Goal: Task Accomplishment & Management: Manage account settings

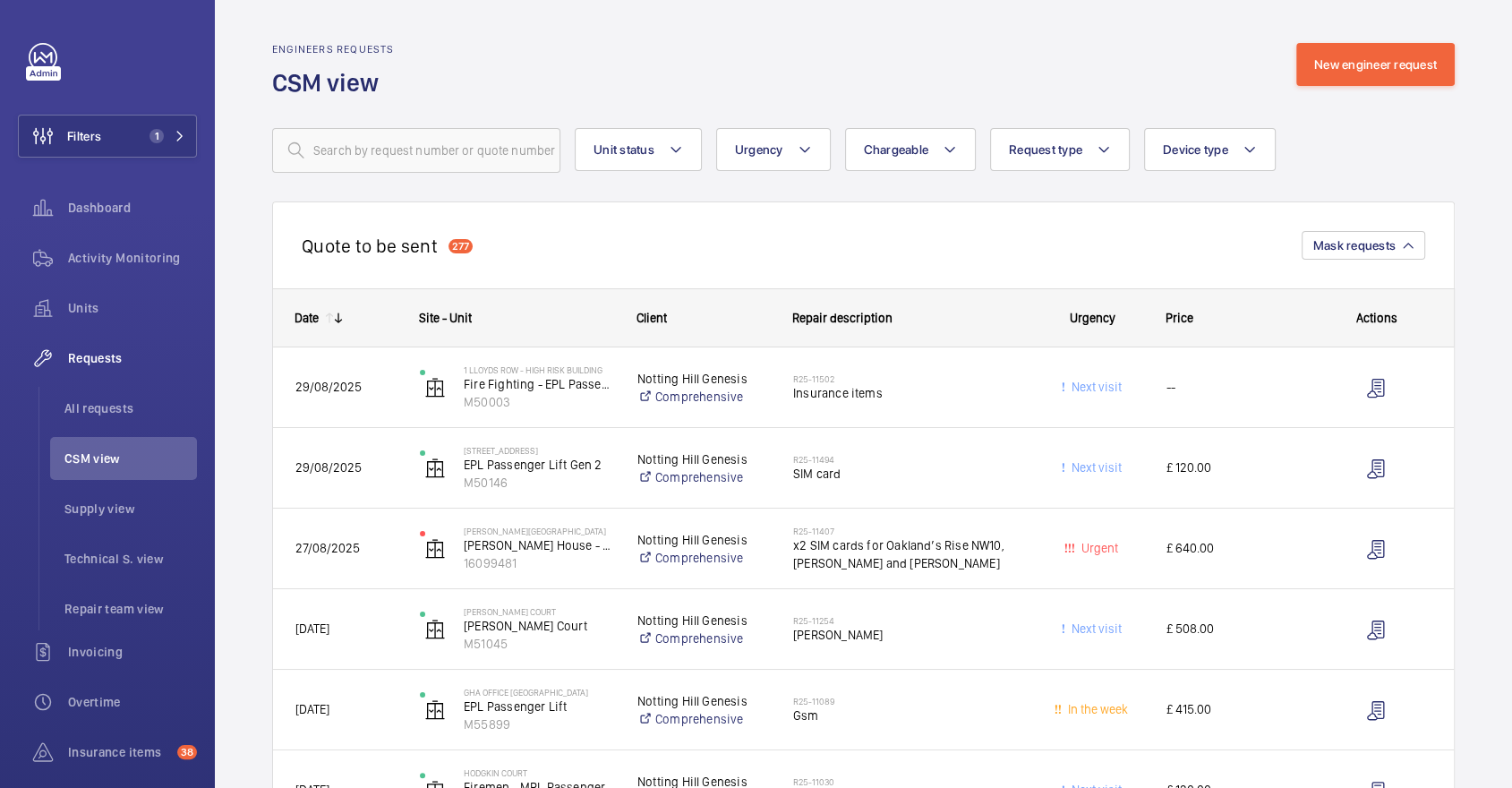
scroll to position [7107, 0]
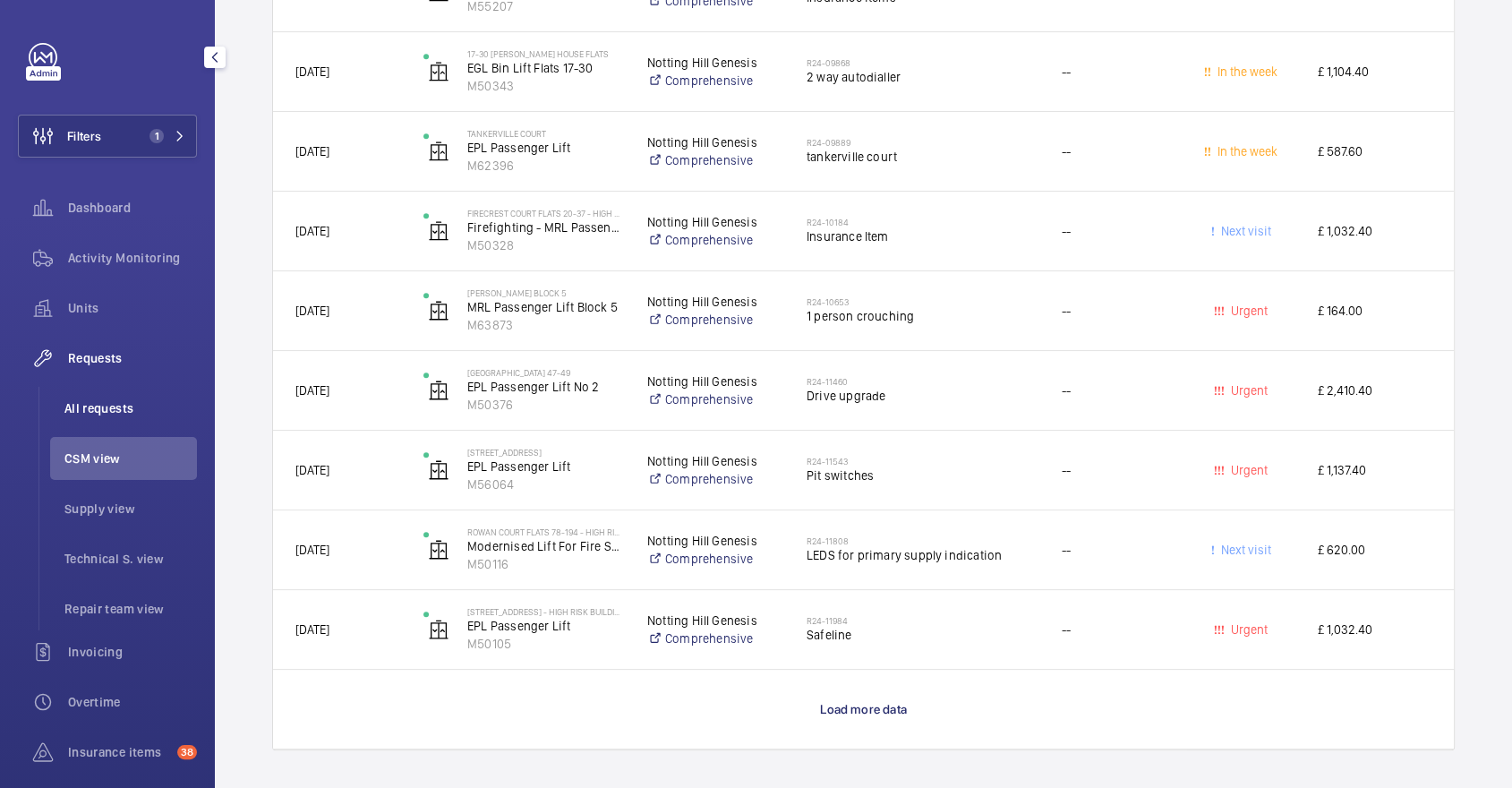
click at [159, 393] on li "All requests" at bounding box center [124, 408] width 147 height 43
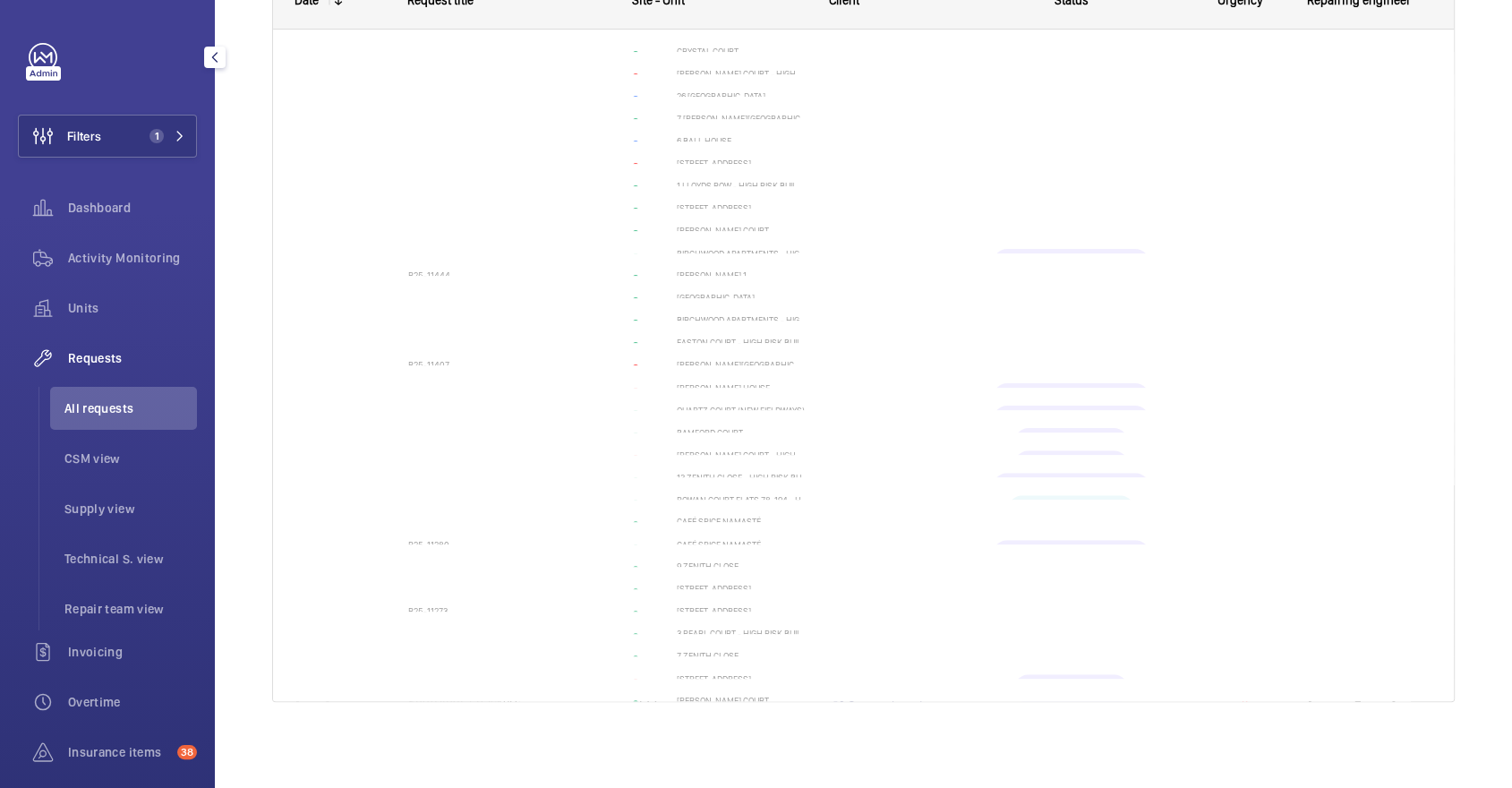
scroll to position [19, 0]
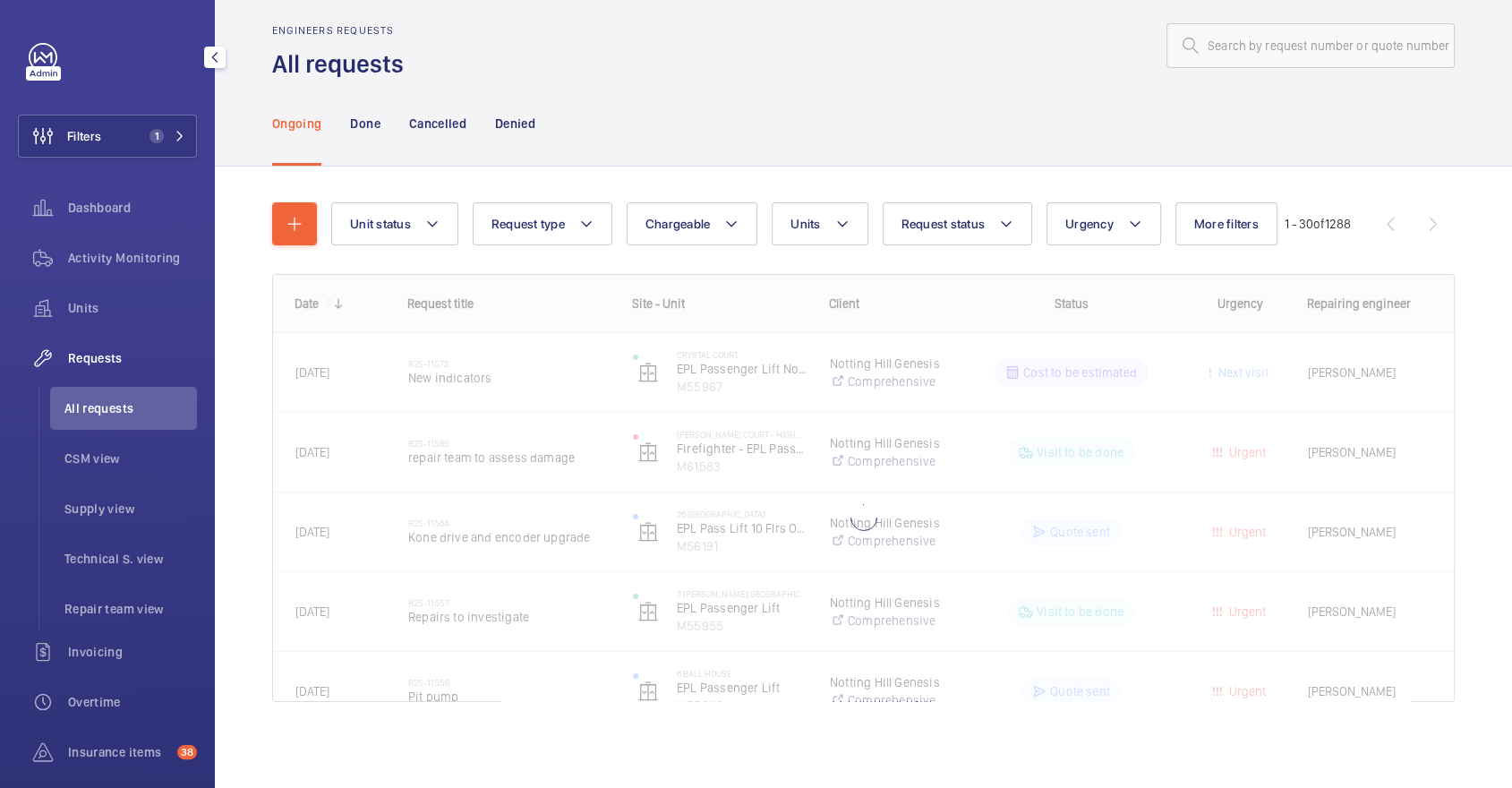
click at [106, 284] on div "Activity Monitoring" at bounding box center [107, 261] width 179 height 50
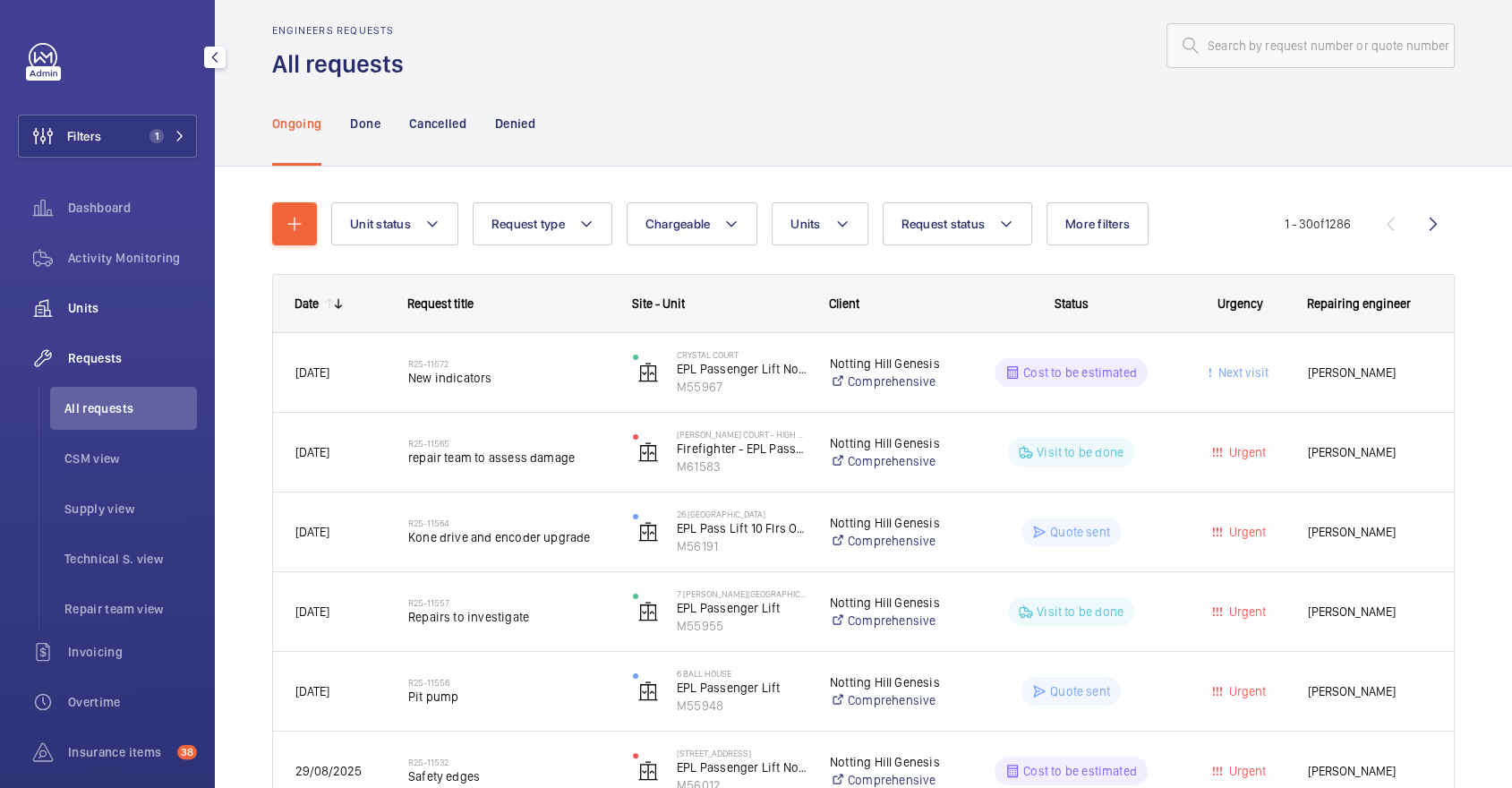
click at [115, 308] on span "Units" at bounding box center [131, 308] width 128 height 18
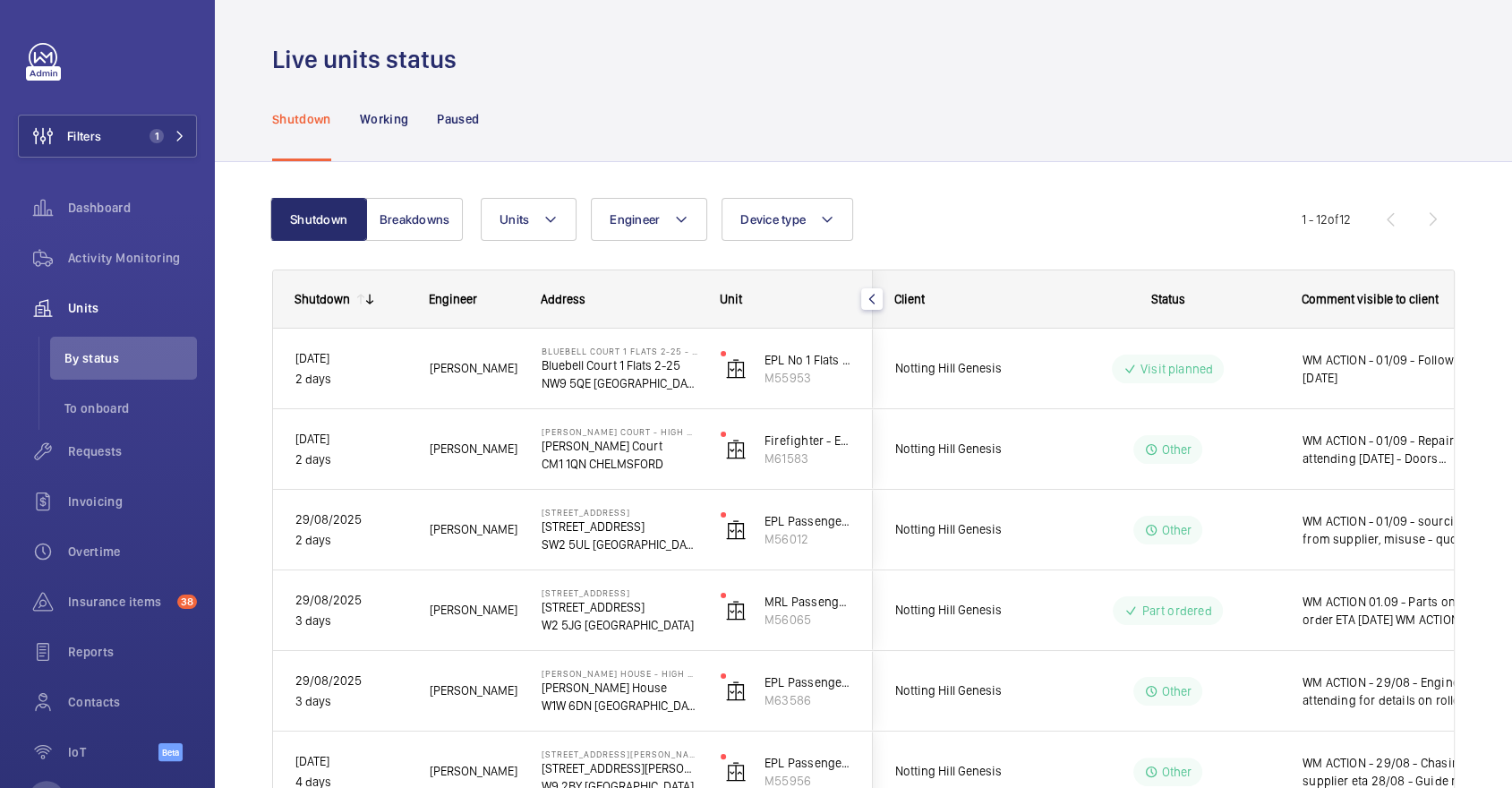
scroll to position [593, 0]
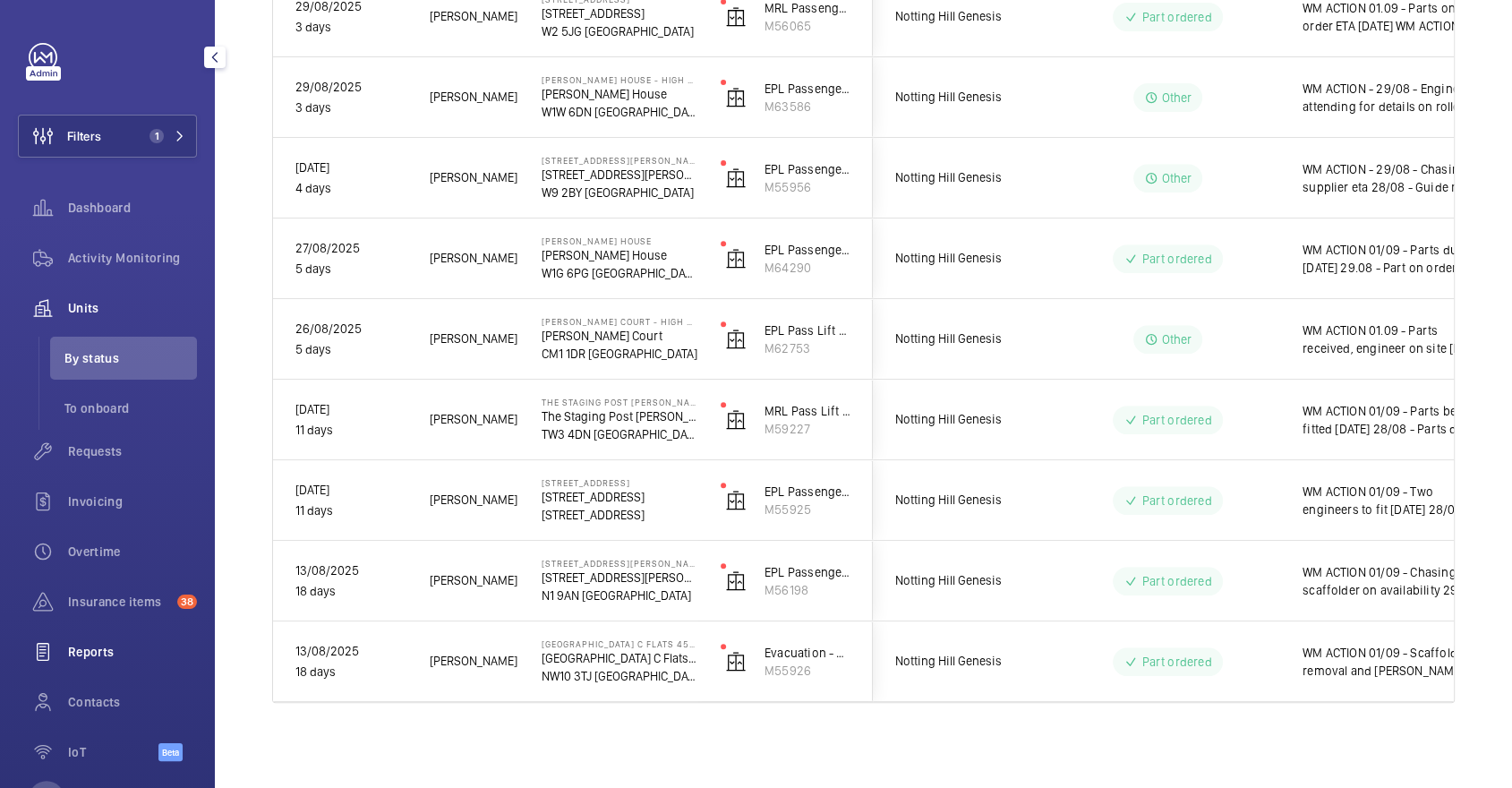
click at [119, 665] on div "Reports" at bounding box center [107, 652] width 179 height 43
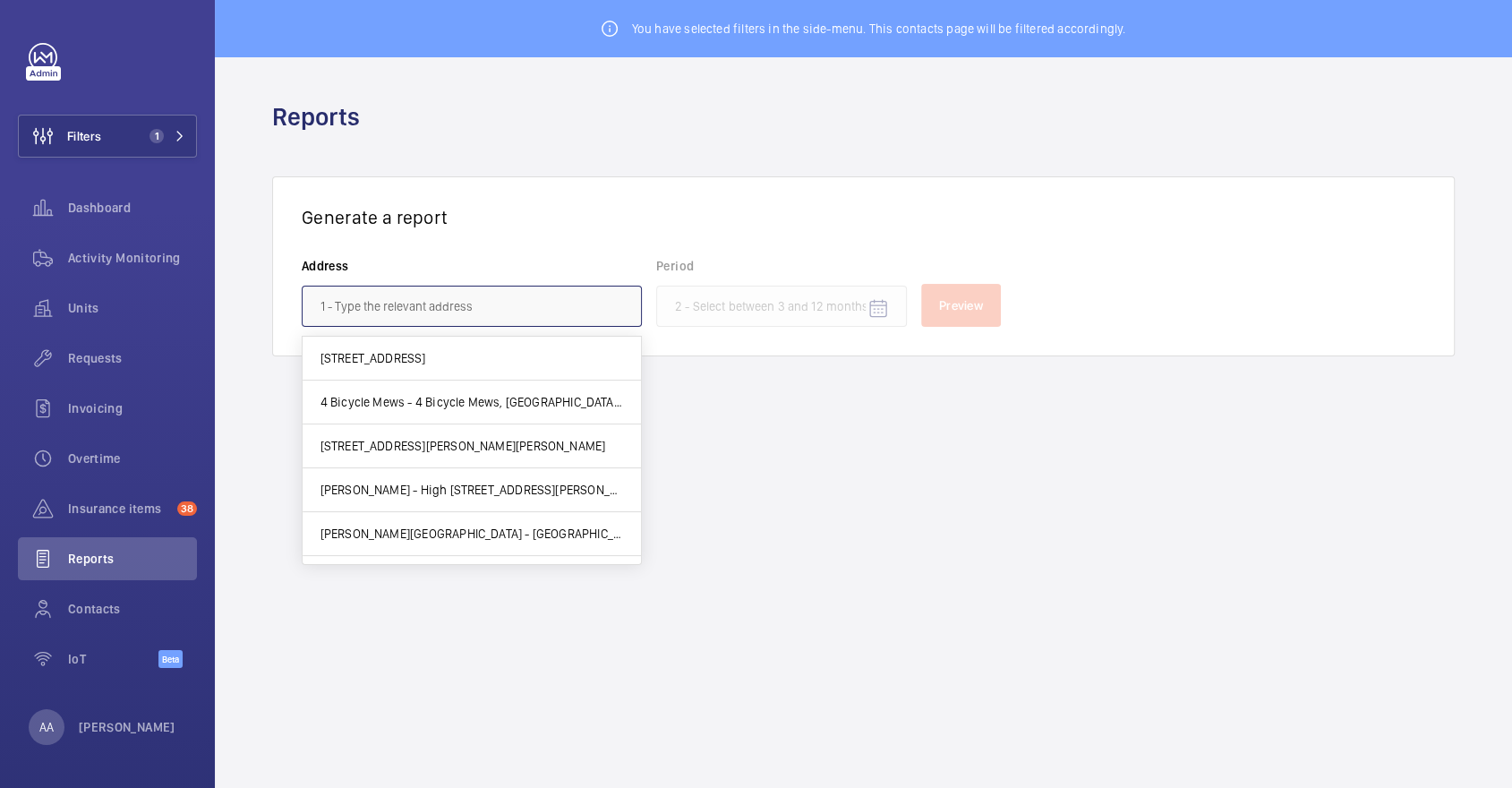
click at [460, 302] on input "text" at bounding box center [472, 306] width 340 height 41
paste input "Frobisher court"
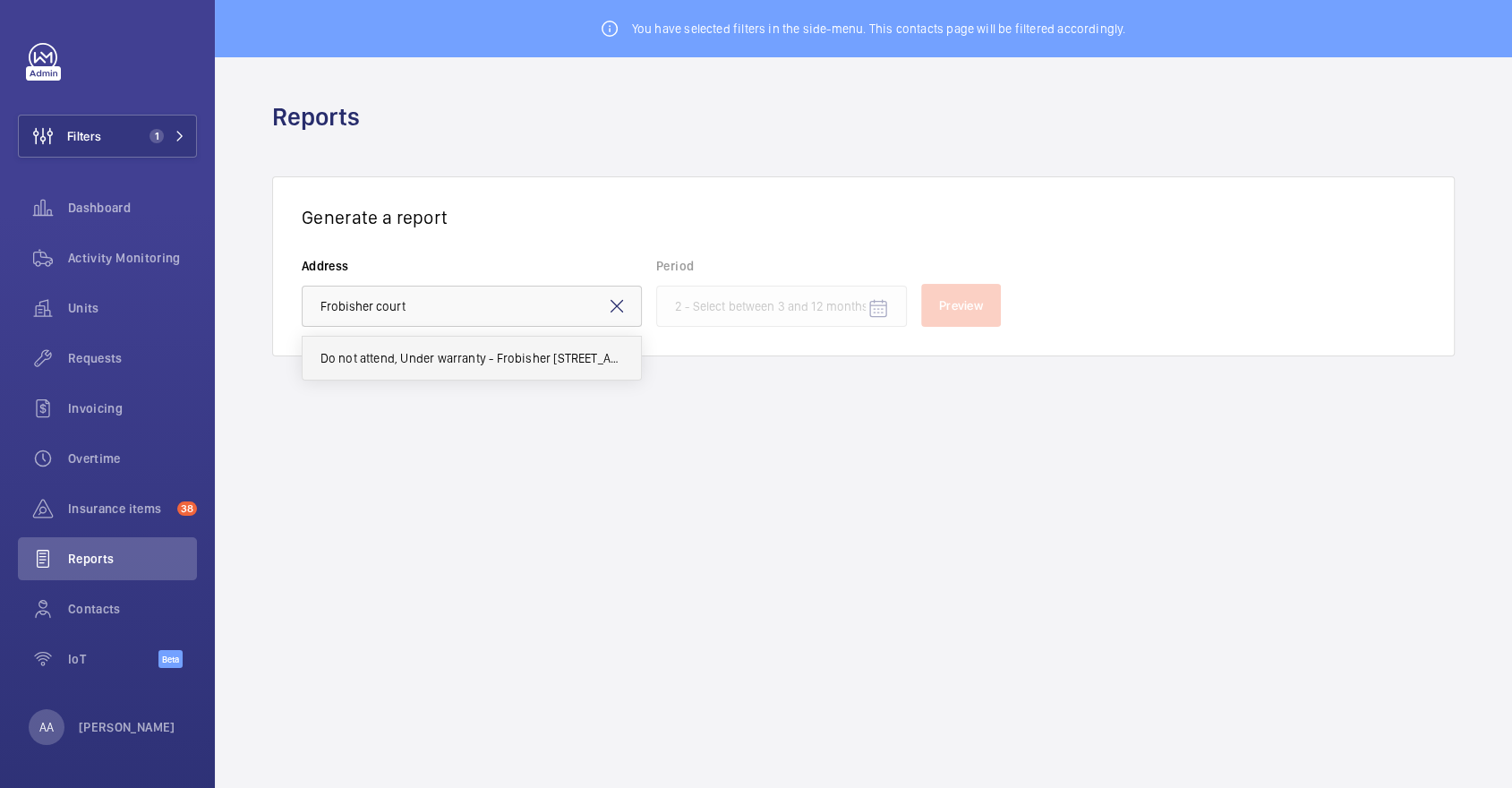
click at [480, 355] on span "Do not attend, Under warranty - Frobisher Court - Frobisher Court, LONDON SE8 5…" at bounding box center [472, 358] width 303 height 18
type input "Do not attend, Under warranty - Frobisher Court - Frobisher Court, LONDON SE8 5…"
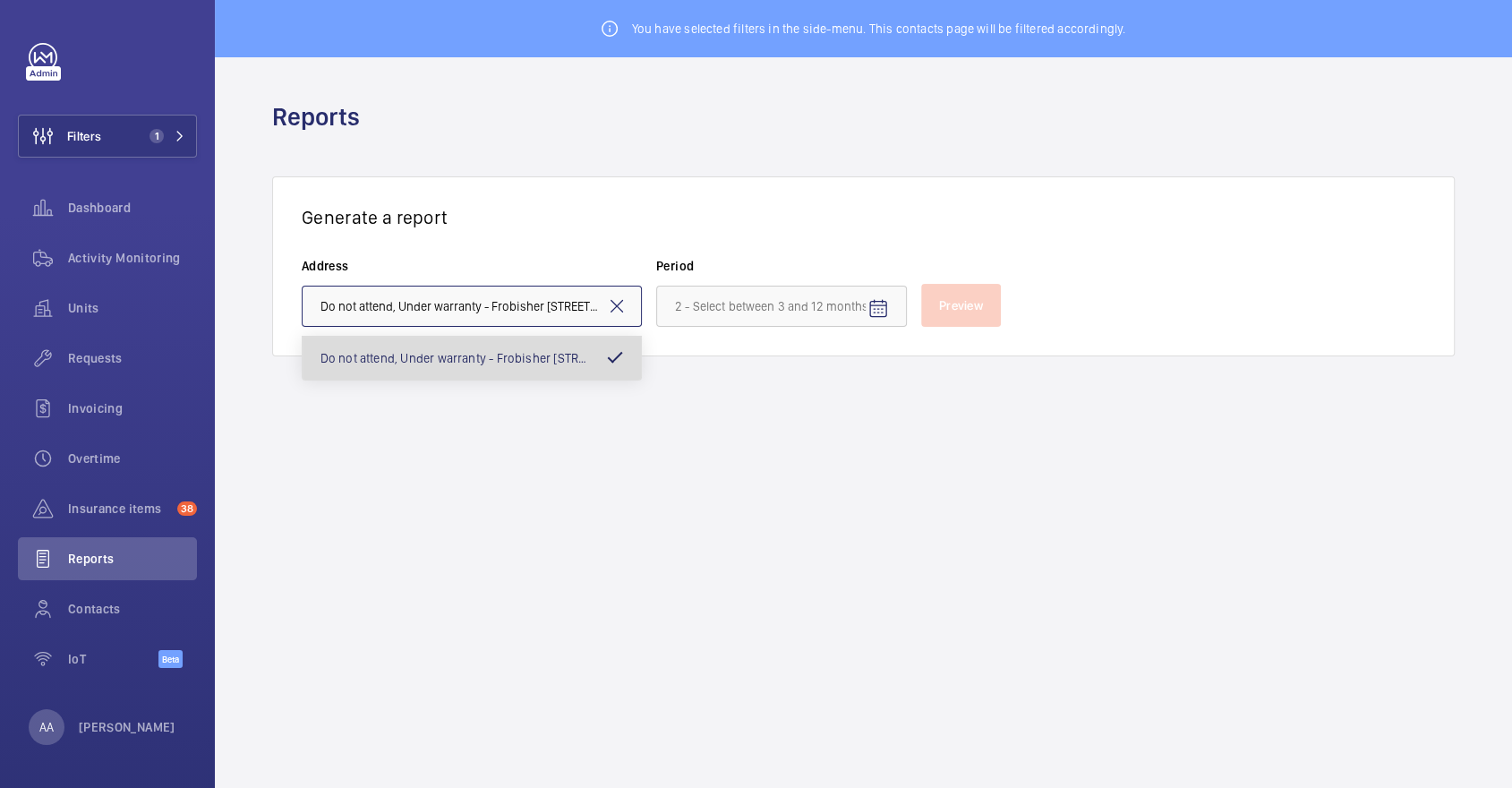
scroll to position [0, 164]
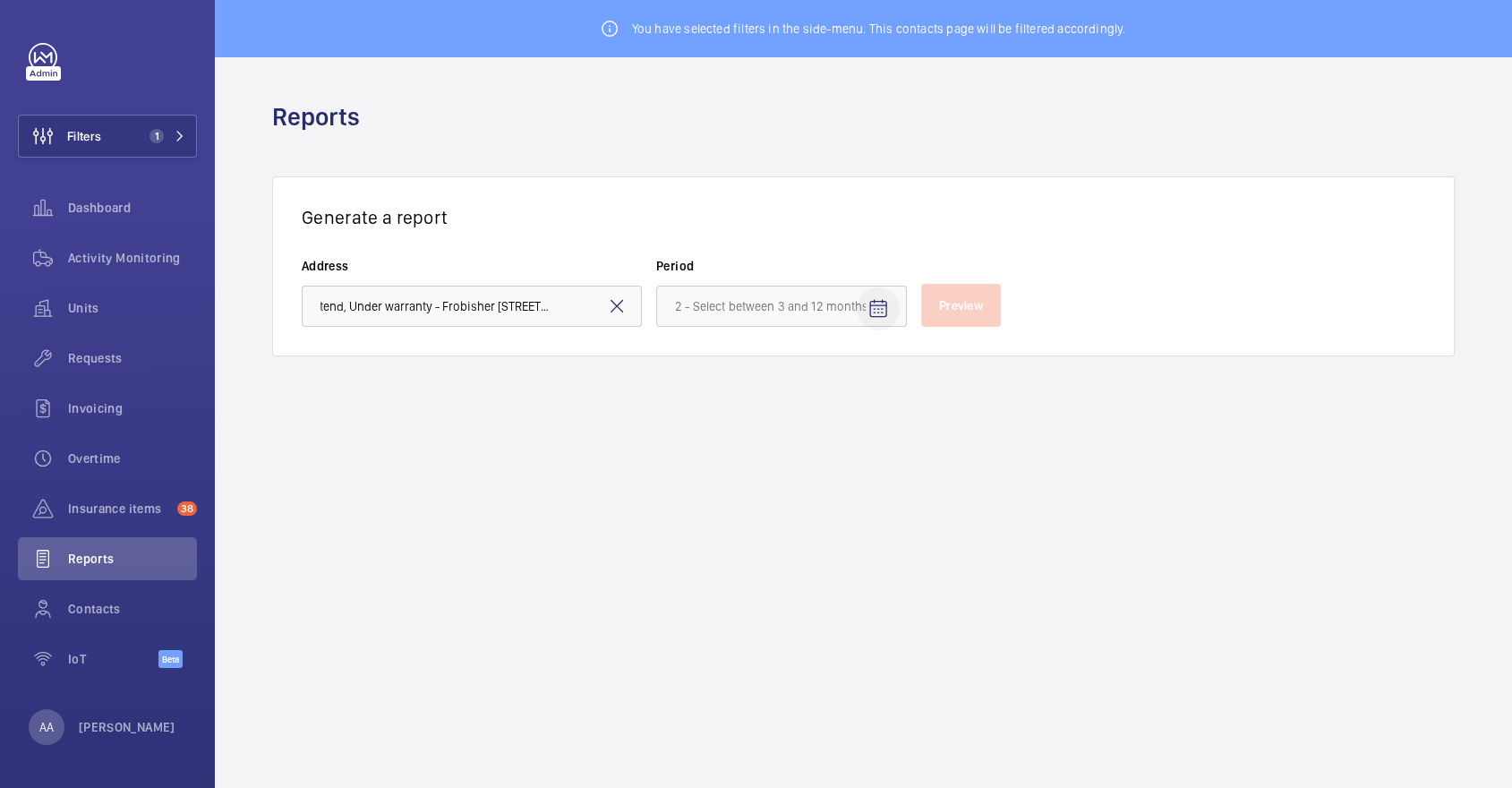
click at [883, 298] on mat-icon "Open calendar" at bounding box center [879, 309] width 22 height 22
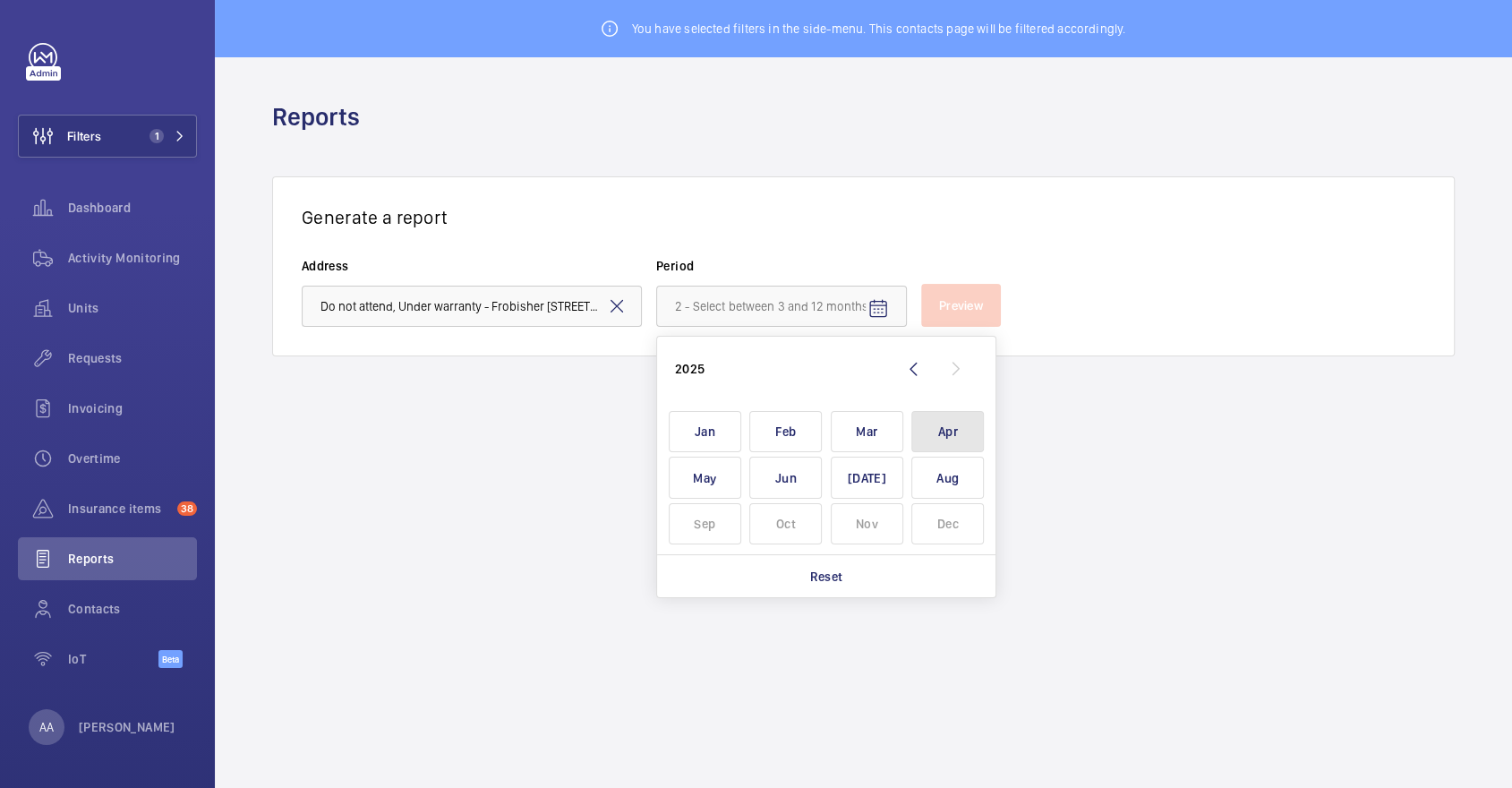
click at [956, 429] on span "Apr" at bounding box center [948, 431] width 73 height 42
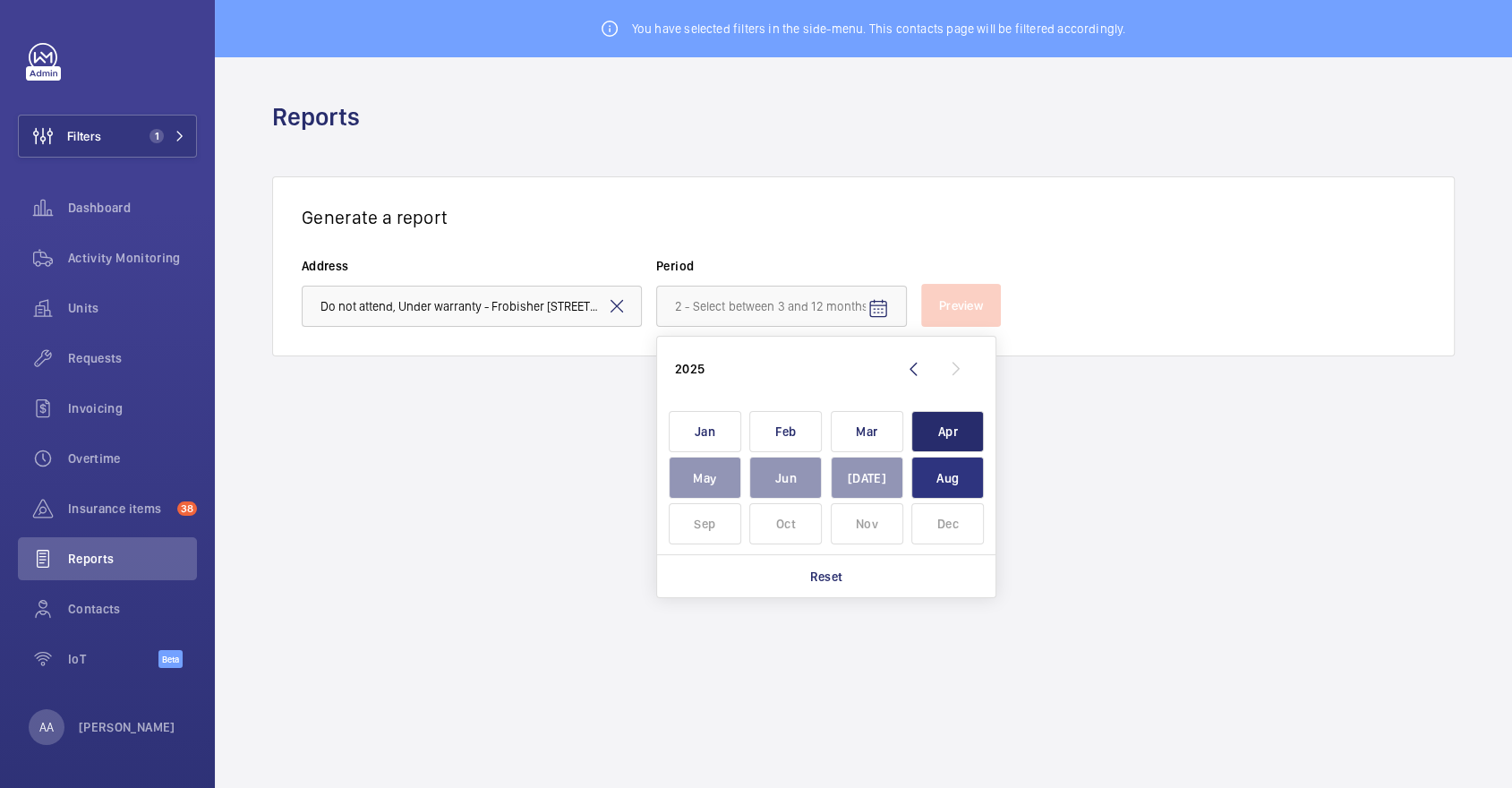
click at [961, 469] on span "Aug" at bounding box center [948, 477] width 73 height 42
type input "April 2025 - August 2025"
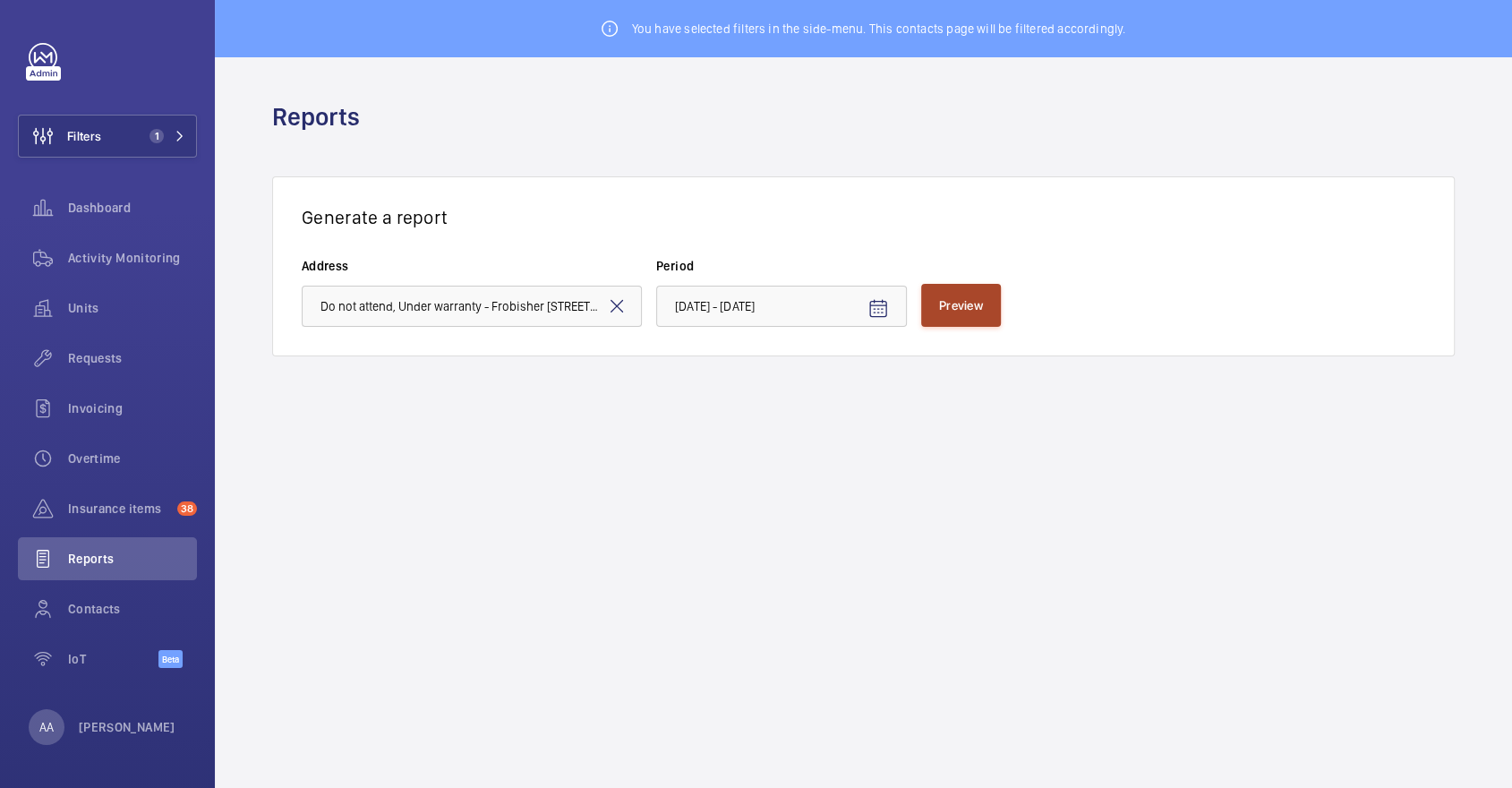
click at [966, 302] on span "Preview" at bounding box center [961, 305] width 44 height 15
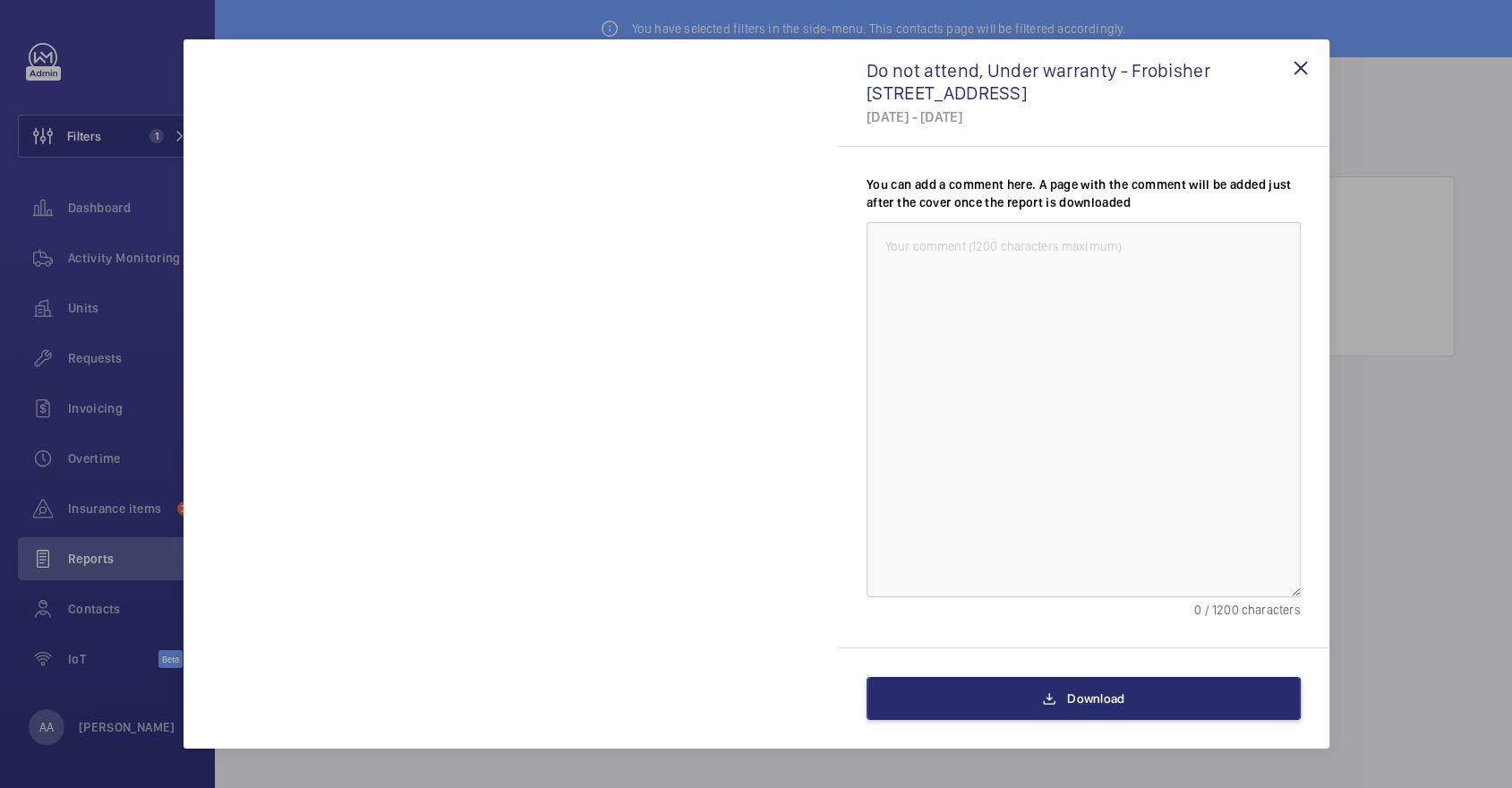
click at [1278, 73] on div "Do not attend, Under warranty - Frobisher Court - Frobisher Court, LONDON SE8 5…" at bounding box center [1084, 81] width 434 height 45
click at [1293, 70] on wm-front-icon-button at bounding box center [1301, 68] width 43 height 43
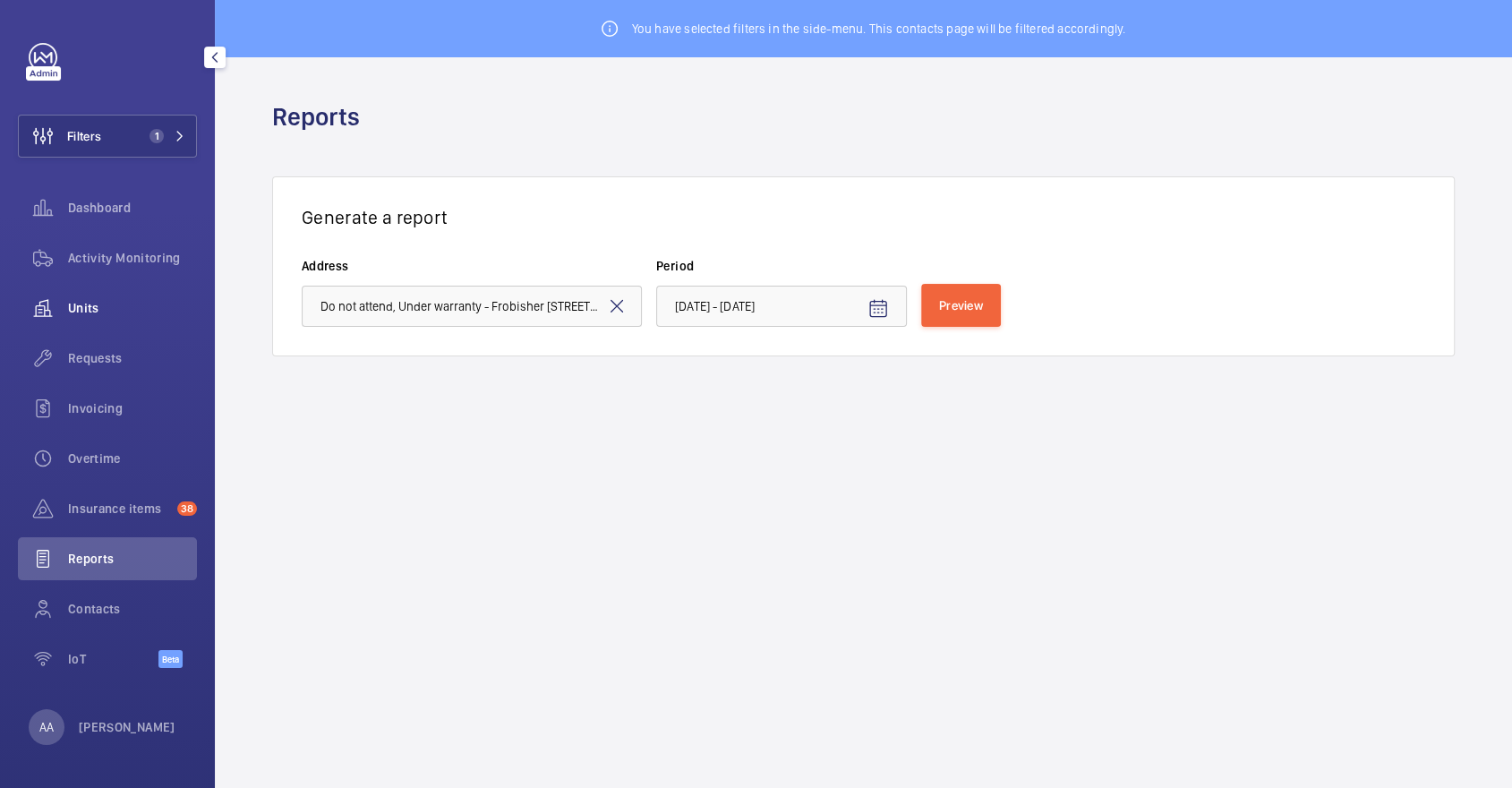
click at [108, 304] on span "Units" at bounding box center [131, 308] width 128 height 18
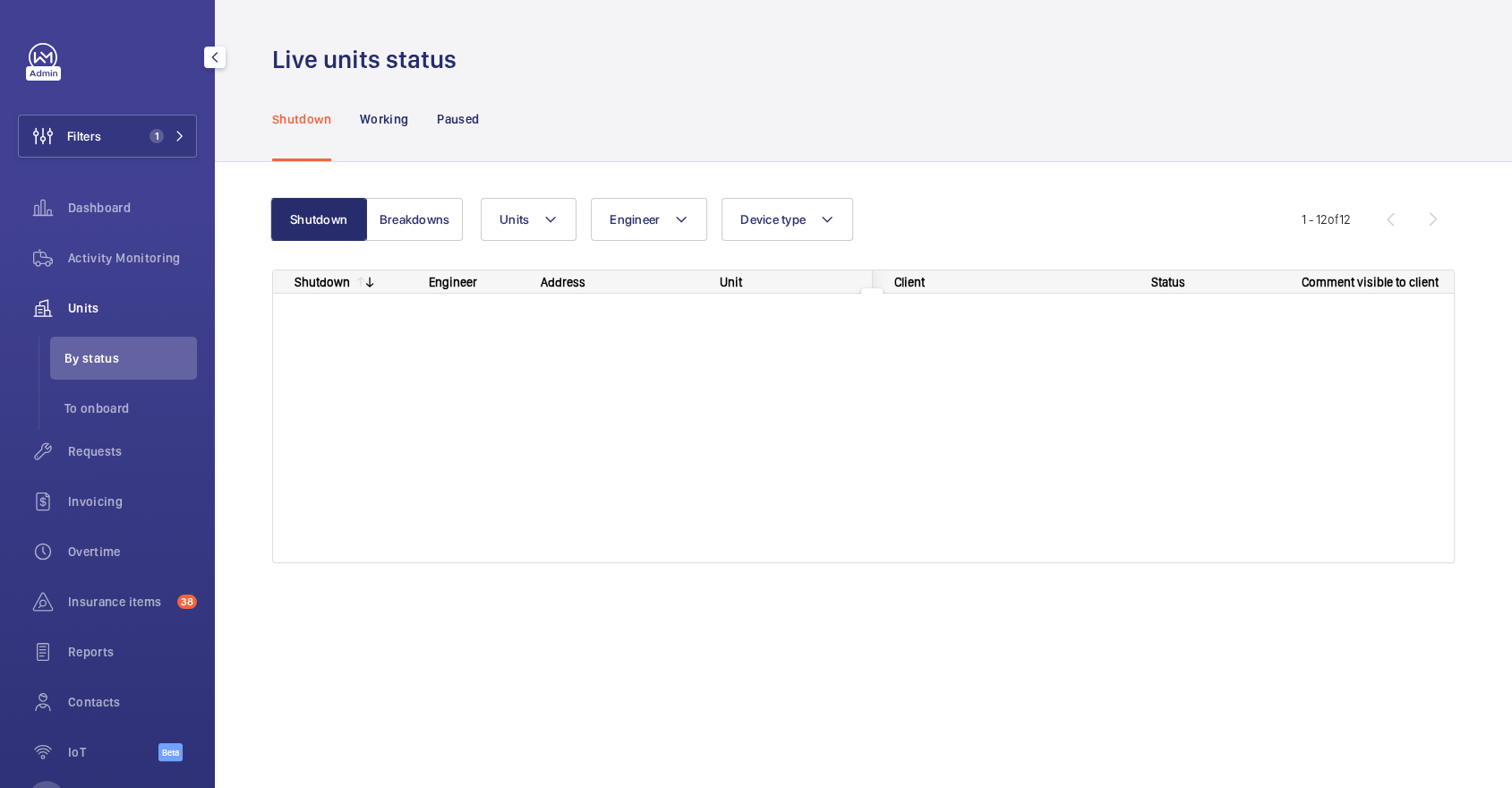
click at [73, 312] on span "Units" at bounding box center [131, 308] width 128 height 18
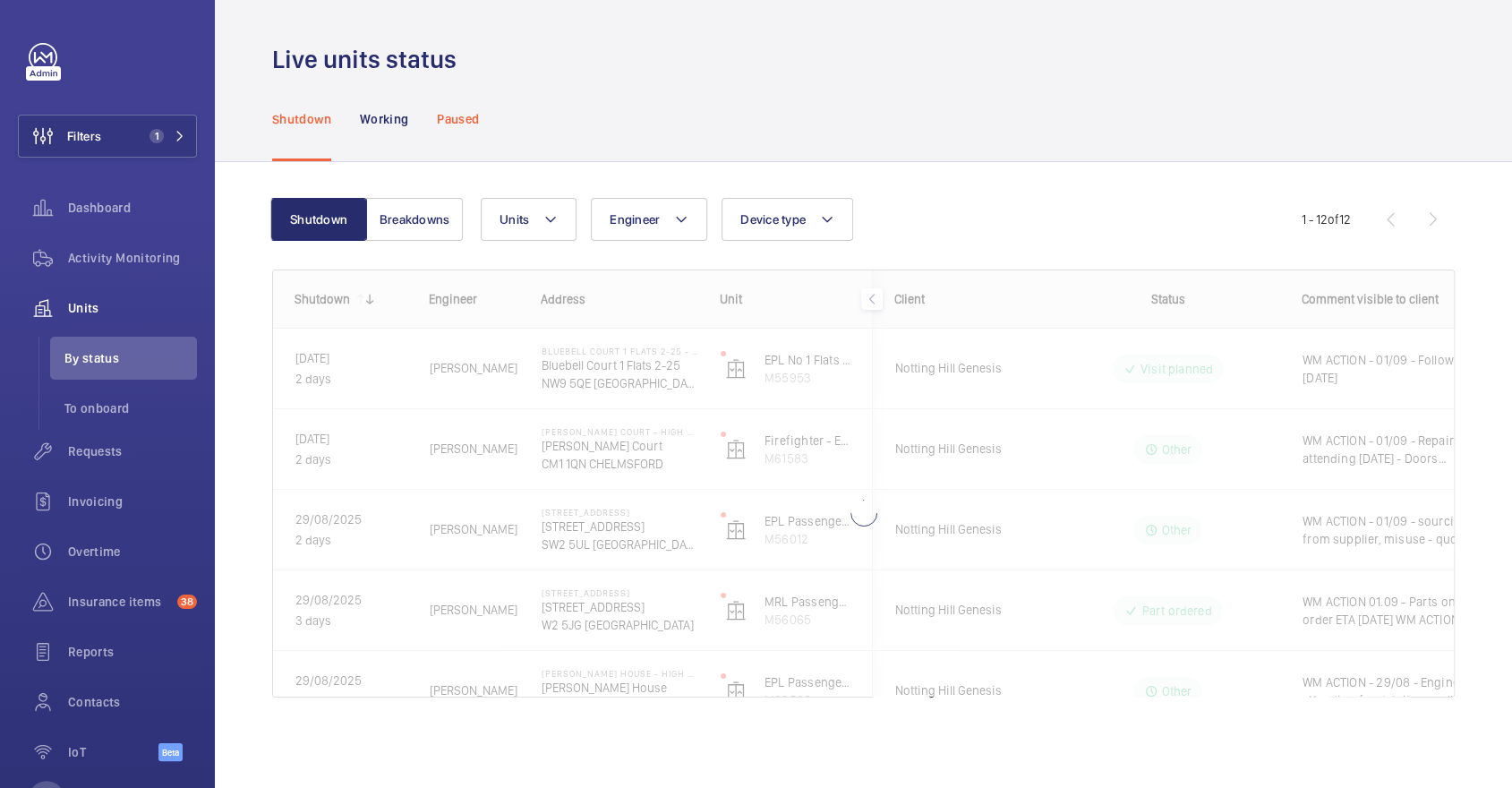
click at [462, 123] on p "Paused" at bounding box center [458, 119] width 42 height 18
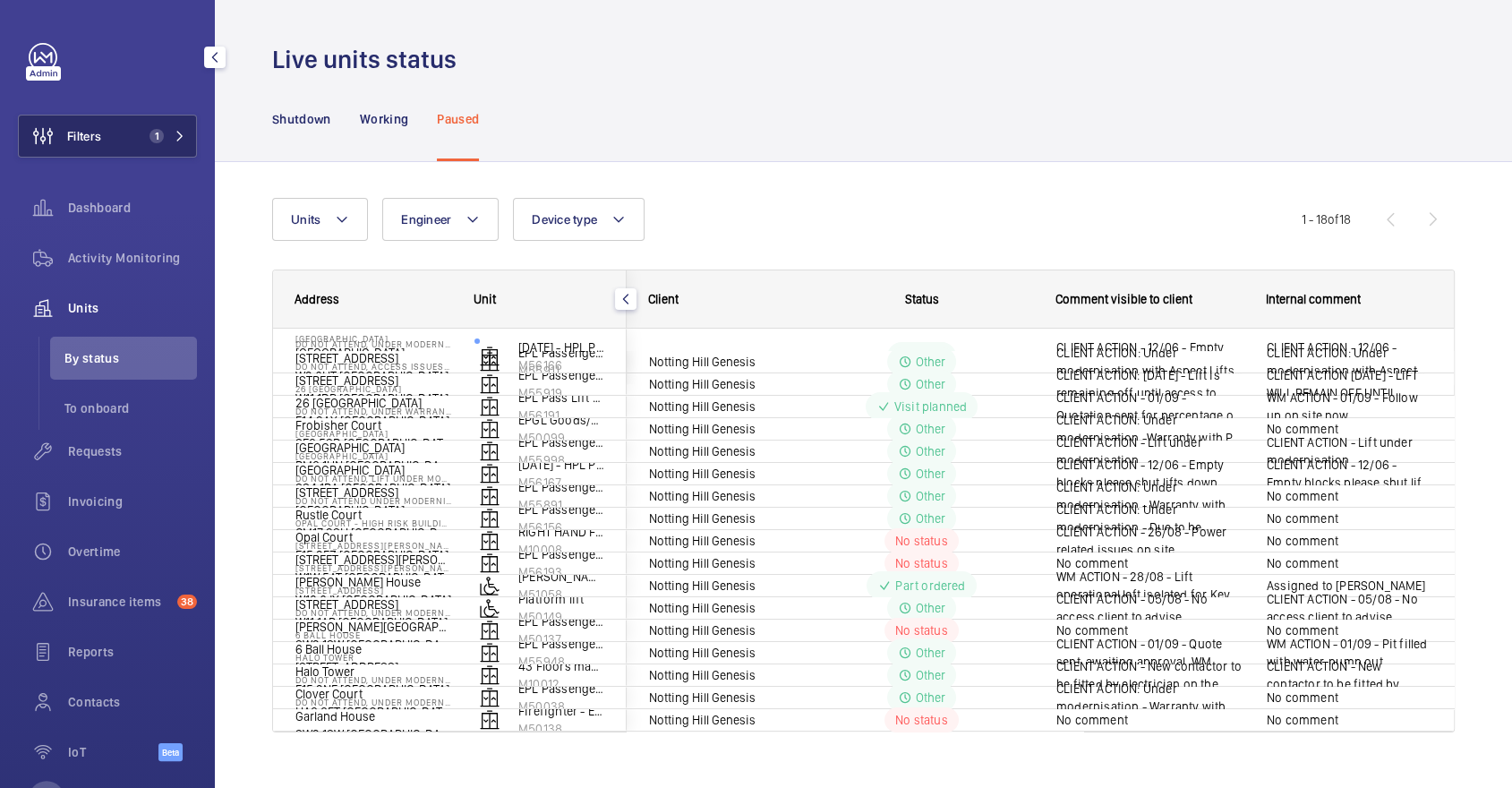
click at [116, 137] on button "Filters 1" at bounding box center [107, 136] width 179 height 43
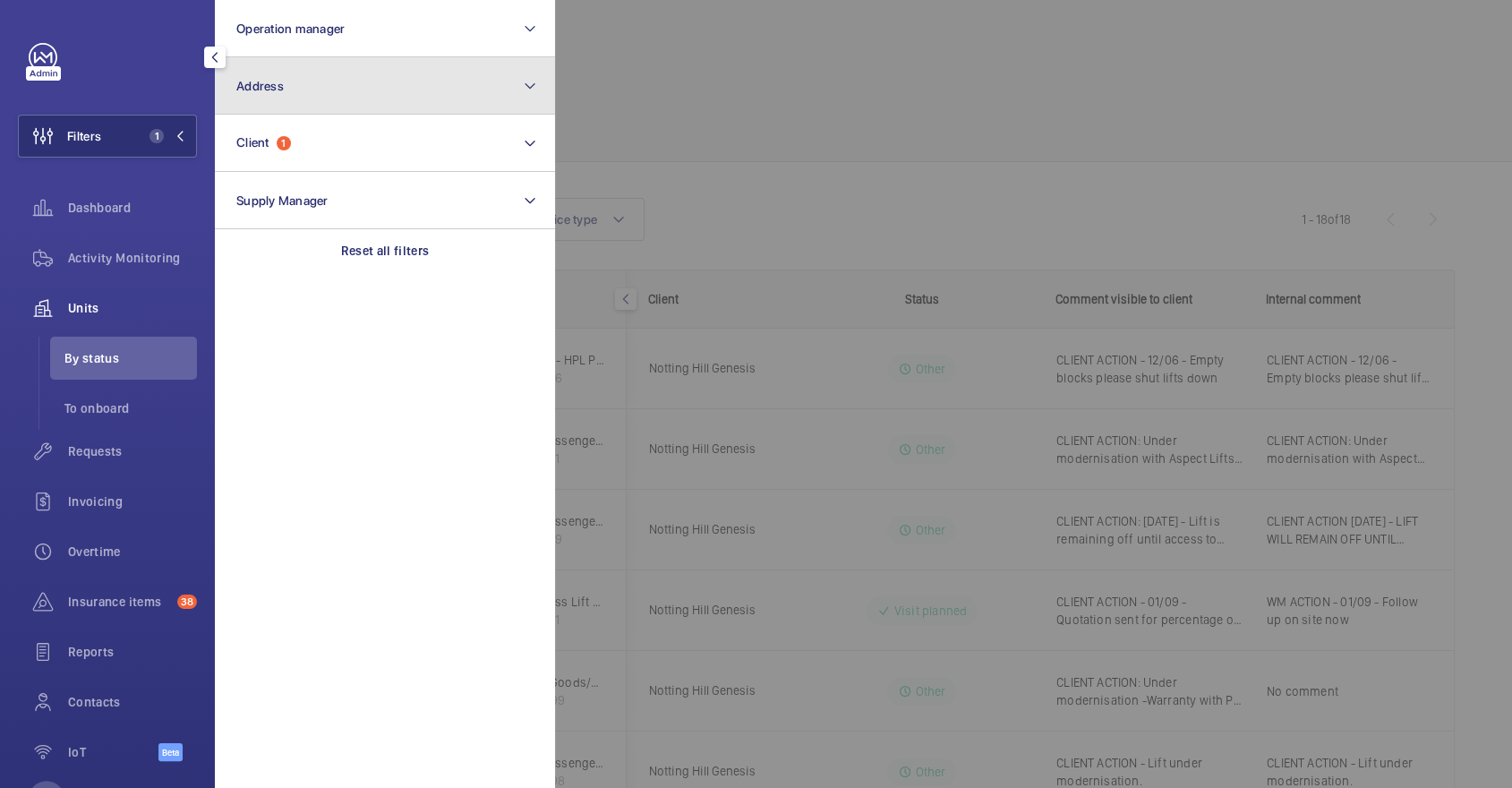
click at [307, 111] on button "Address" at bounding box center [384, 85] width 340 height 57
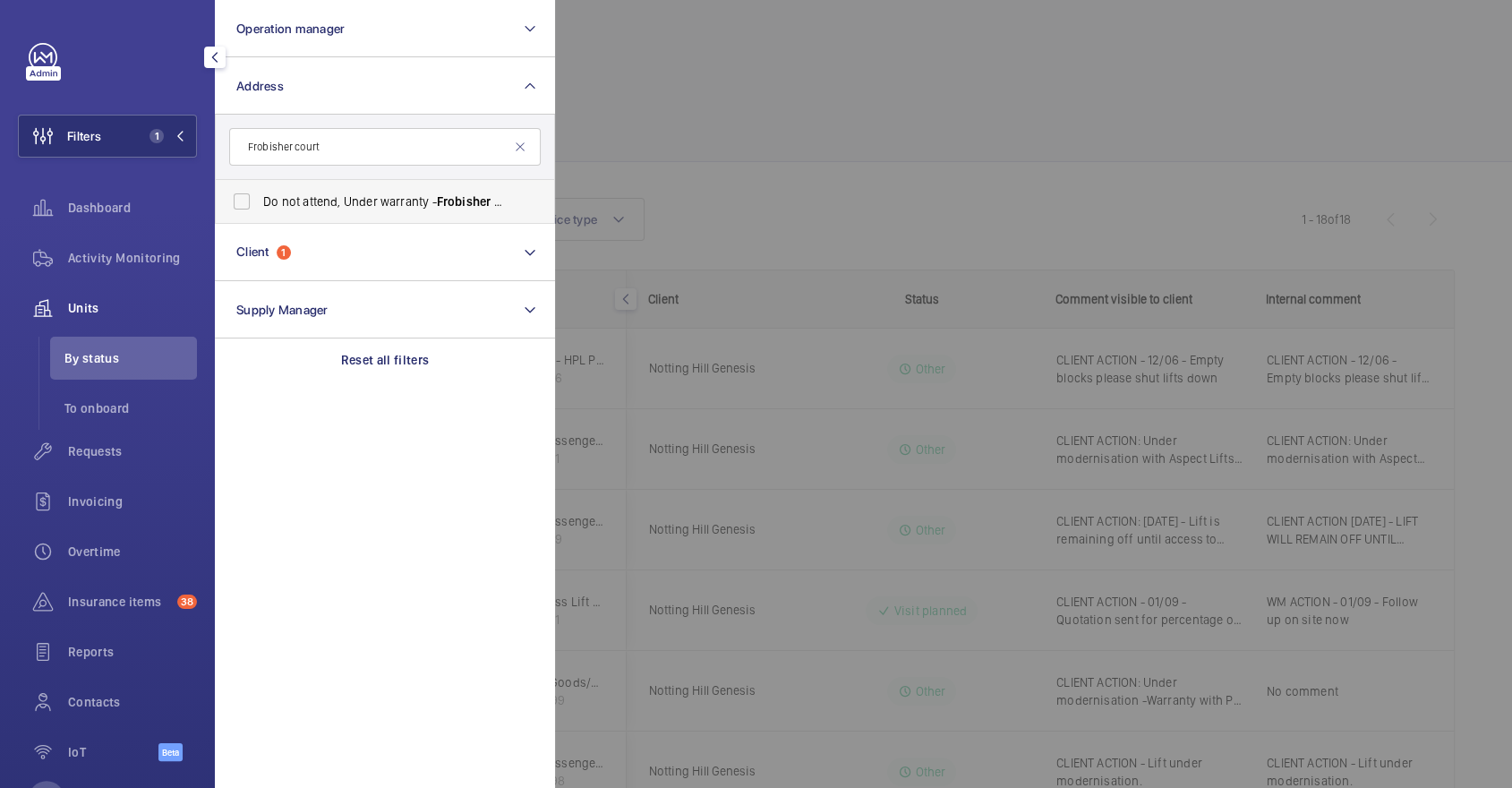
type input "Frobisher court"
click at [345, 192] on span "Do not attend, Under warranty - Frobisher Court - Frobisher Court , LONDON SE8 …" at bounding box center [385, 201] width 246 height 18
click at [260, 192] on input "Do not attend, Under warranty - Frobisher Court - Frobisher Court , LONDON SE8 …" at bounding box center [241, 201] width 36 height 36
checkbox input "true"
click at [907, 170] on div at bounding box center [1311, 394] width 1512 height 788
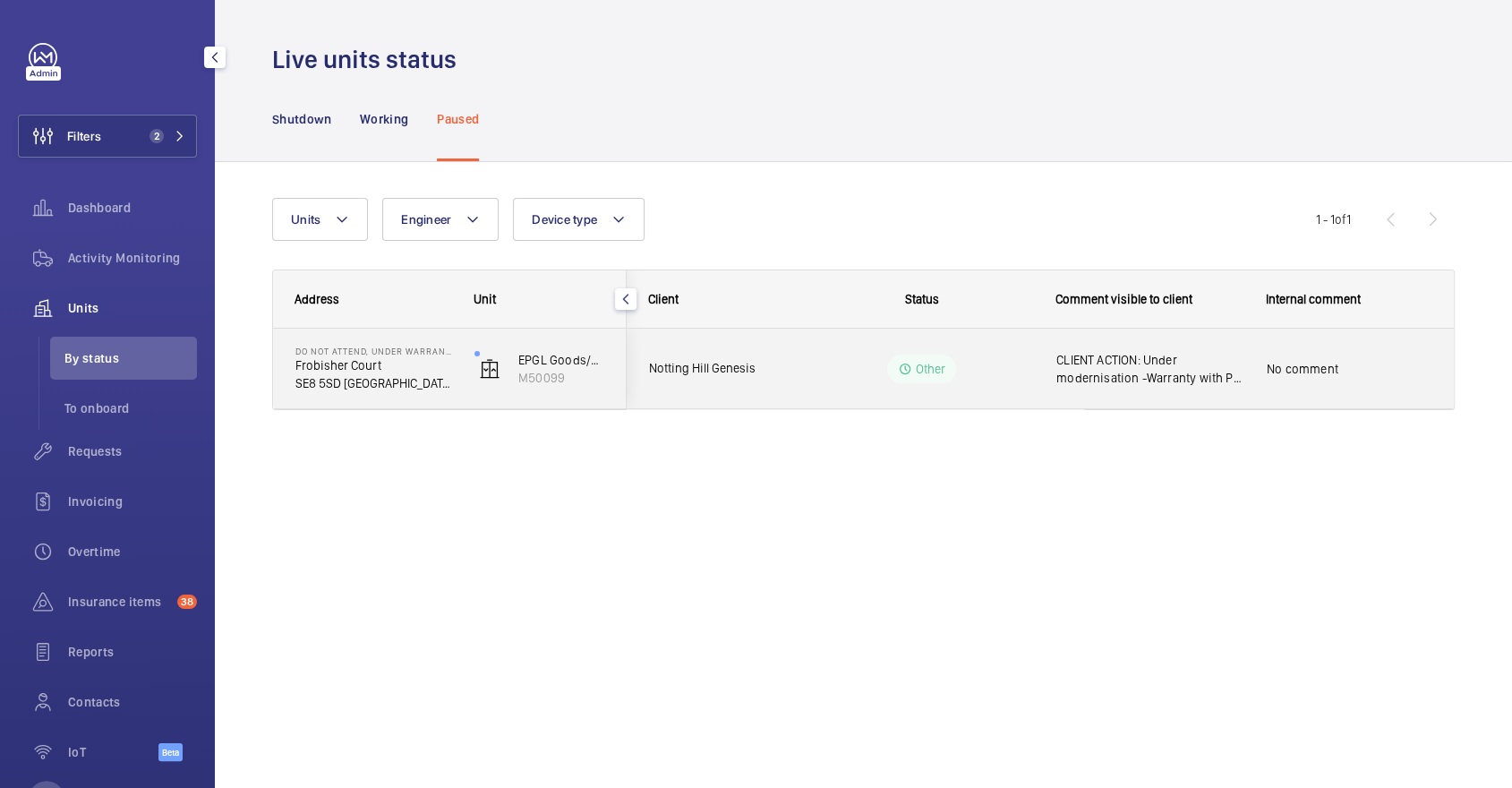
click at [1190, 397] on div "CLIENT ACTION: Under modernisation -Warranty with PIP to end on [DATE]" at bounding box center [1139, 369] width 209 height 77
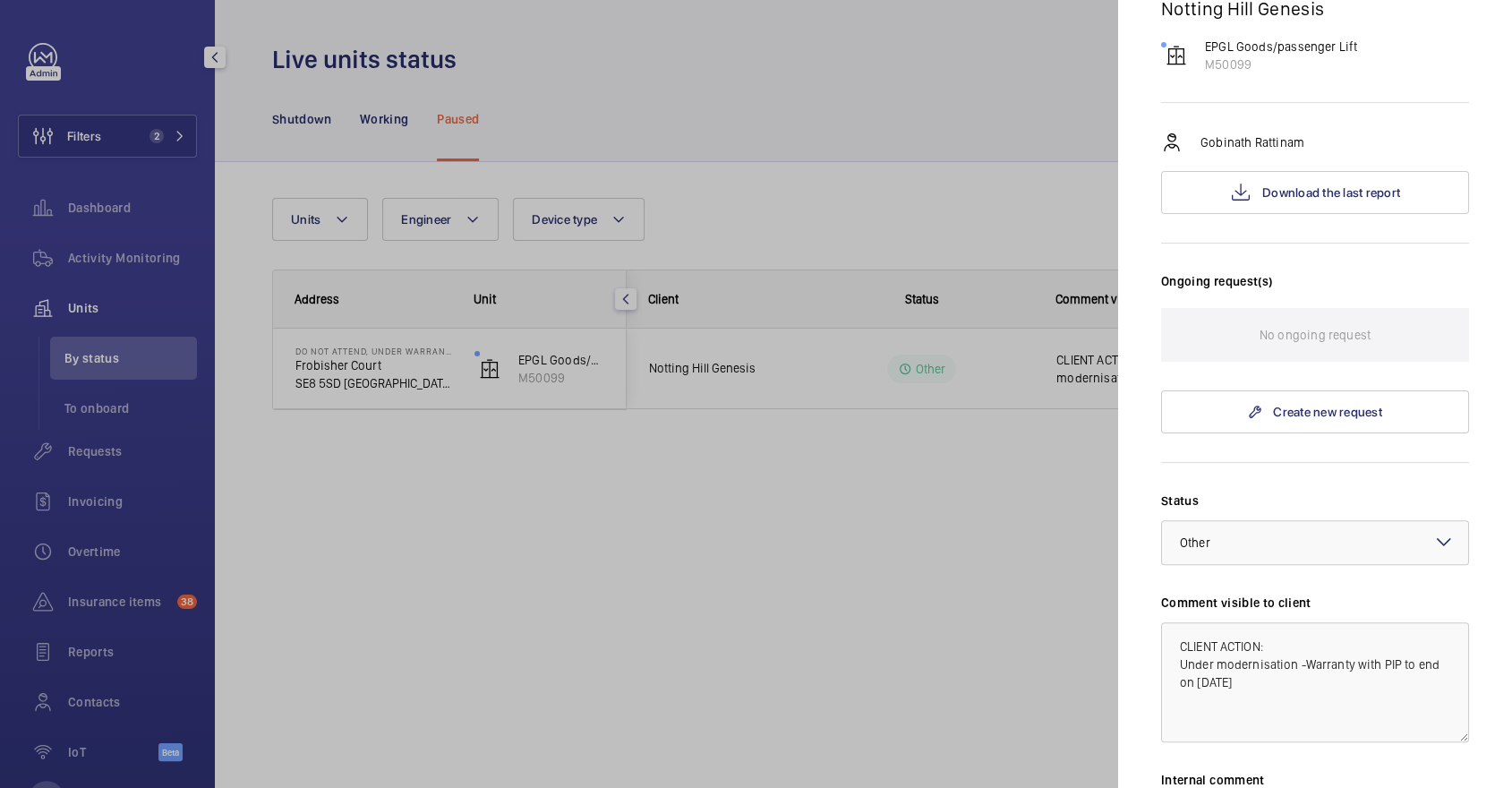
scroll to position [524, 0]
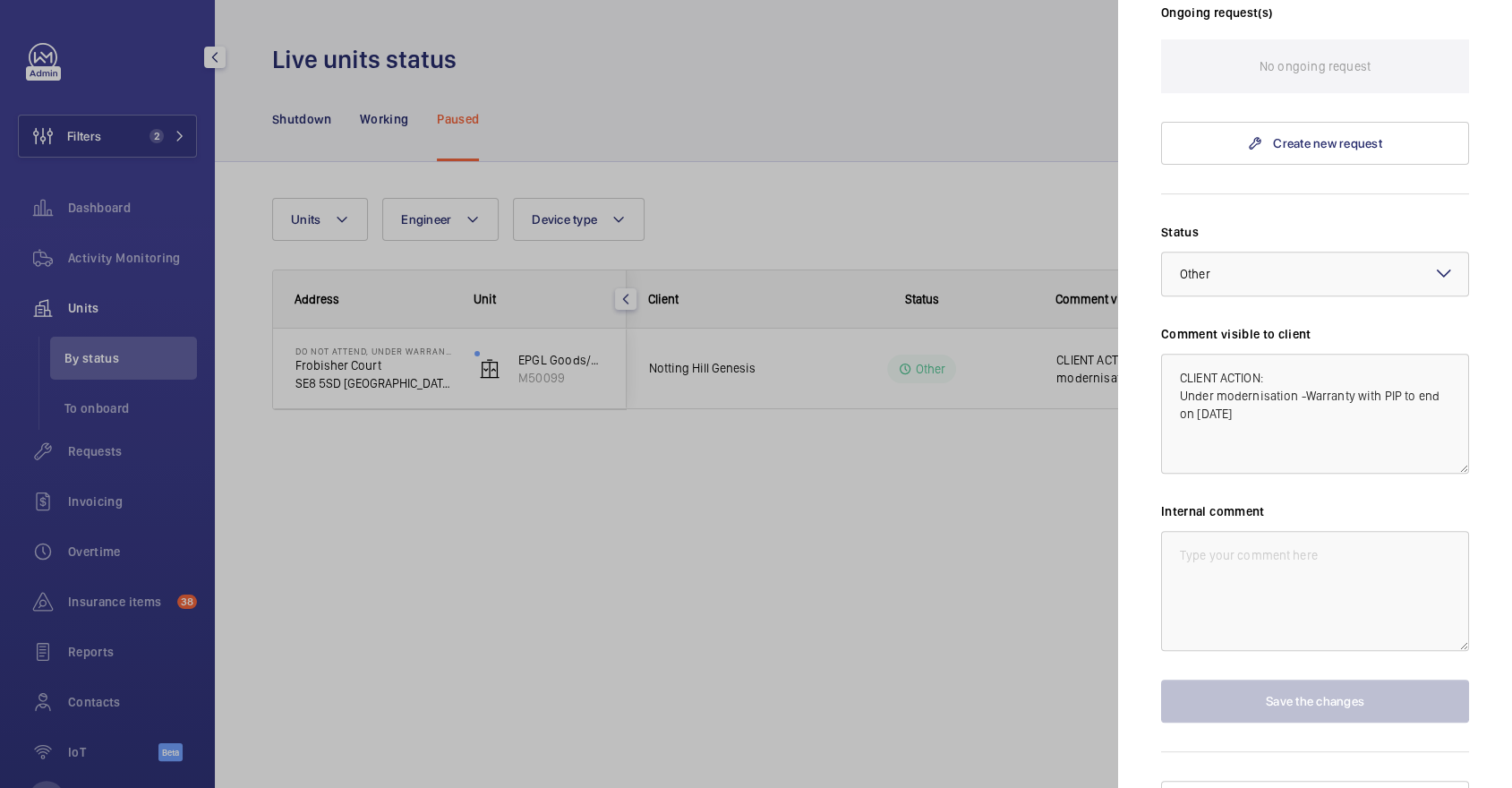
click at [805, 155] on div at bounding box center [756, 394] width 1512 height 788
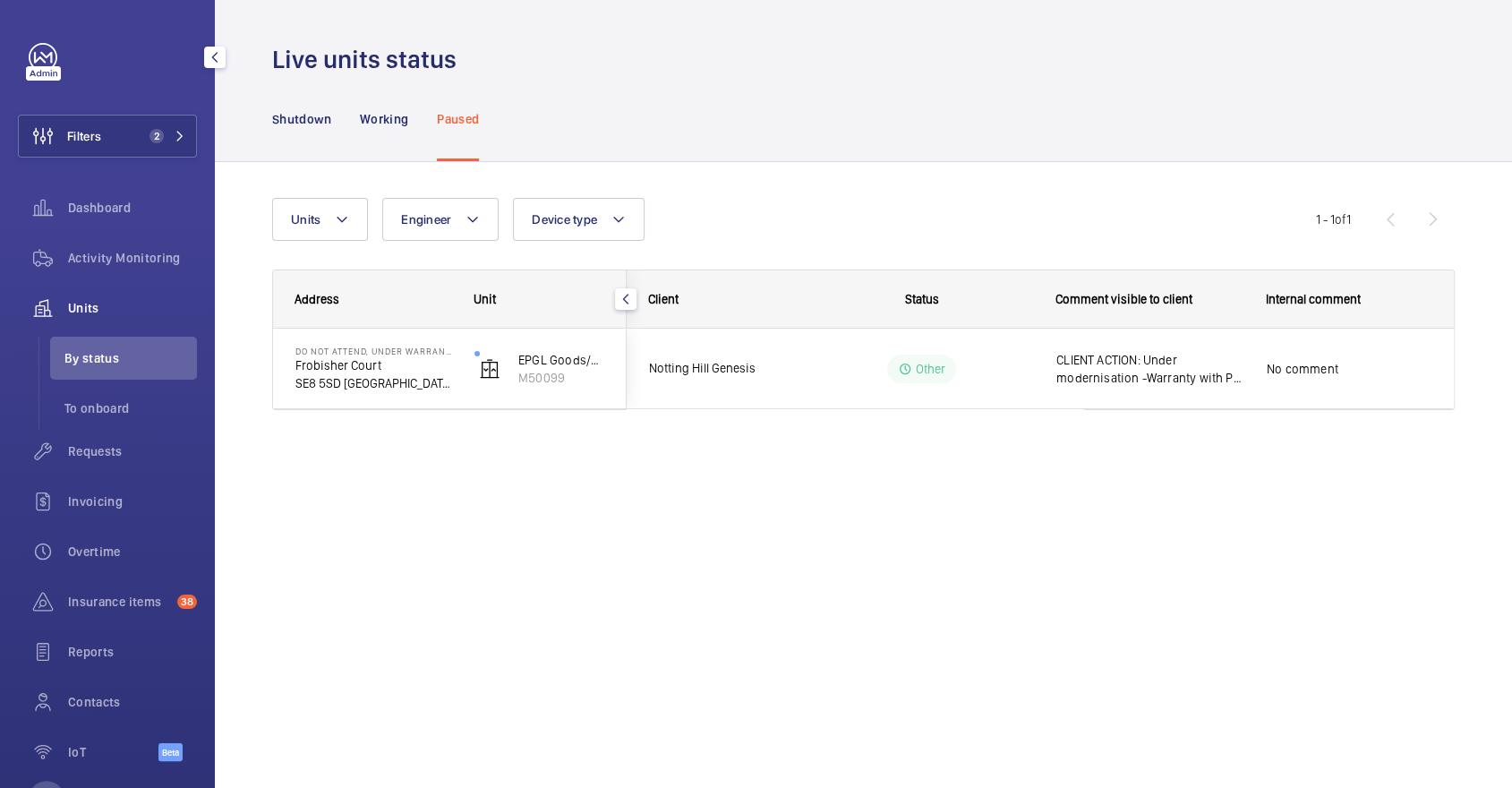
scroll to position [0, 0]
click at [277, 117] on p "Shutdown" at bounding box center [302, 119] width 59 height 18
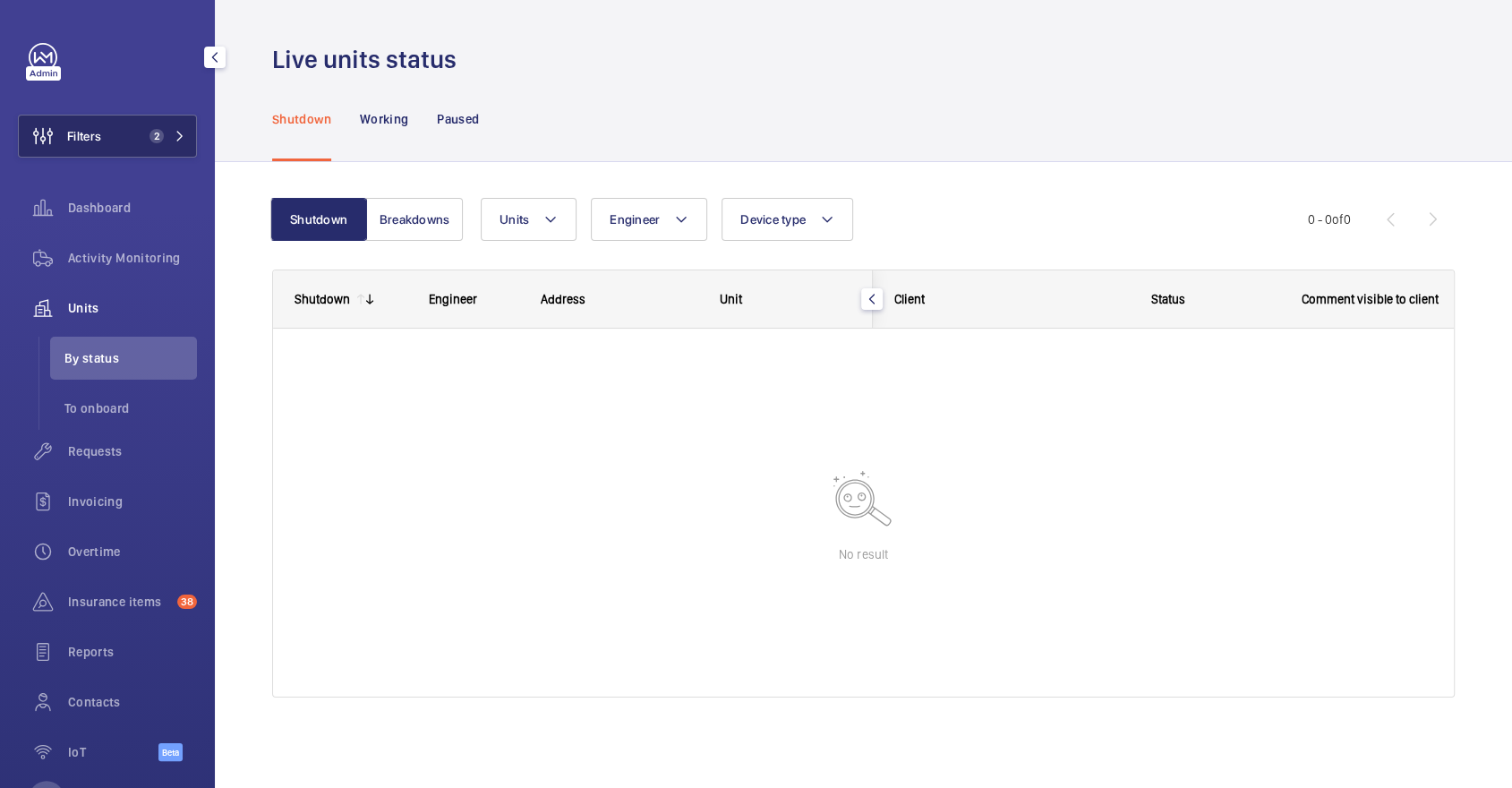
click at [175, 146] on button "Filters 2" at bounding box center [107, 136] width 179 height 43
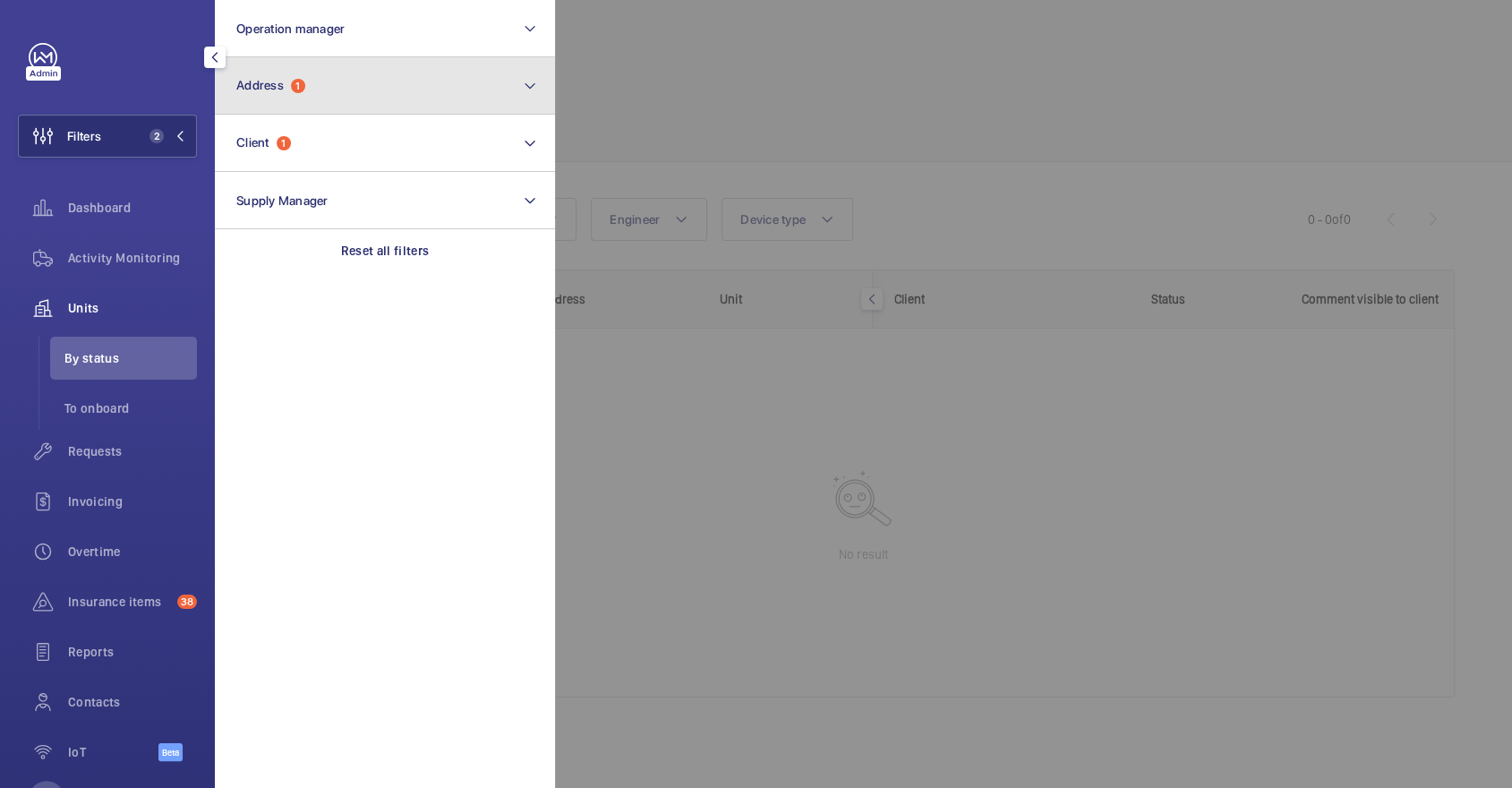
click at [386, 96] on button "Address 1" at bounding box center [384, 85] width 340 height 57
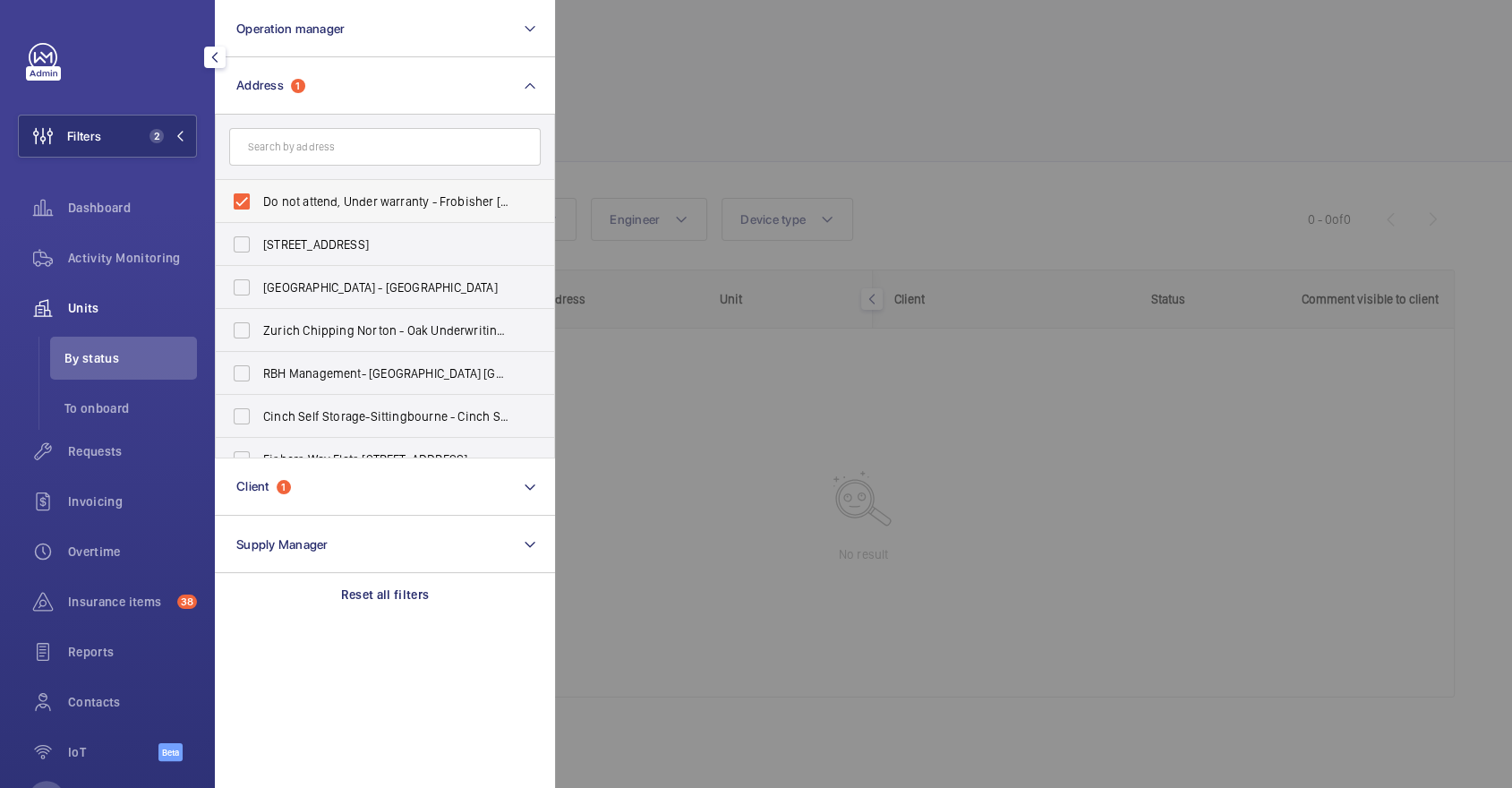
click at [376, 183] on label "Do not attend, Under warranty - Frobisher Court - Frobisher Court, LONDON SE8 5…" at bounding box center [372, 202] width 312 height 43
click at [260, 183] on input "Do not attend, Under warranty - Frobisher Court - Frobisher Court, LONDON SE8 5…" at bounding box center [241, 201] width 36 height 36
checkbox input "false"
click at [1009, 203] on div at bounding box center [1311, 394] width 1512 height 788
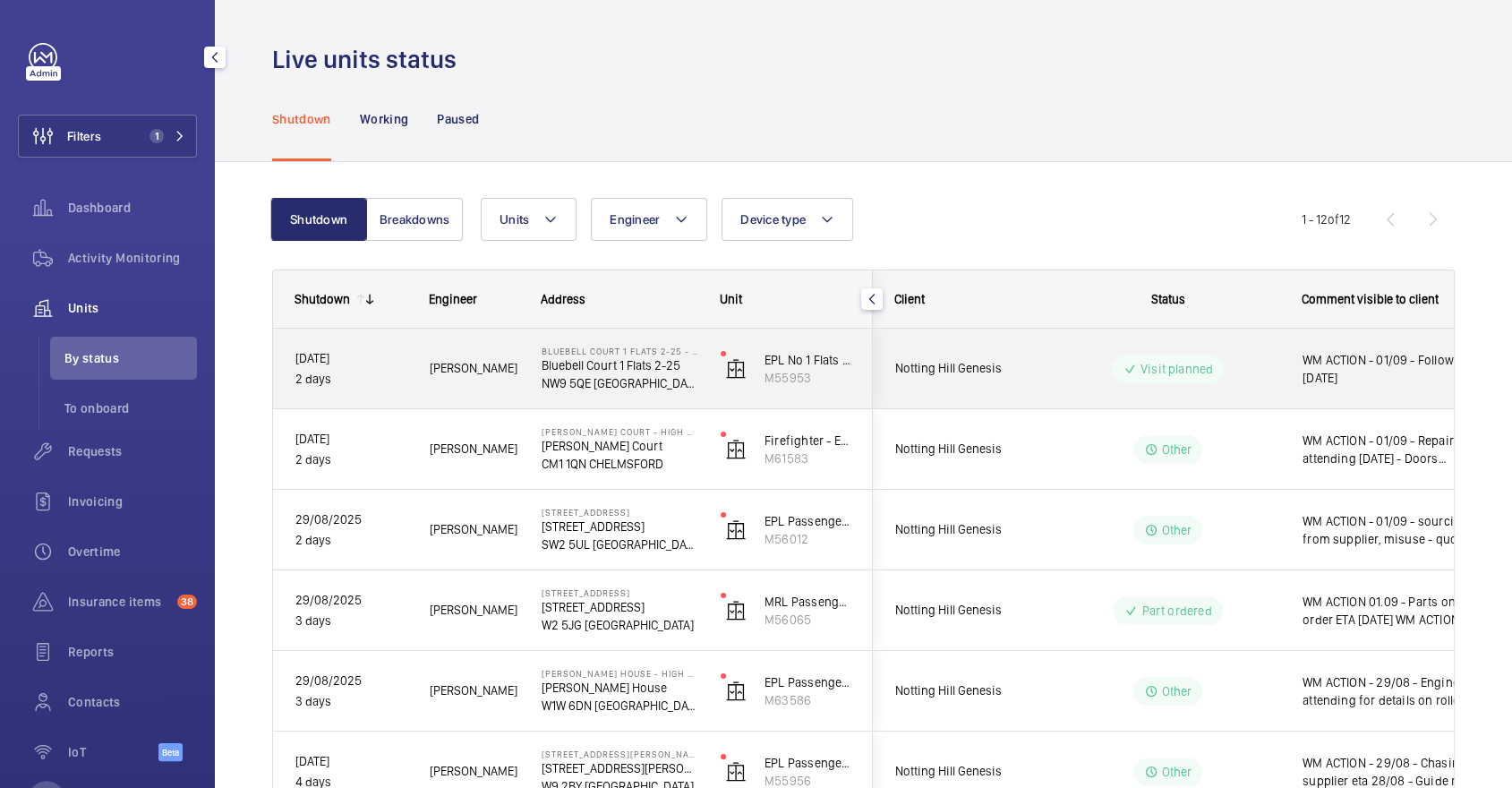
scroll to position [593, 0]
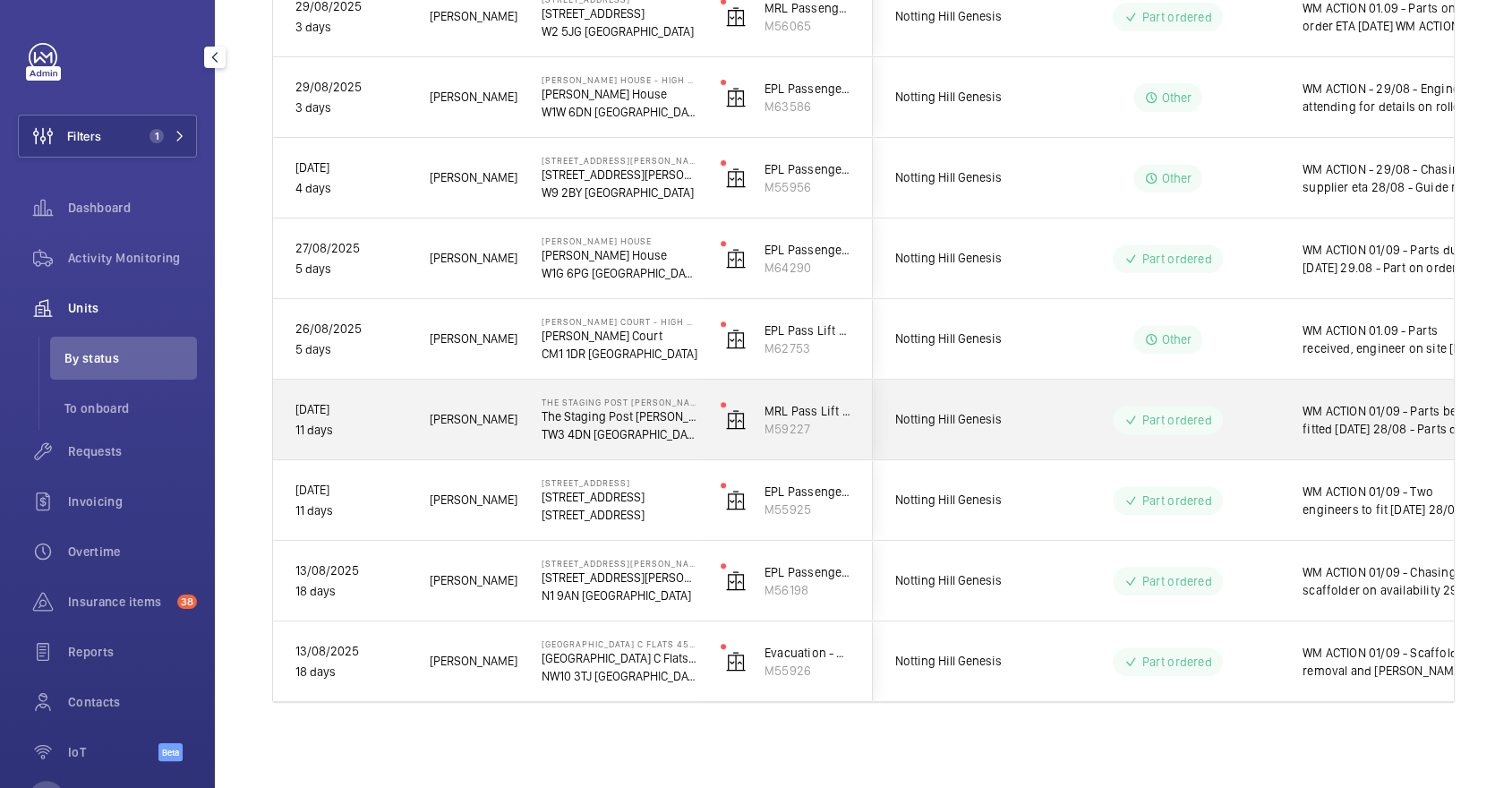
click at [1298, 431] on div "WM ACTION 01/09 - Parts being fitted [DATE] 28/08 - Parts due in [DATE] 26/08 -…" at bounding box center [1385, 419] width 207 height 77
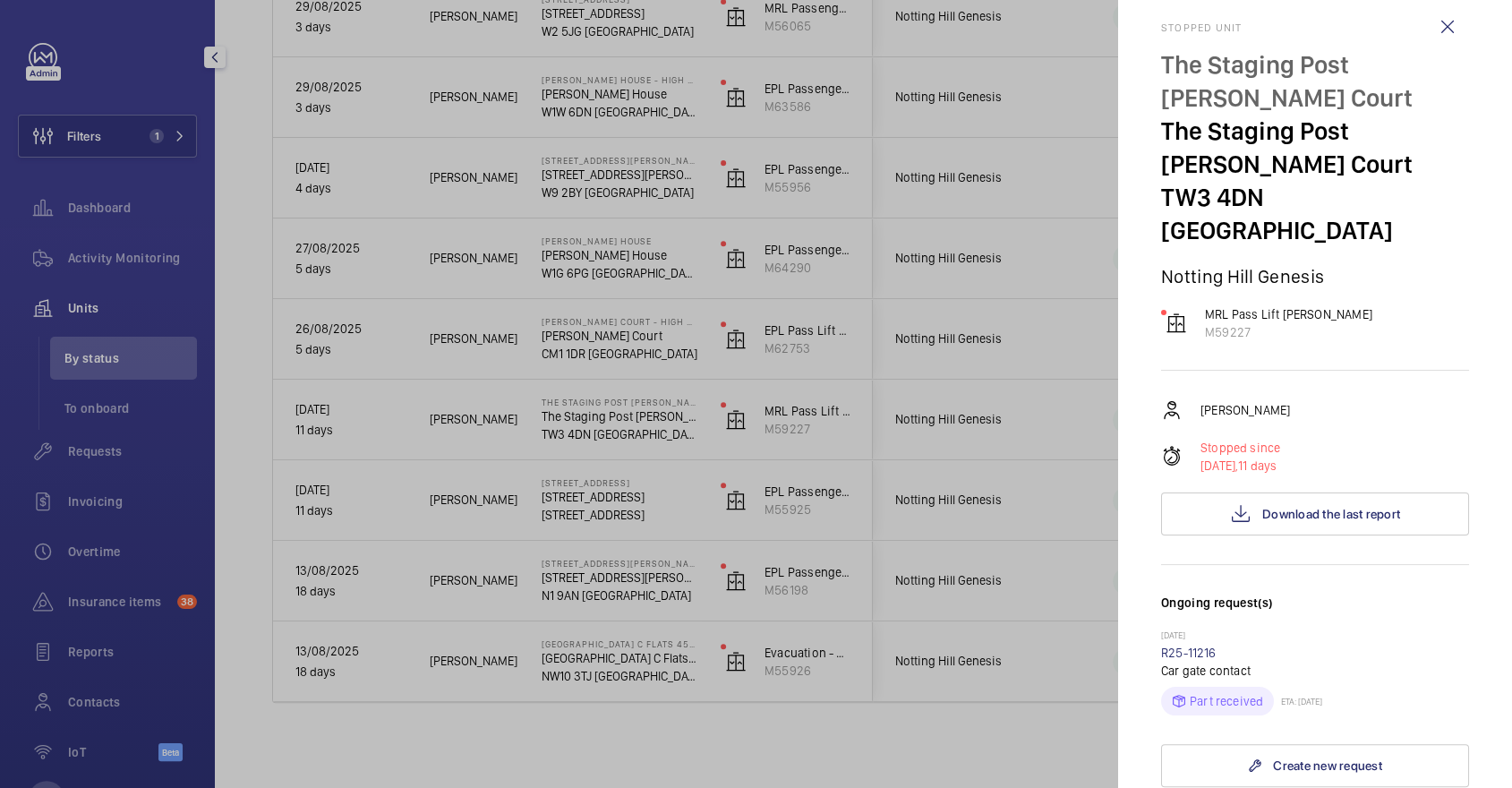
scroll to position [0, 0]
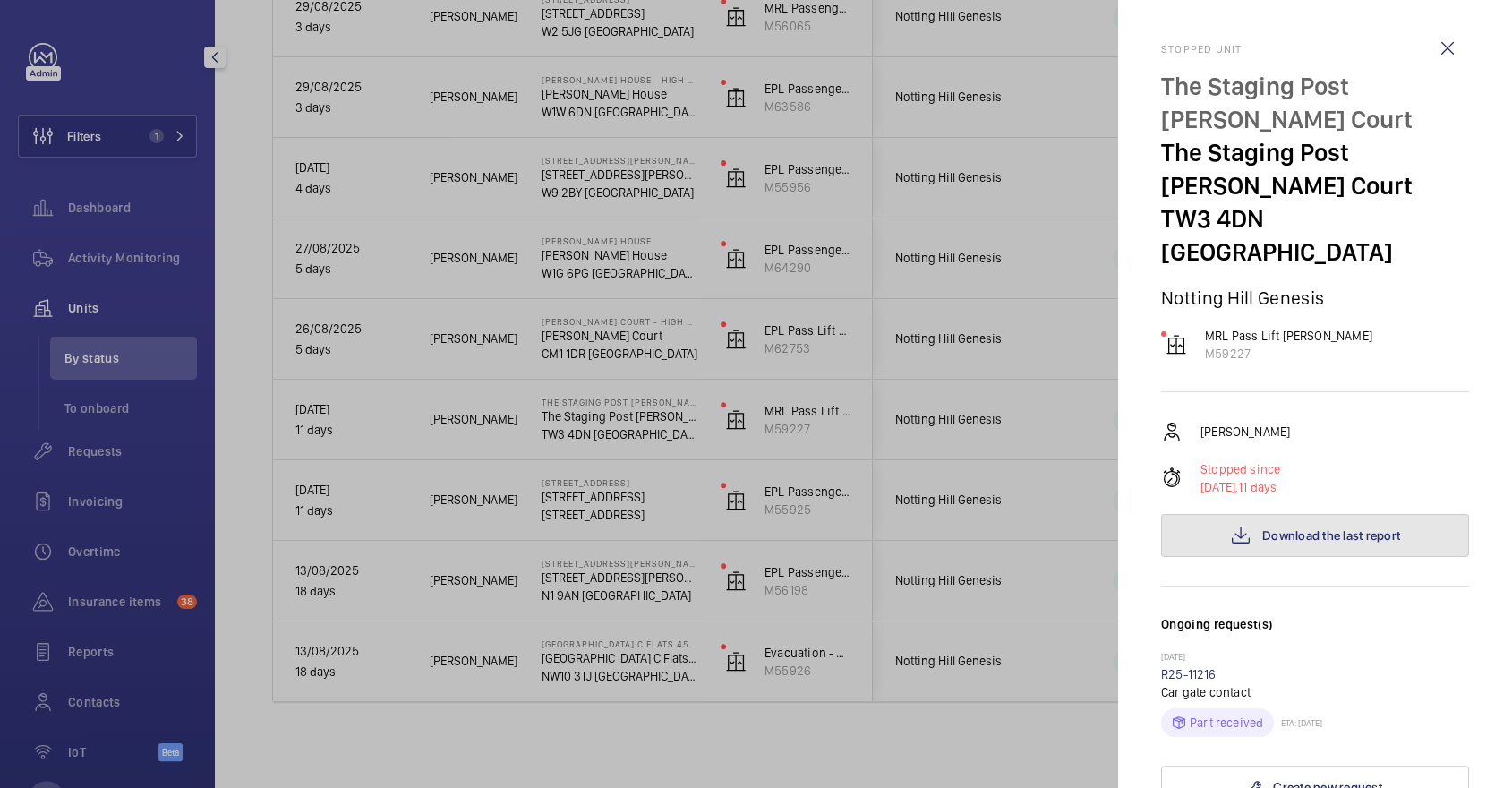
click at [1295, 528] on span "Download the last report" at bounding box center [1331, 535] width 138 height 15
click at [937, 269] on div at bounding box center [756, 394] width 1512 height 788
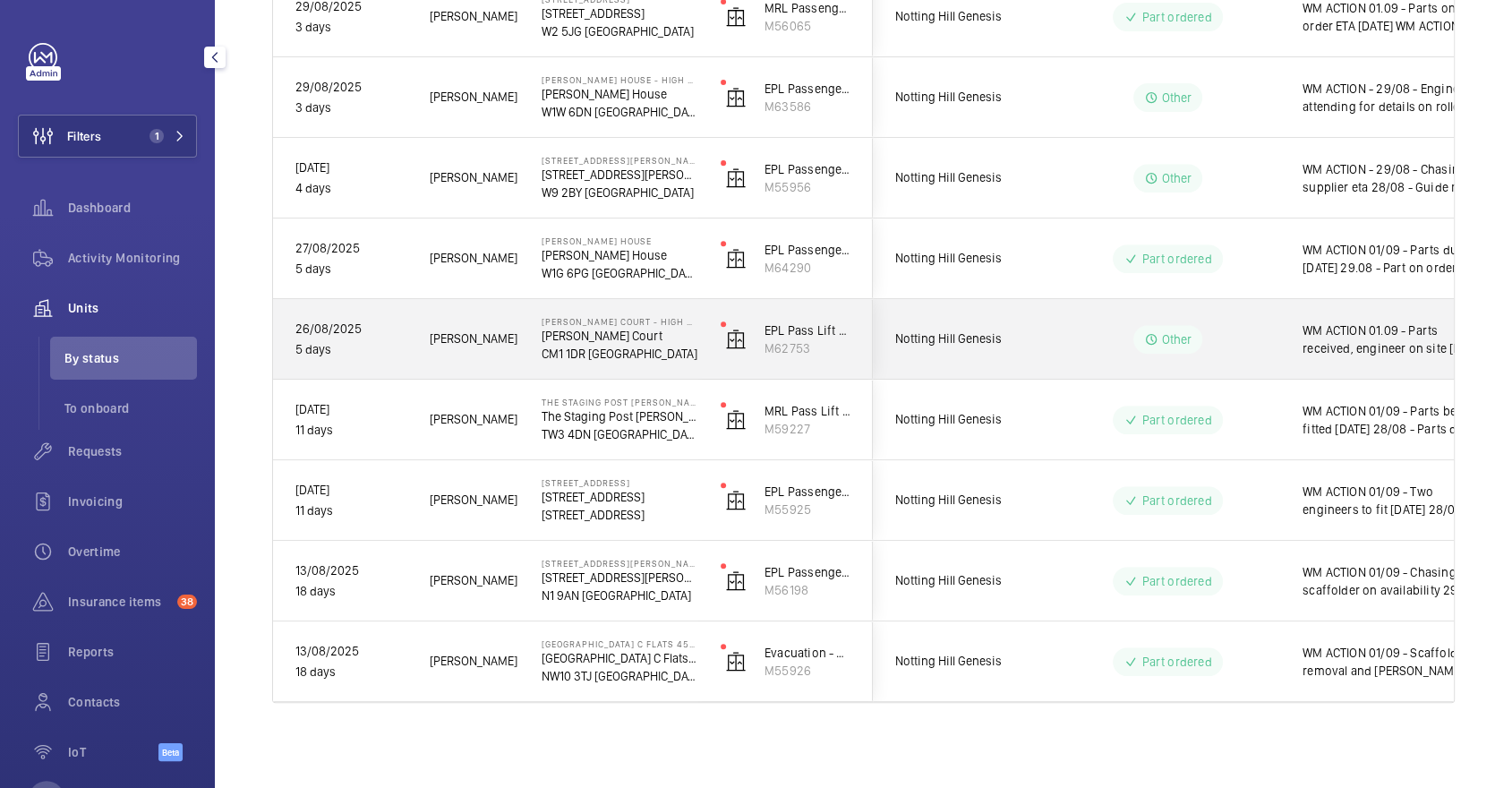
click at [984, 322] on div "Notting Hill Genesis" at bounding box center [953, 339] width 160 height 57
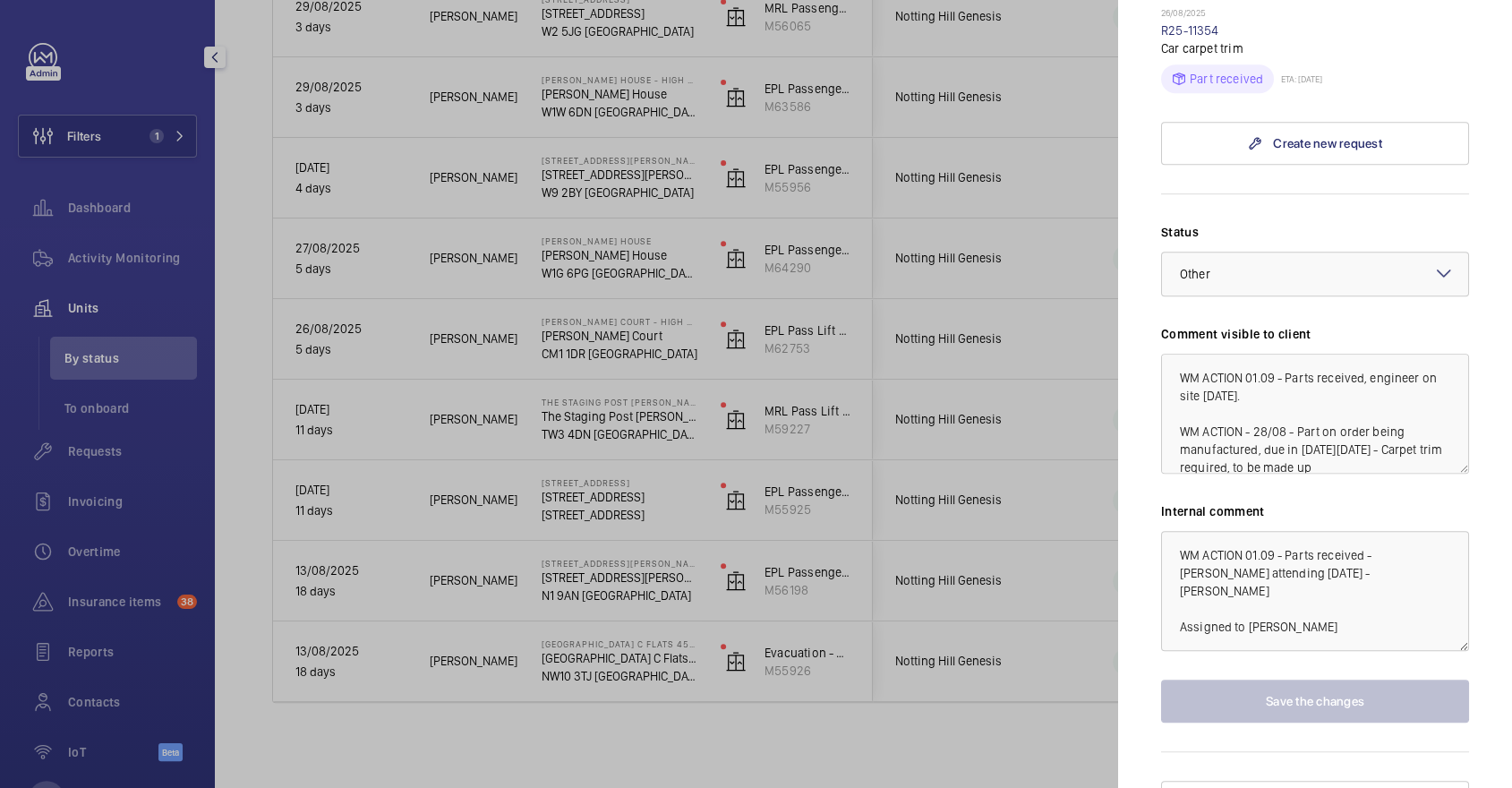
scroll to position [26, 0]
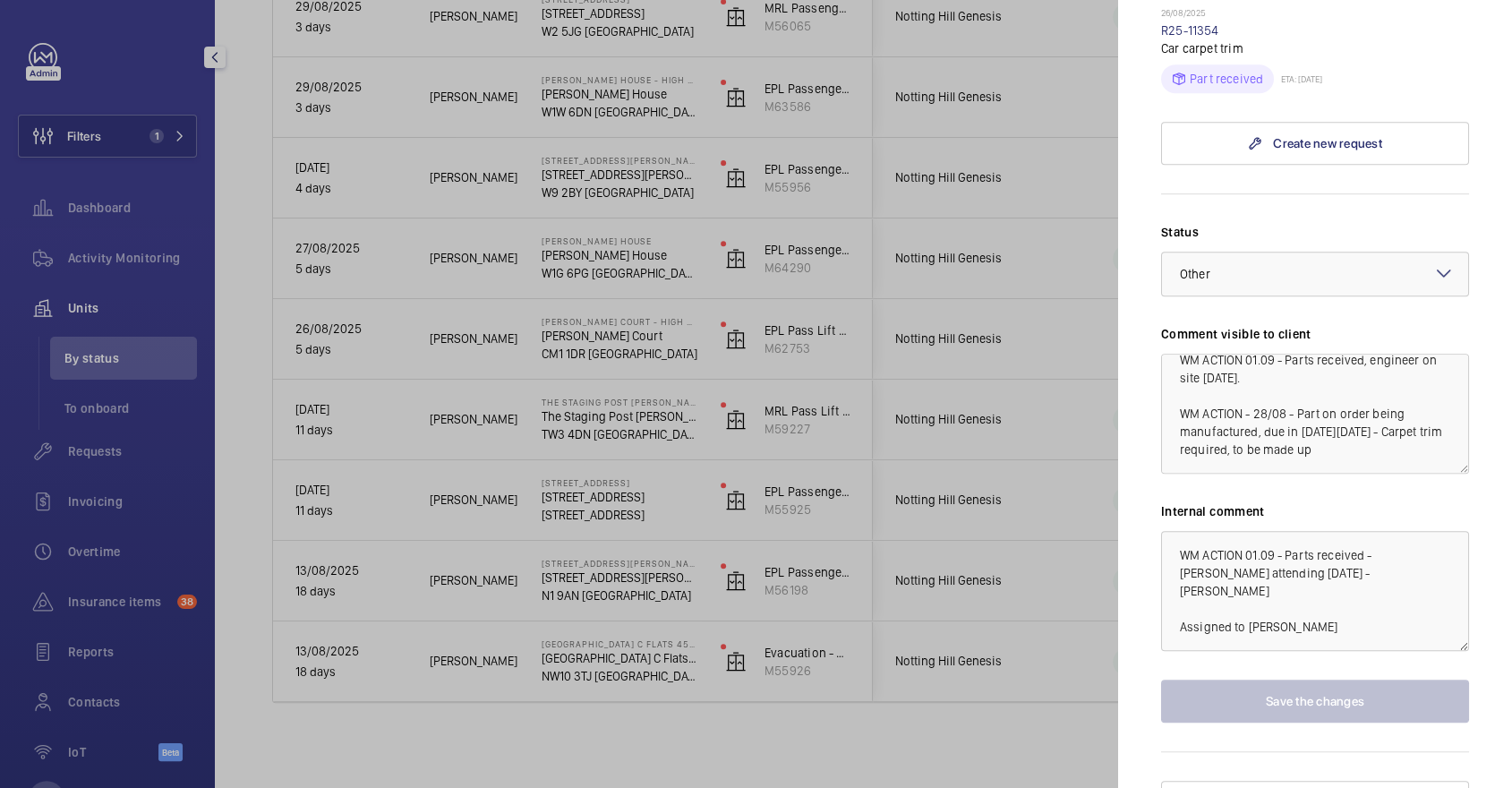
click at [936, 386] on div at bounding box center [756, 394] width 1512 height 788
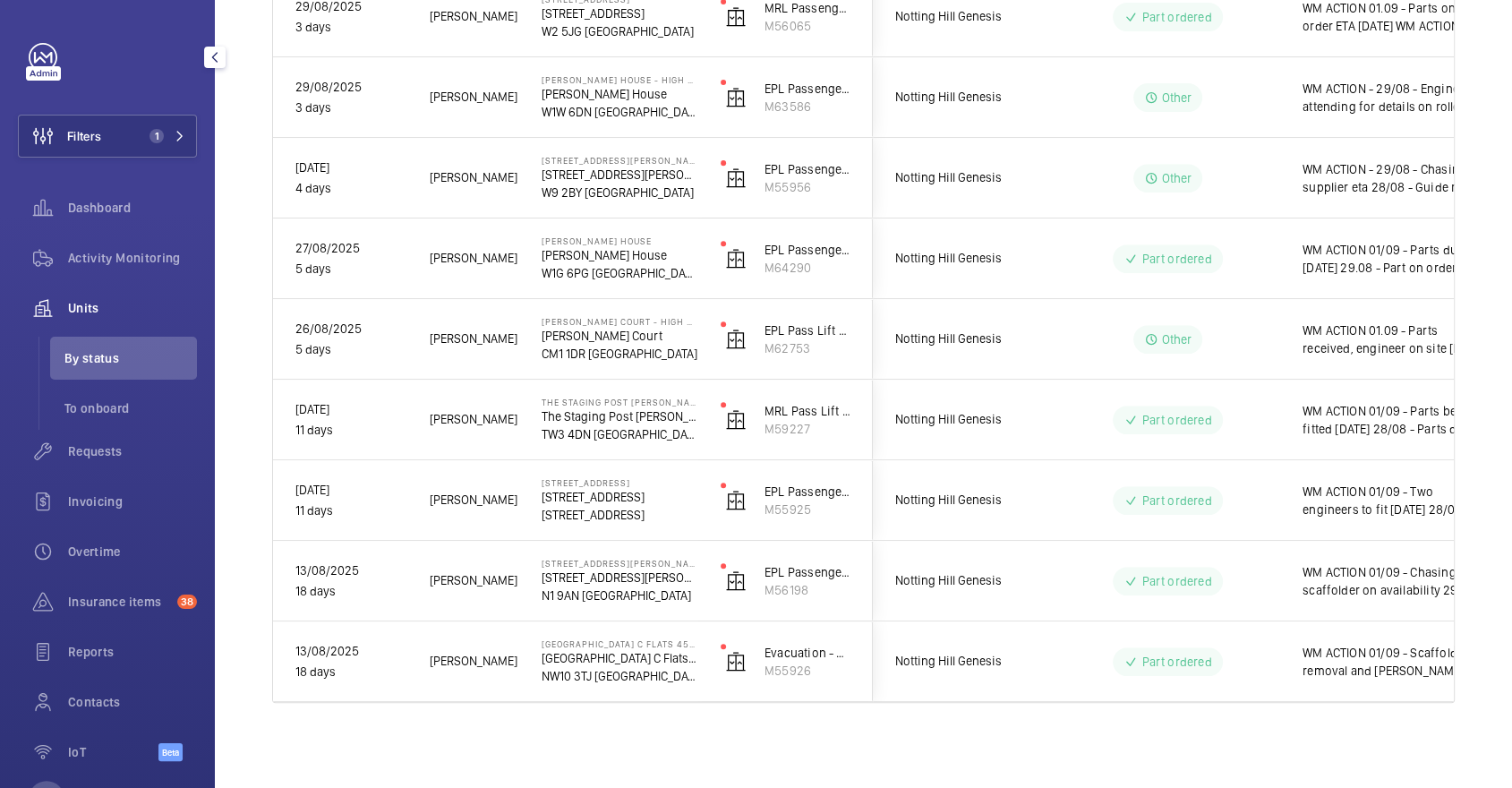
scroll to position [0, 0]
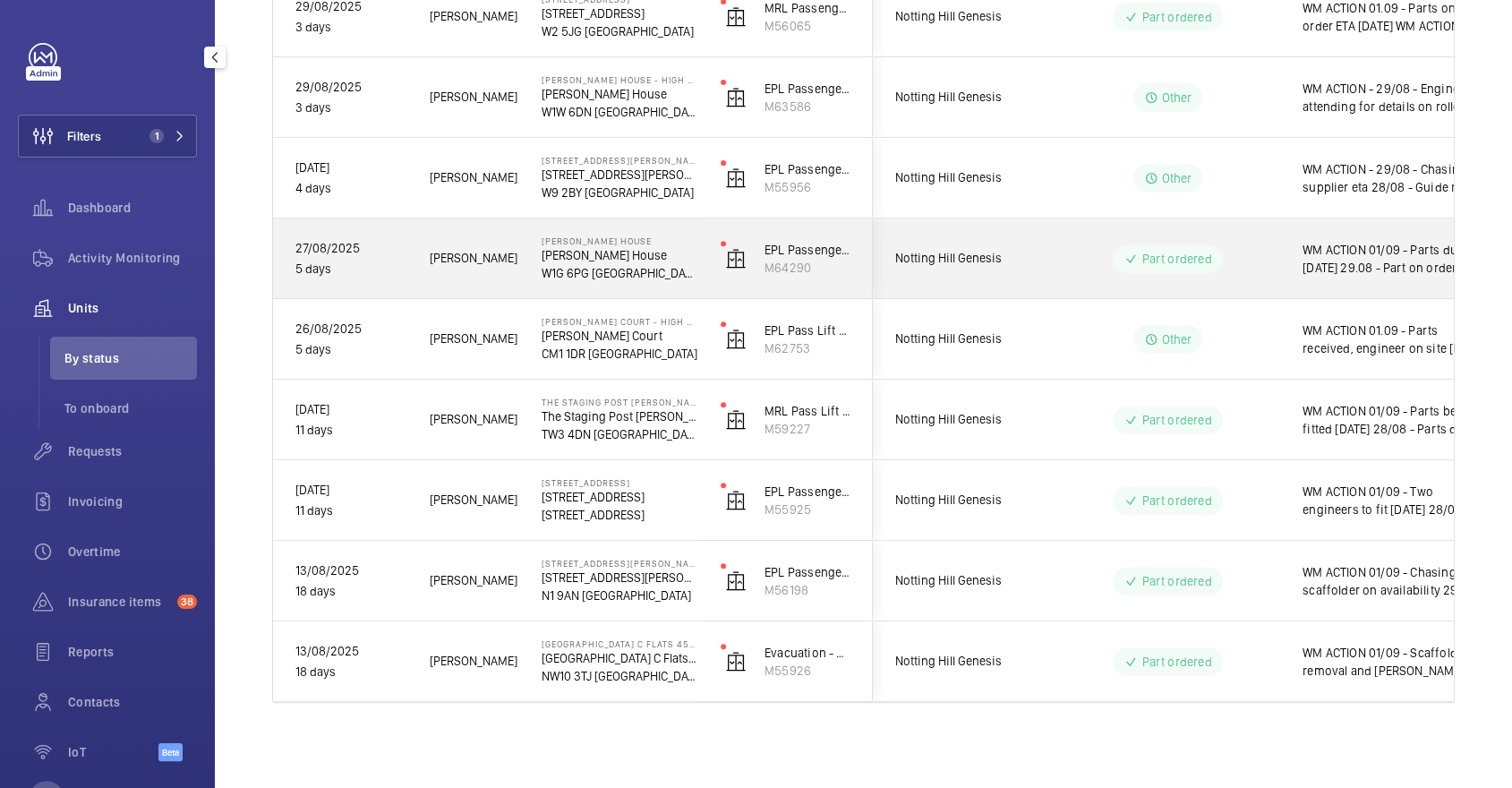
click at [1184, 276] on div "Part ordered" at bounding box center [1157, 259] width 244 height 65
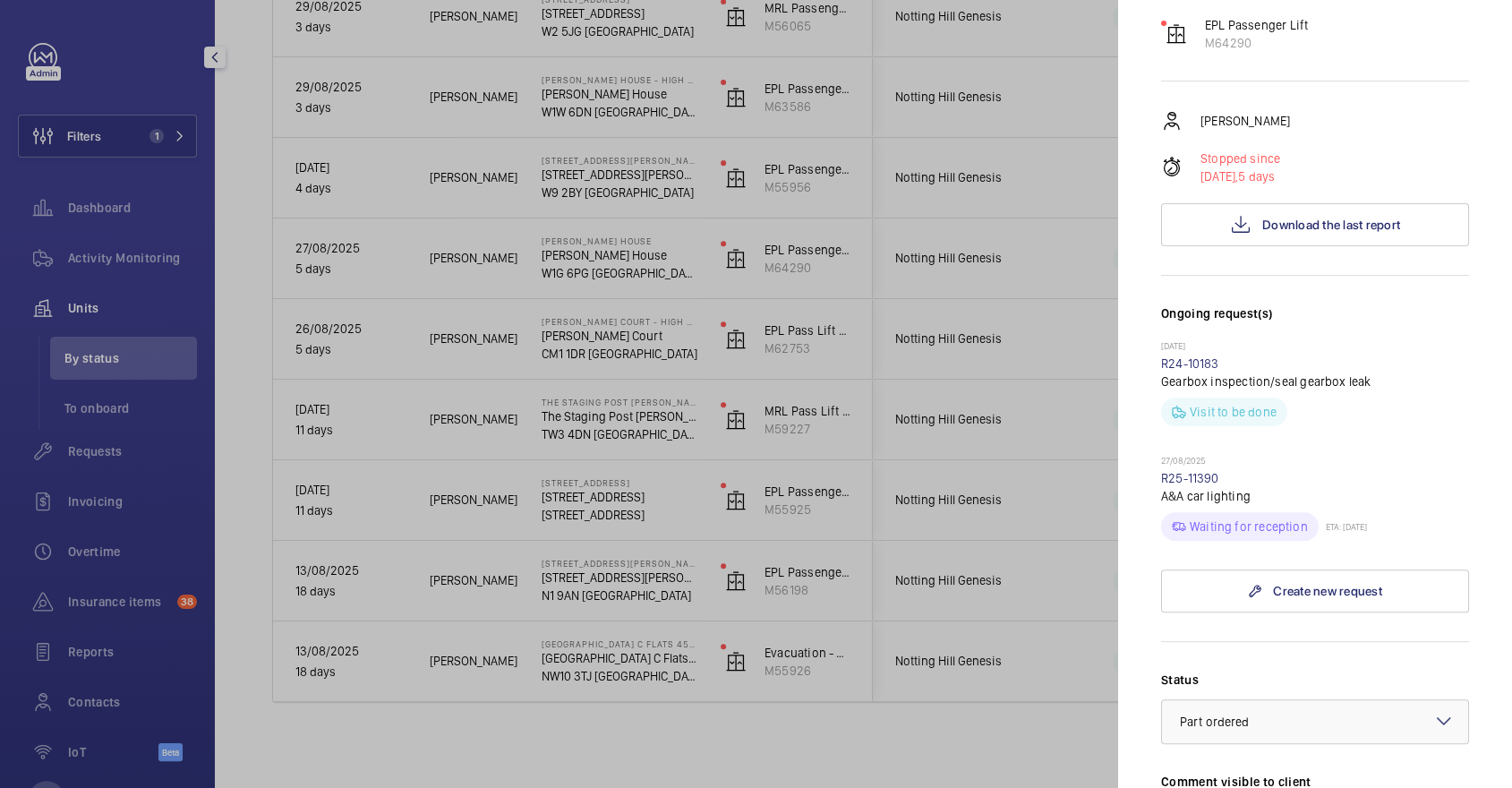
scroll to position [246, 0]
click at [965, 387] on div at bounding box center [756, 394] width 1512 height 788
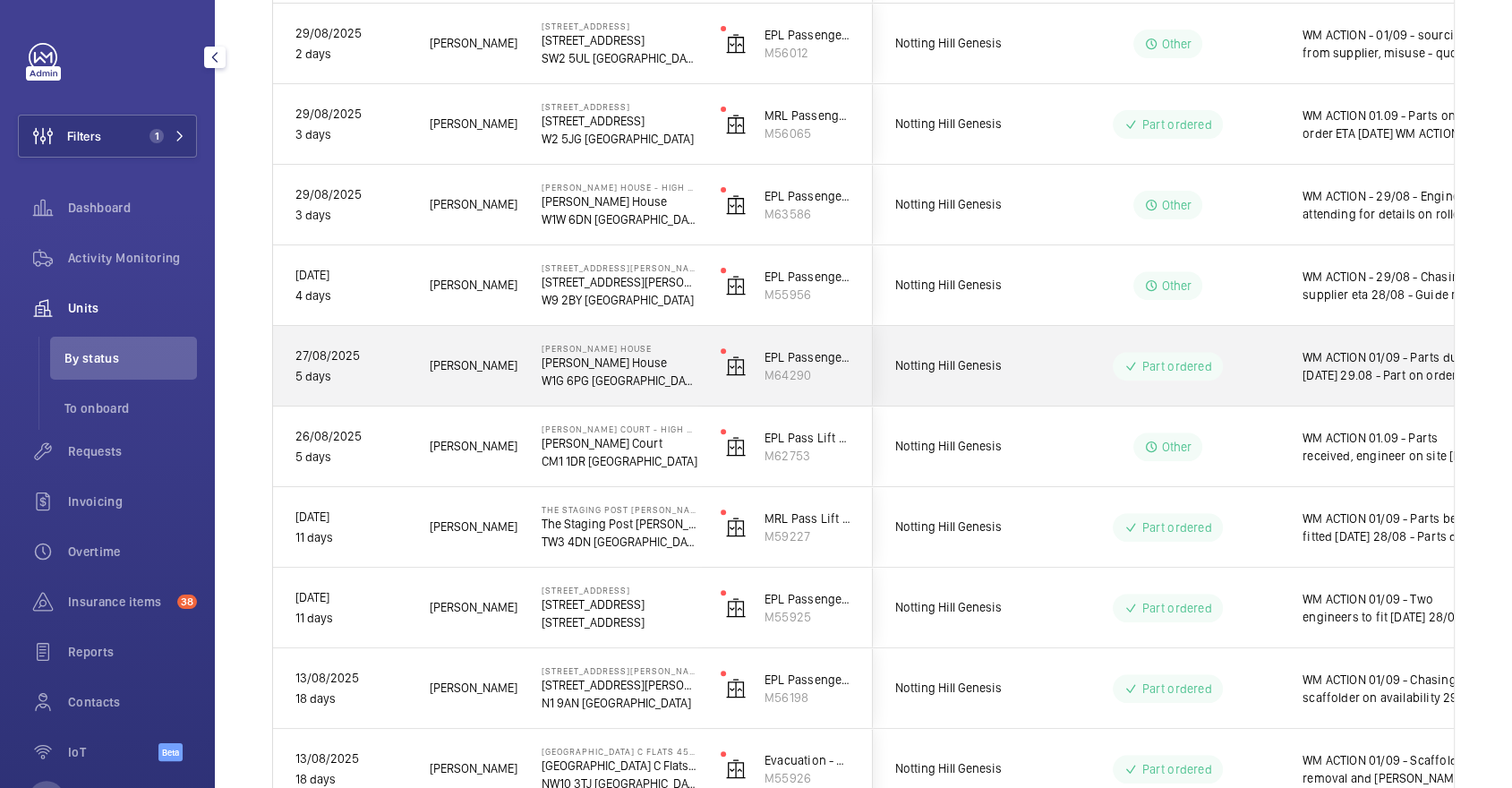
scroll to position [483, 0]
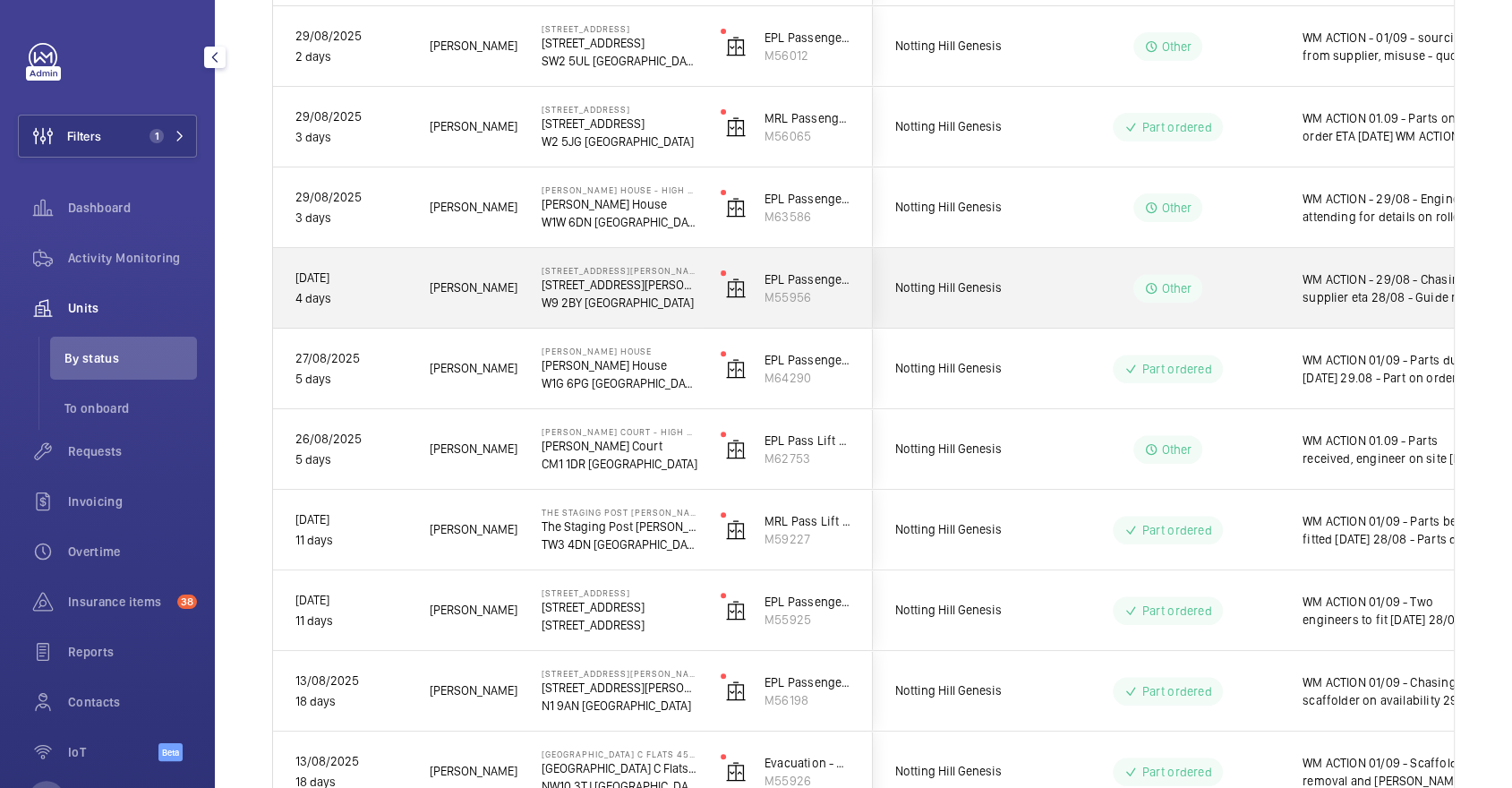
click at [1107, 259] on div "Other" at bounding box center [1157, 288] width 244 height 65
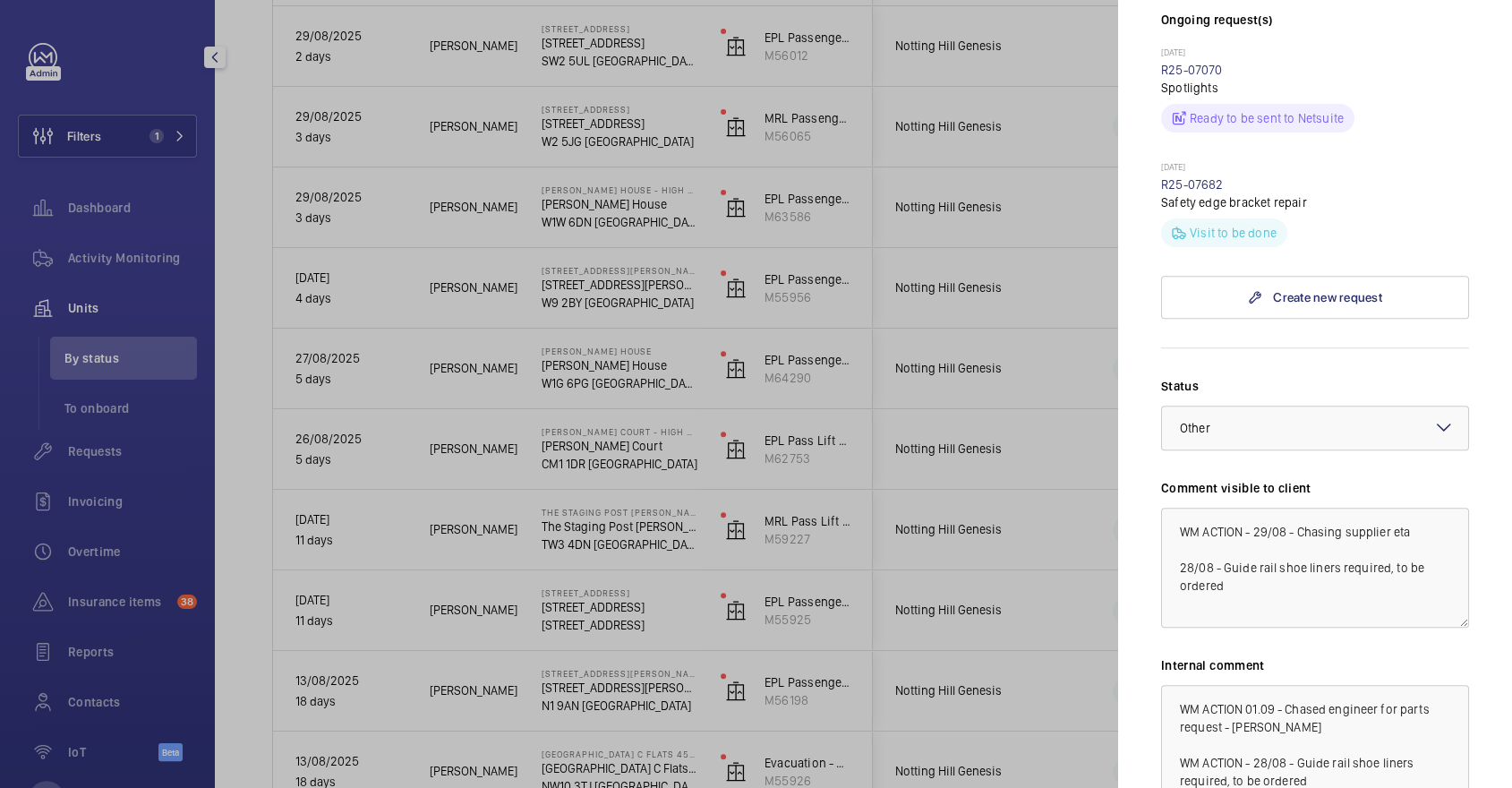
scroll to position [607, 0]
click at [959, 596] on div at bounding box center [756, 394] width 1512 height 788
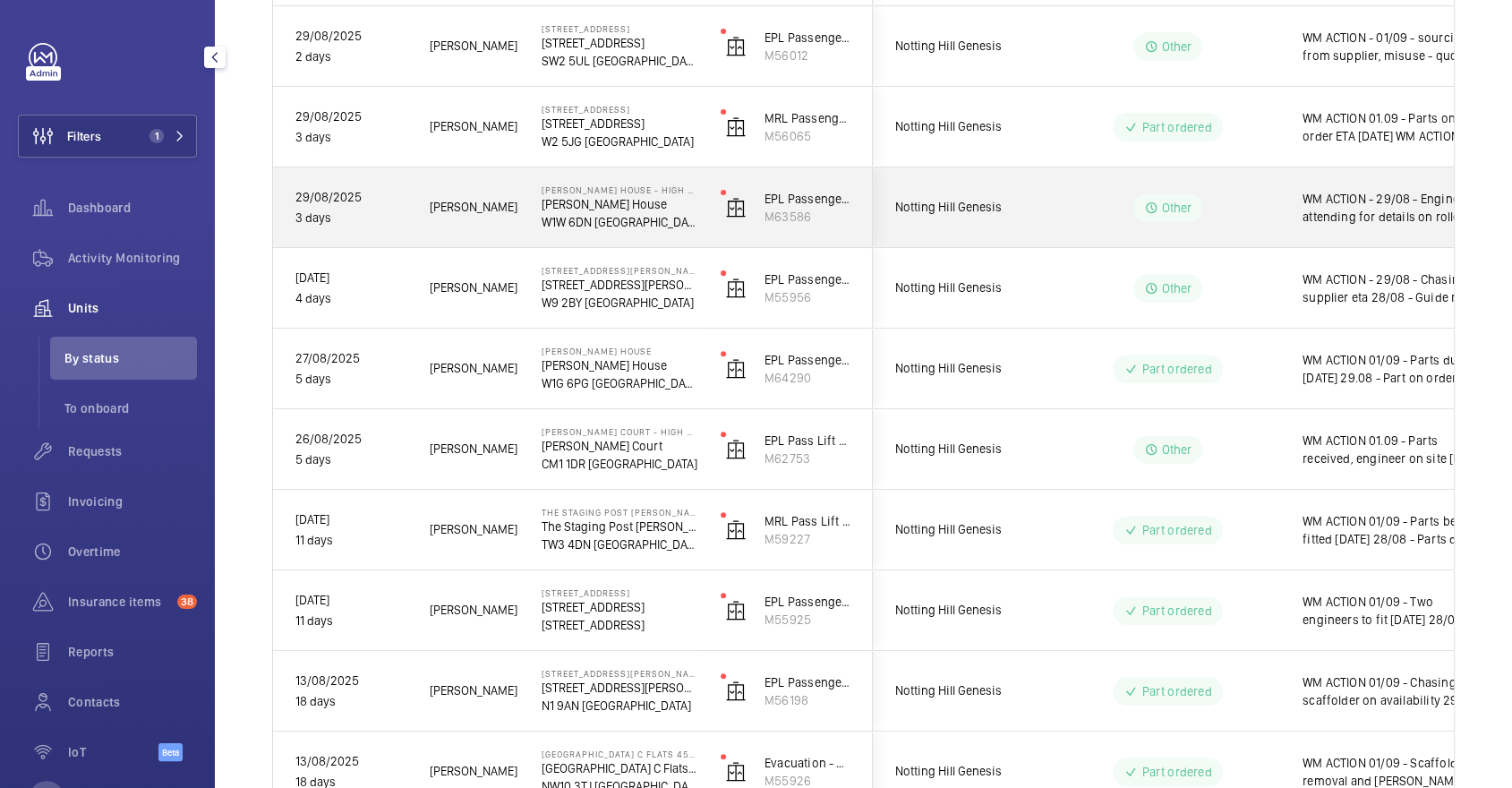
click at [1237, 235] on div "Other" at bounding box center [1157, 208] width 244 height 65
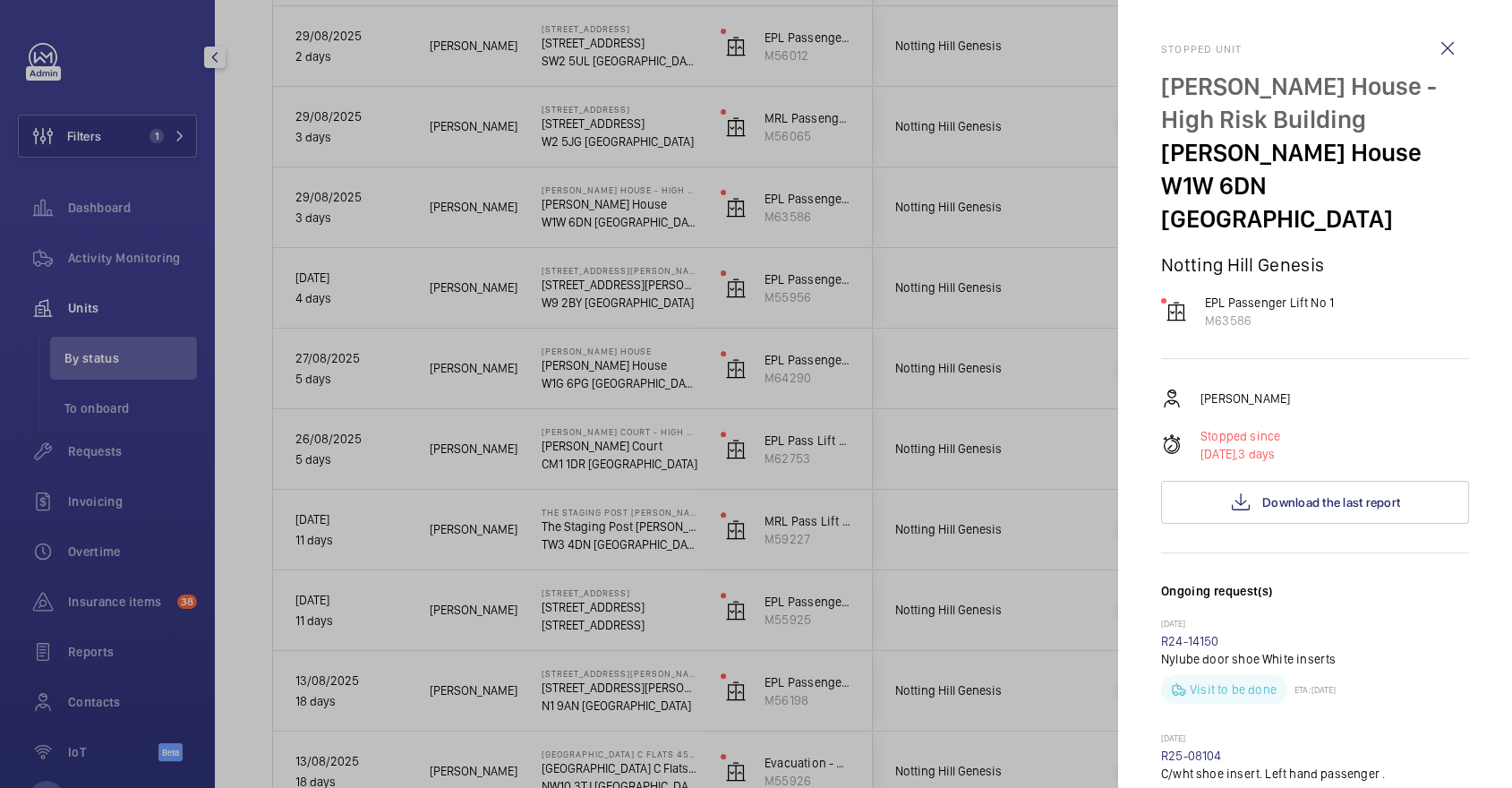
scroll to position [839, 0]
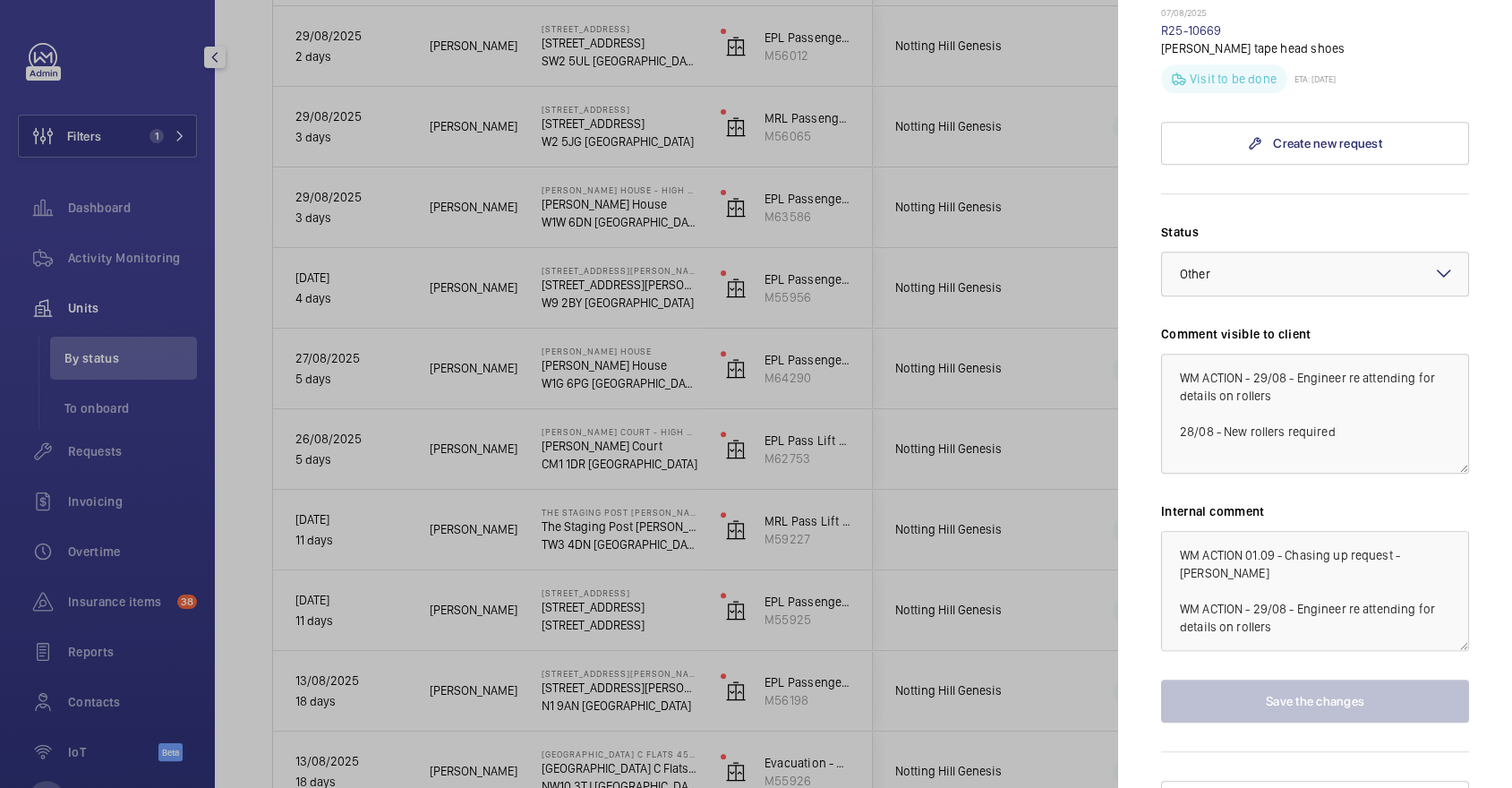
click at [937, 364] on div at bounding box center [756, 394] width 1512 height 788
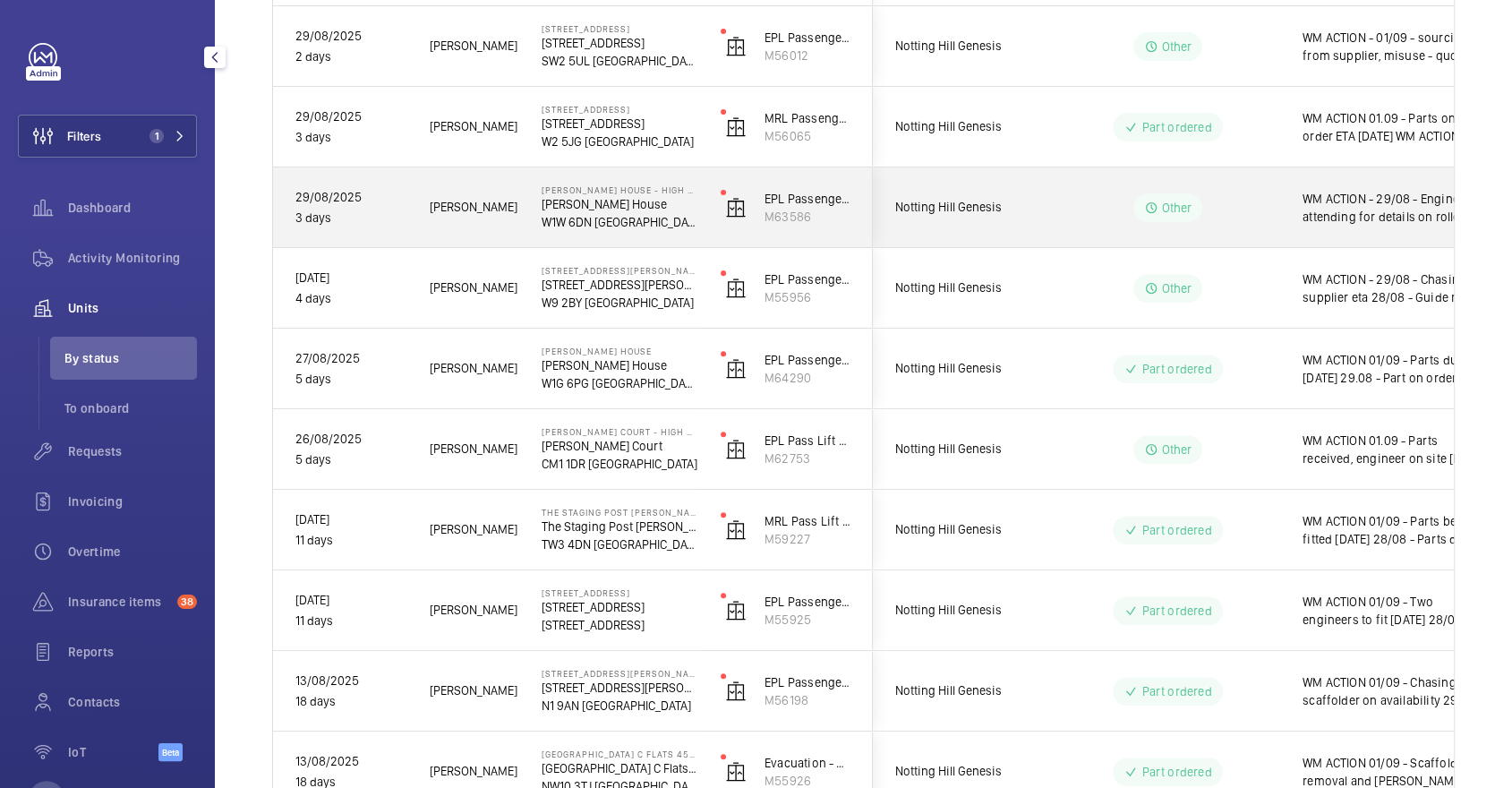
click at [1071, 182] on div "Other" at bounding box center [1157, 208] width 244 height 65
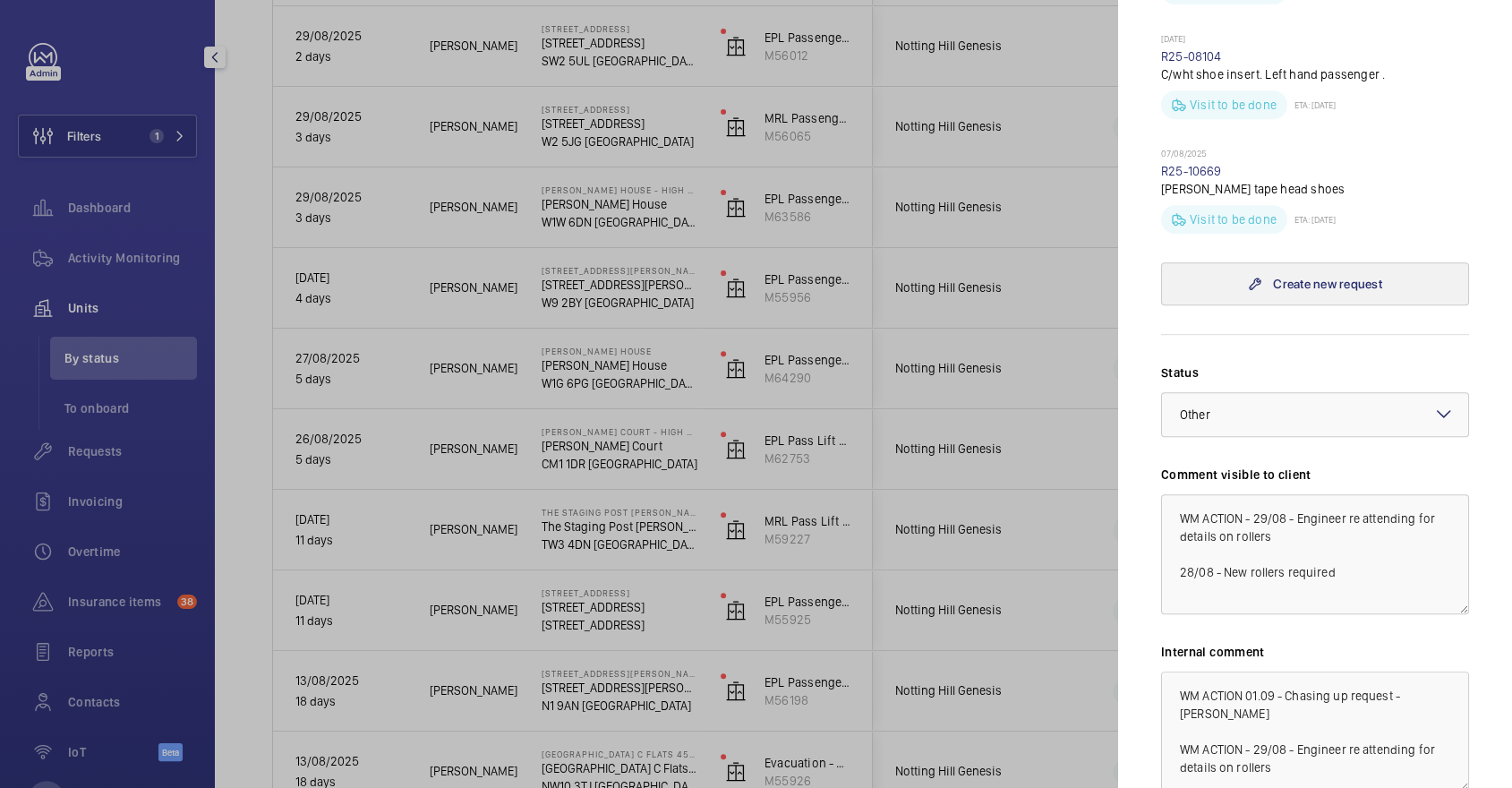
scroll to position [763, 0]
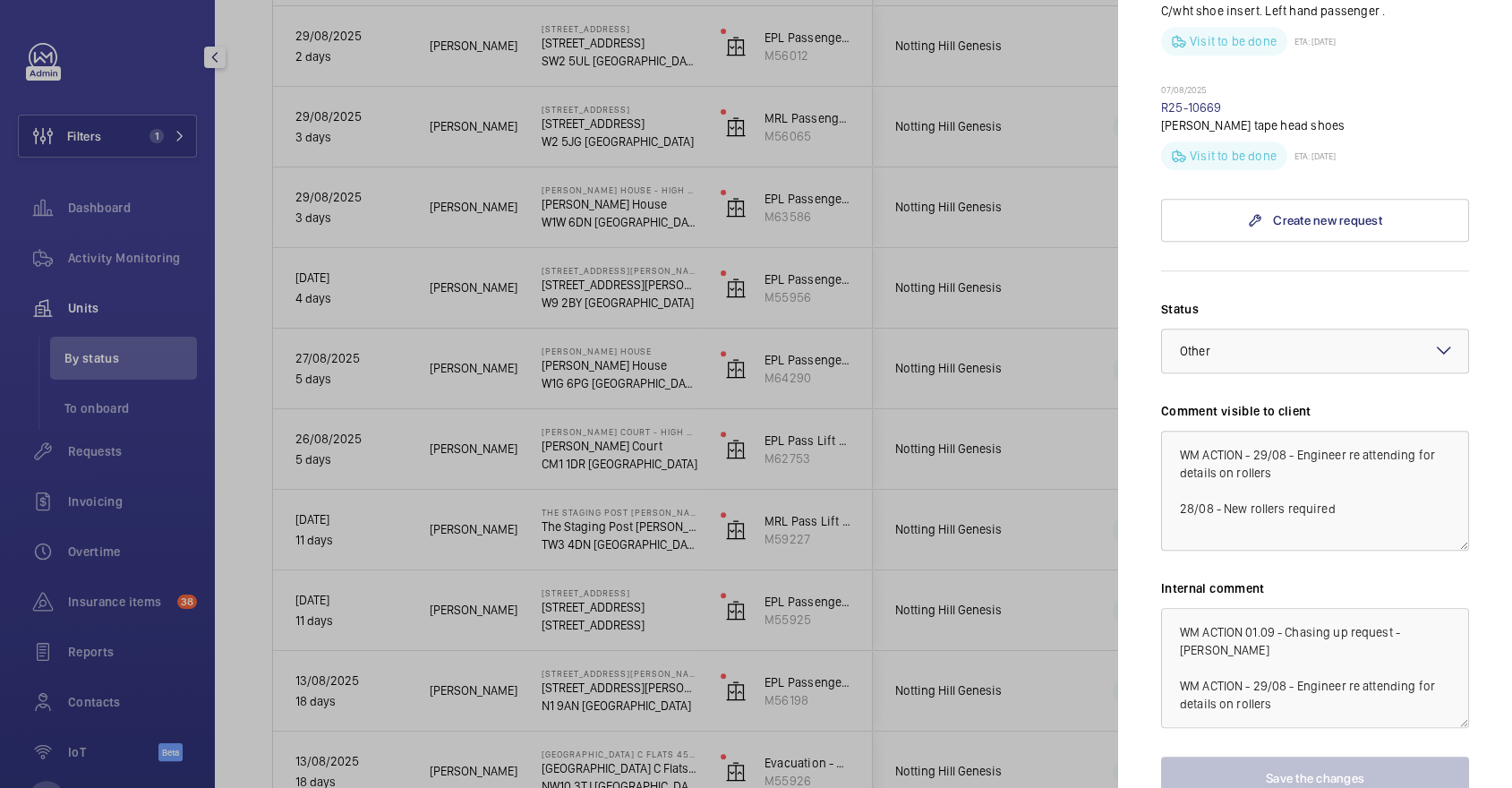
click at [871, 369] on div at bounding box center [756, 394] width 1512 height 788
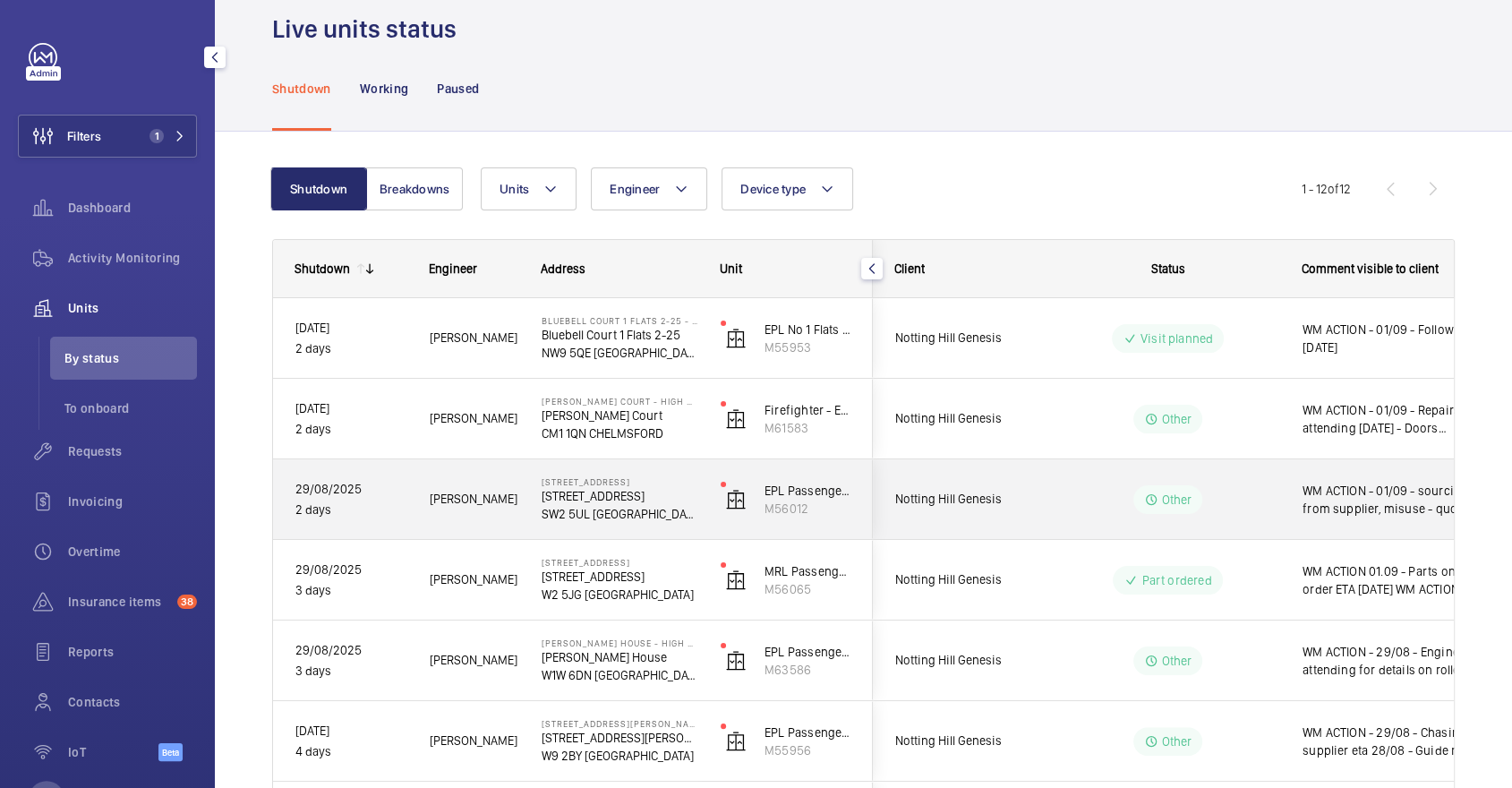
scroll to position [0, 0]
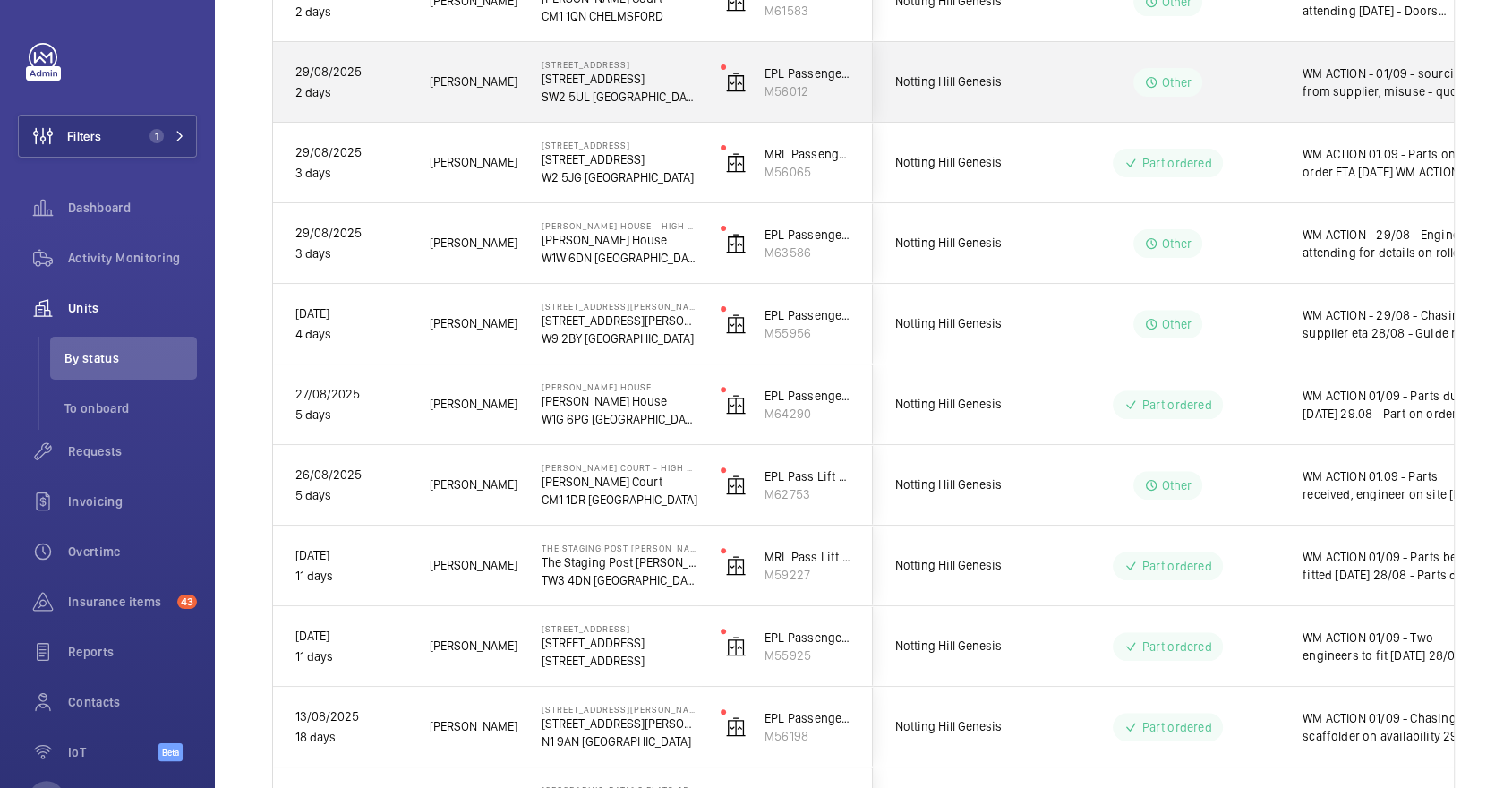
scroll to position [448, 0]
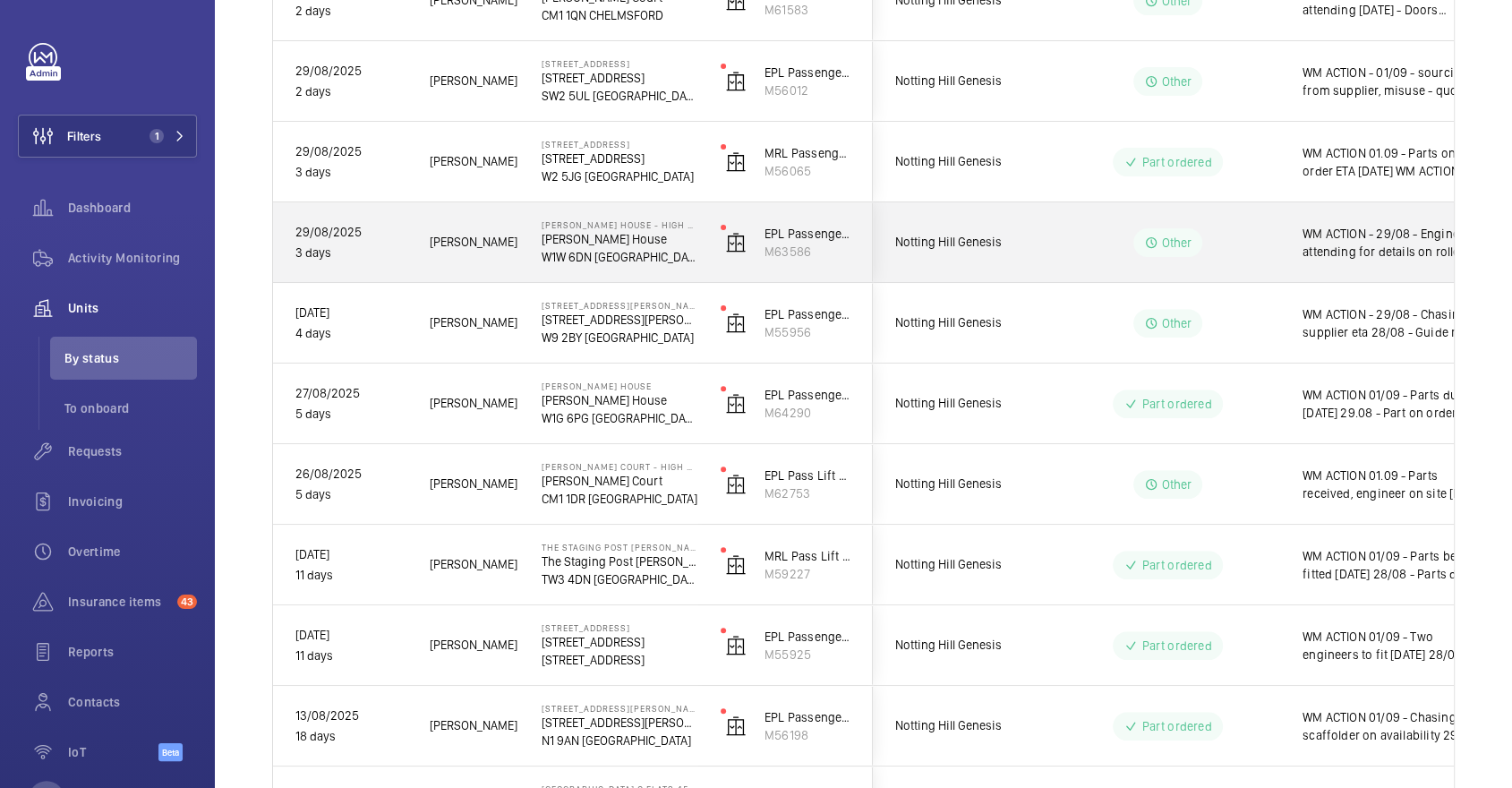
click at [1140, 271] on div "Other" at bounding box center [1157, 243] width 244 height 65
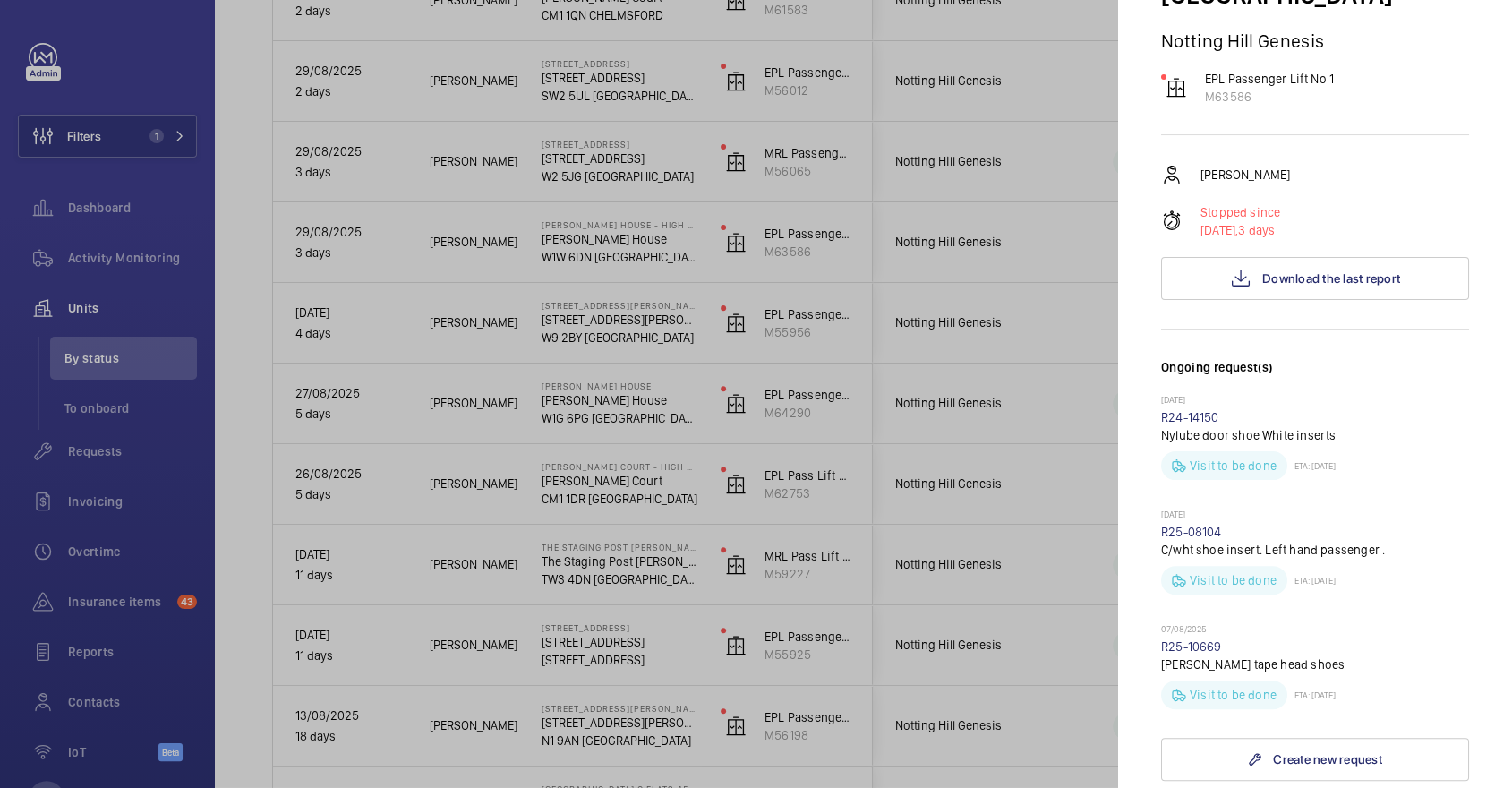
scroll to position [839, 0]
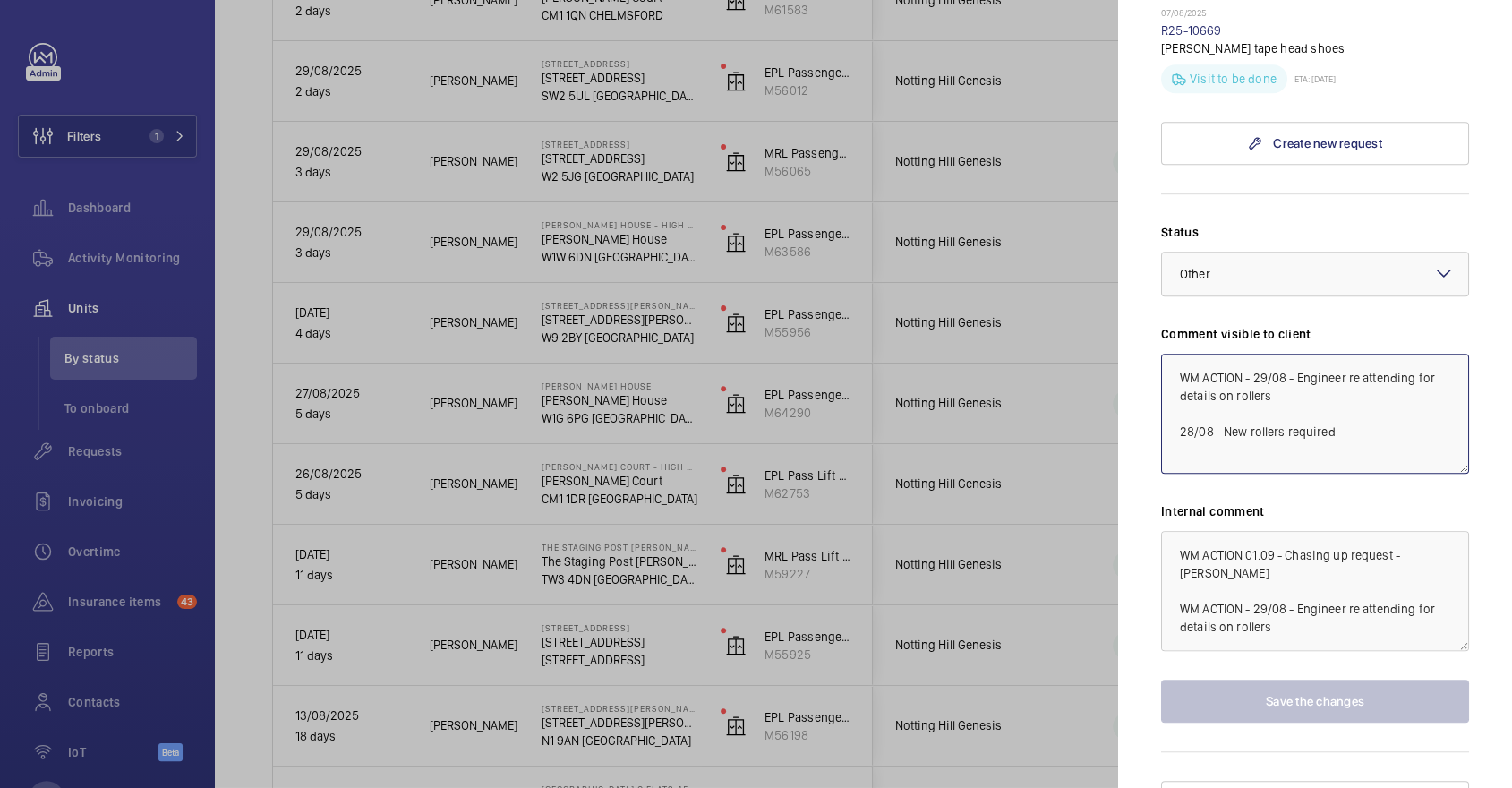
click at [1252, 354] on textarea "WM ACTION - 29/08 - Engineer re attending for details on rollers 28/08 - New ro…" at bounding box center [1315, 414] width 308 height 120
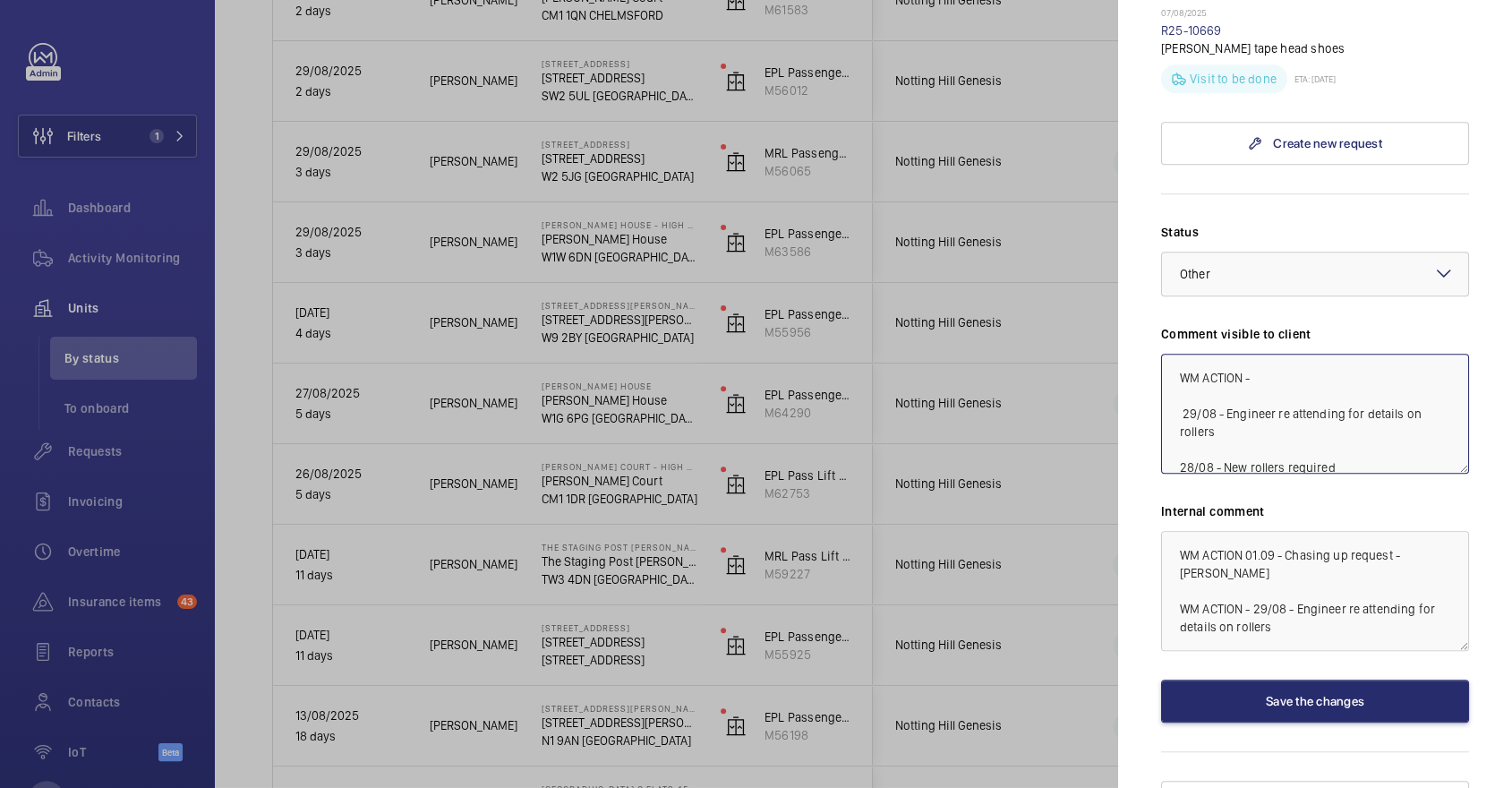
click at [1312, 354] on textarea "WM ACTION - 29/08 - Engineer re attending for details on rollers 28/08 - New ro…" at bounding box center [1315, 414] width 308 height 120
click at [1326, 354] on textarea "WM ACTION - 29/08 - Engineer re attending for details on rollers 28/08 - New ro…" at bounding box center [1315, 414] width 308 height 120
click at [1287, 354] on textarea "WM ACTION - 01/09 Sourcing eta from supplier 29/08 - Engineer re attending for …" at bounding box center [1315, 414] width 308 height 120
click at [1305, 252] on div at bounding box center [1315, 273] width 306 height 43
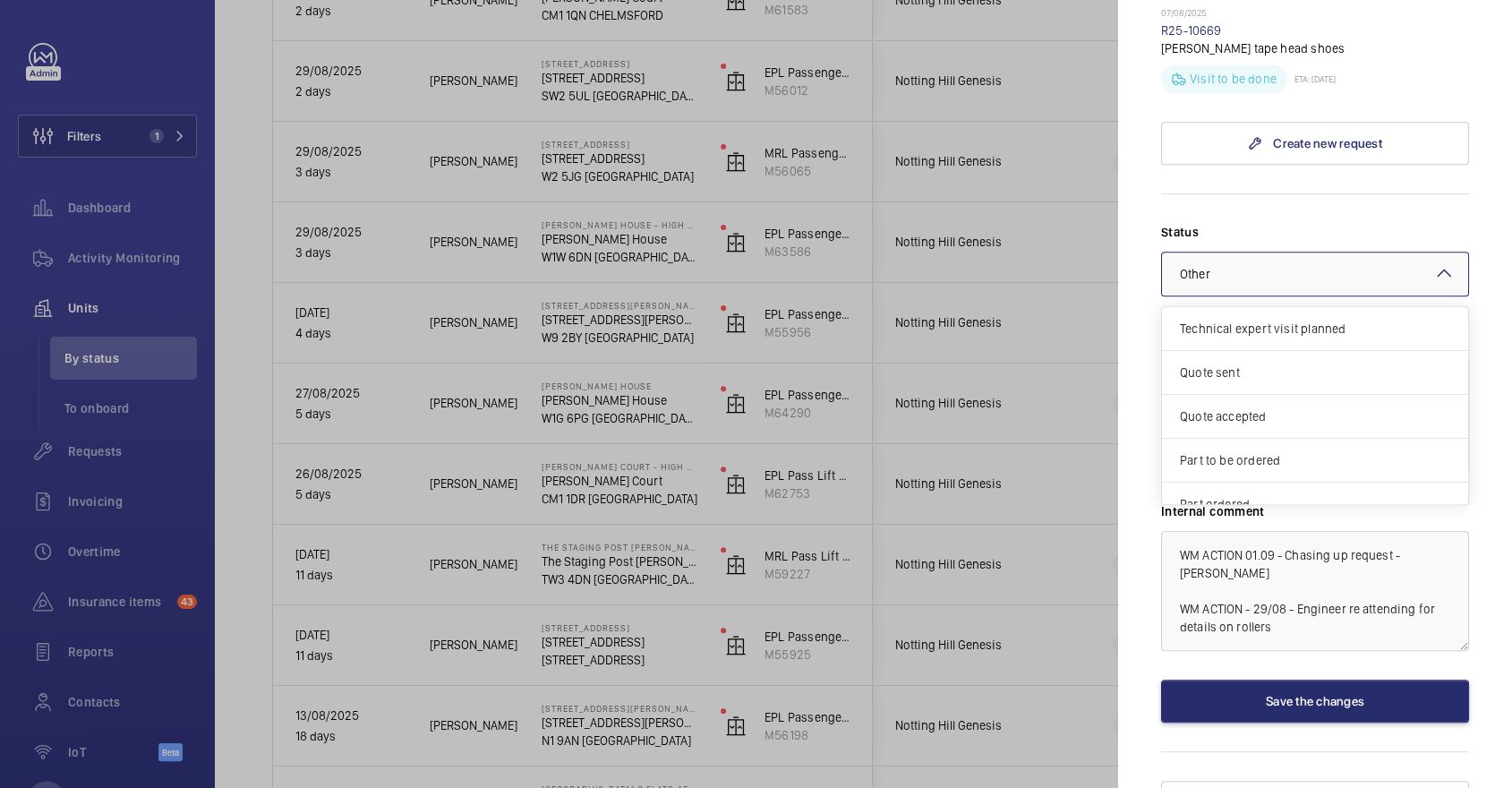
scroll to position [150, 0]
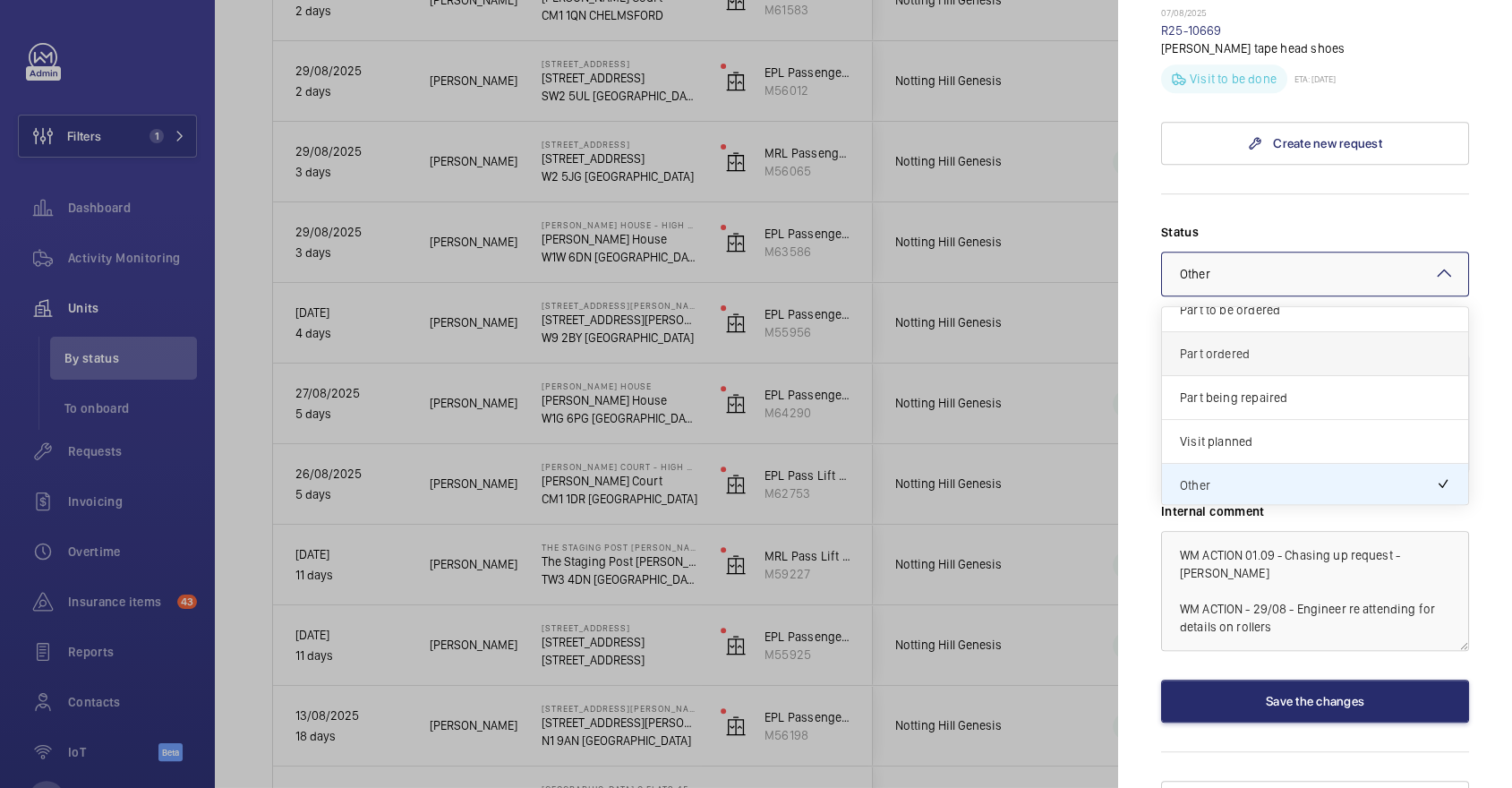
click at [1266, 345] on span "Part ordered" at bounding box center [1315, 354] width 271 height 18
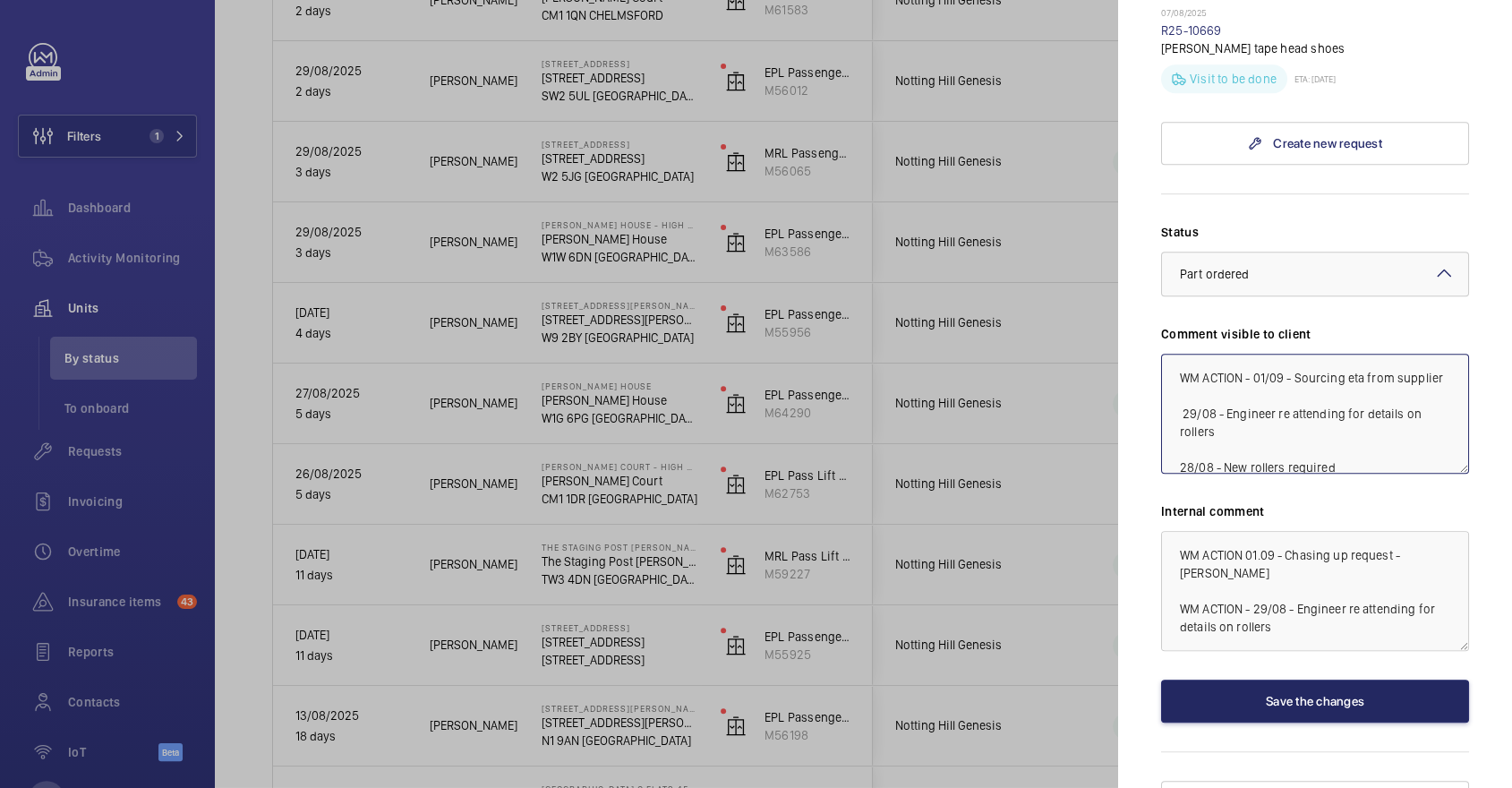
type textarea "WM ACTION - 01/09 - Sourcing eta from supplier 29/08 - Engineer re attending fo…"
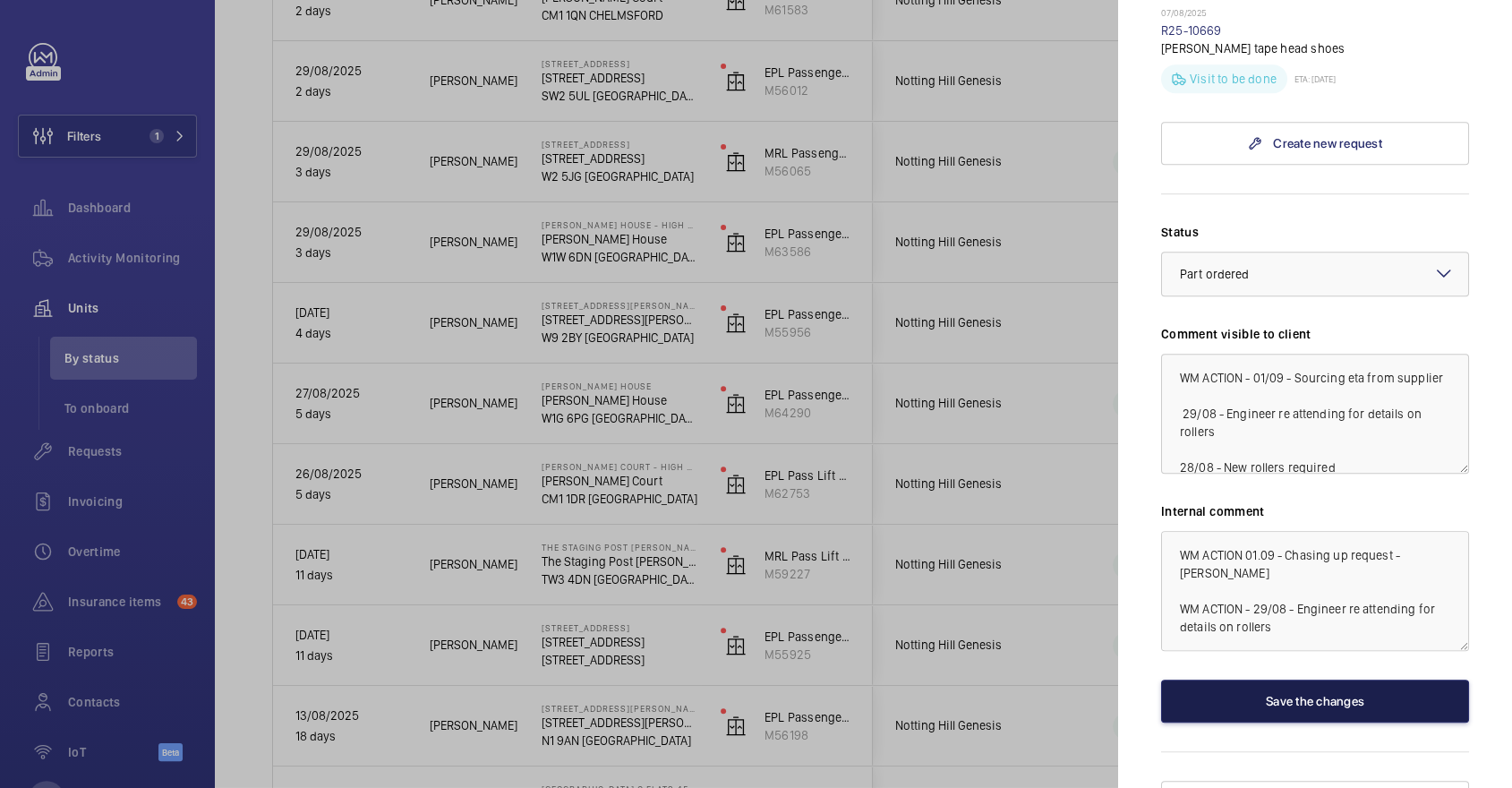
click at [1364, 679] on button "Save the changes" at bounding box center [1315, 701] width 308 height 43
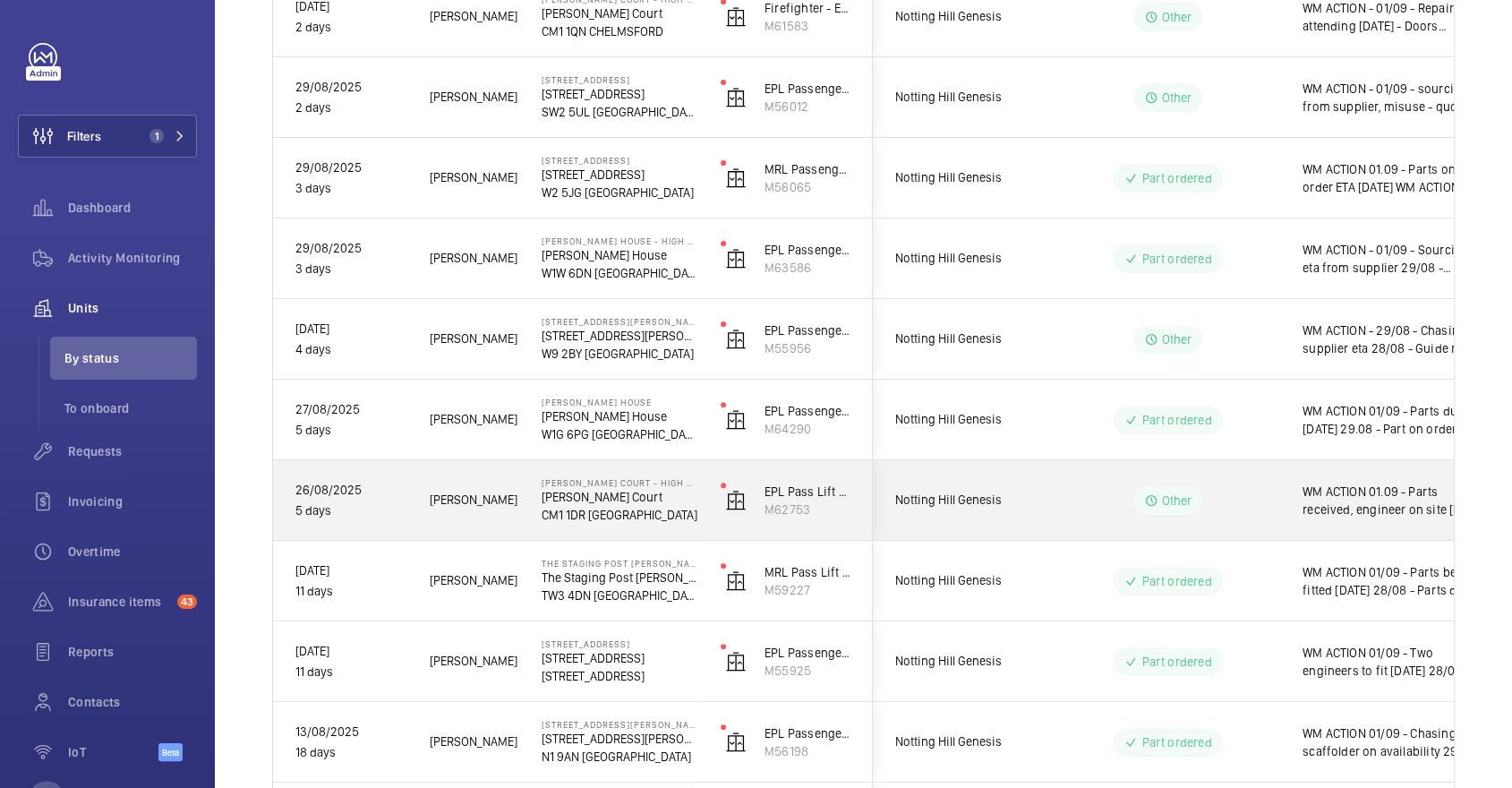
scroll to position [421, 0]
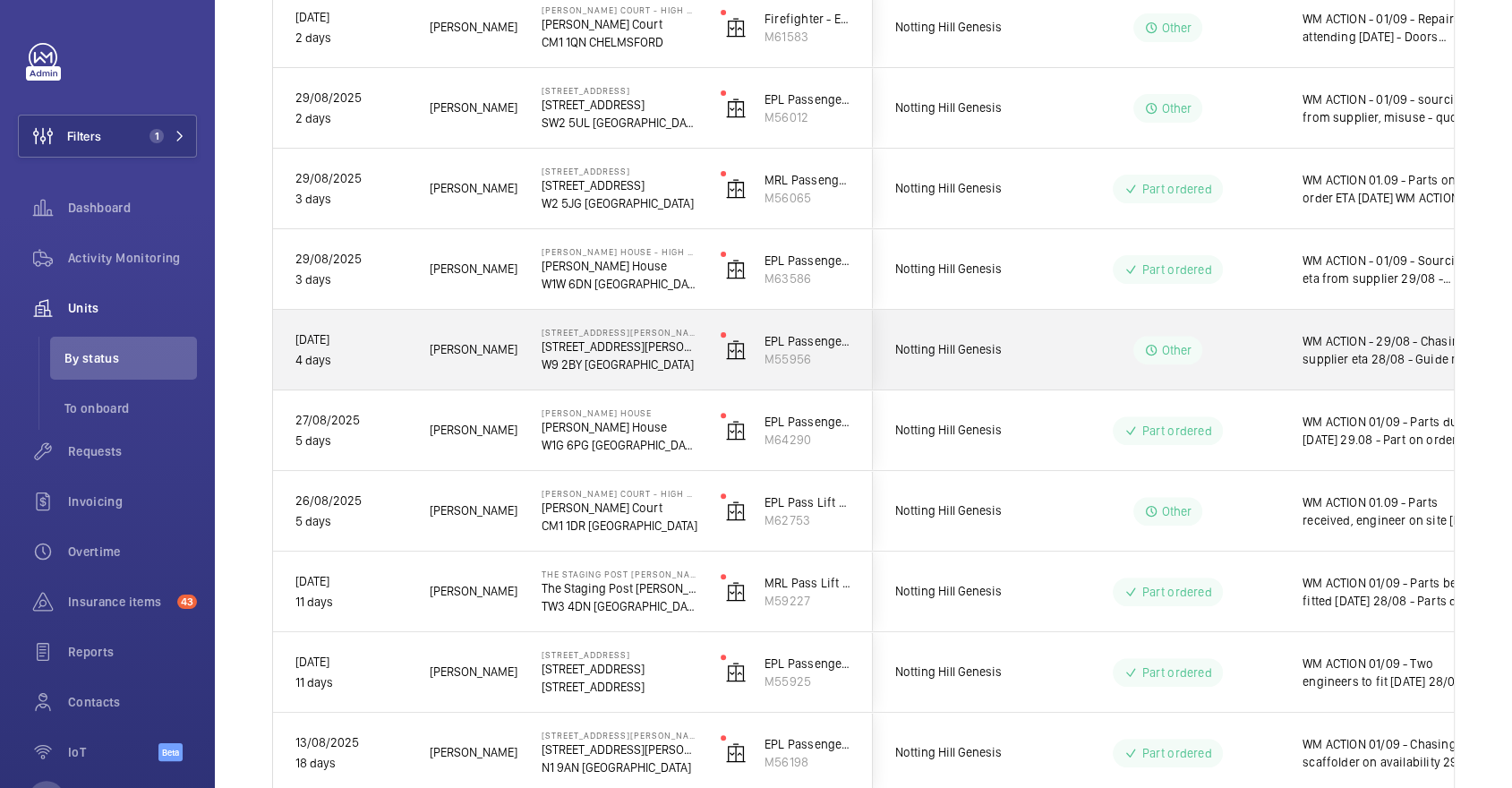
click at [1253, 364] on div "Other" at bounding box center [1157, 350] width 244 height 65
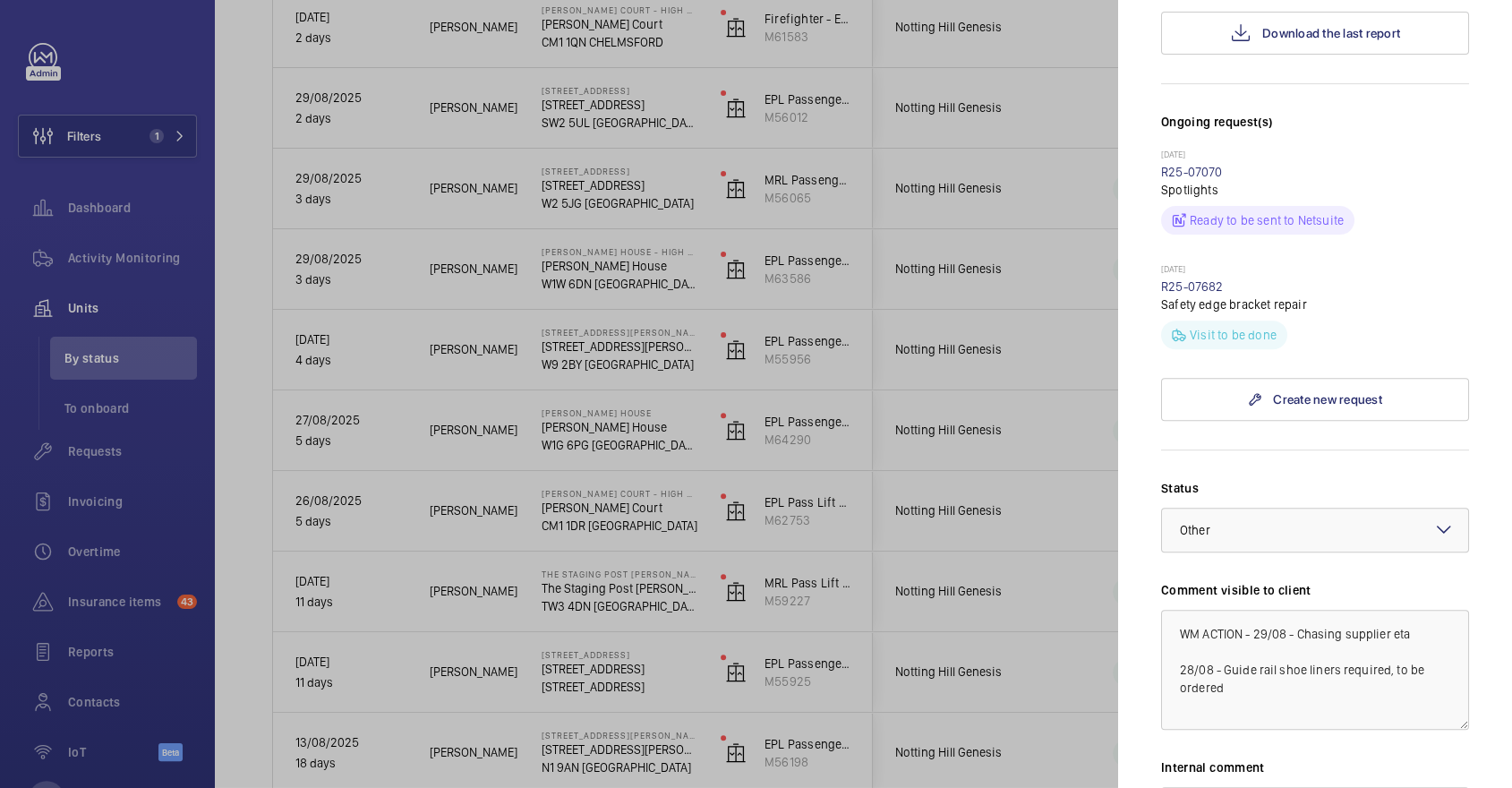
scroll to position [692, 0]
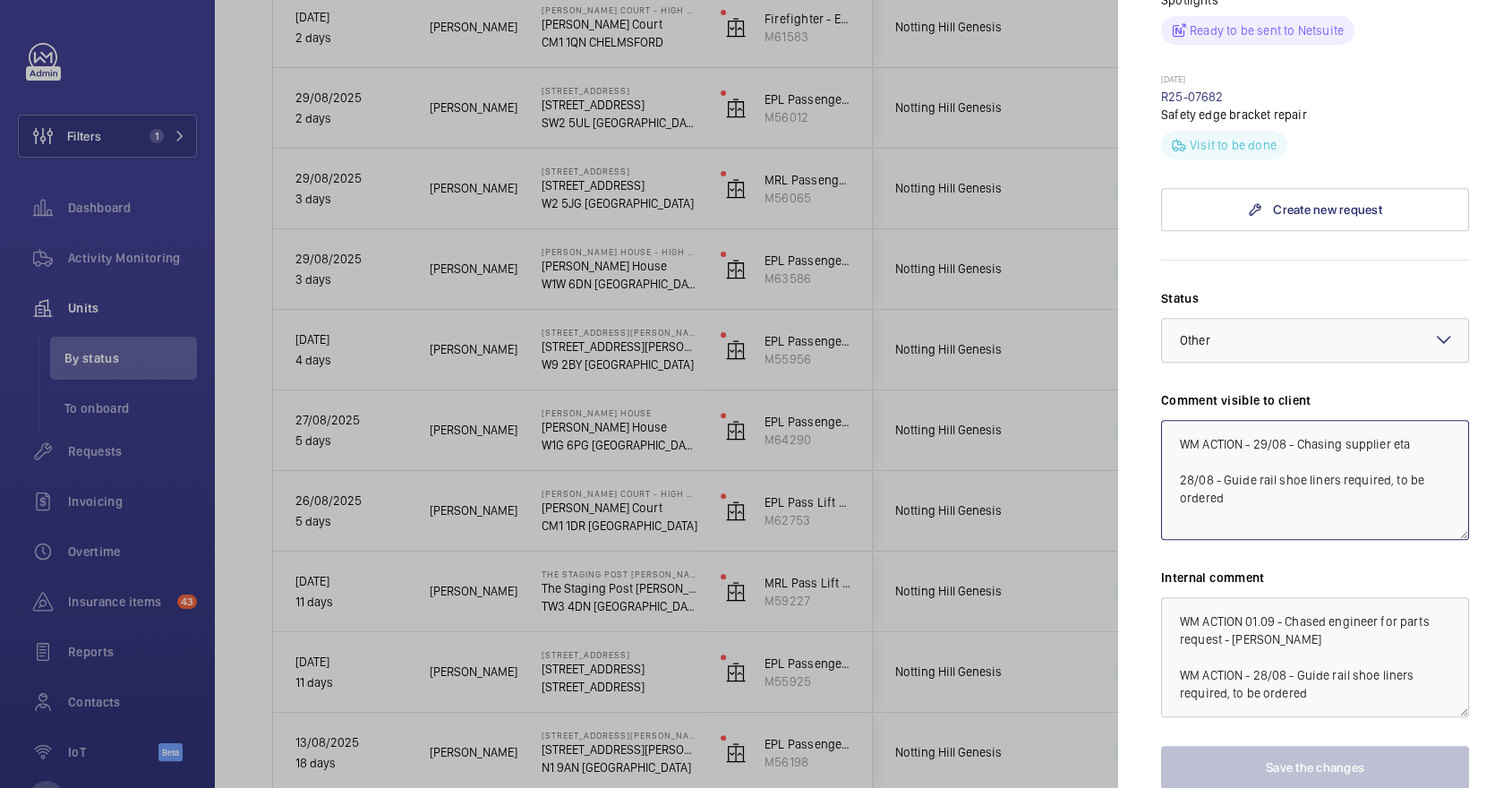
click at [1254, 419] on textarea "WM ACTION - 29/08 - Chasing supplier eta 28/08 - Guide rail shoe liners require…" at bounding box center [1315, 479] width 308 height 120
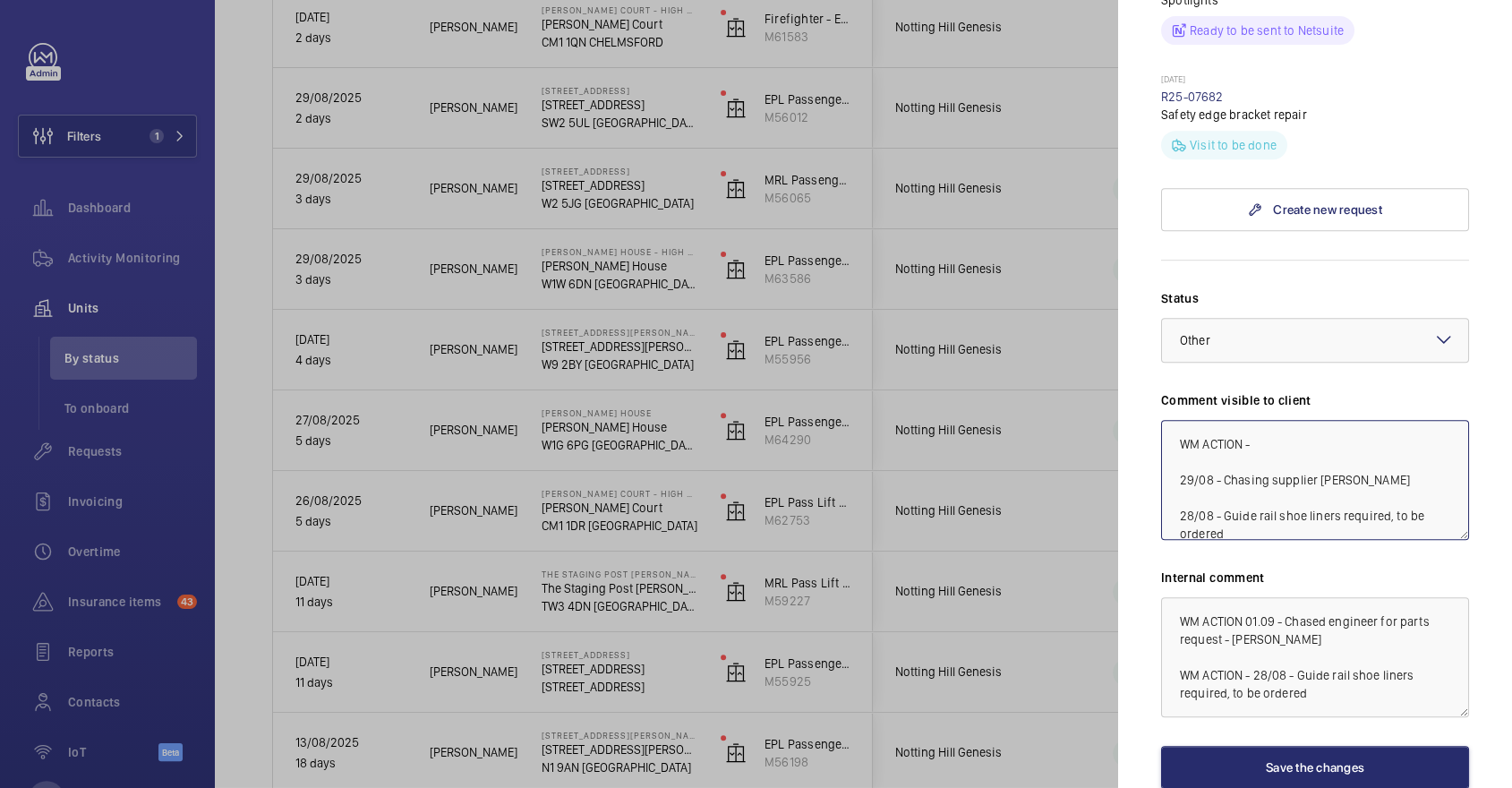
click at [1281, 419] on textarea "WM ACTION - 29/08 - Chasing supplier eta 28/08 - Guide rail shoe liners require…" at bounding box center [1315, 479] width 308 height 120
click at [1273, 419] on textarea "WM ACTION - 29/08 - Chasing supplier eta 28/08 - Guide rail shoe liners require…" at bounding box center [1315, 479] width 308 height 120
click at [1287, 319] on div at bounding box center [1315, 340] width 306 height 43
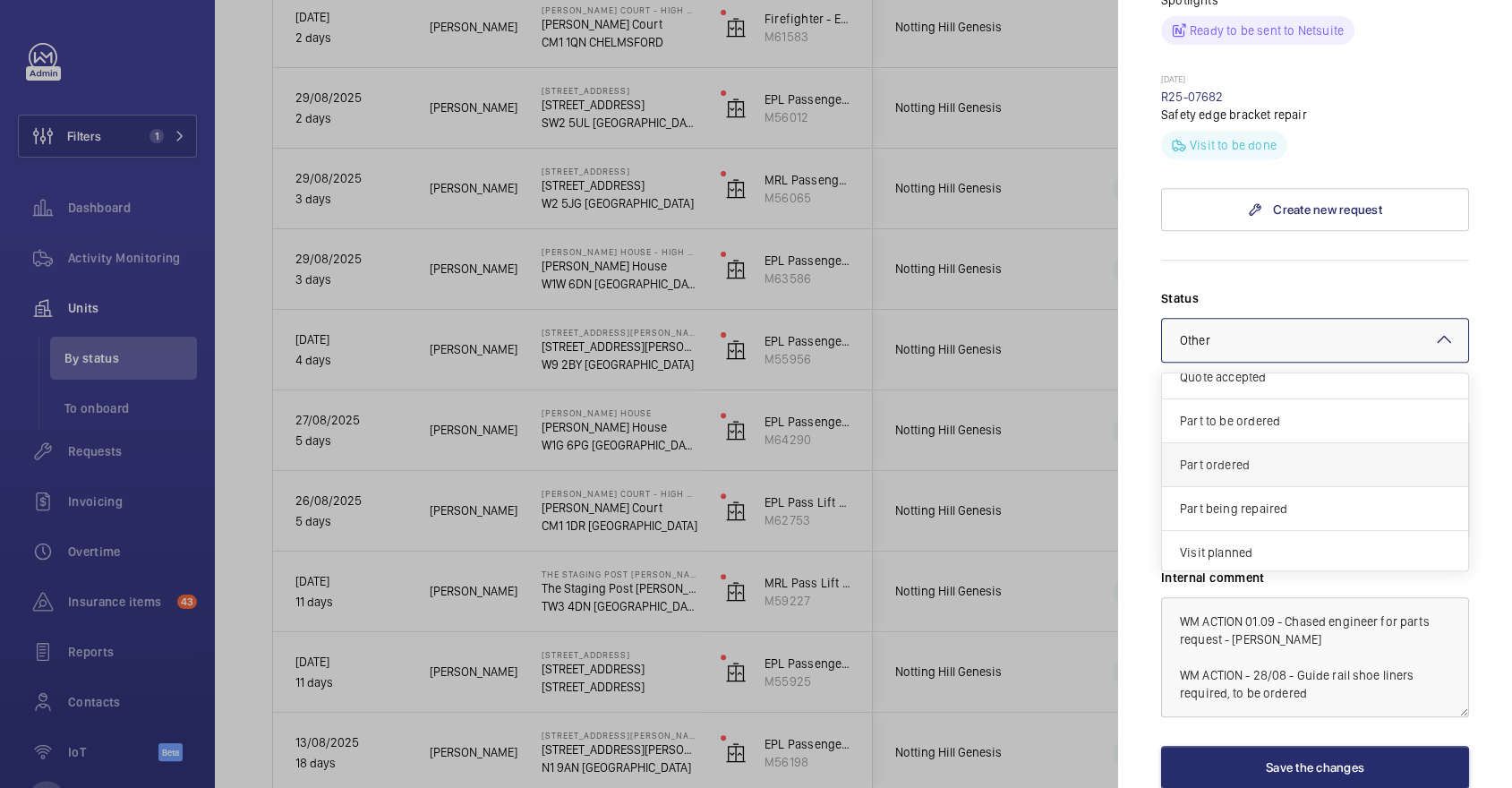
scroll to position [92, 0]
click at [1262, 425] on span "Part to be ordered" at bounding box center [1315, 434] width 271 height 18
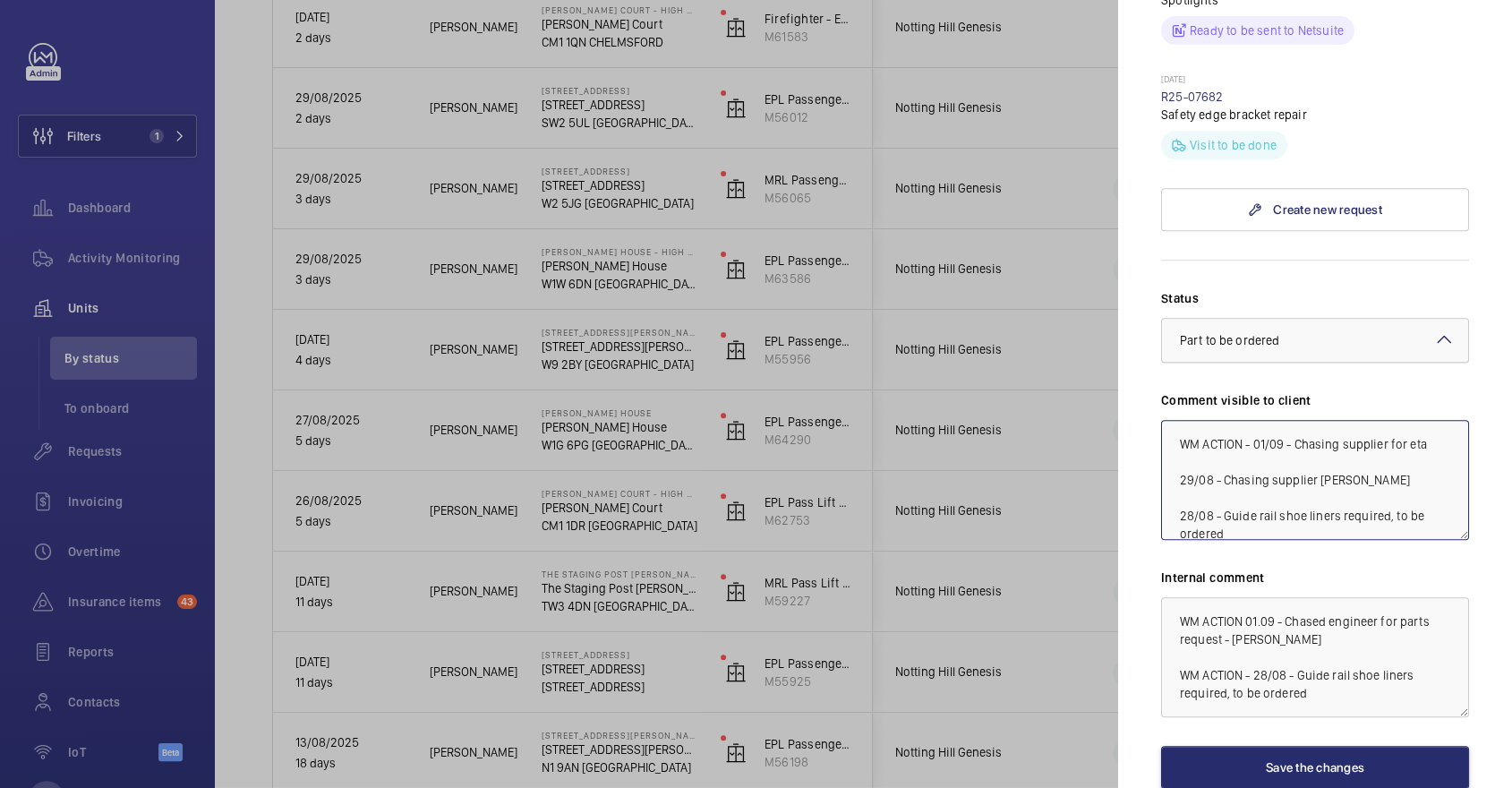
click at [1338, 319] on div at bounding box center [1315, 340] width 306 height 43
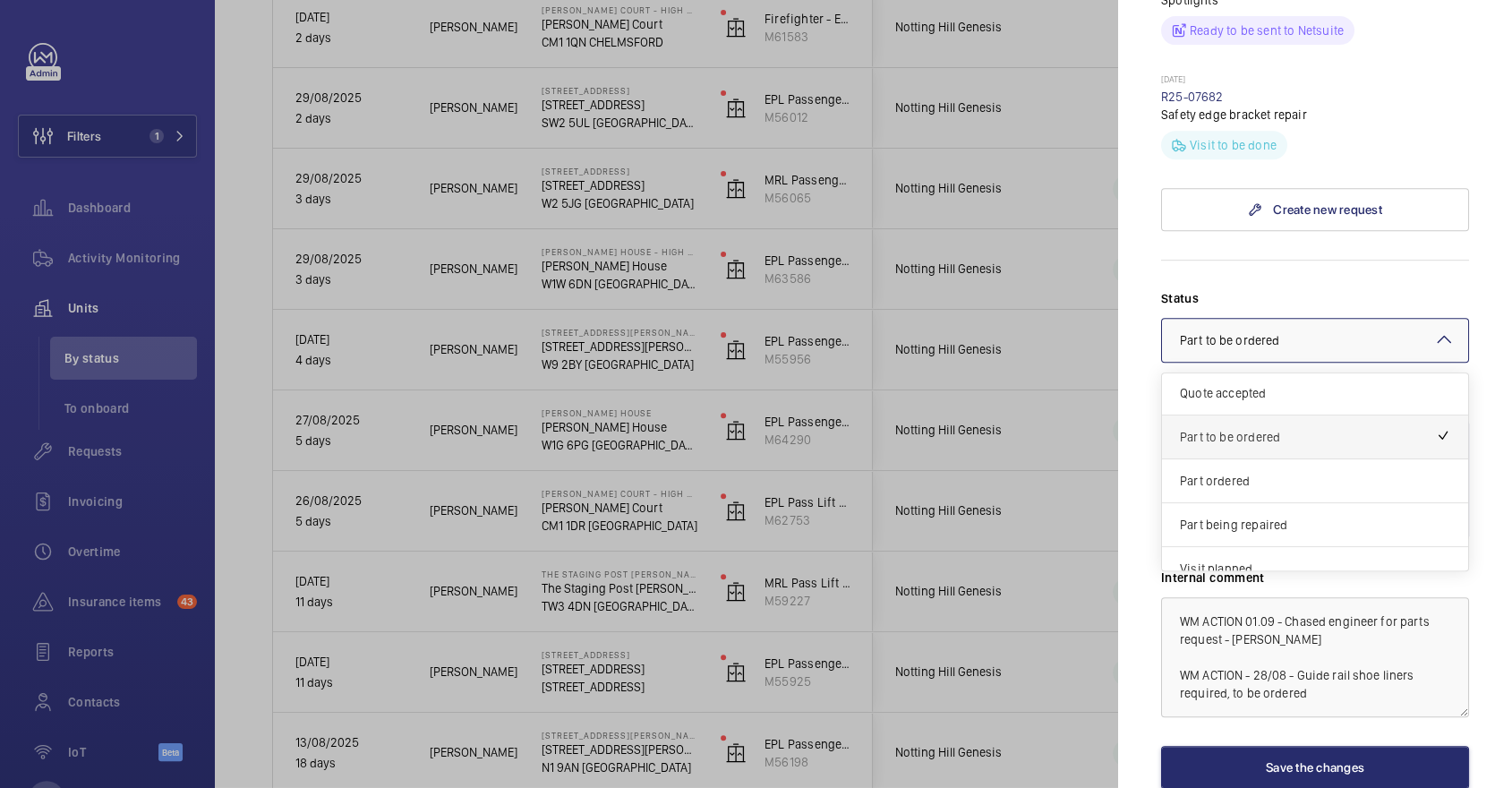
scroll to position [122, 0]
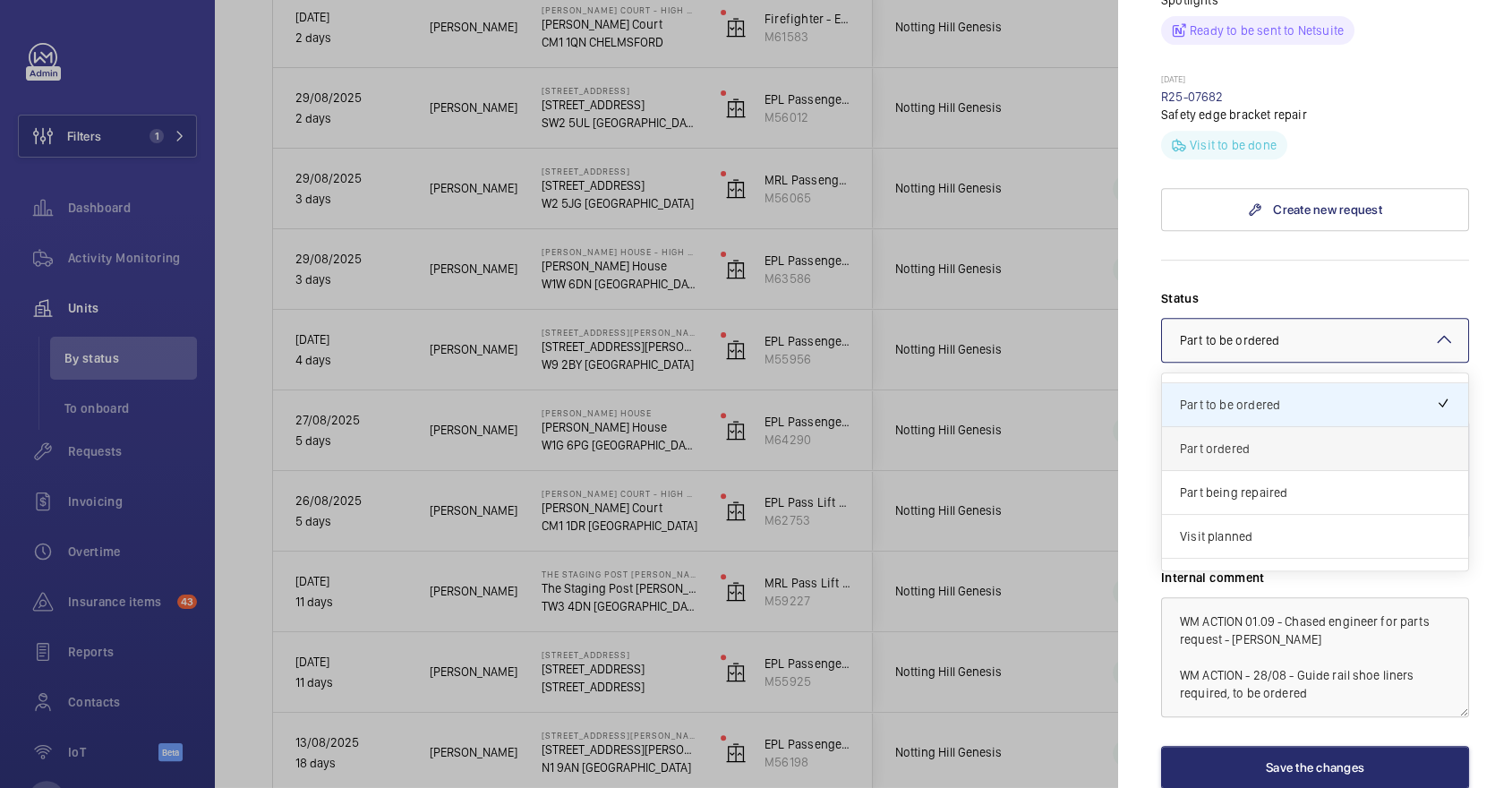
click at [1232, 439] on span "Part ordered" at bounding box center [1315, 448] width 271 height 18
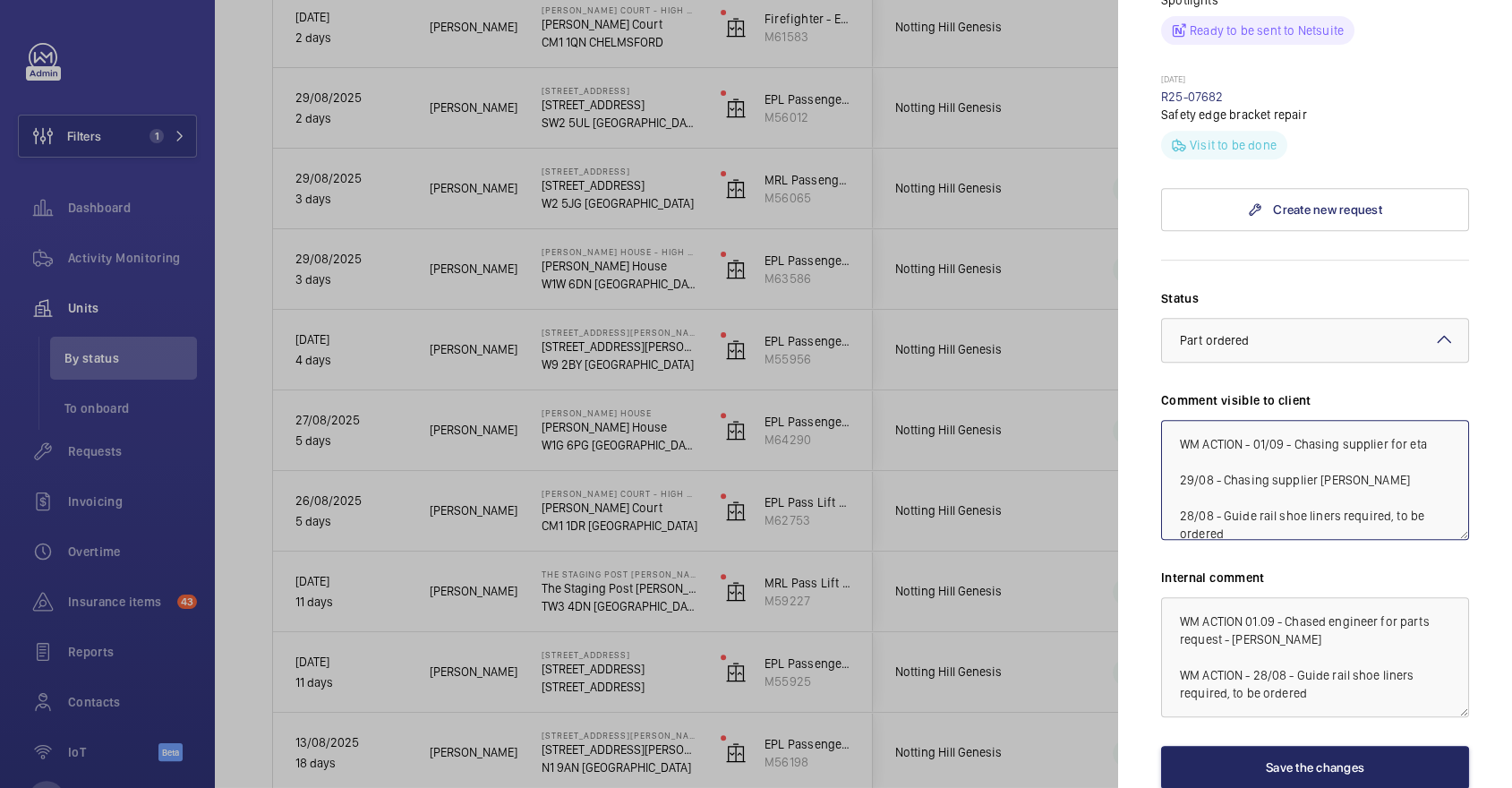
type textarea "WM ACTION - 01/09 - Chasing supplier for eta 29/08 - Chasing supplier [PERSON_N…"
click at [1279, 746] on button "Save the changes" at bounding box center [1315, 767] width 308 height 43
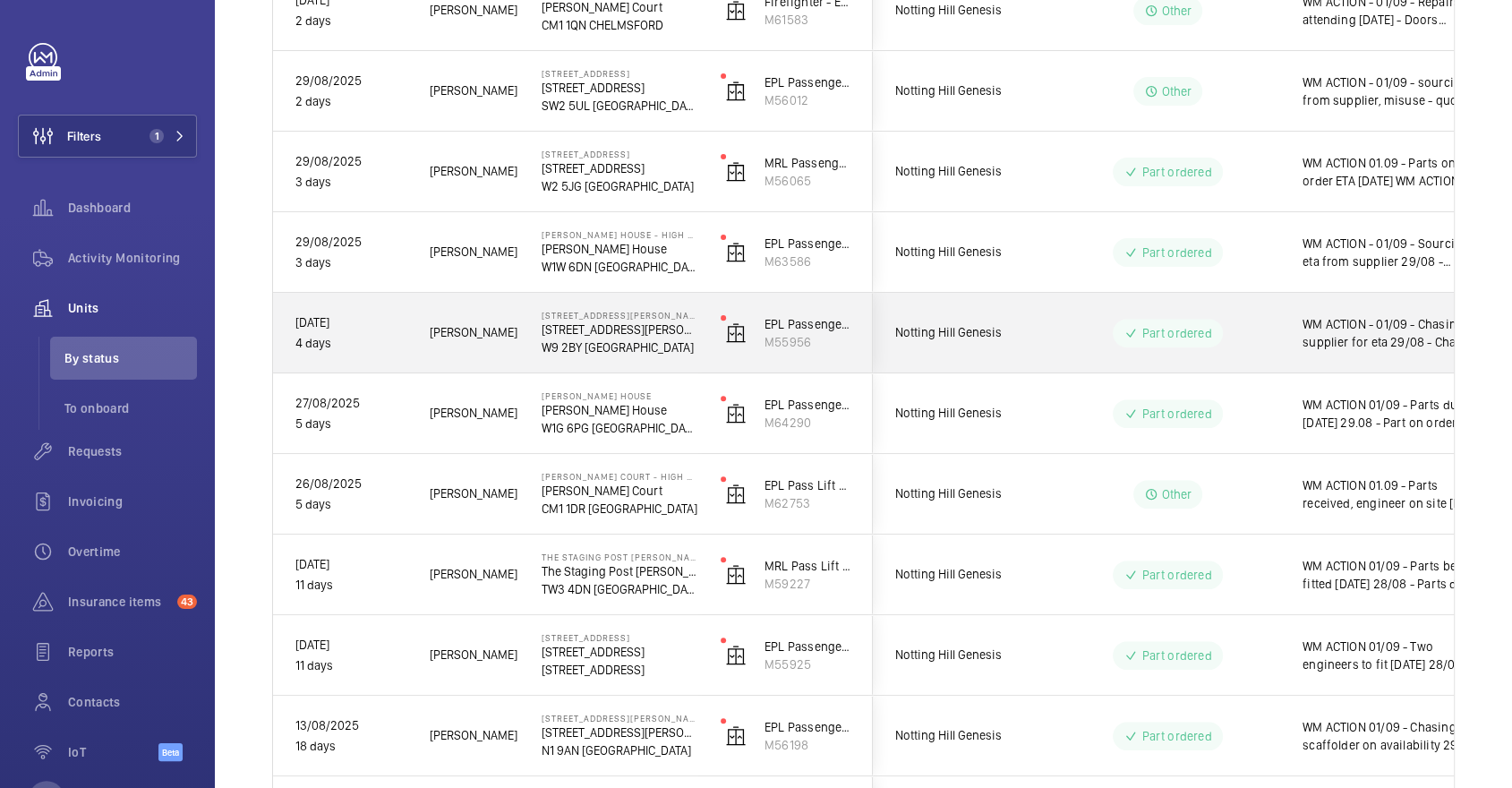
scroll to position [471, 0]
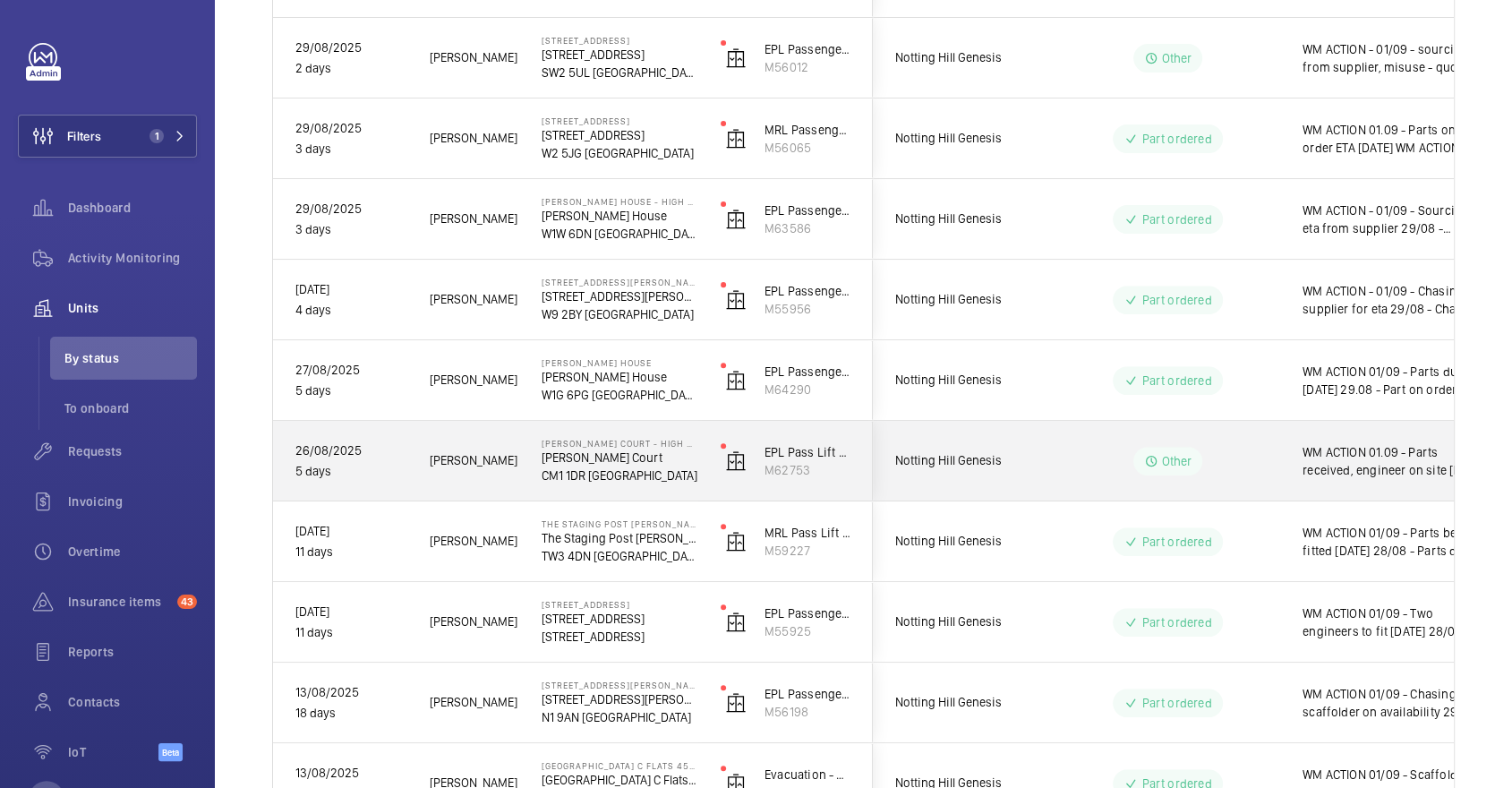
click at [1259, 472] on wm-front-pills-cell "Other" at bounding box center [1167, 461] width 223 height 28
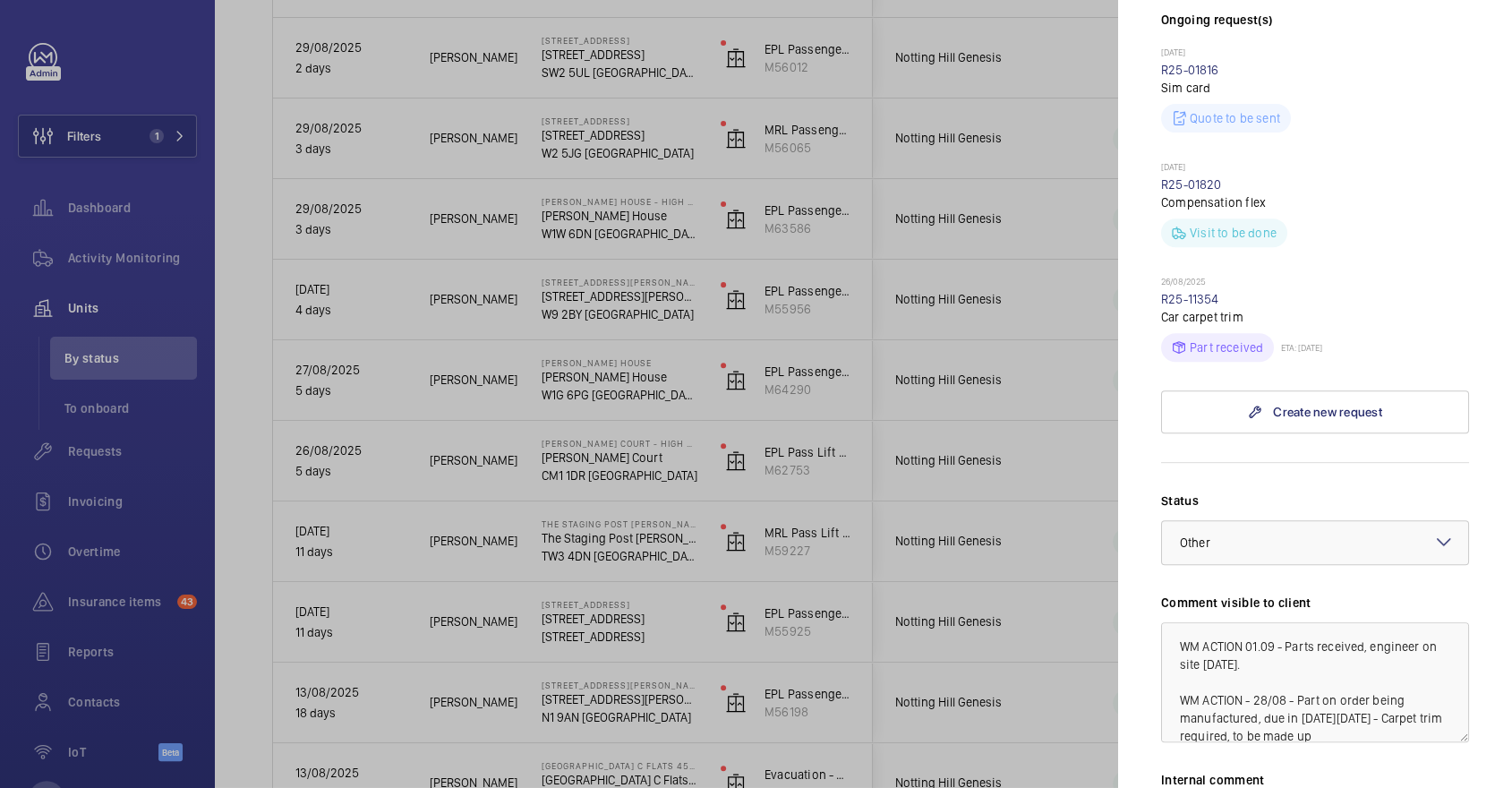
scroll to position [654, 0]
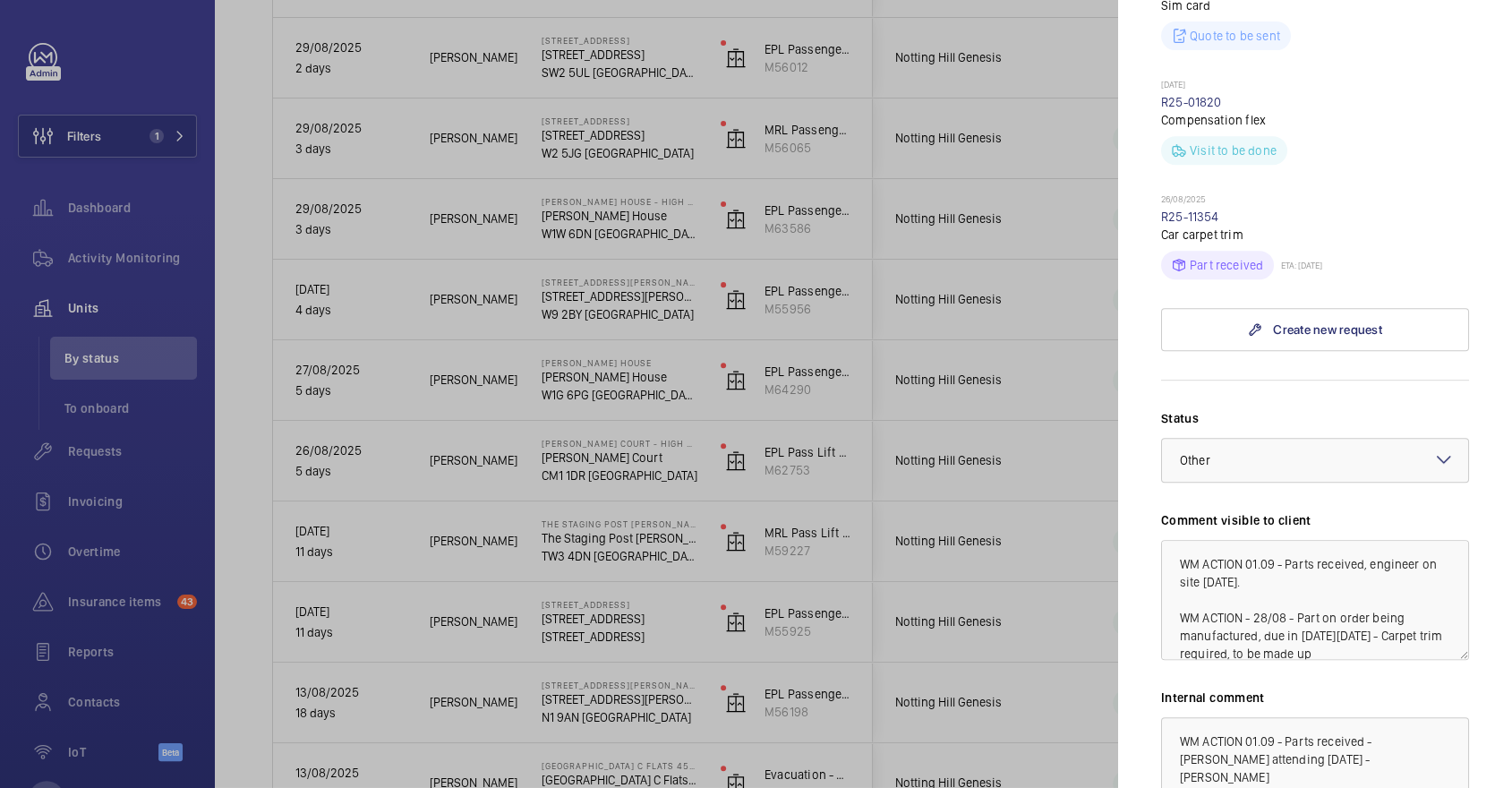
click at [1024, 557] on div at bounding box center [756, 394] width 1512 height 788
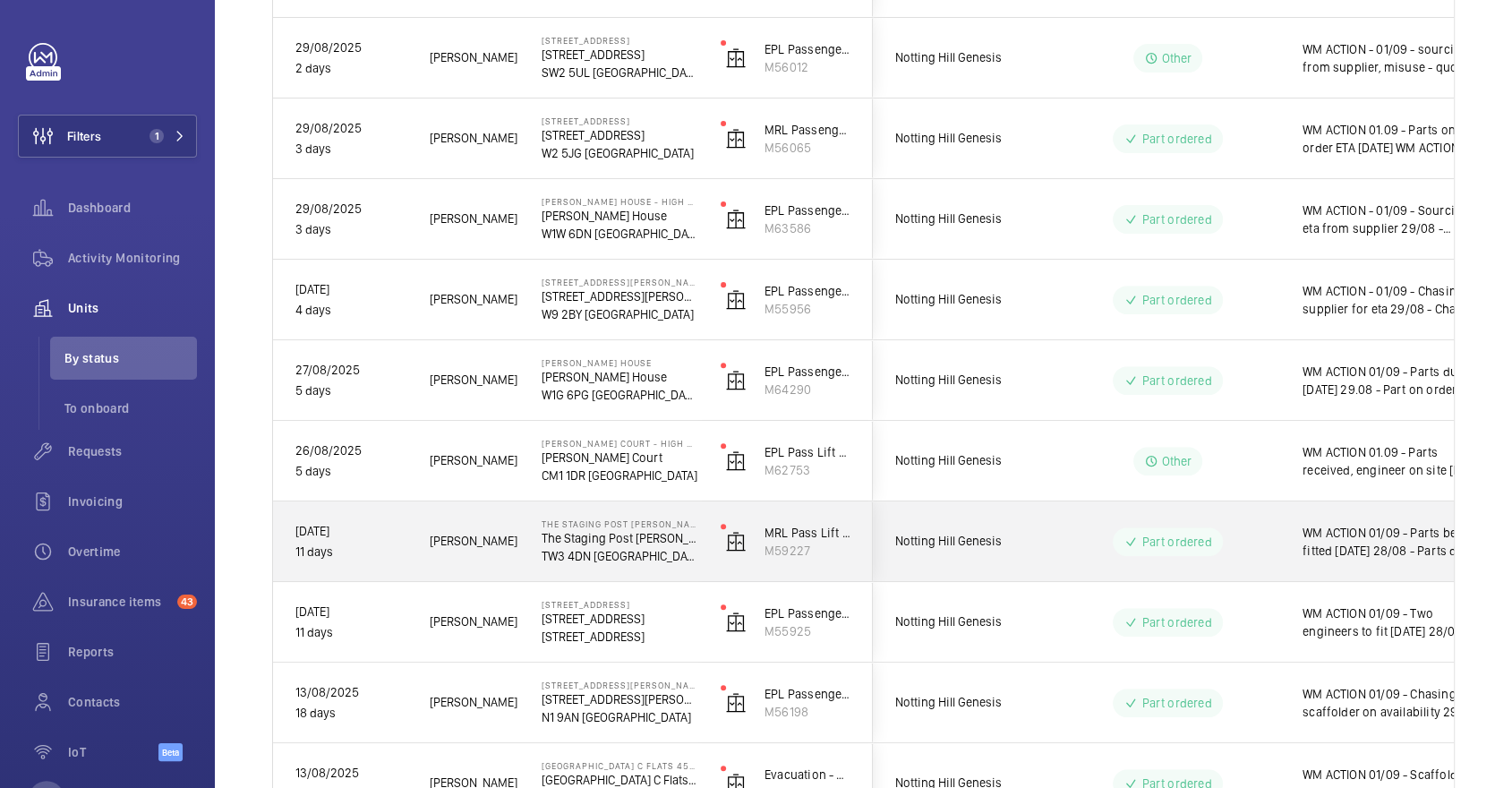
click at [1076, 551] on wm-front-pills-cell "Part ordered" at bounding box center [1167, 541] width 223 height 28
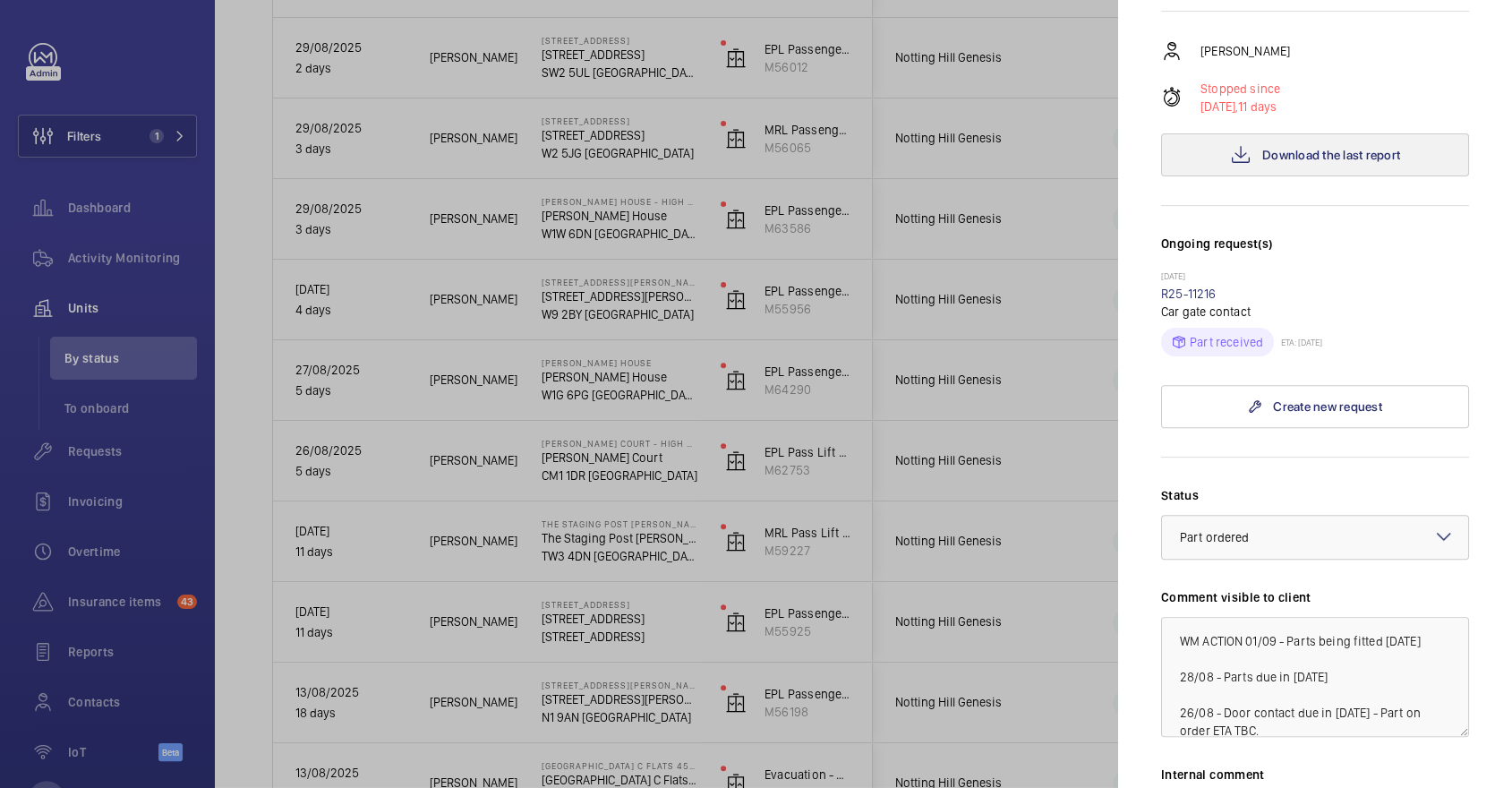
scroll to position [459, 0]
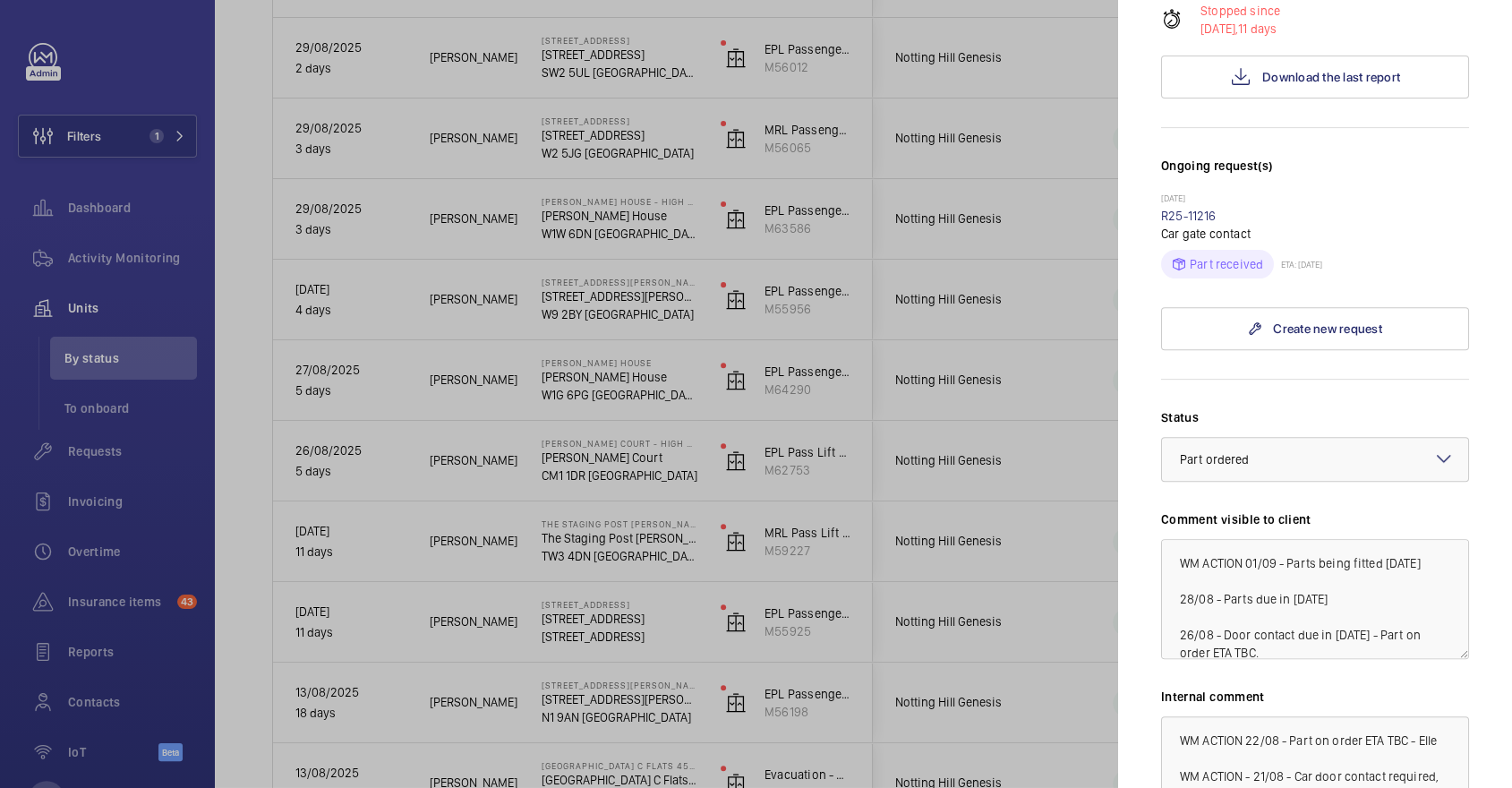
click at [946, 495] on div at bounding box center [756, 394] width 1512 height 788
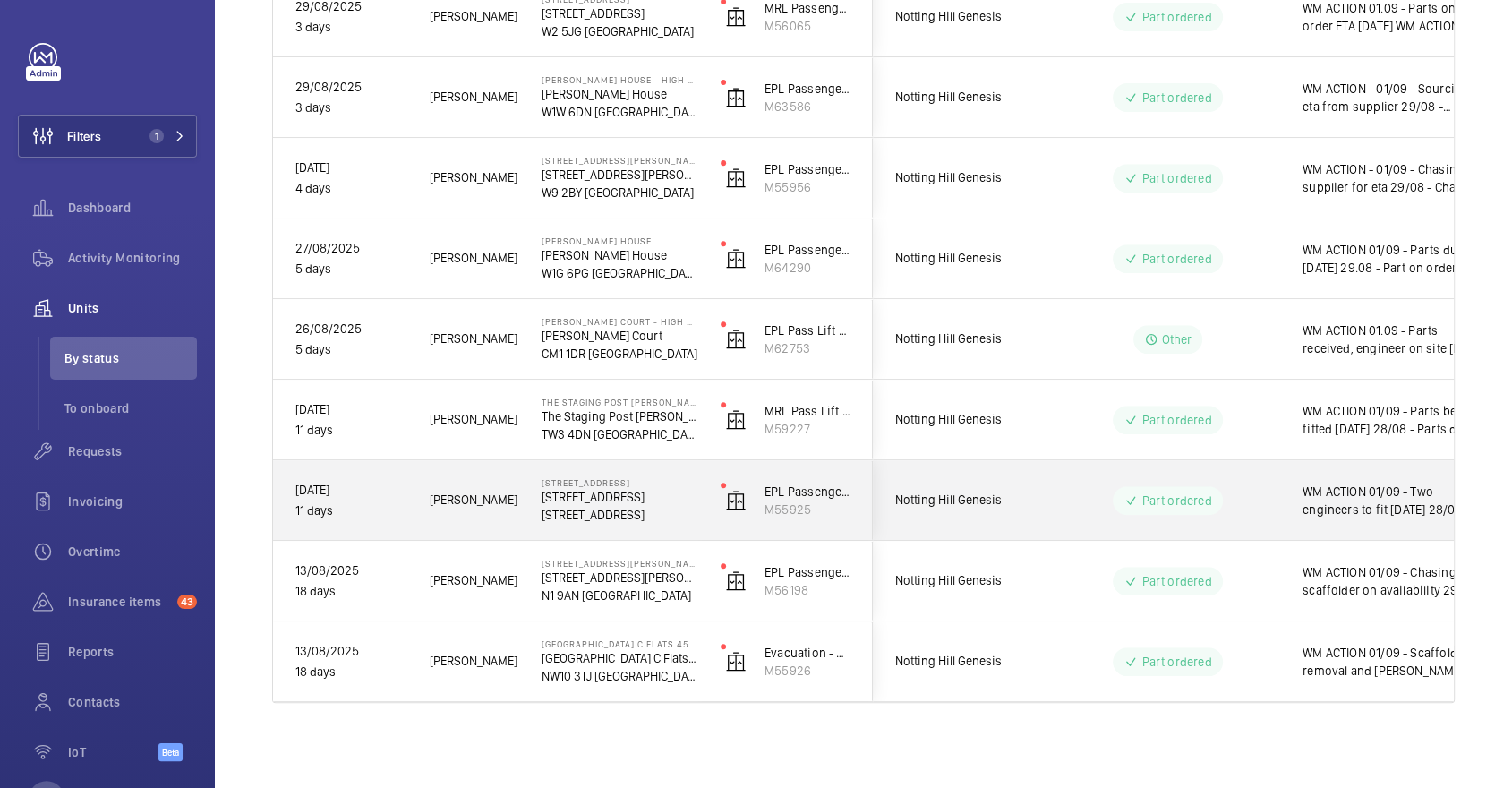
scroll to position [592, 0]
click at [1254, 500] on wm-front-pills-cell "Part ordered" at bounding box center [1167, 502] width 223 height 28
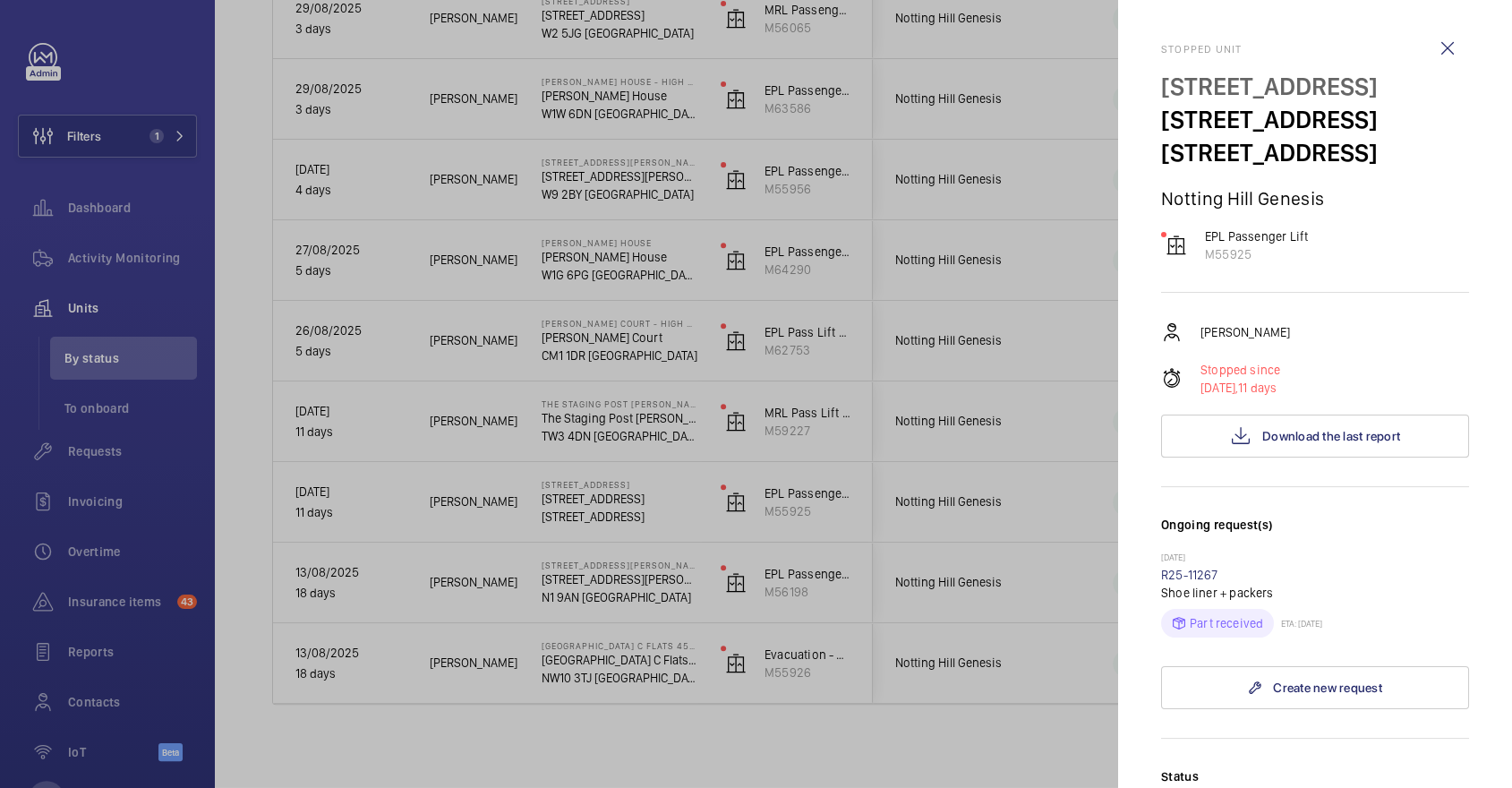
click at [957, 348] on div at bounding box center [756, 394] width 1512 height 788
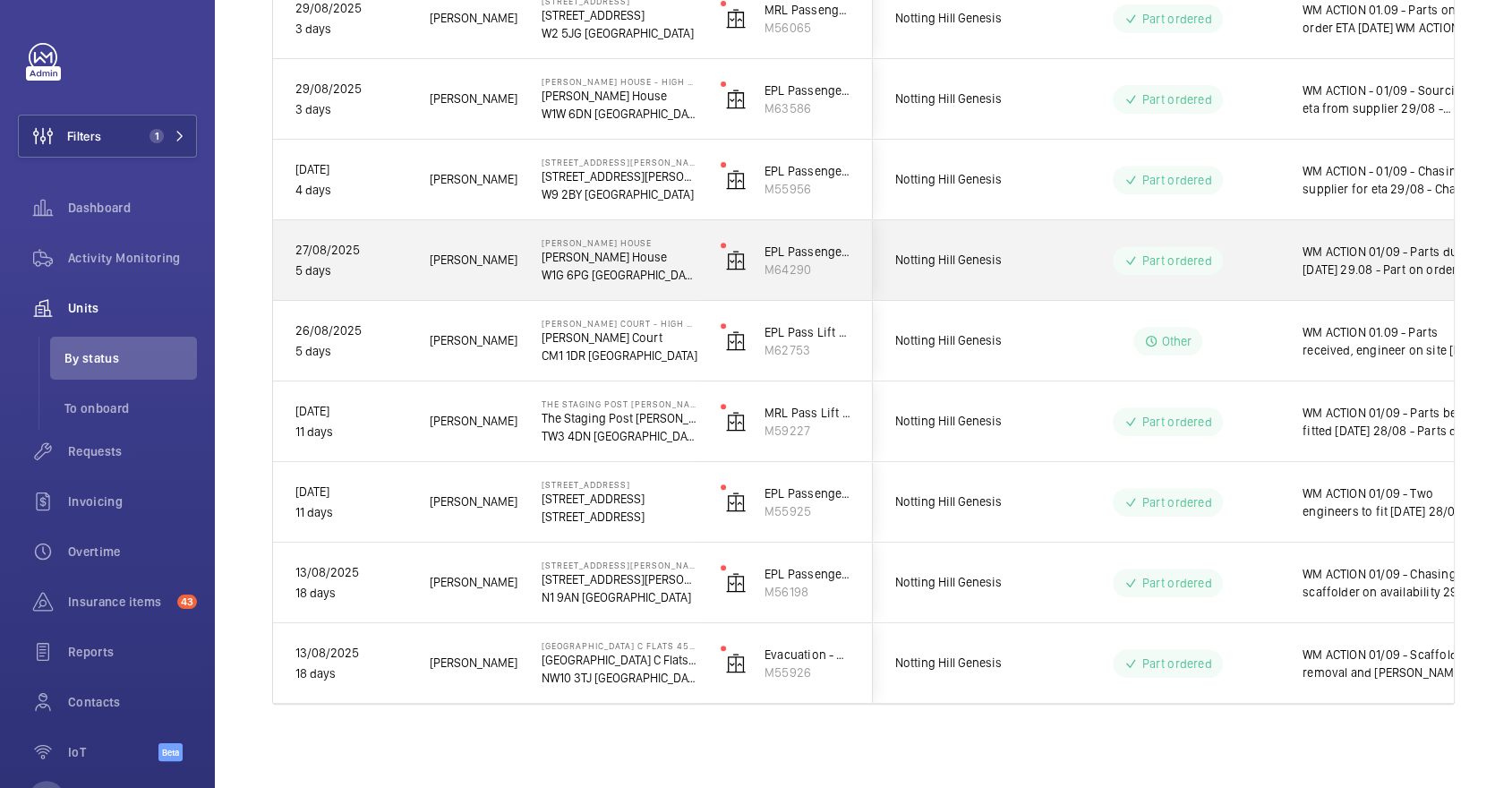
scroll to position [0, 0]
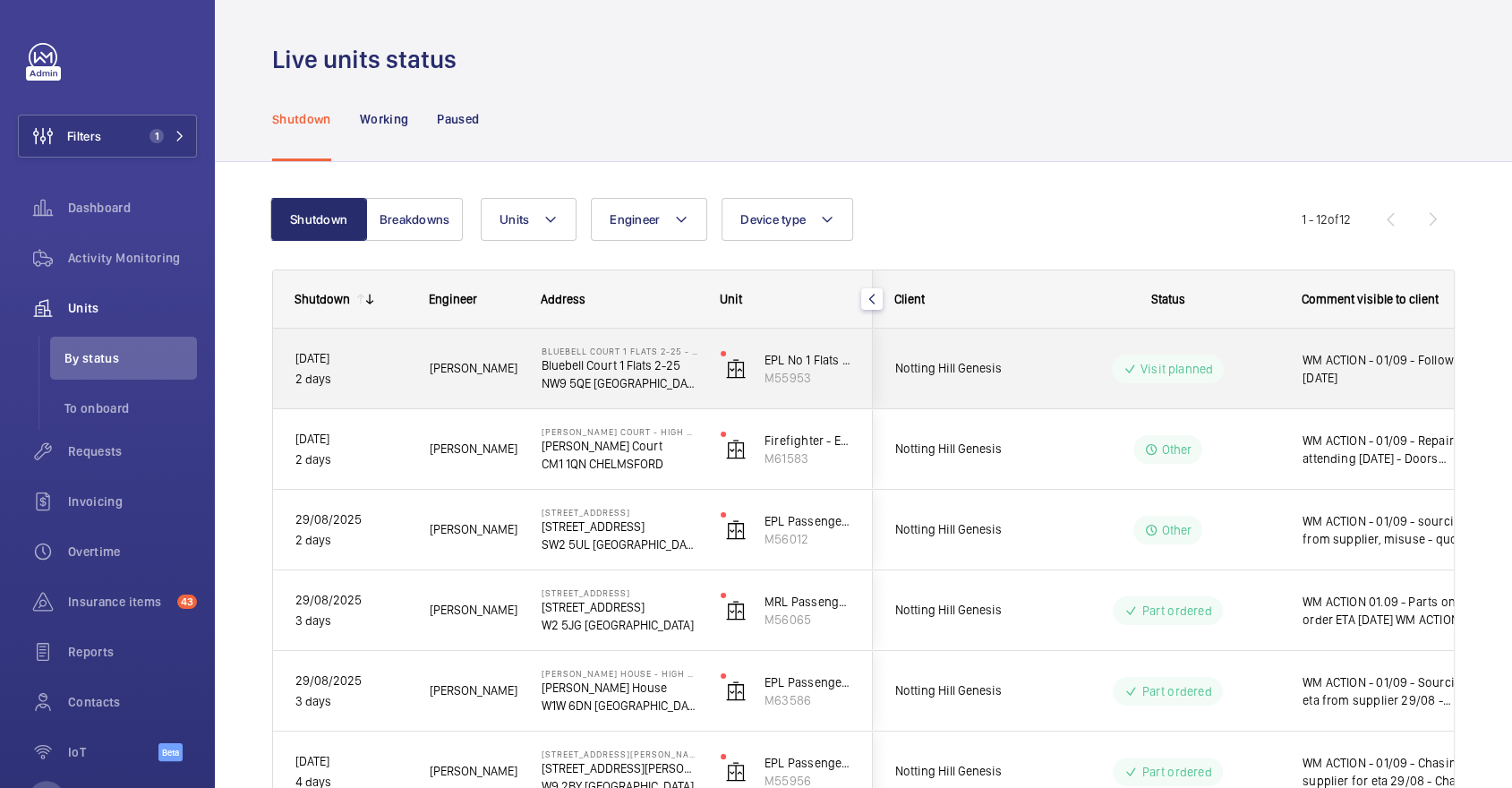
click at [1166, 379] on div "Visit planned" at bounding box center [1168, 369] width 112 height 28
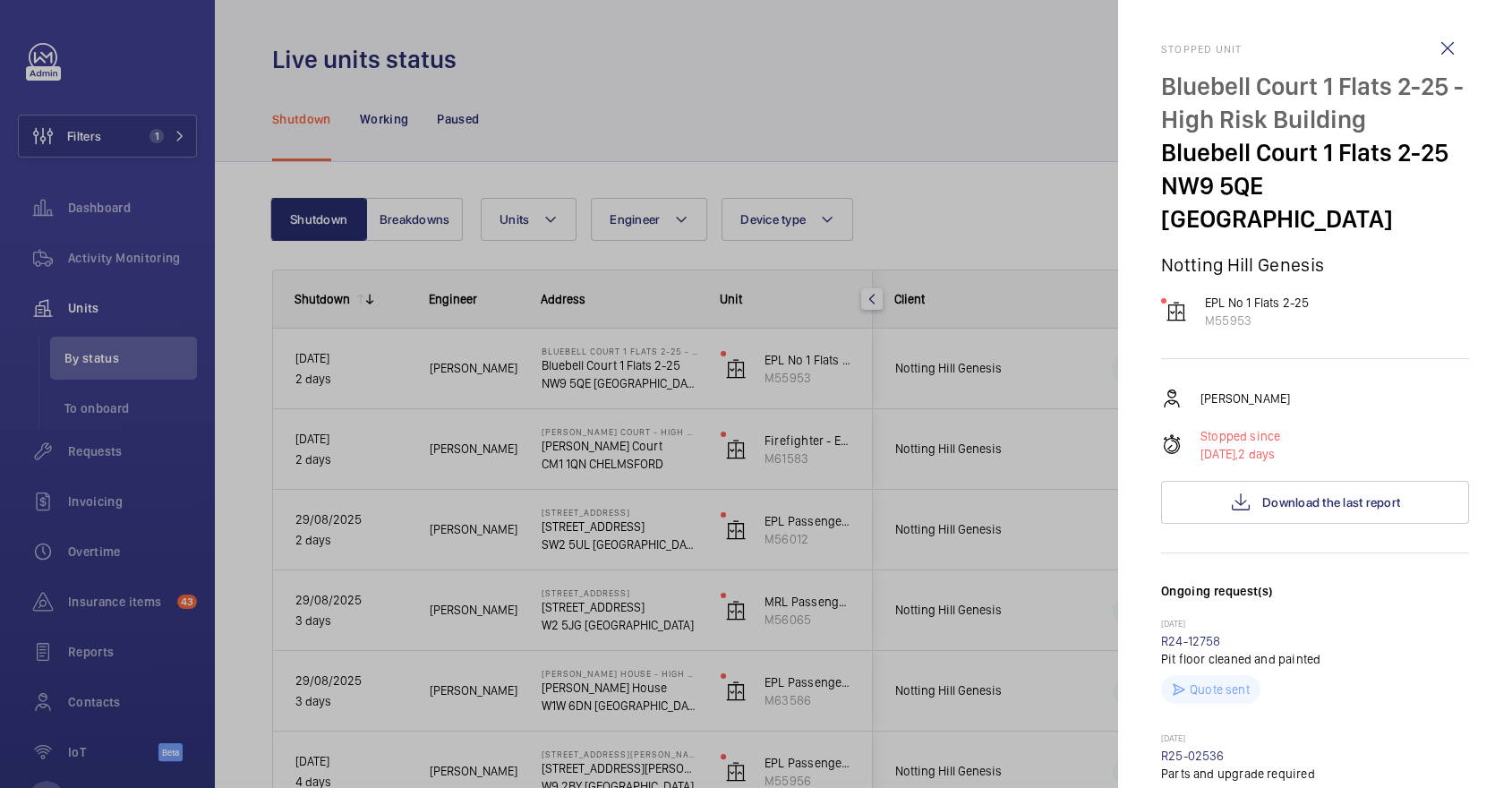
click at [972, 421] on div at bounding box center [756, 394] width 1512 height 788
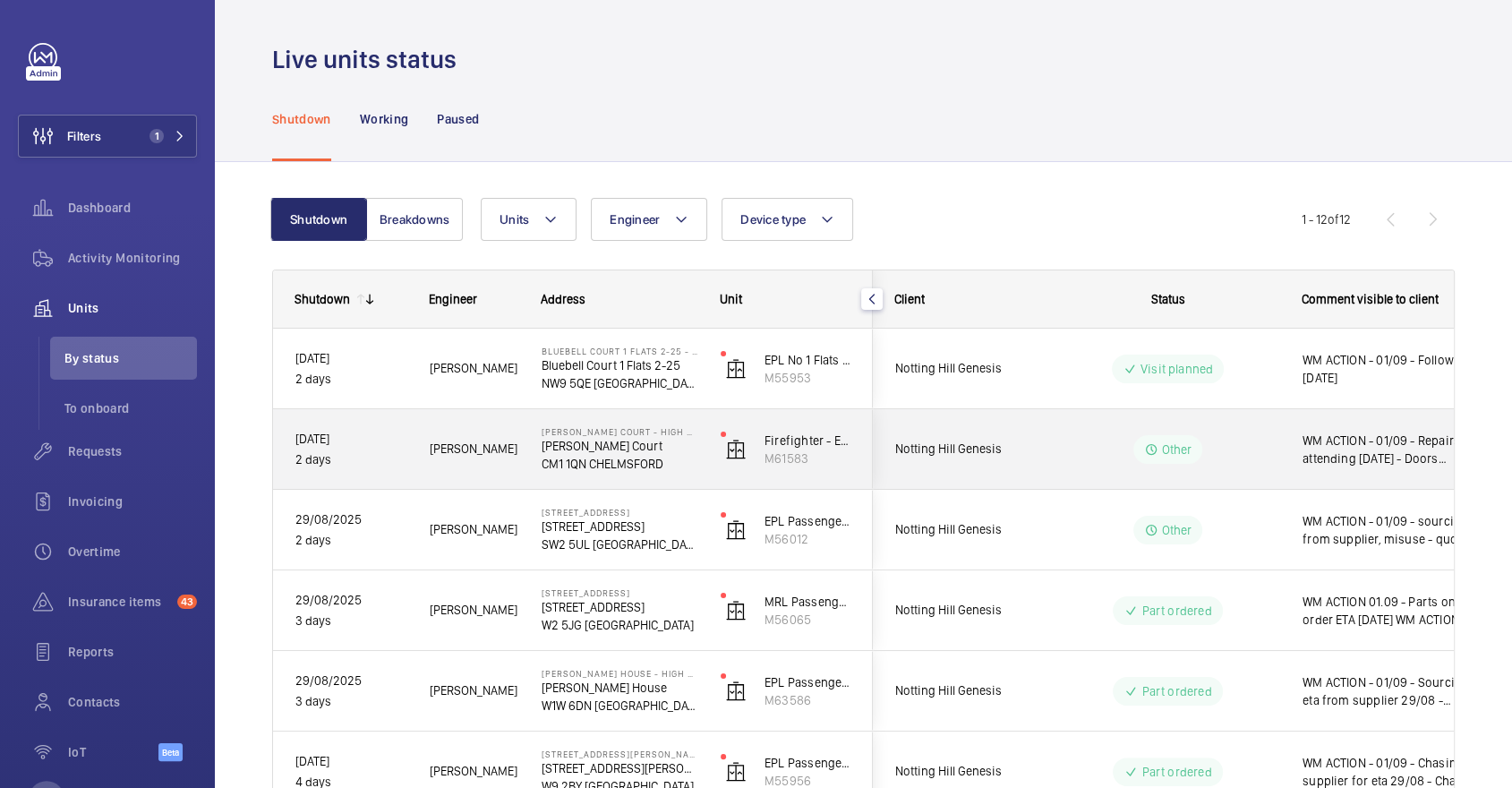
click at [1254, 449] on wm-front-pills-cell "Other" at bounding box center [1167, 449] width 223 height 28
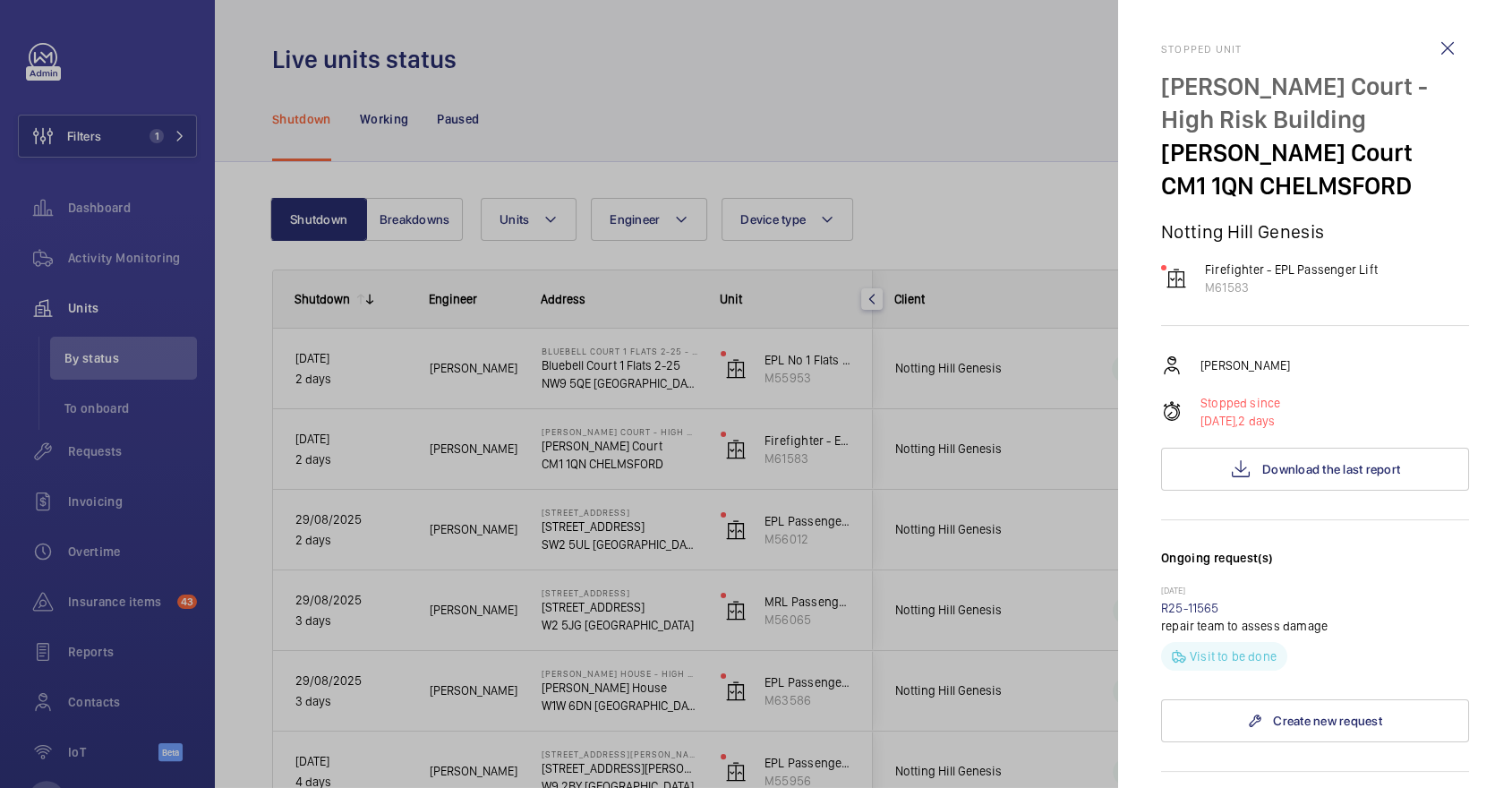
click at [1048, 465] on div at bounding box center [756, 394] width 1512 height 788
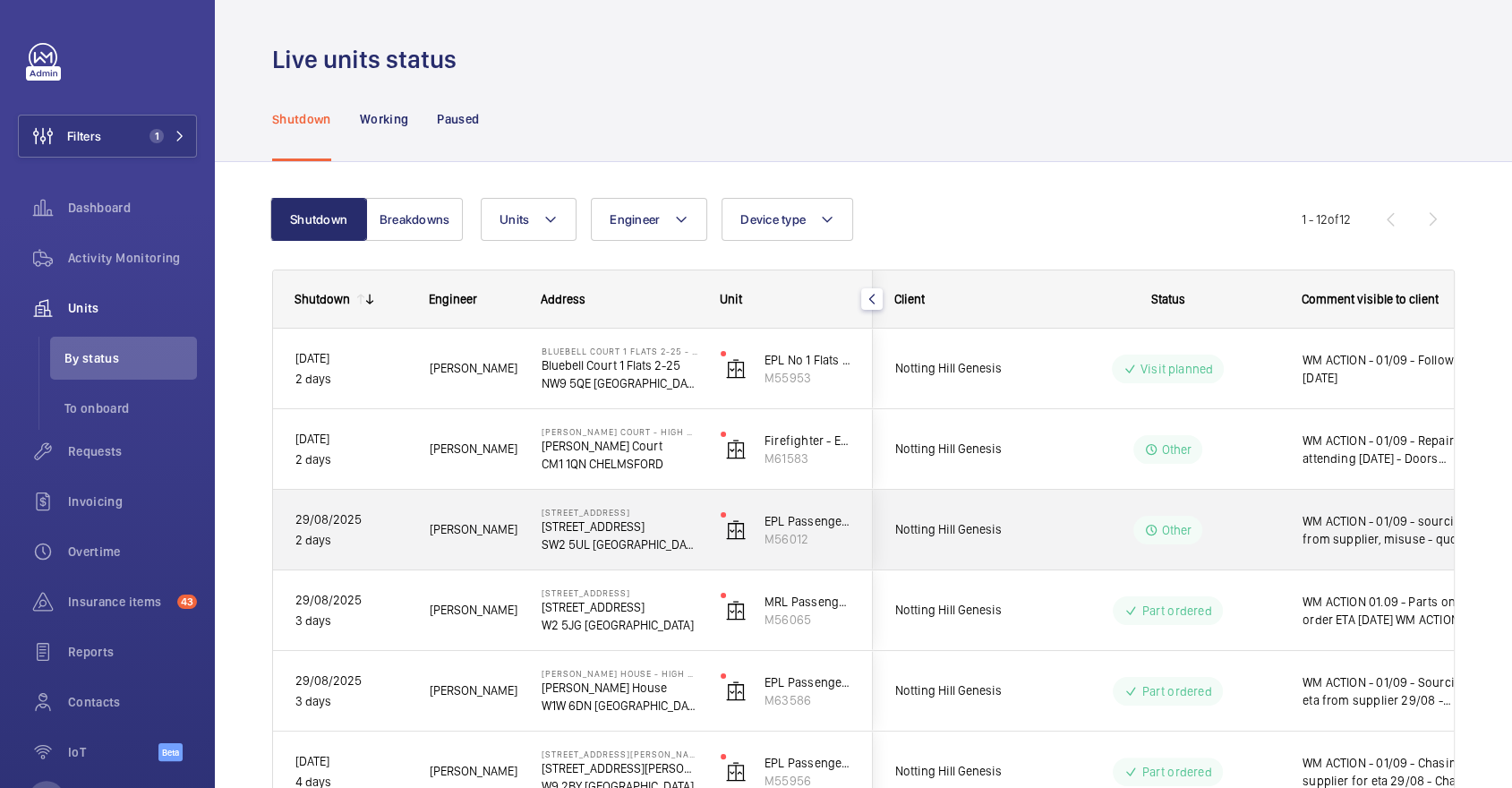
click at [1104, 517] on wm-front-pills-cell "Other" at bounding box center [1167, 529] width 223 height 28
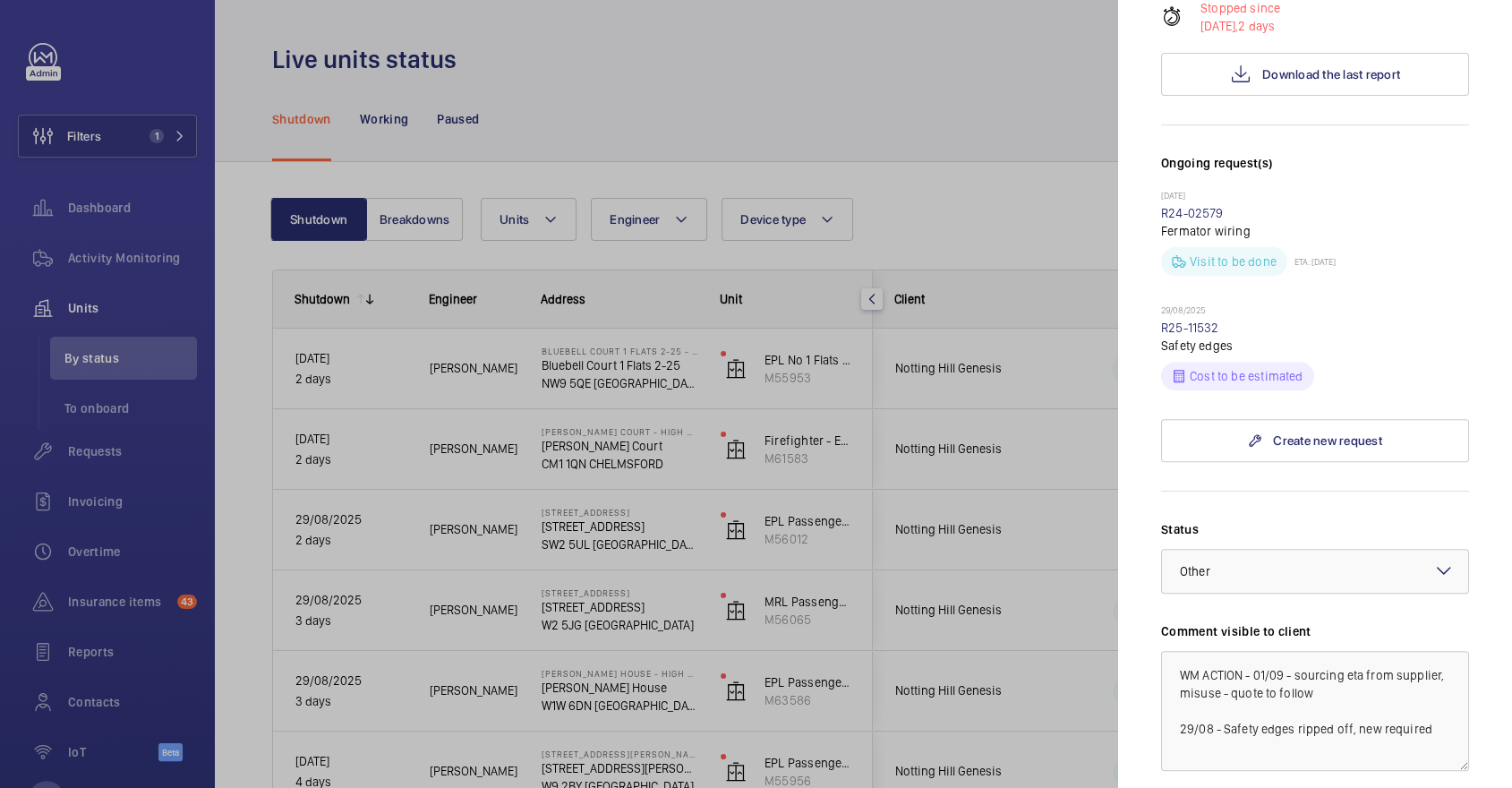
scroll to position [517, 0]
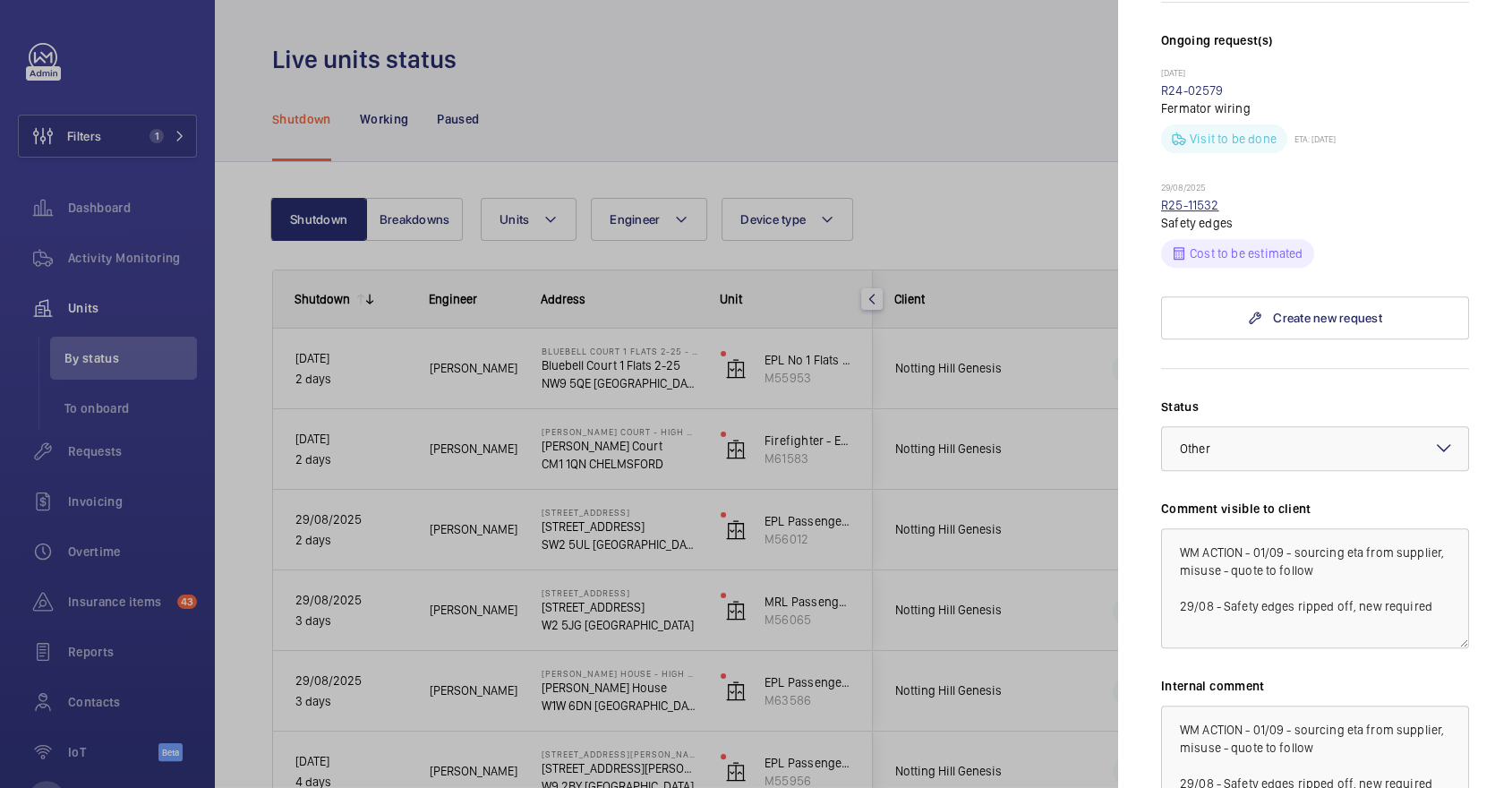
click at [1190, 198] on link "R25-11532" at bounding box center [1189, 205] width 58 height 15
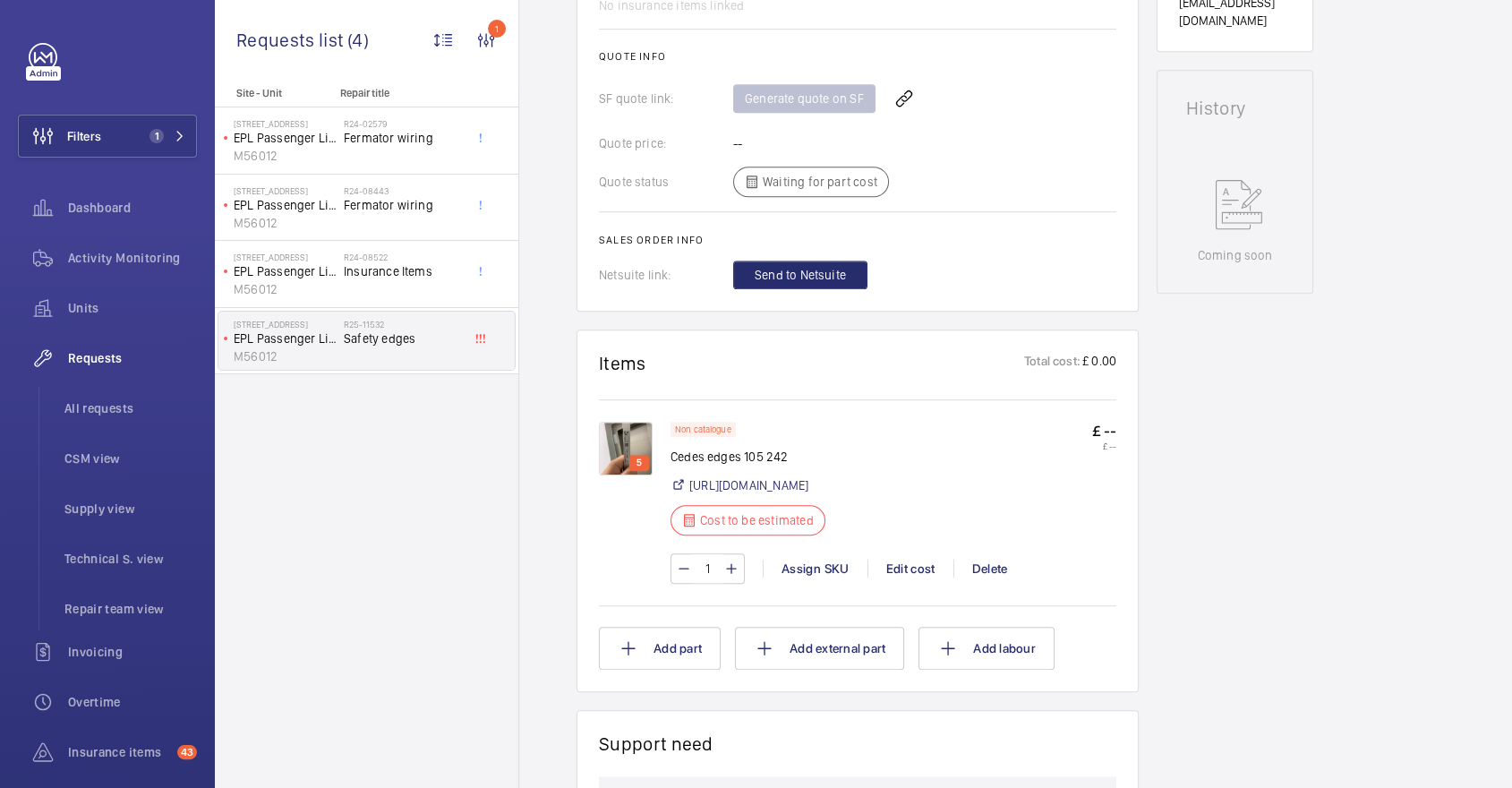
scroll to position [761, 0]
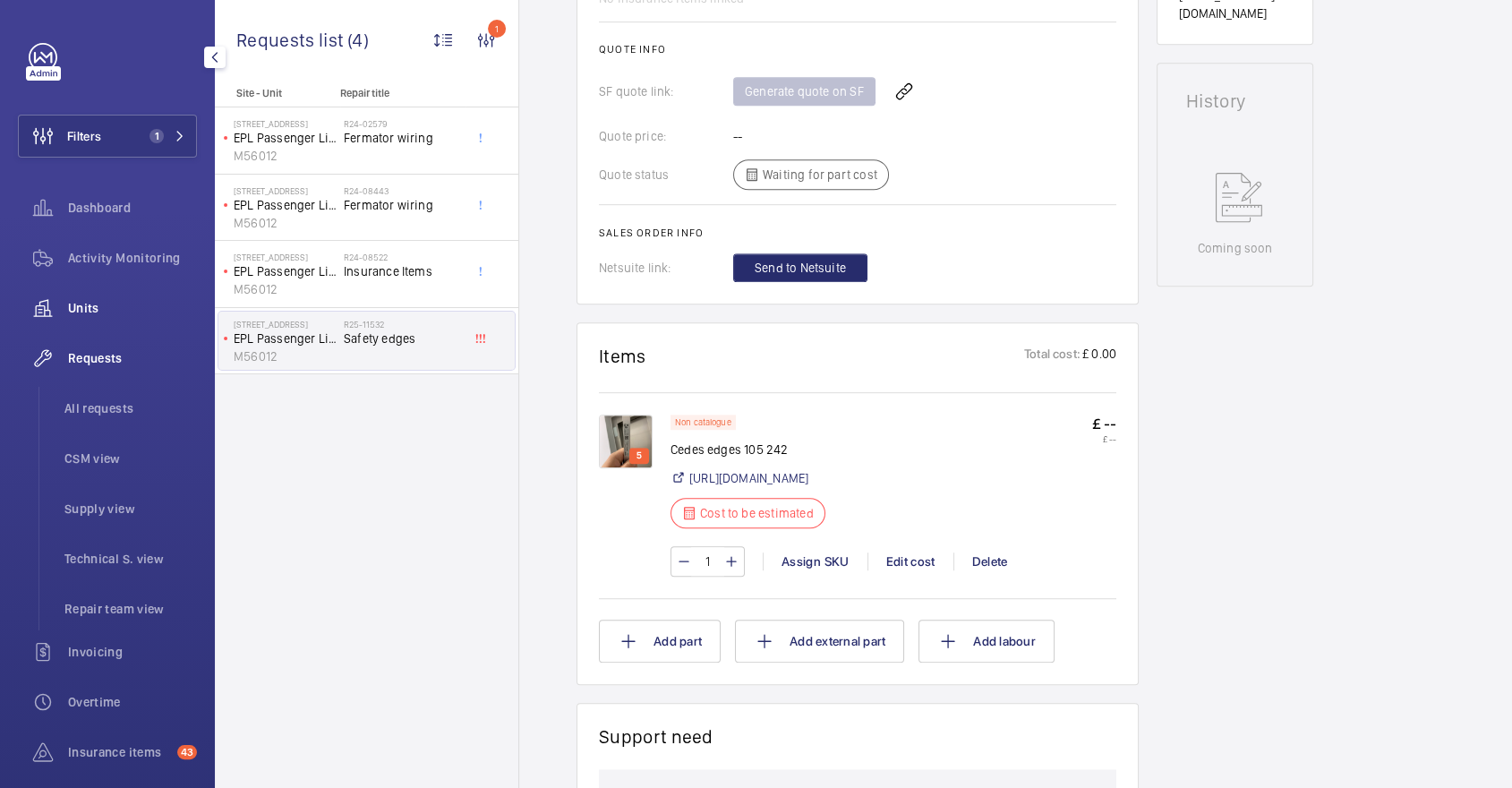
click at [109, 307] on span "Units" at bounding box center [131, 308] width 128 height 18
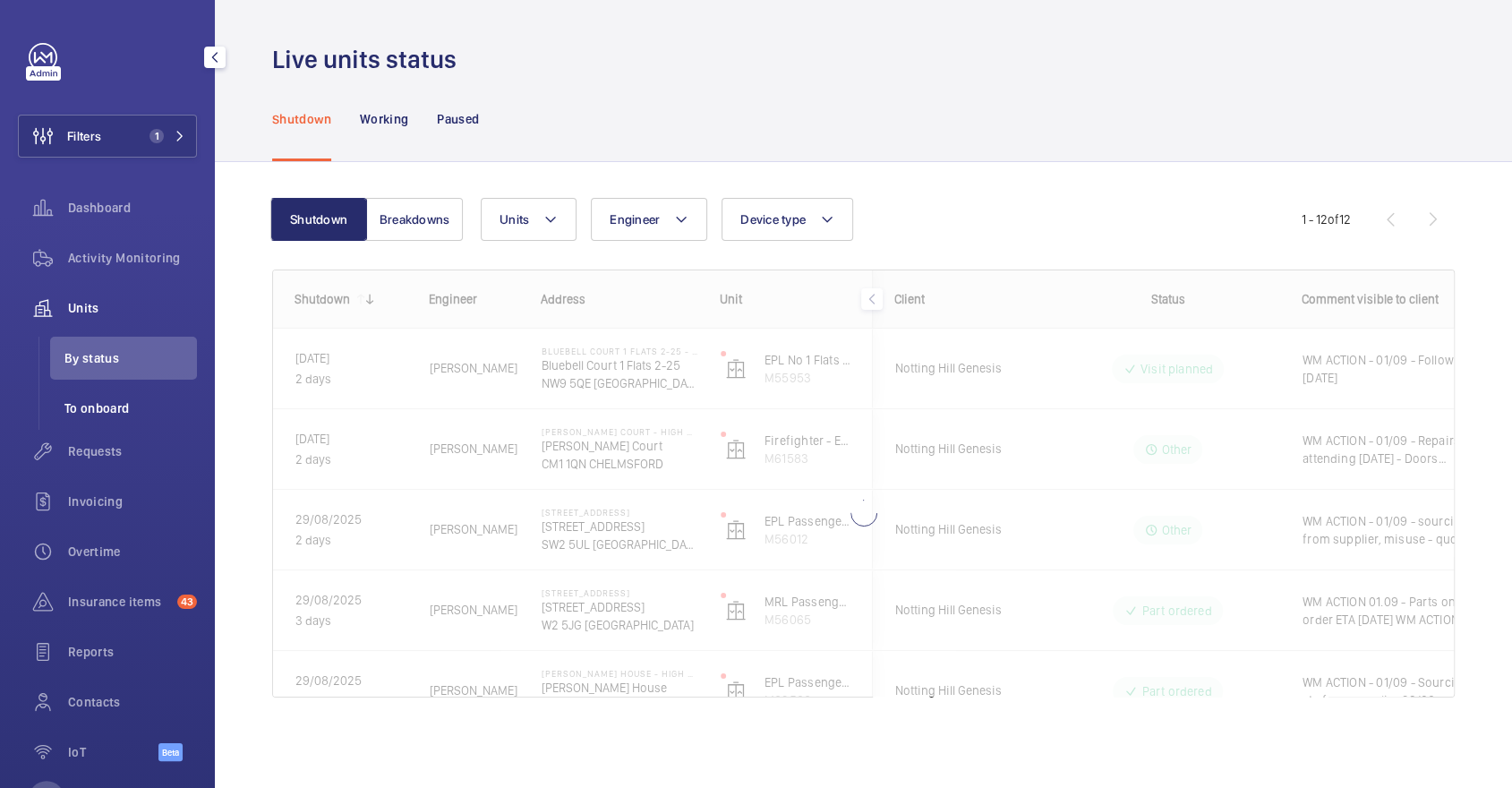
click at [151, 427] on li "To onboard" at bounding box center [124, 408] width 147 height 43
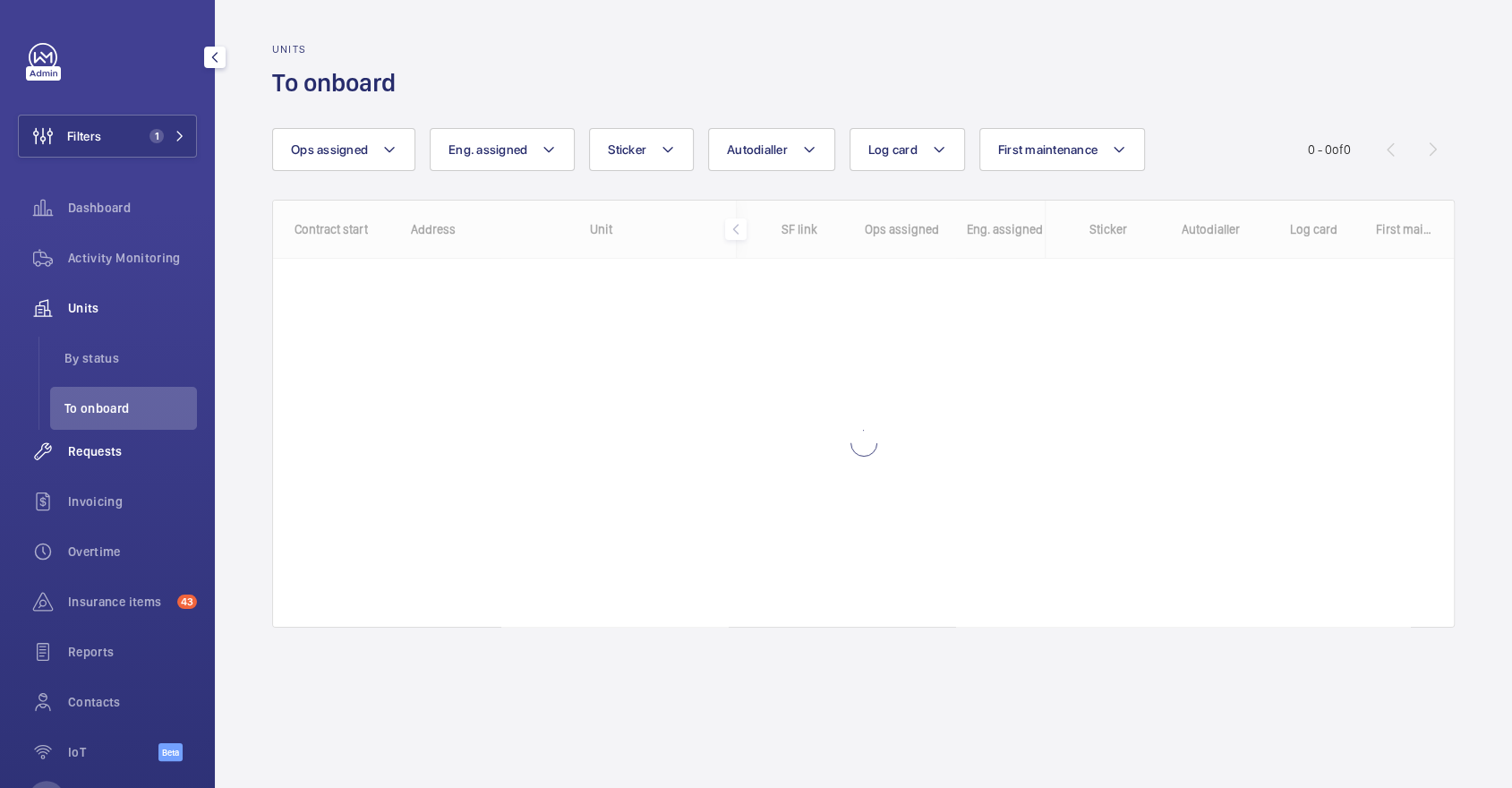
click at [141, 452] on span "Requests" at bounding box center [131, 451] width 128 height 18
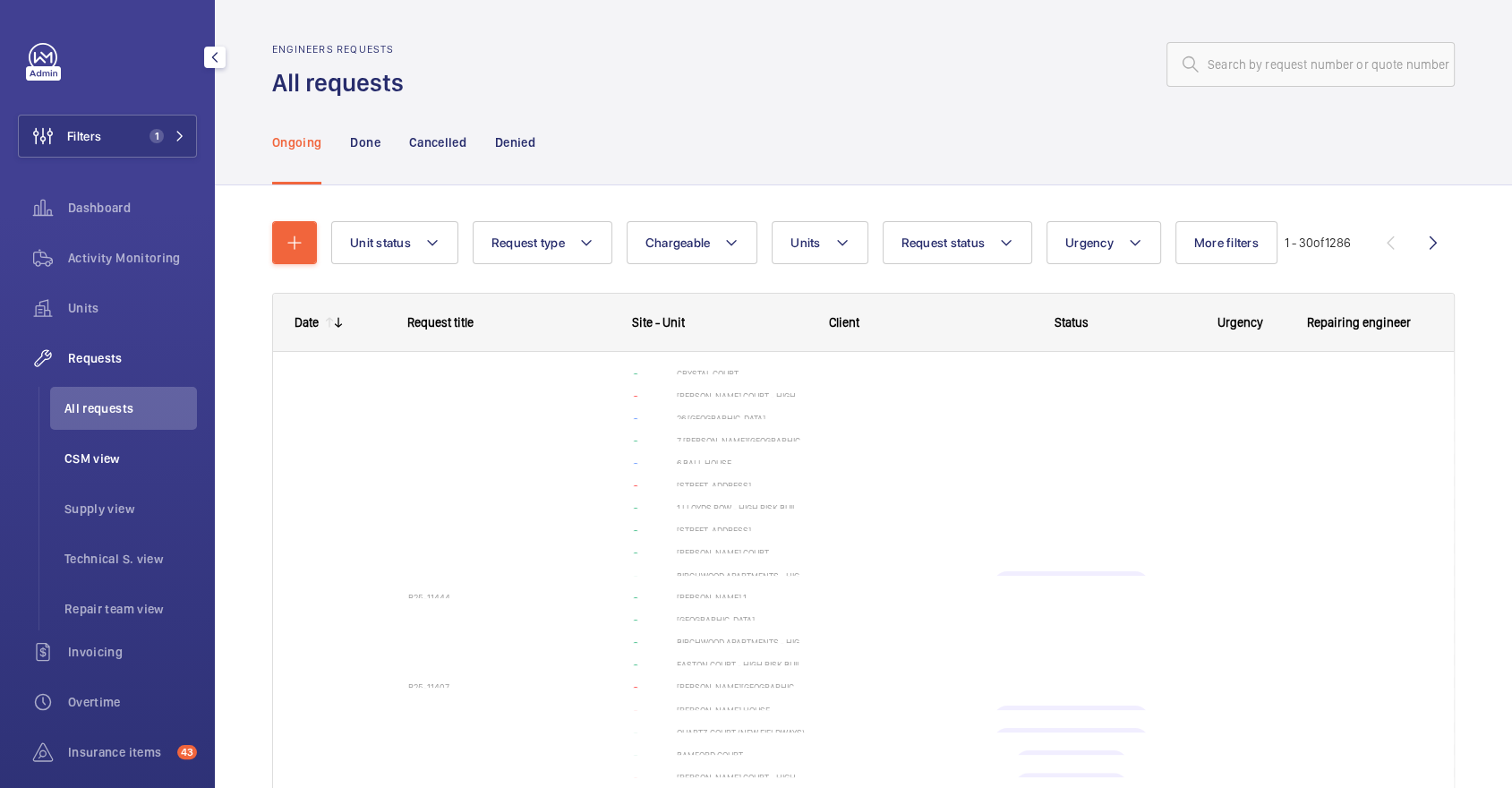
click at [135, 469] on li "CSM view" at bounding box center [124, 459] width 147 height 43
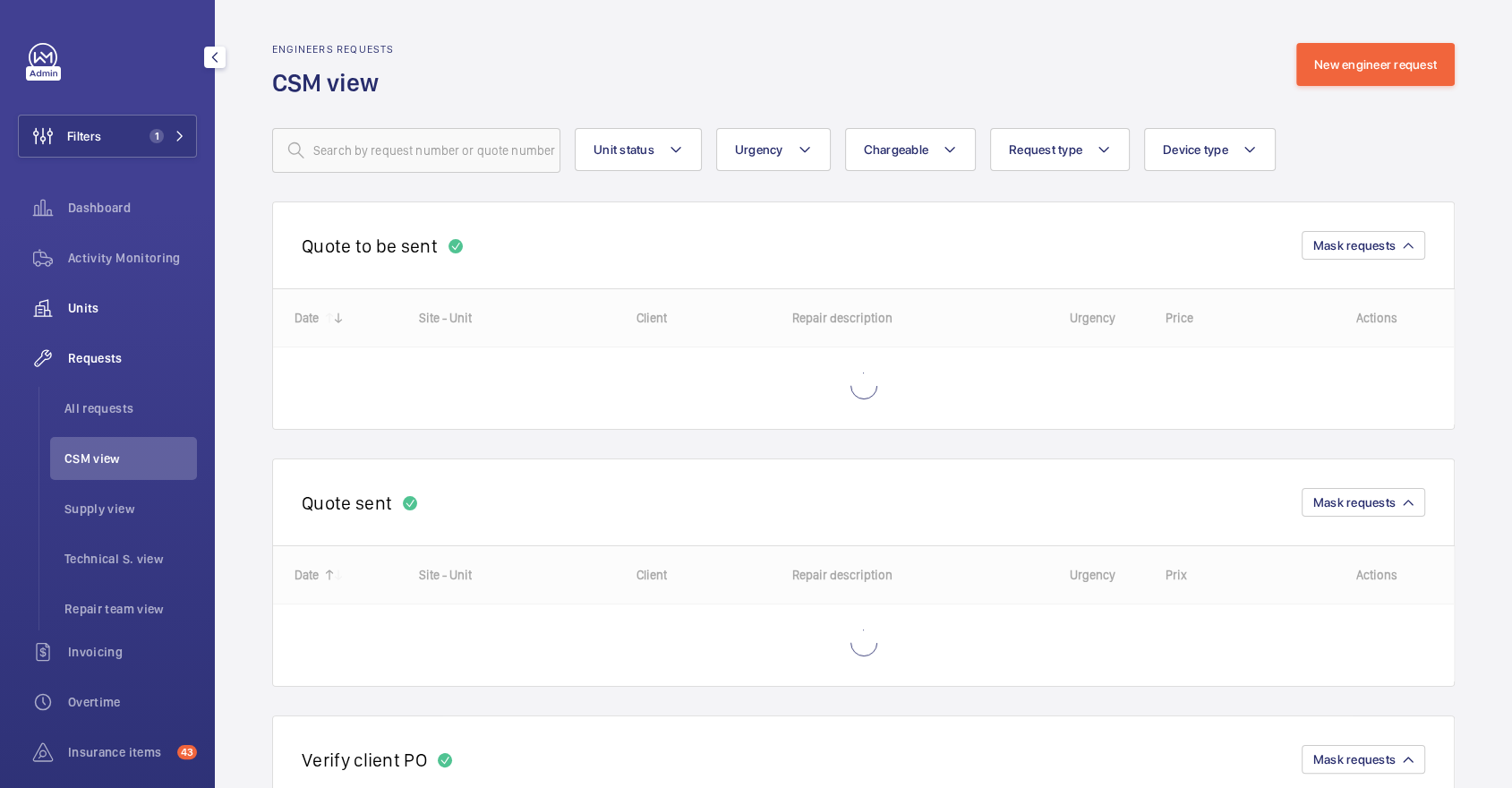
click at [107, 307] on span "Units" at bounding box center [131, 308] width 128 height 18
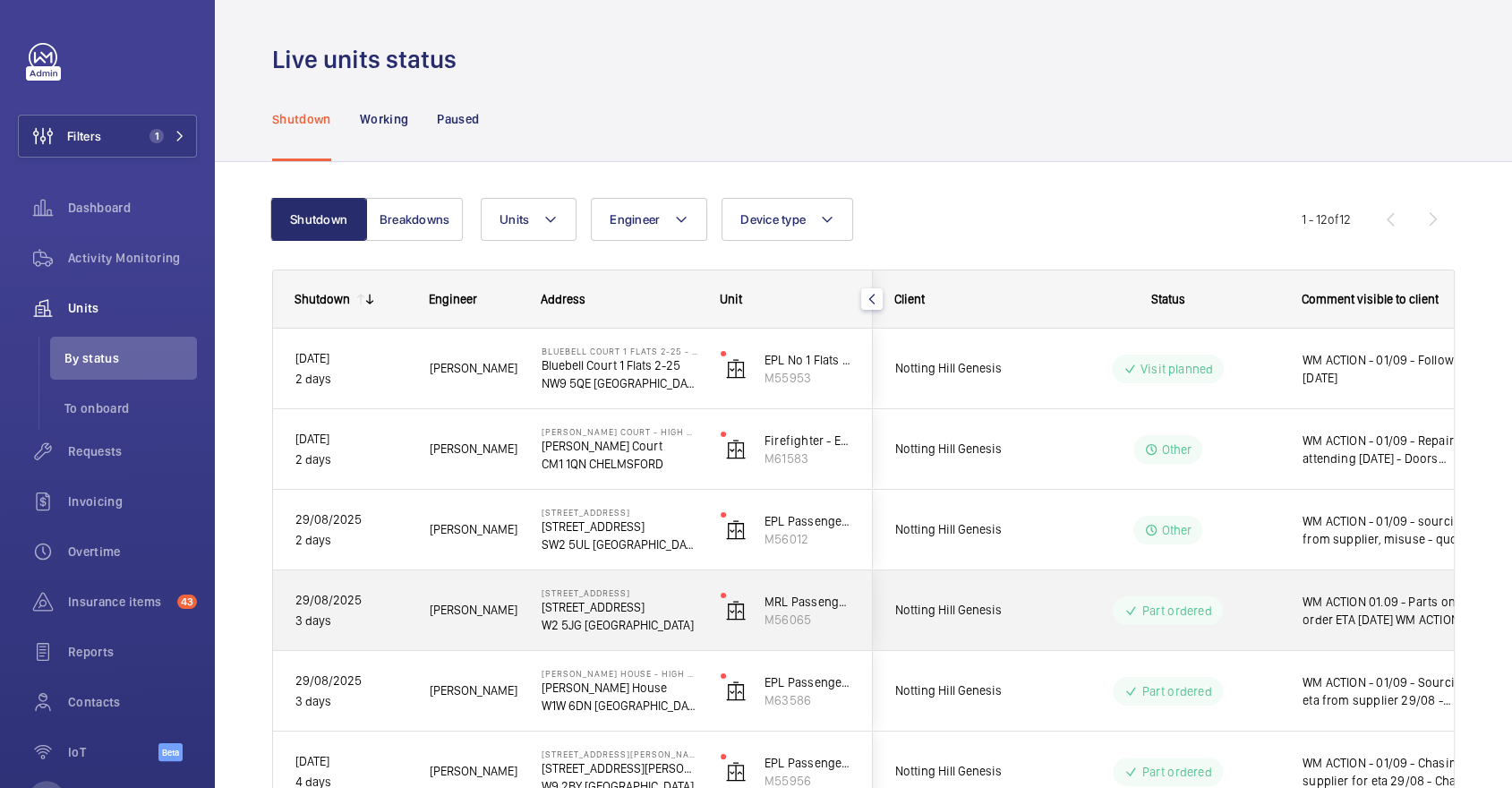
click at [1266, 633] on div "Part ordered" at bounding box center [1157, 611] width 244 height 65
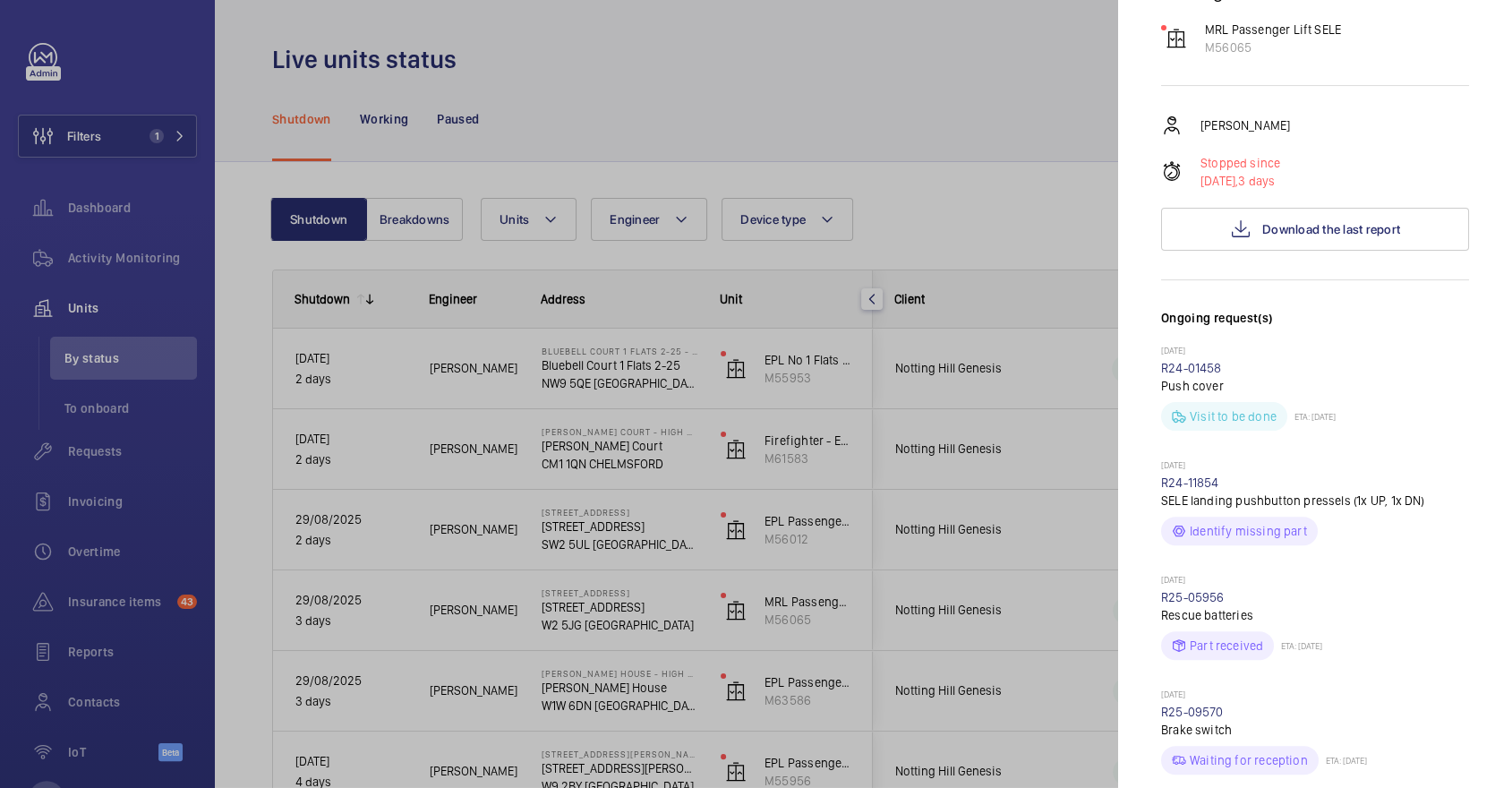
scroll to position [593, 0]
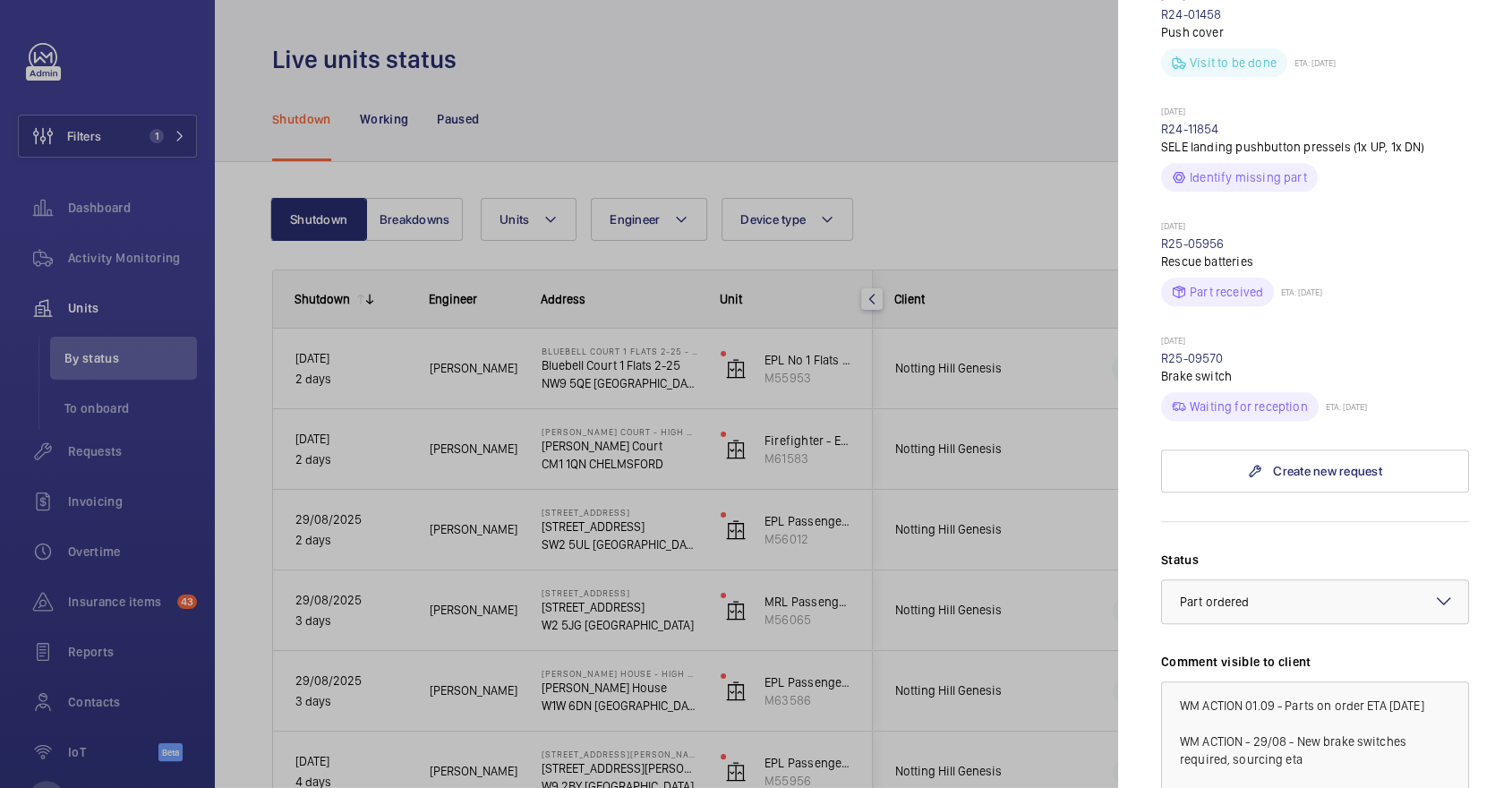
click at [1072, 553] on div at bounding box center [756, 394] width 1512 height 788
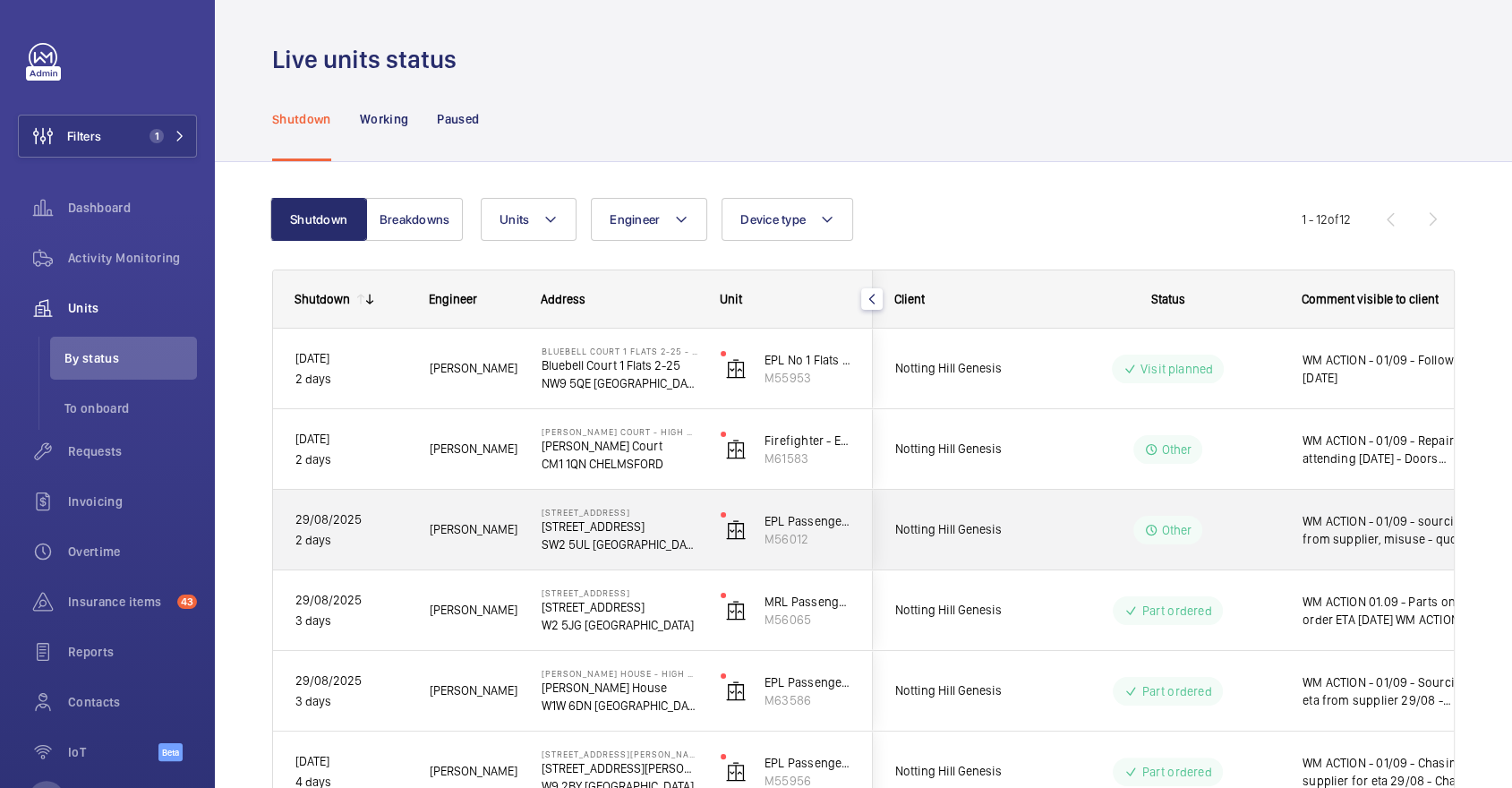
scroll to position [56, 0]
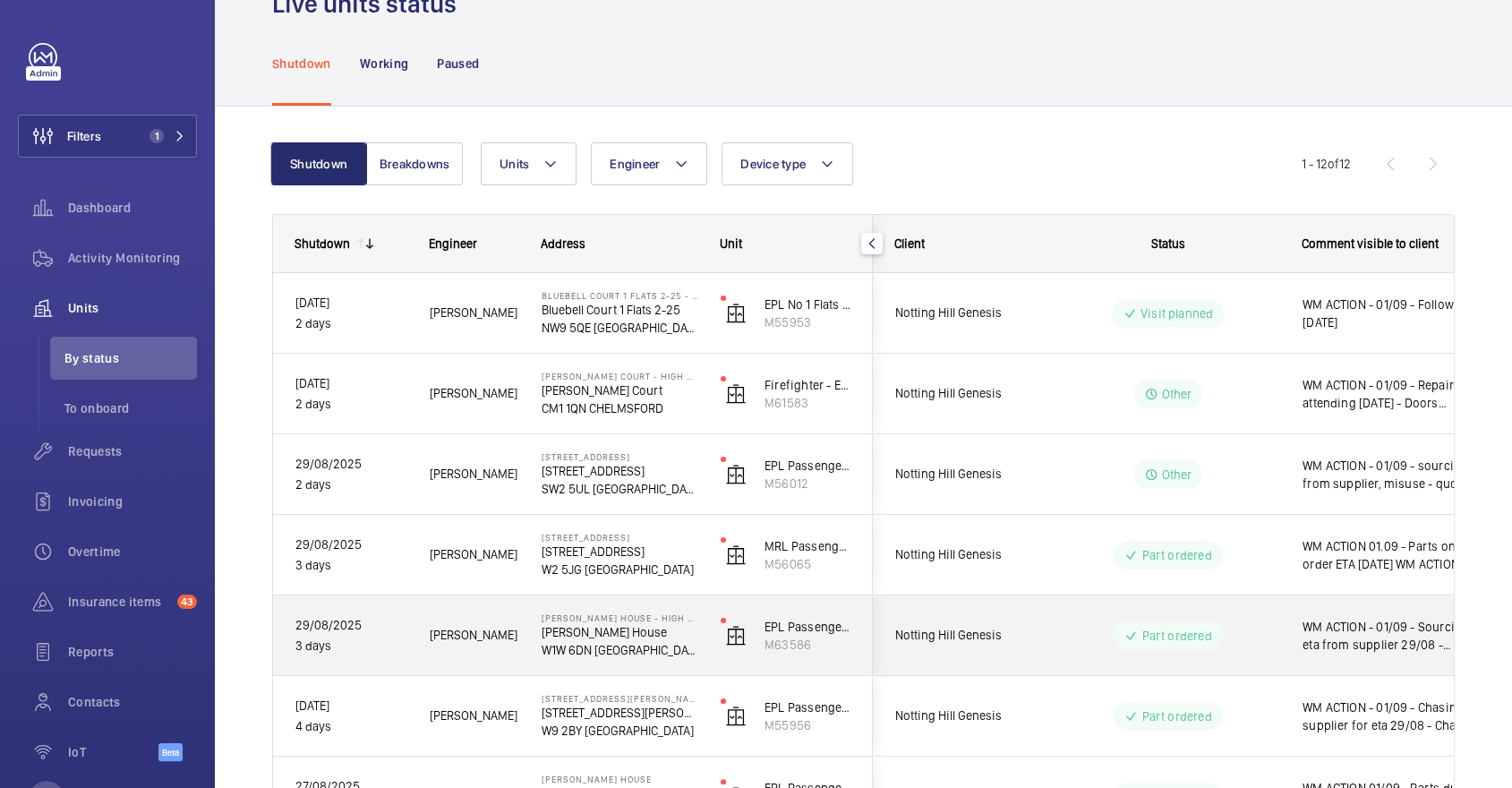
click at [1283, 633] on div "WM ACTION - 01/09 - Sourcing eta from supplier 29/08 - Engineer re attending fo…" at bounding box center [1385, 635] width 207 height 77
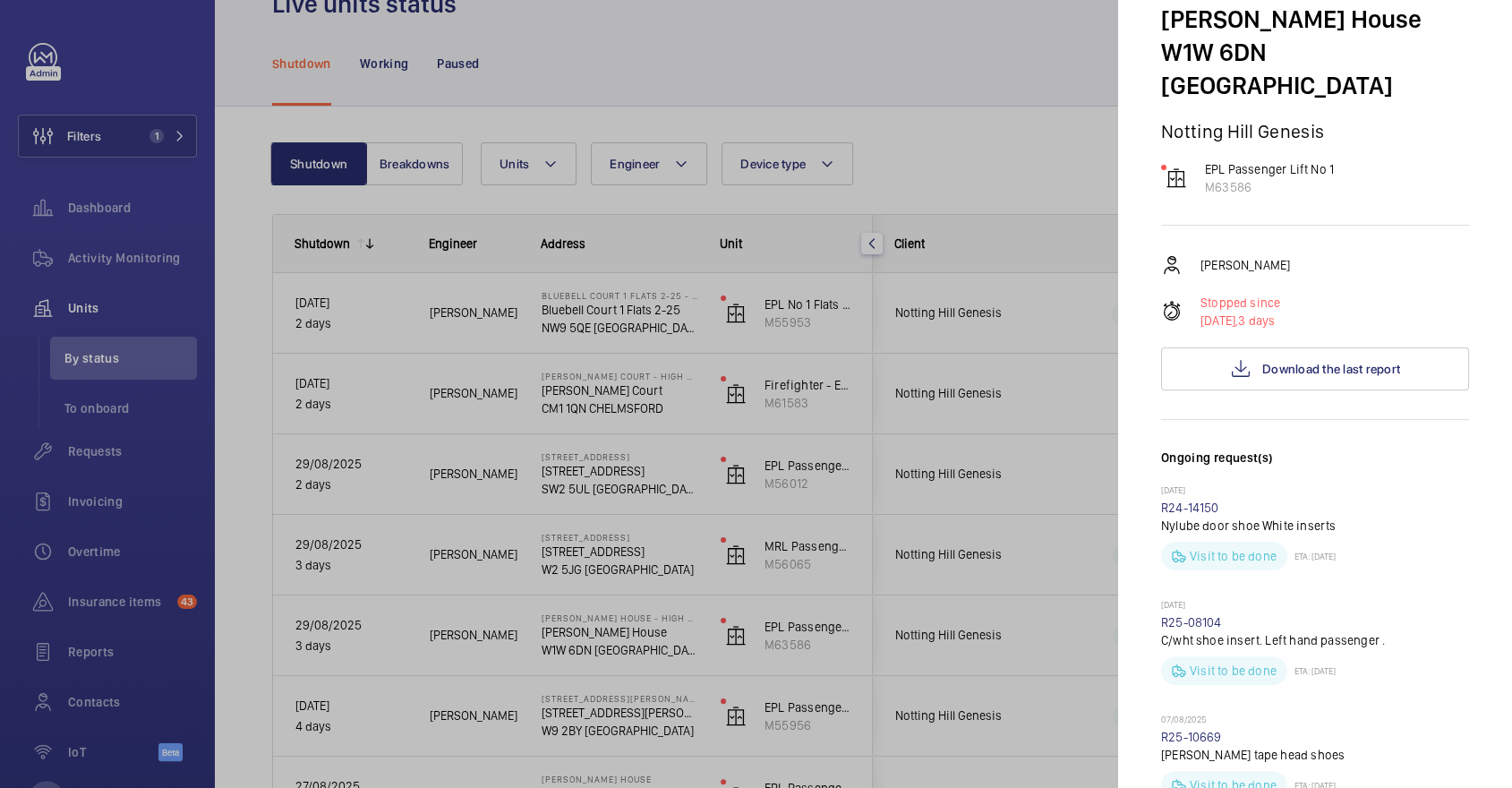
scroll to position [0, 0]
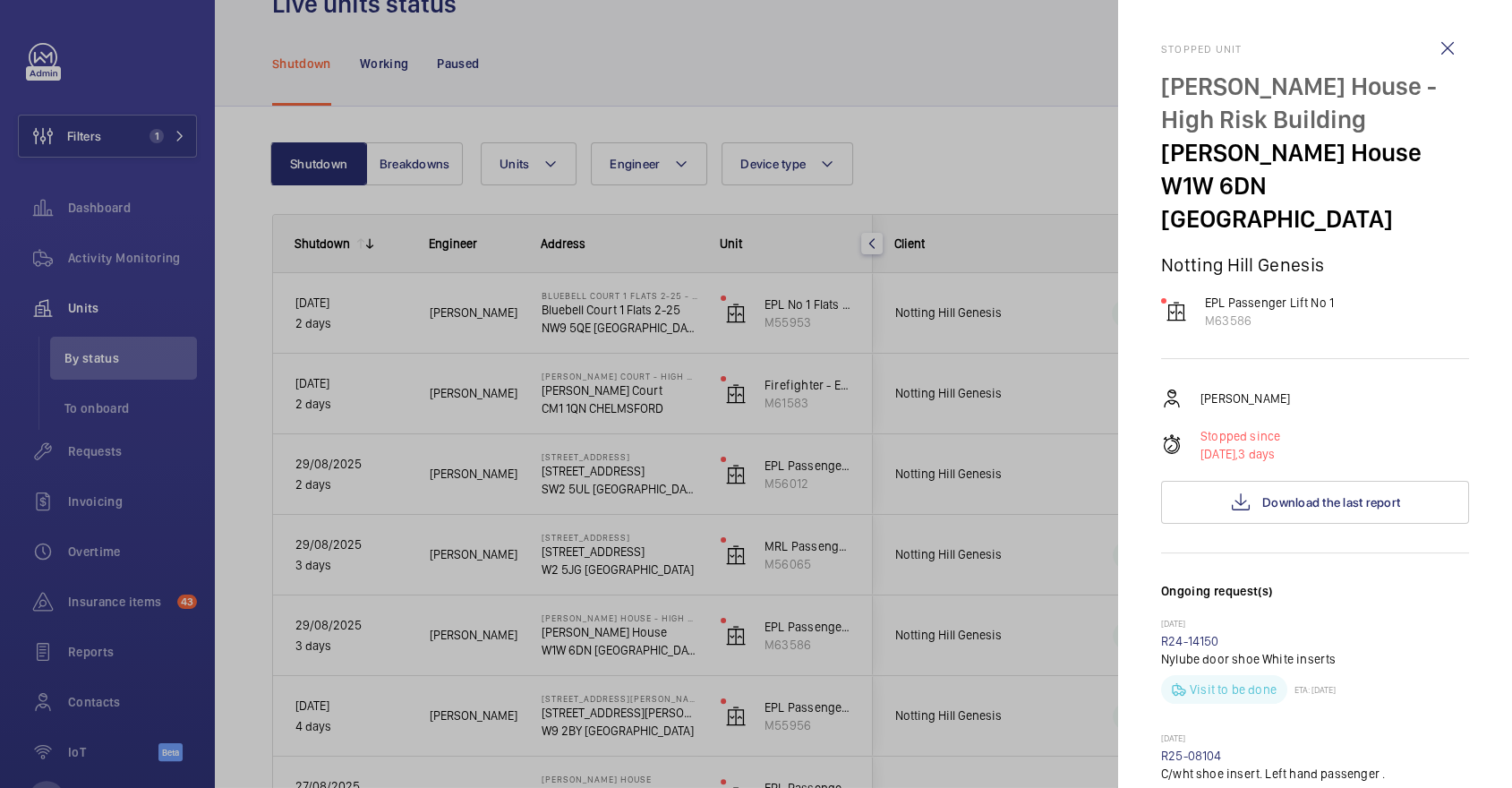
click at [865, 560] on div at bounding box center [756, 394] width 1512 height 788
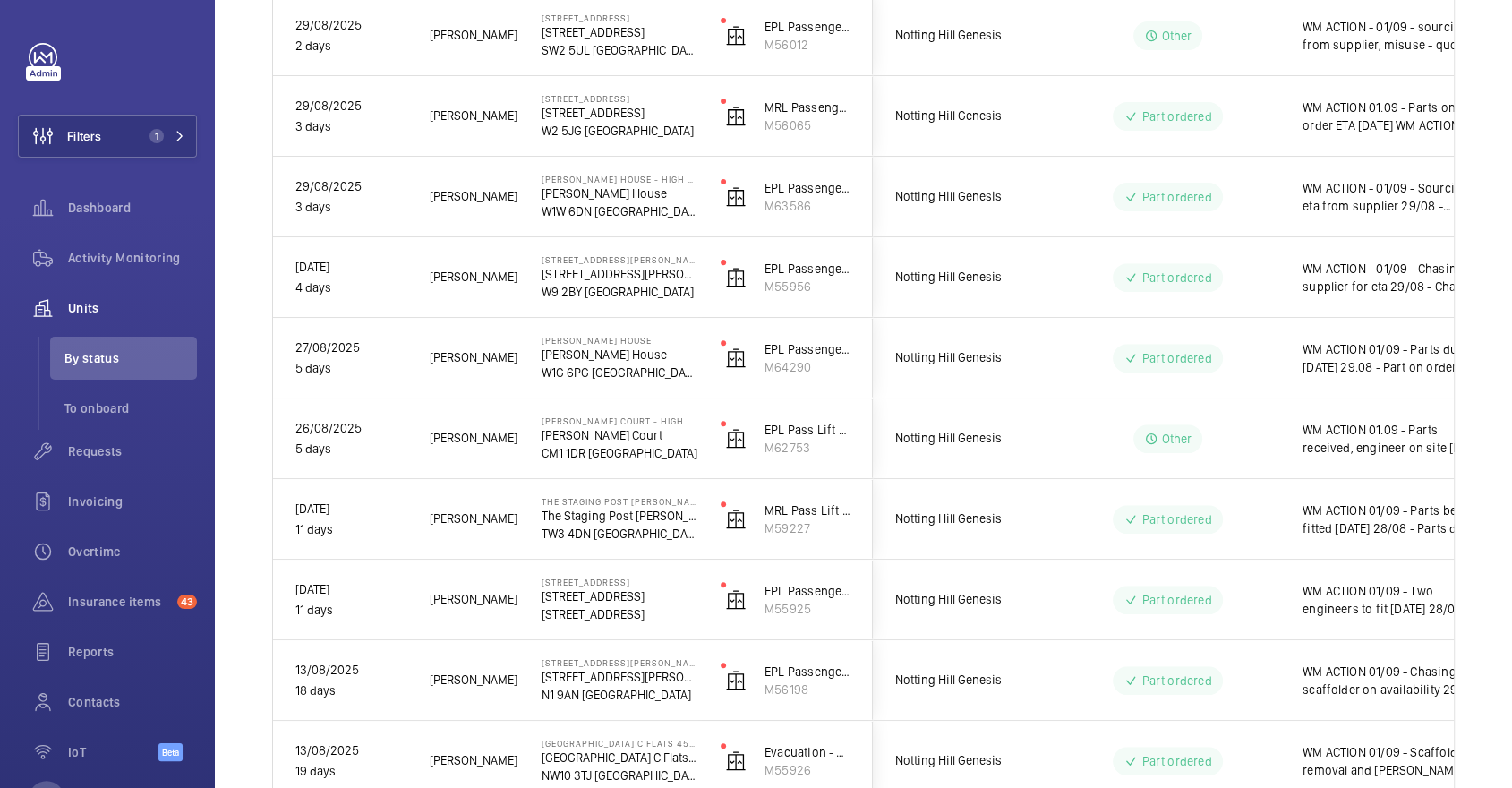
scroll to position [593, 0]
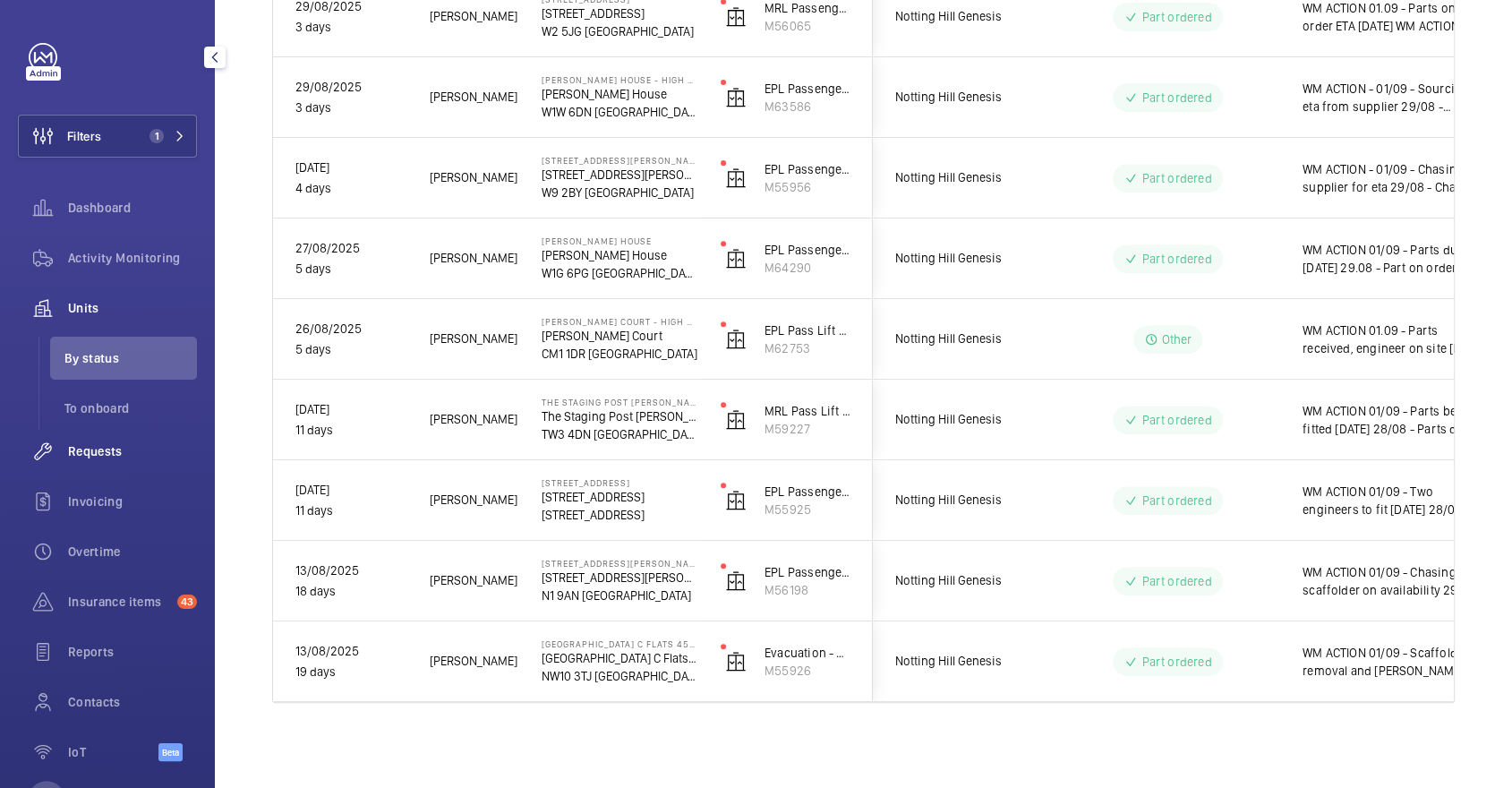
click at [170, 451] on span "Requests" at bounding box center [131, 451] width 128 height 18
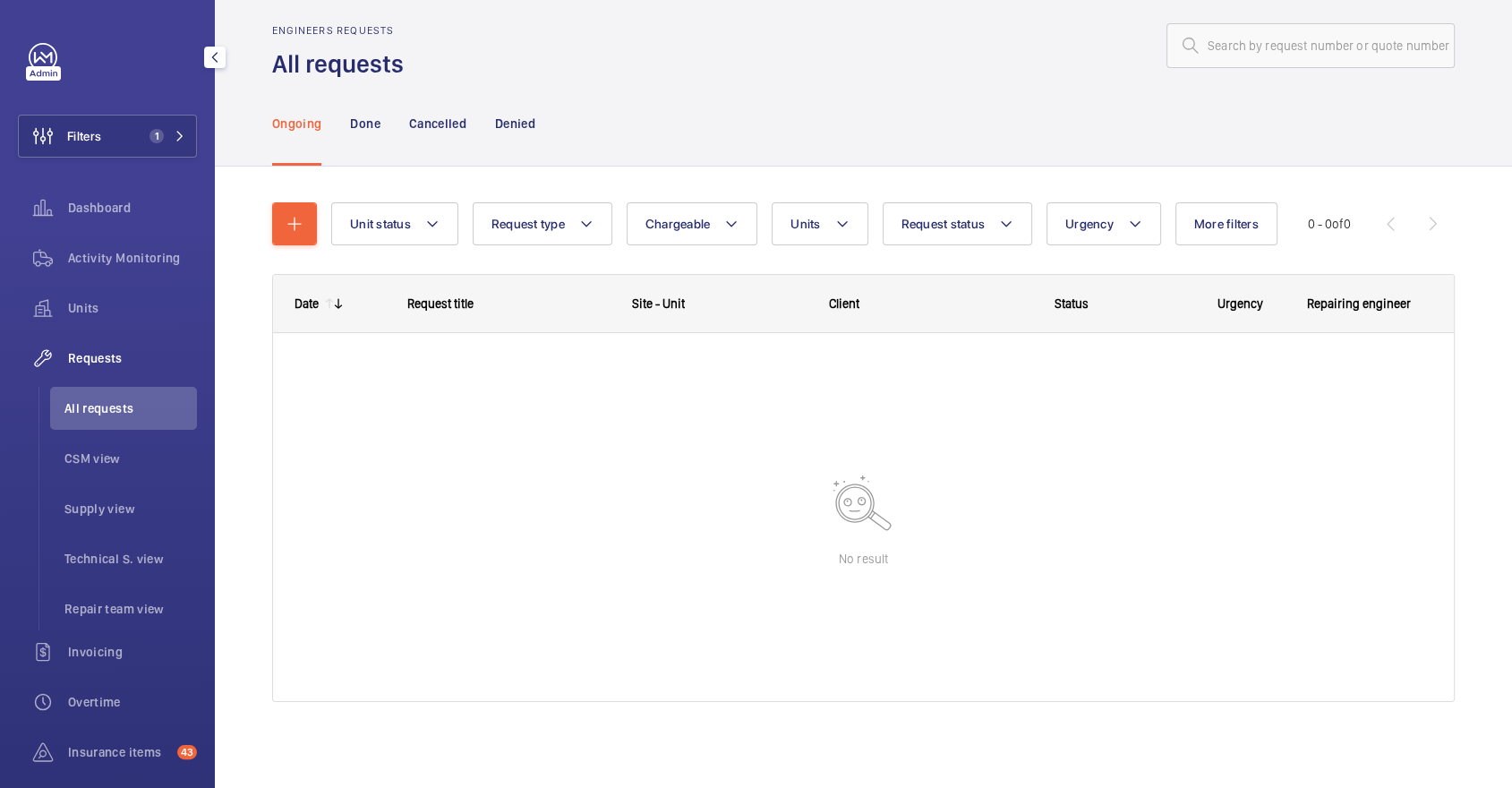
scroll to position [19, 0]
click at [170, 451] on span "CSM view" at bounding box center [130, 458] width 132 height 18
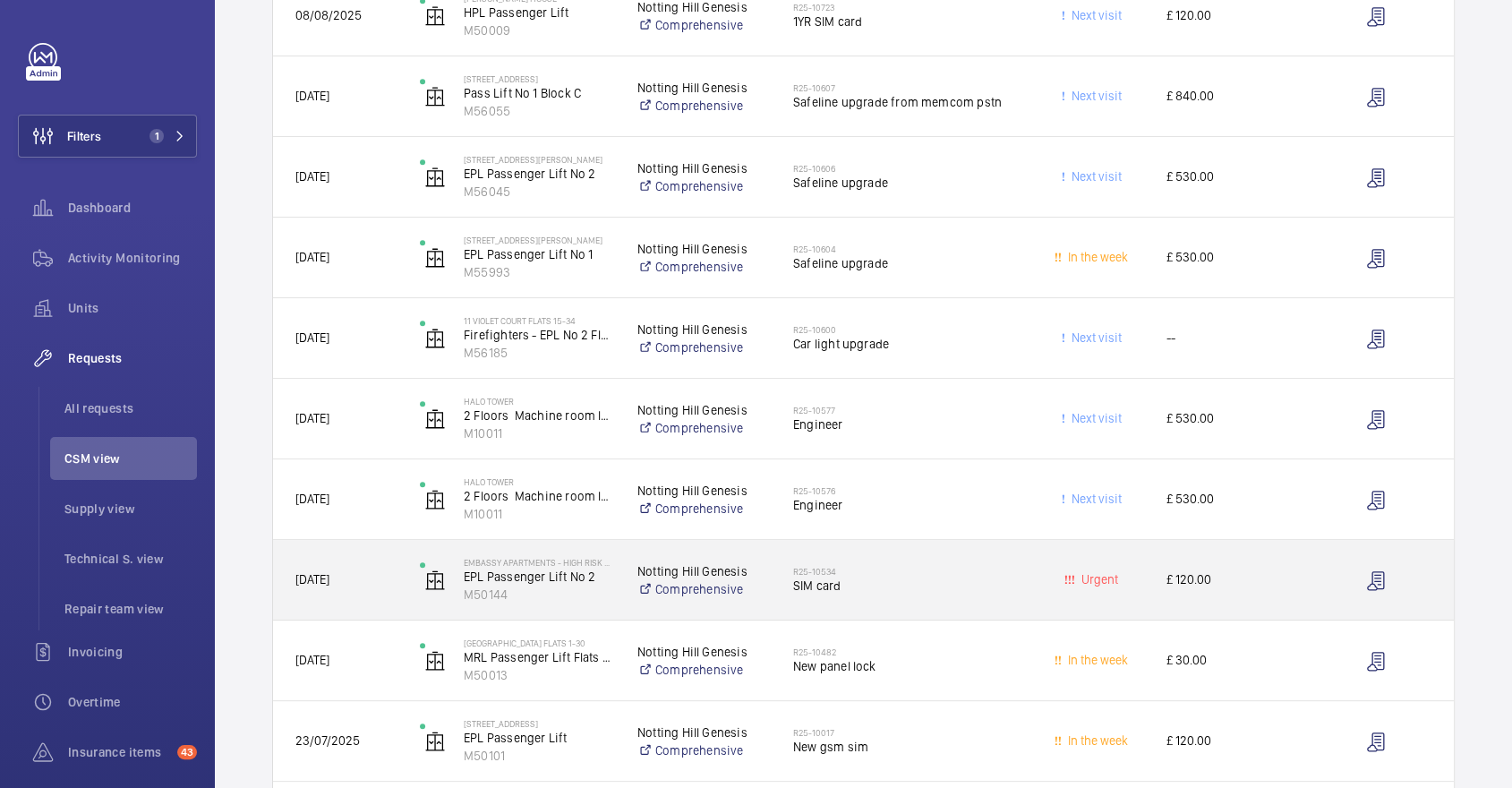
scroll to position [1289, 0]
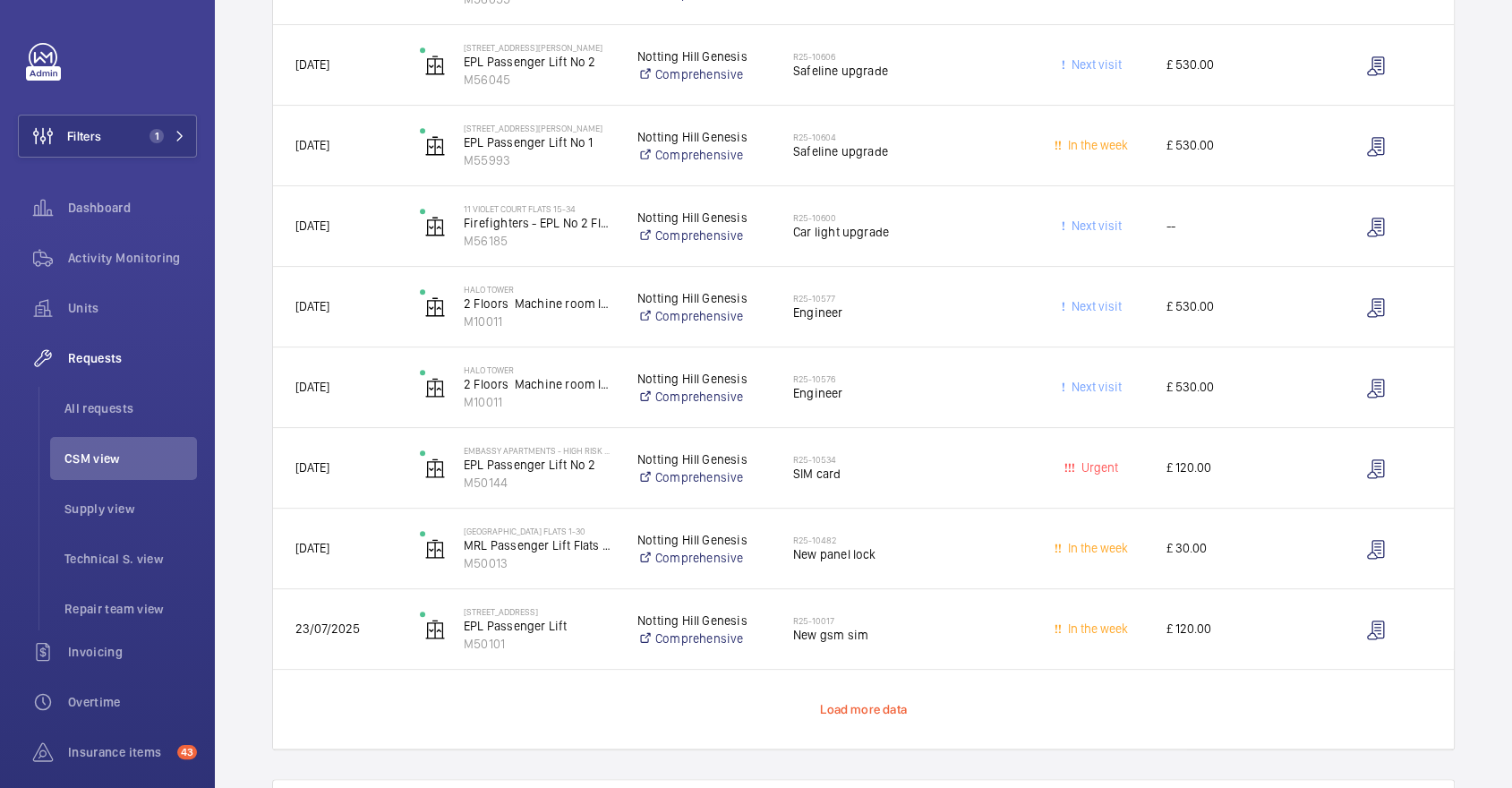
click at [895, 702] on span "Load more data" at bounding box center [863, 709] width 87 height 15
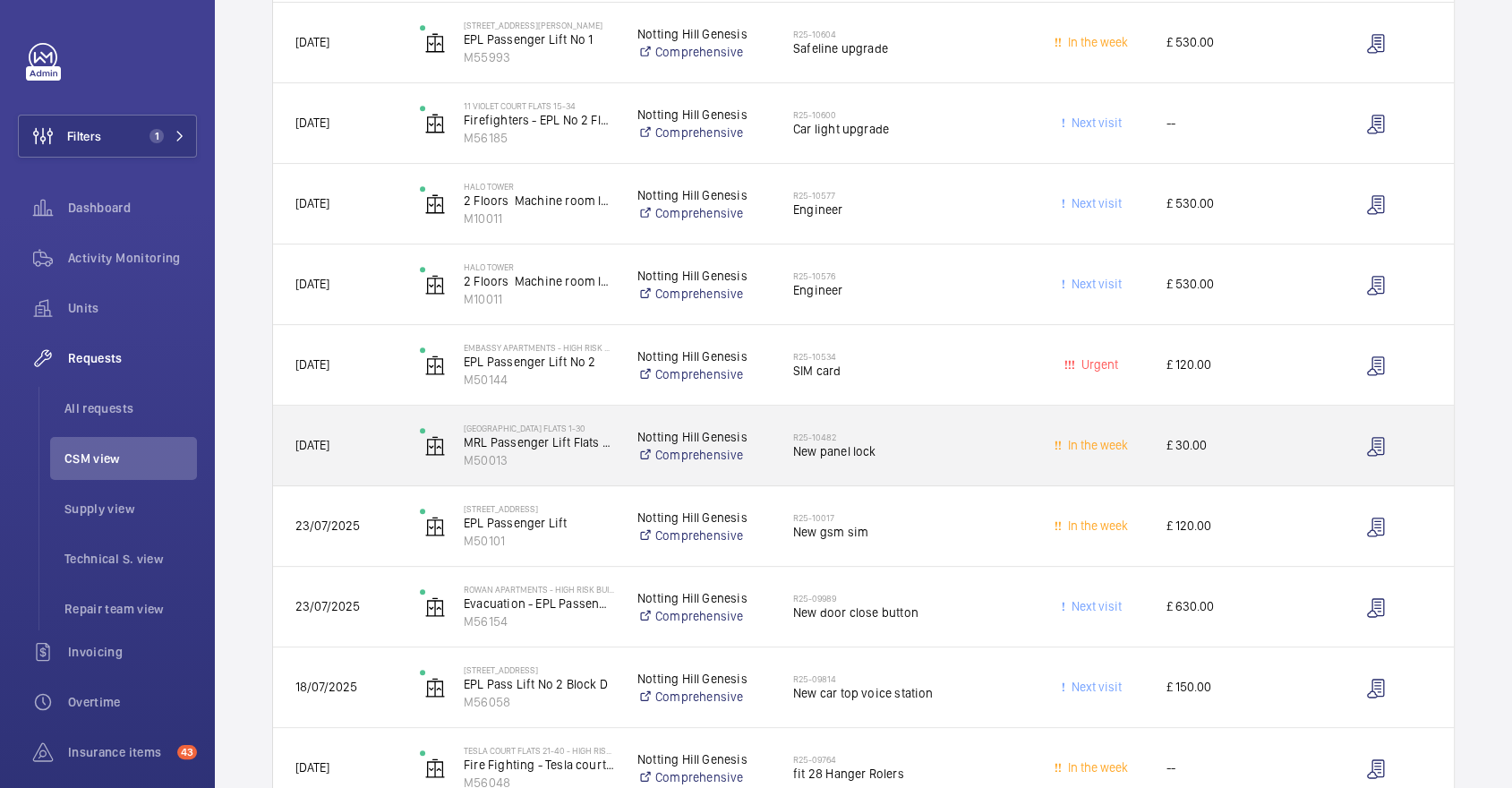
scroll to position [1506, 0]
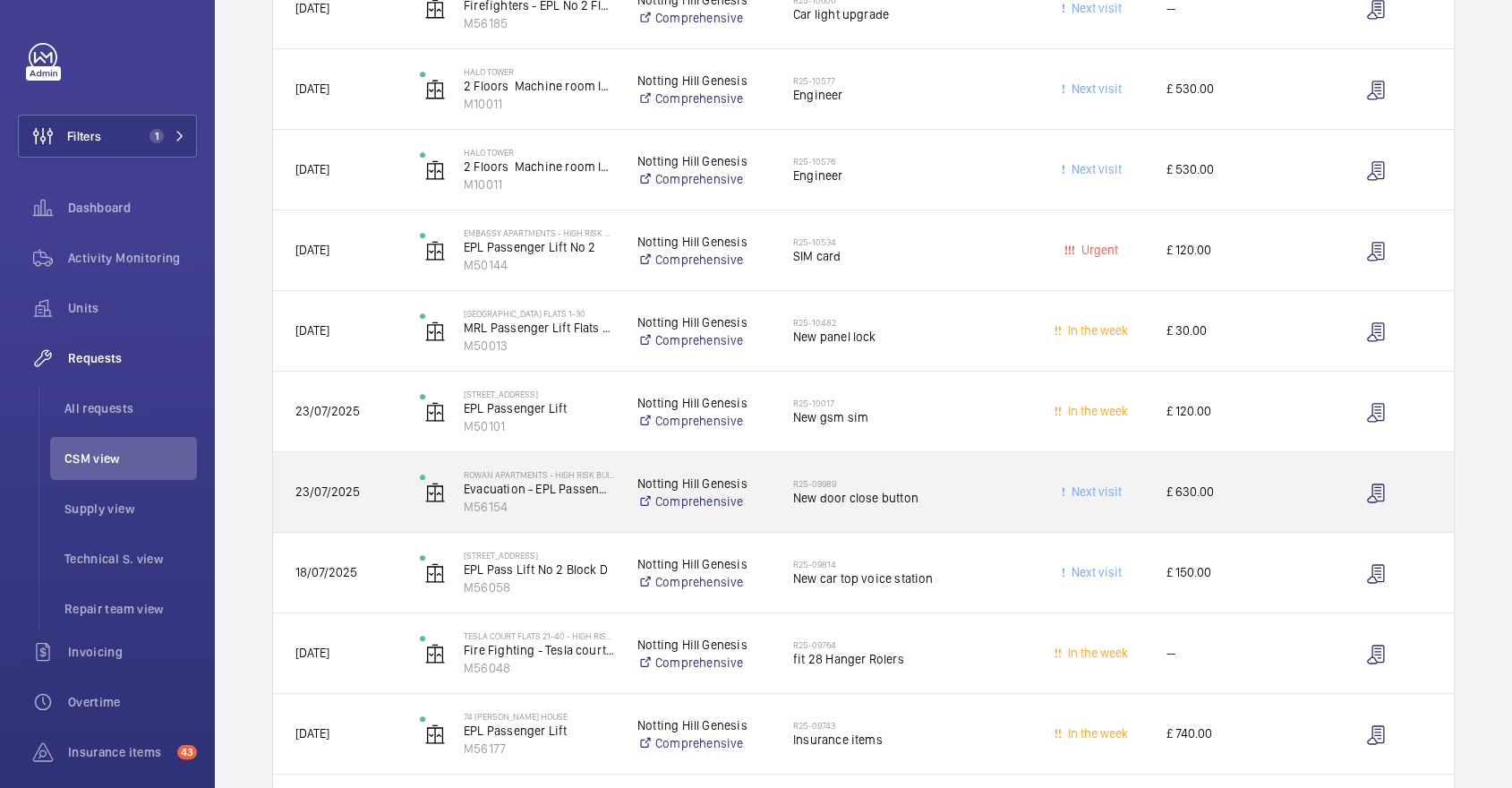
click at [1014, 467] on div "R25-09989 New door close button" at bounding box center [906, 492] width 226 height 52
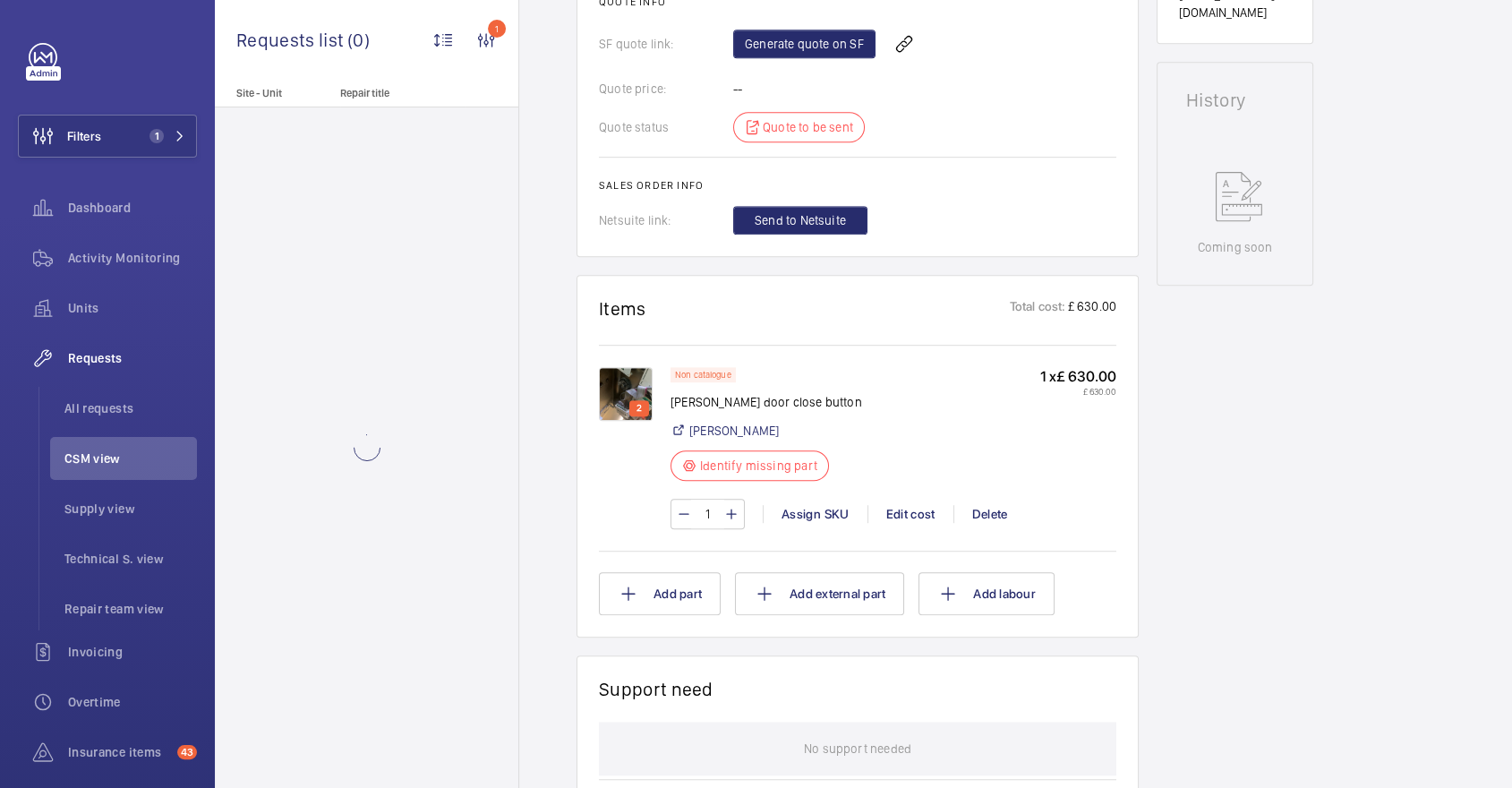
scroll to position [973, 0]
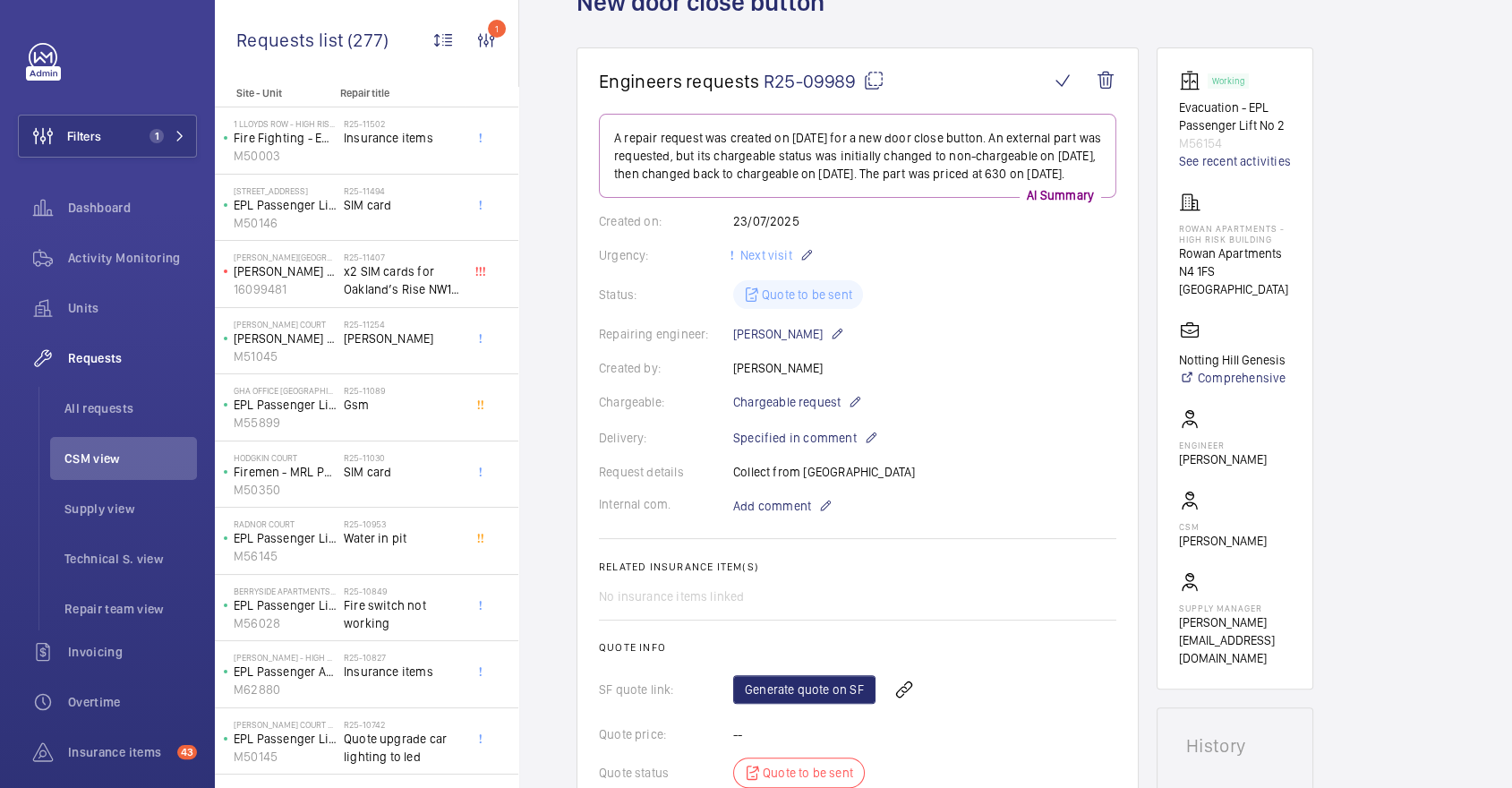
scroll to position [1356, 0]
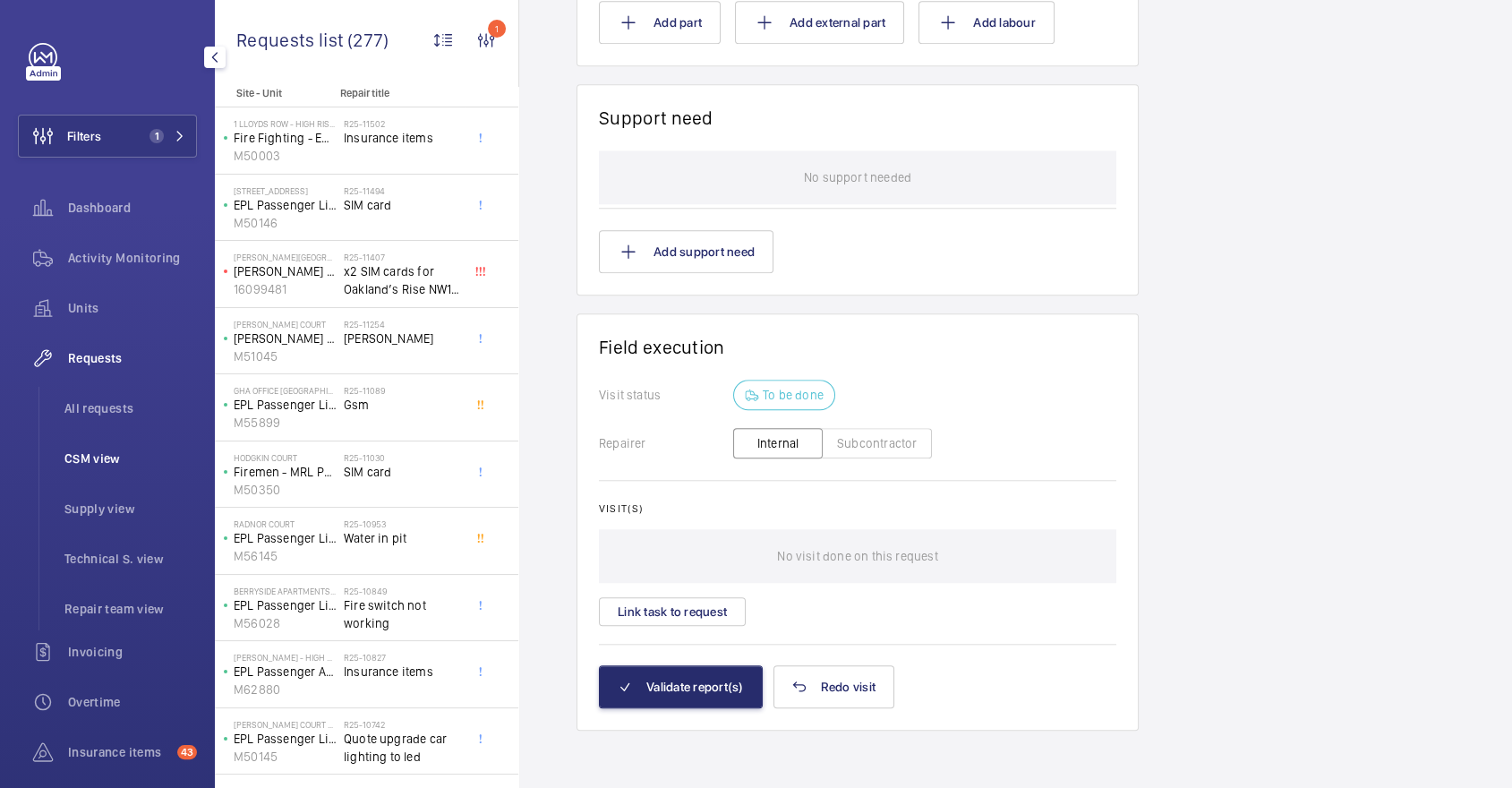
click at [136, 442] on li "CSM view" at bounding box center [124, 459] width 147 height 43
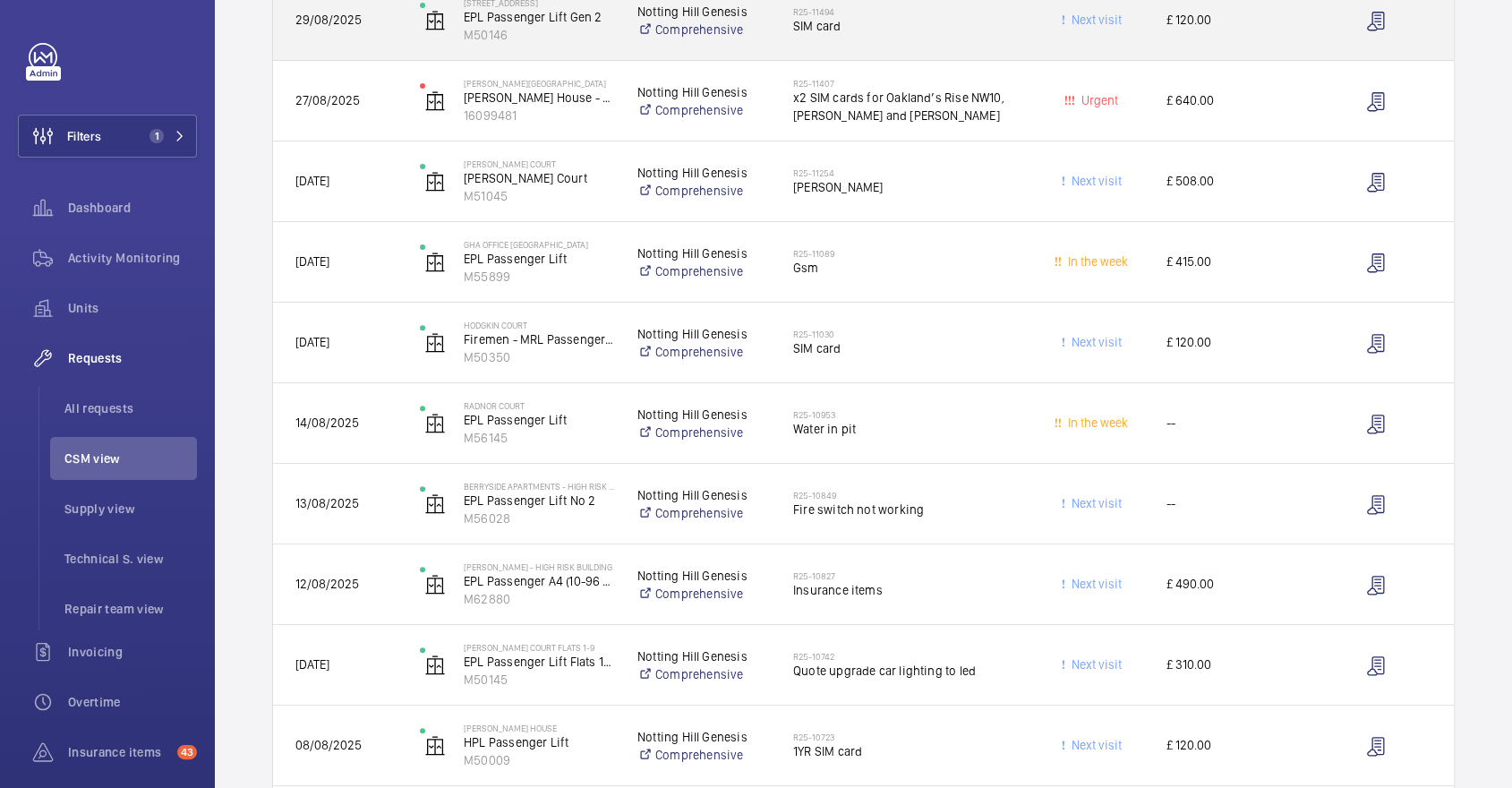
scroll to position [1429, 0]
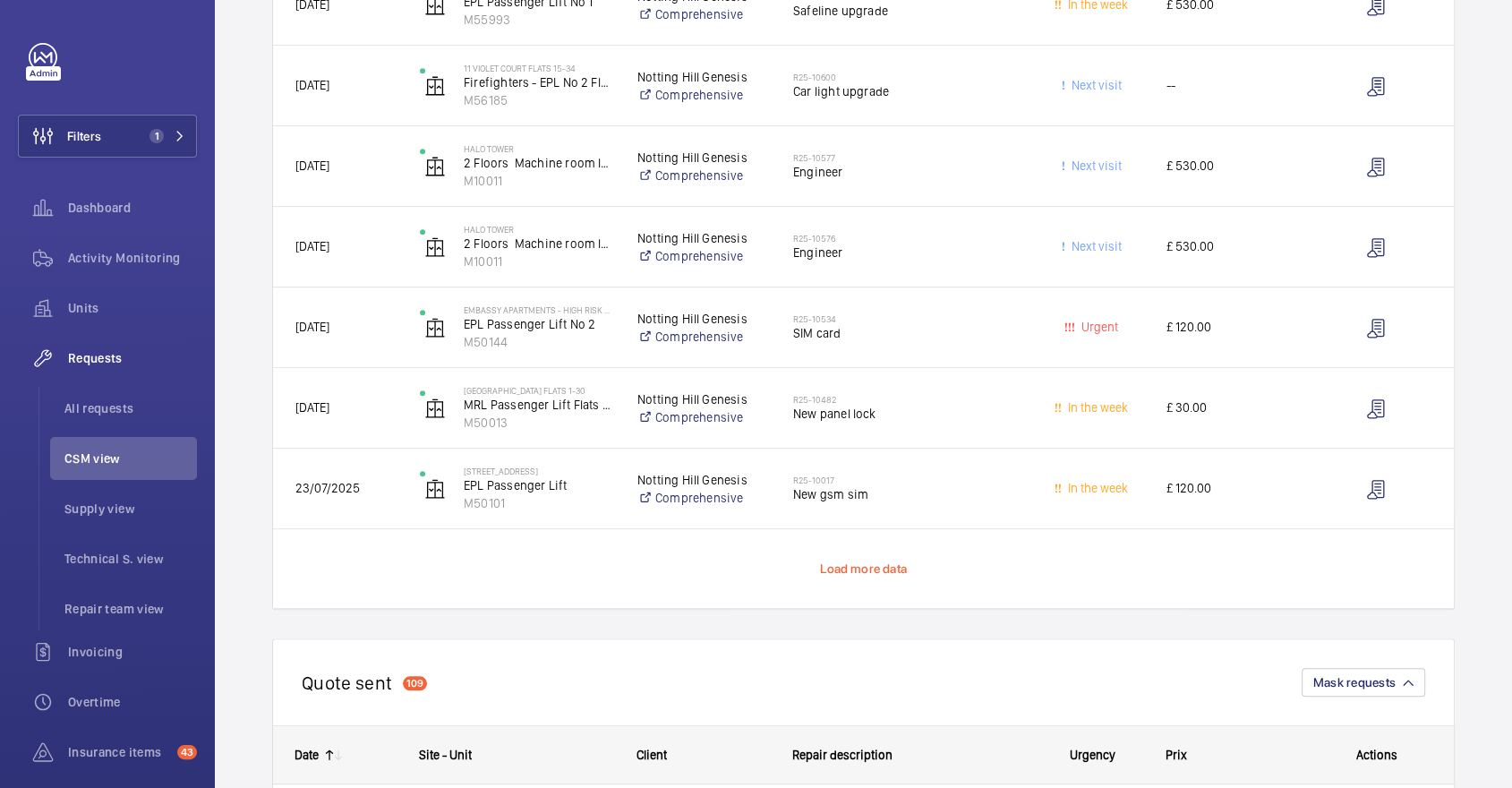
click at [860, 567] on span "Load more data" at bounding box center [863, 568] width 87 height 15
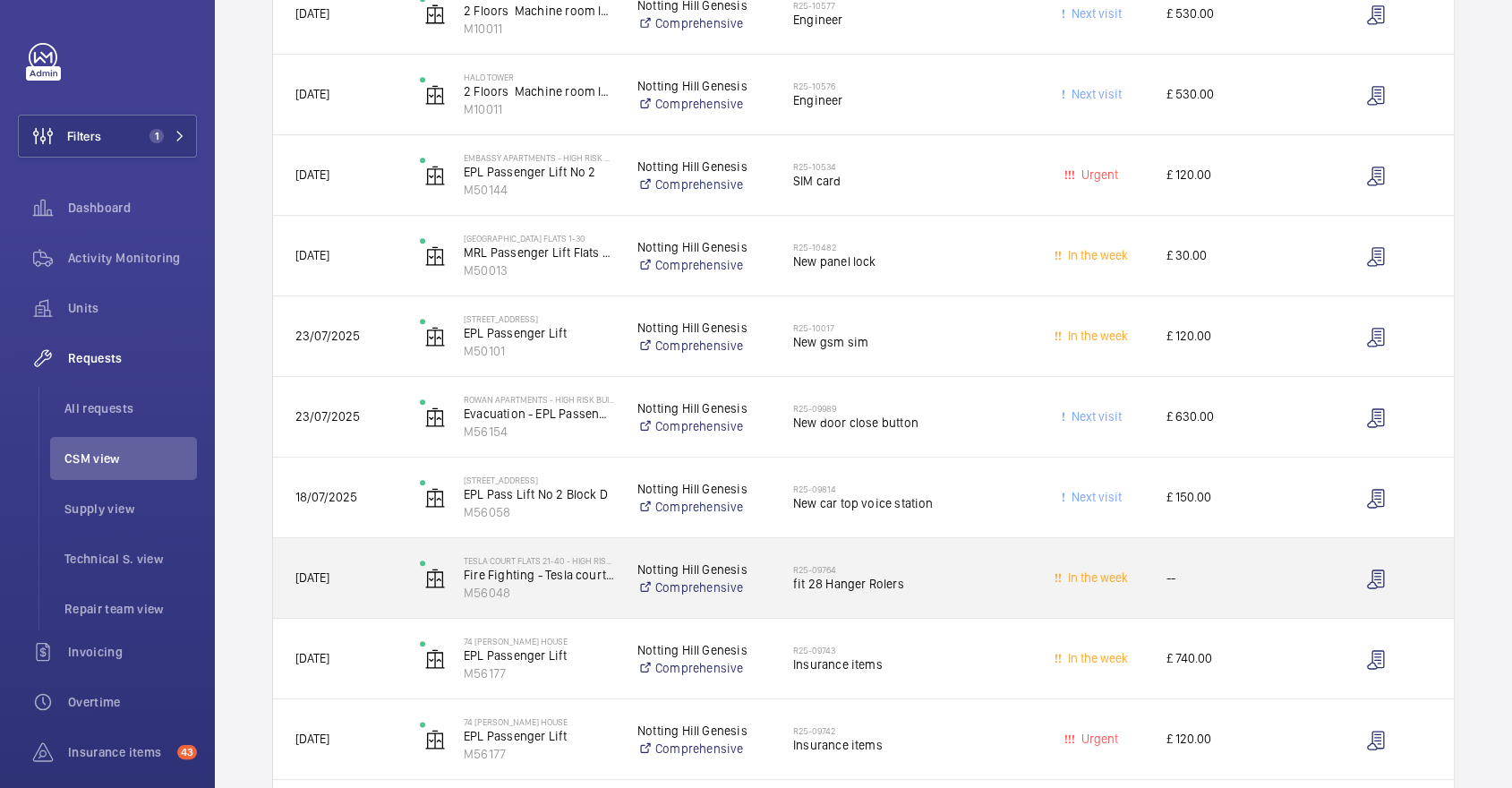
scroll to position [1724, 0]
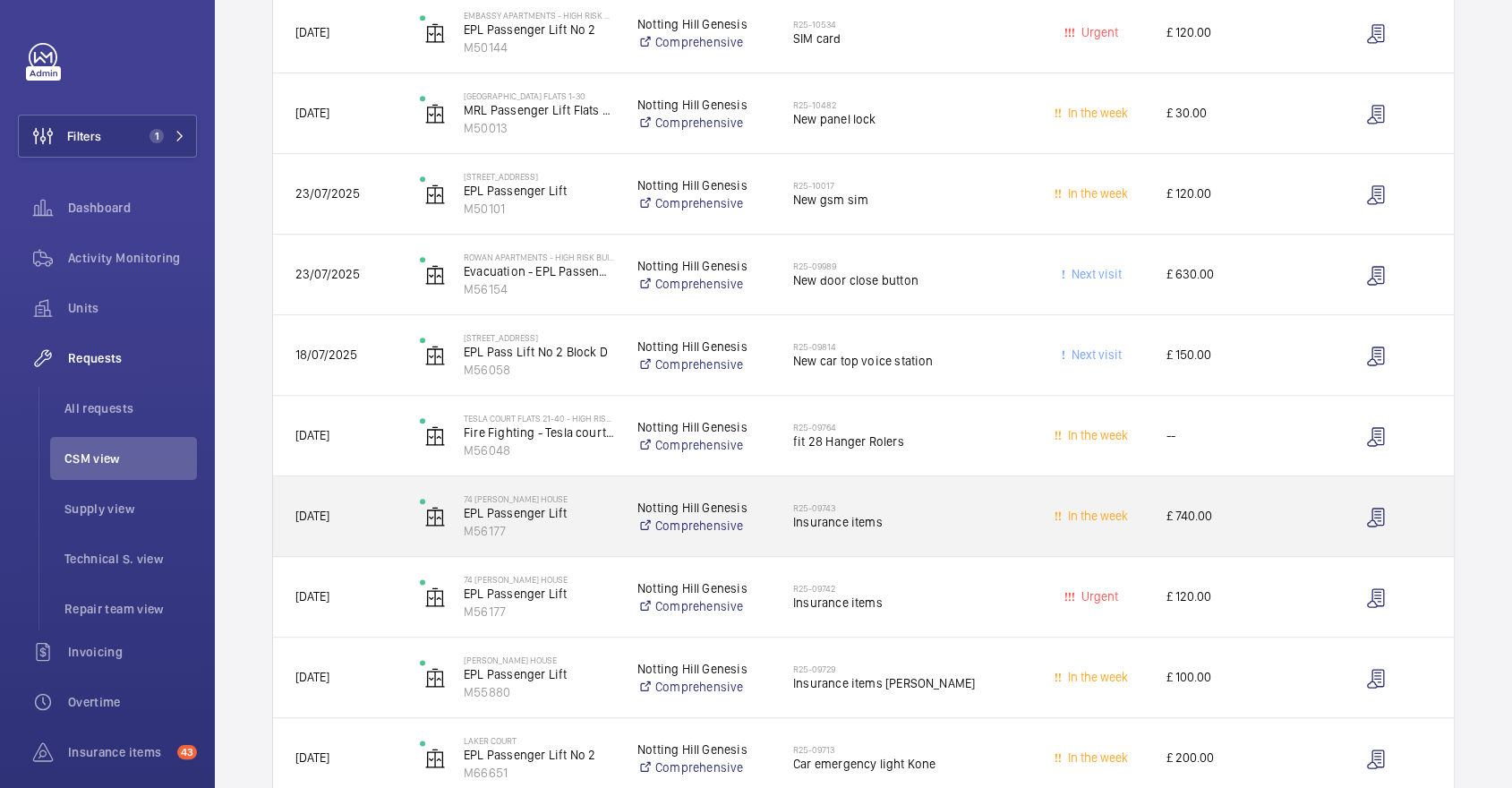
click at [830, 517] on span "Insurance items" at bounding box center [906, 521] width 226 height 18
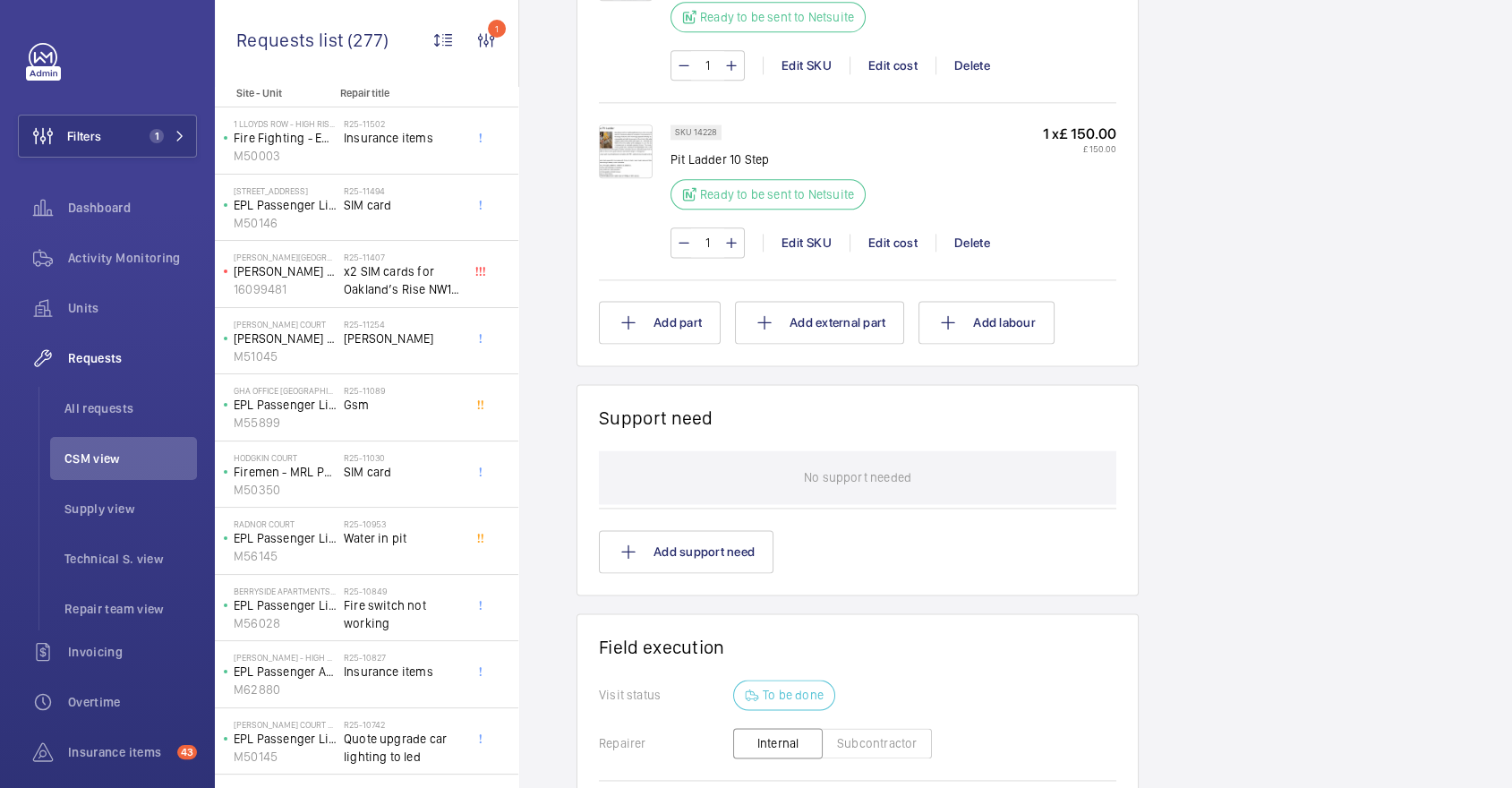
scroll to position [2023, 0]
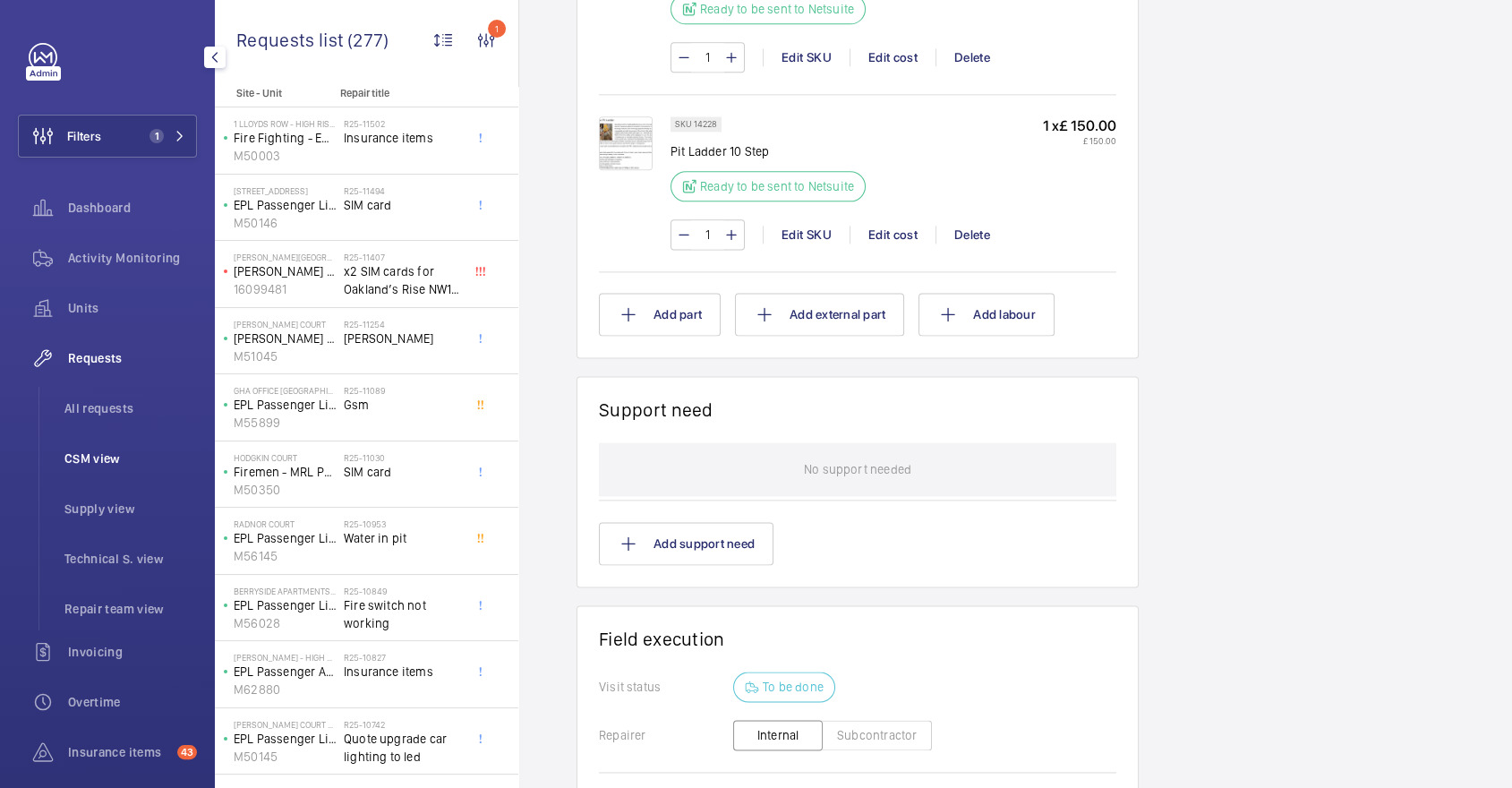
click at [163, 449] on span "CSM view" at bounding box center [130, 458] width 132 height 18
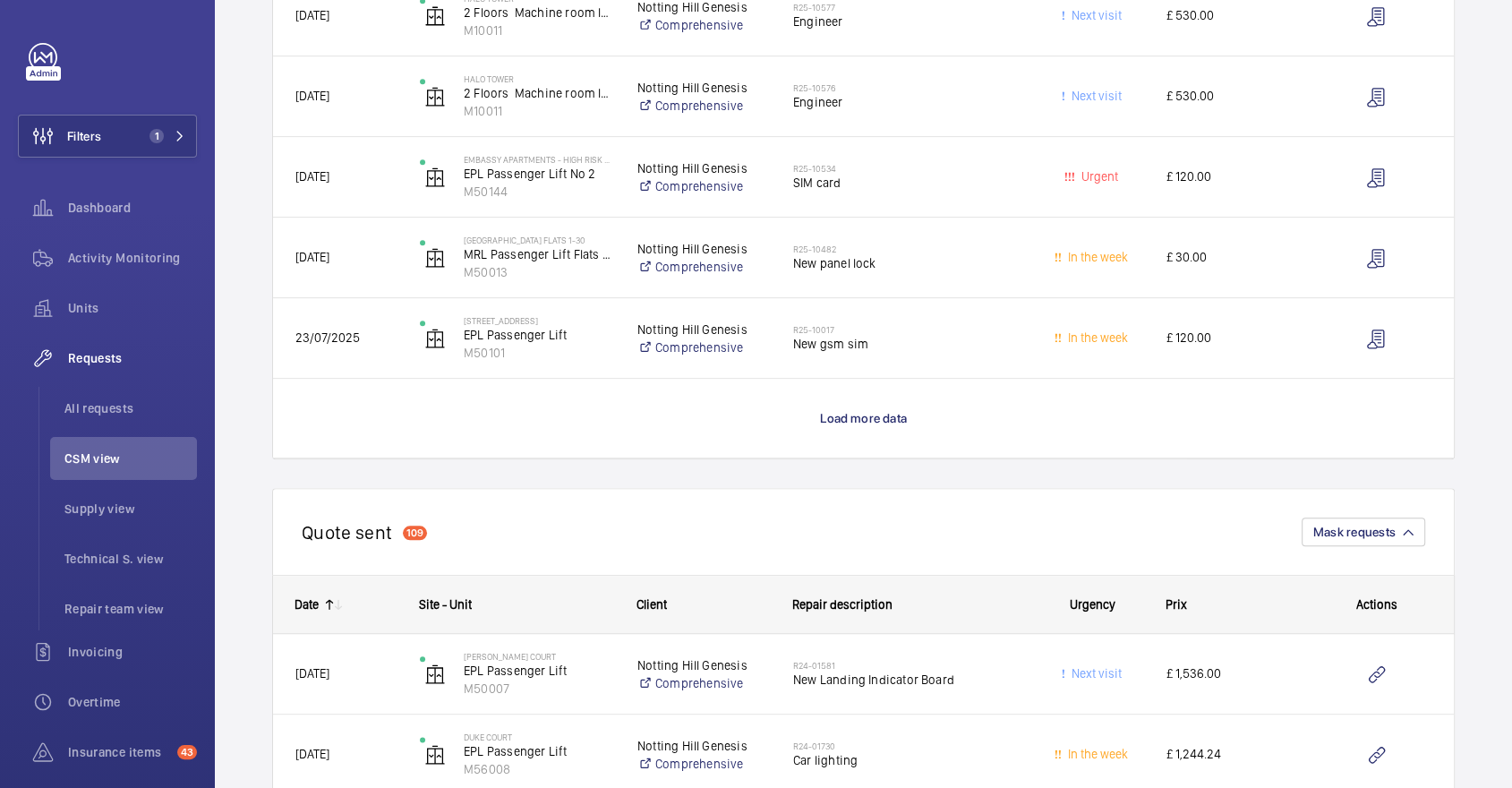
scroll to position [1552, 0]
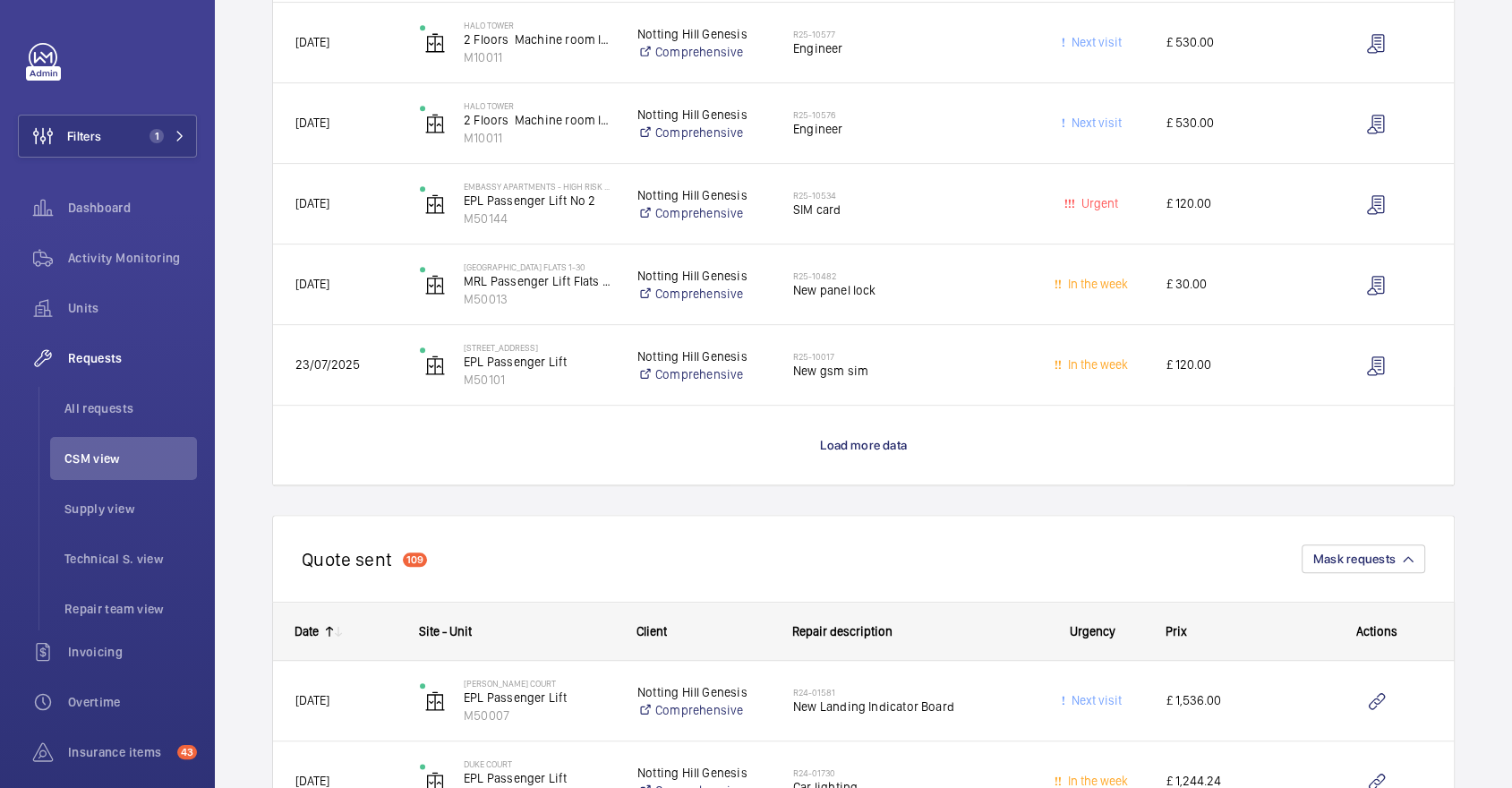
click at [878, 433] on wm-front-load-more-cell "Load more data" at bounding box center [863, 445] width 1181 height 78
click at [894, 453] on p "Load more data" at bounding box center [863, 445] width 87 height 18
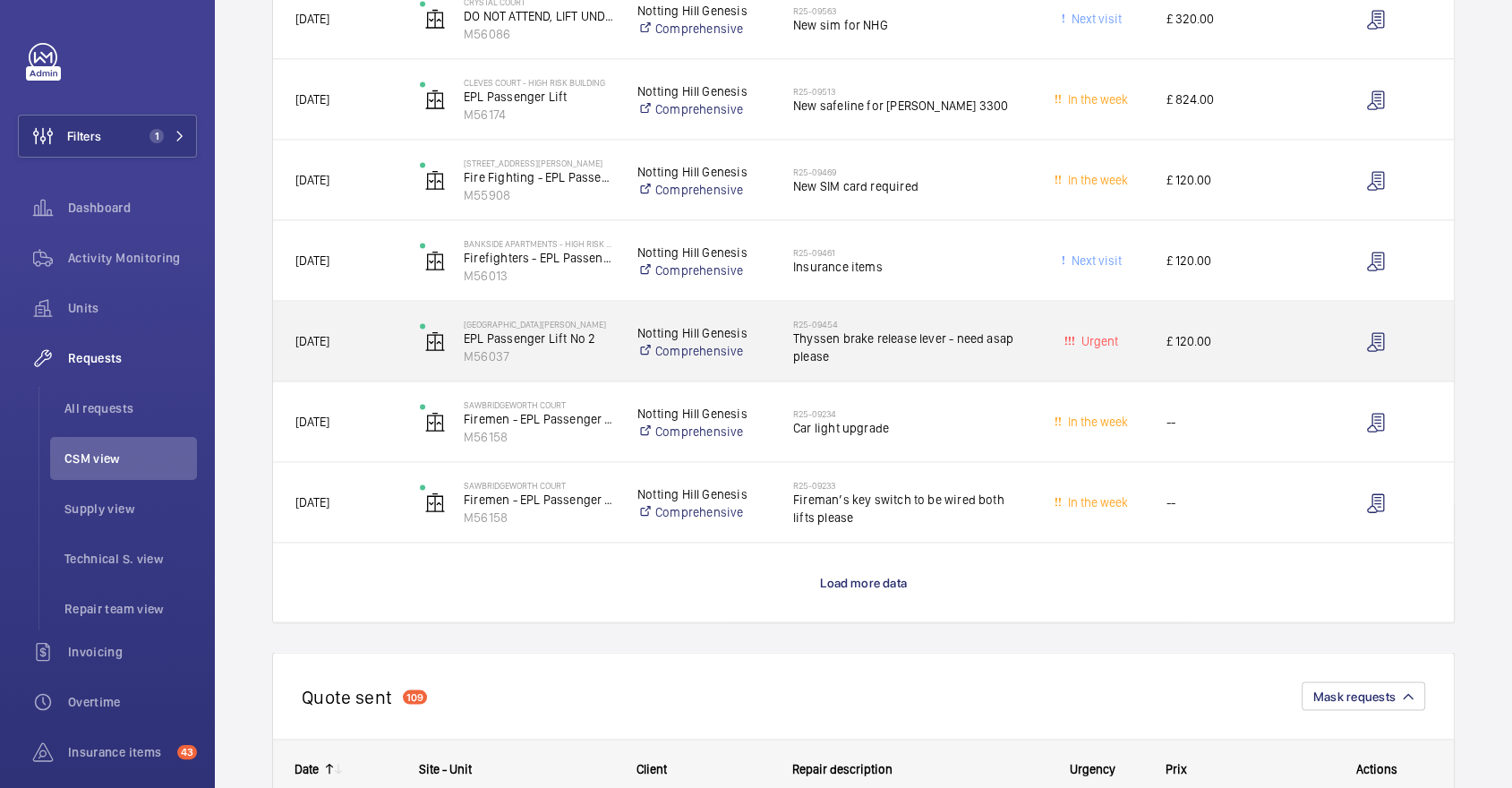
scroll to position [3030, 0]
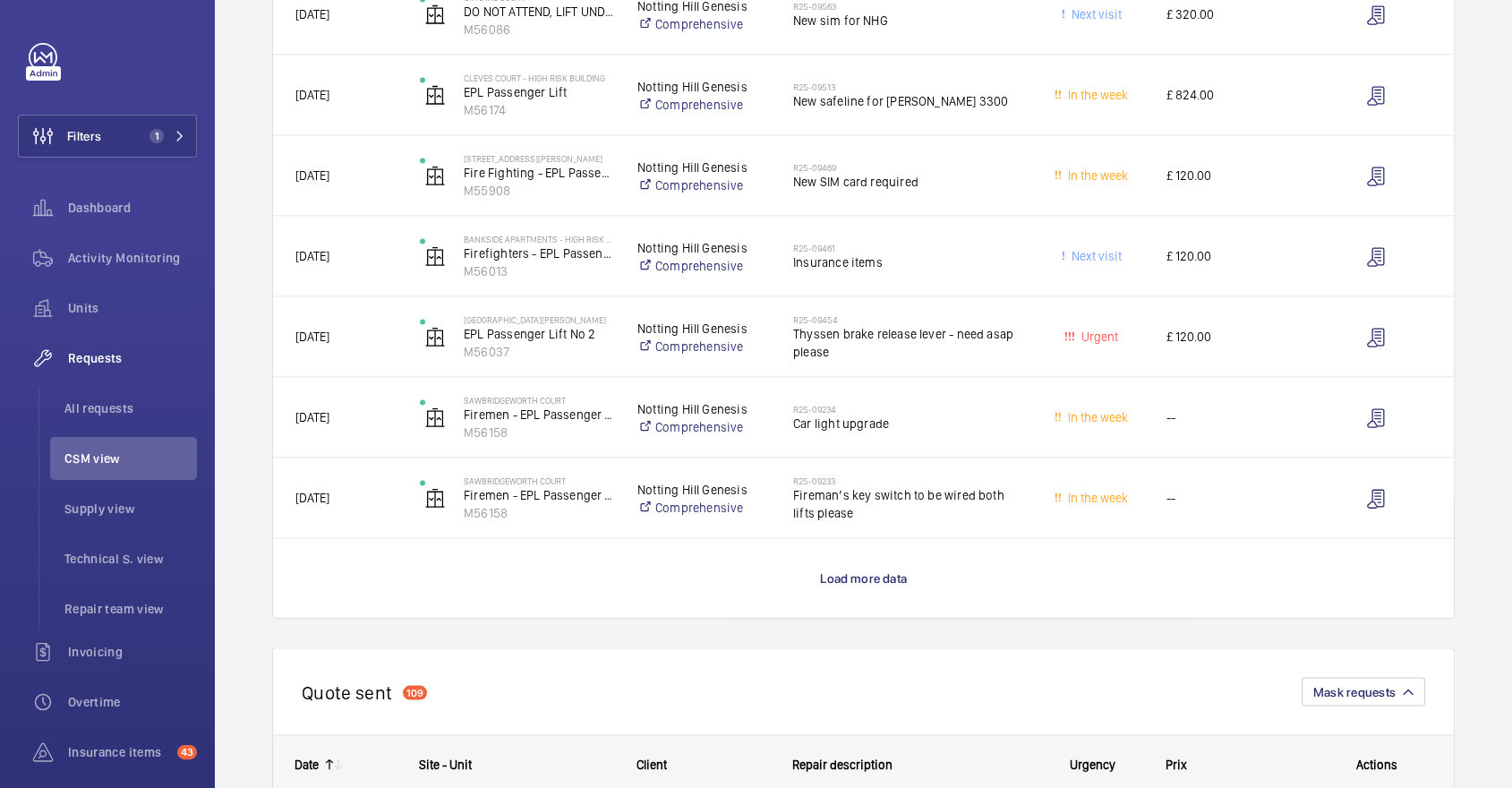
click at [895, 590] on wm-front-load-more-cell "Load more data" at bounding box center [863, 578] width 1181 height 78
click at [856, 575] on span "Load more data" at bounding box center [863, 578] width 87 height 15
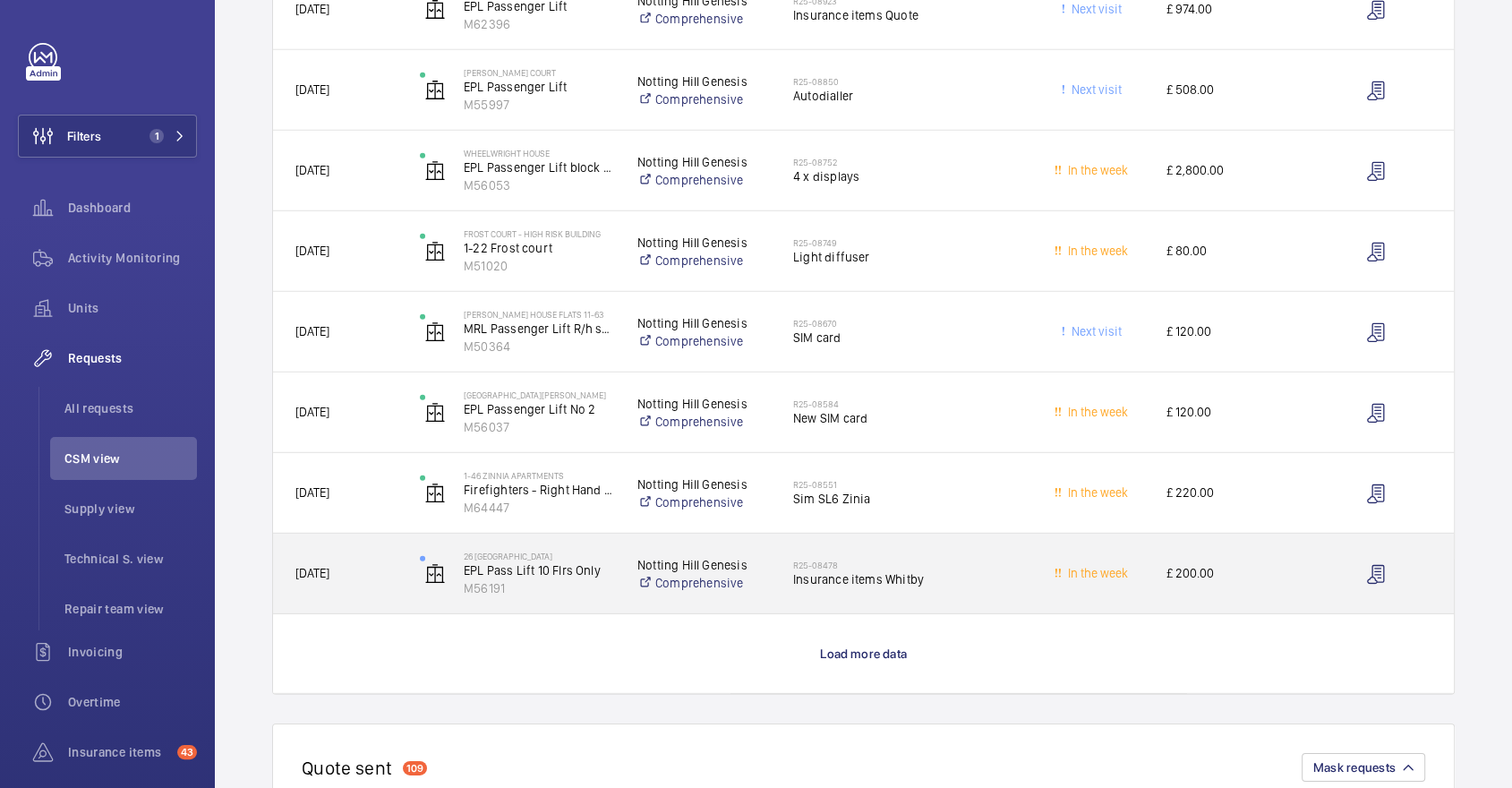
scroll to position [4575, 0]
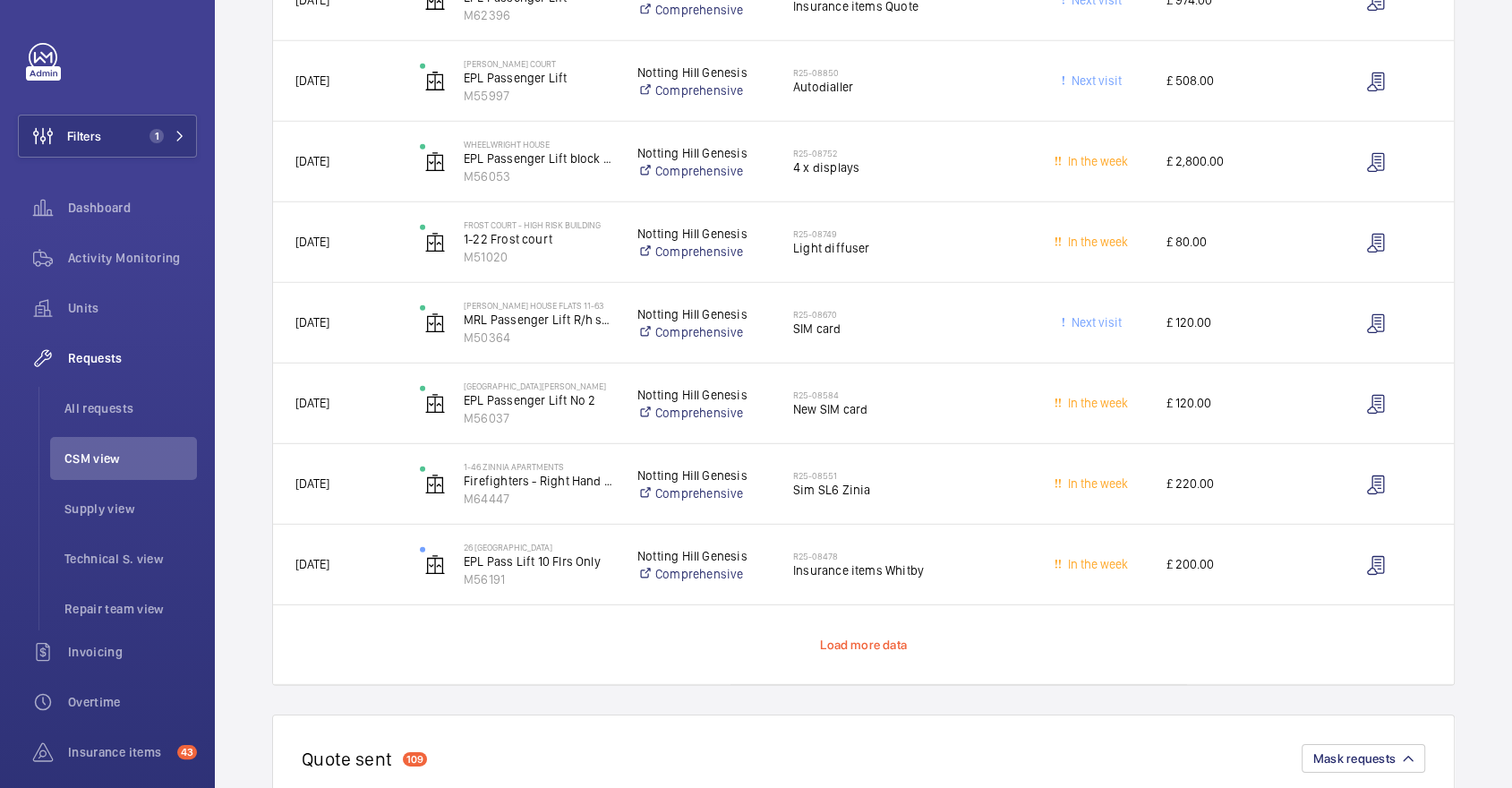
click at [890, 645] on span "Load more data" at bounding box center [863, 644] width 87 height 15
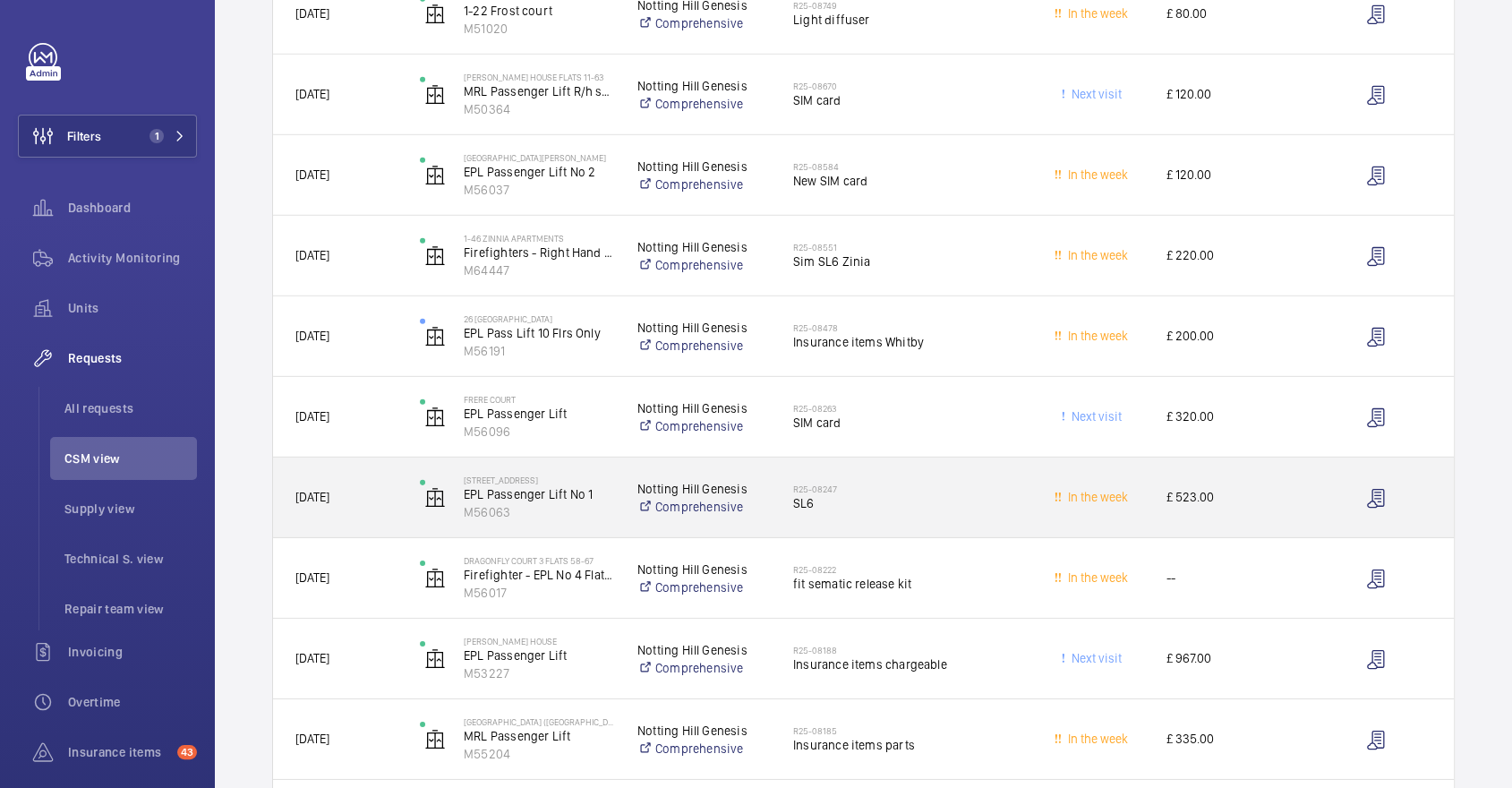
scroll to position [4826, 0]
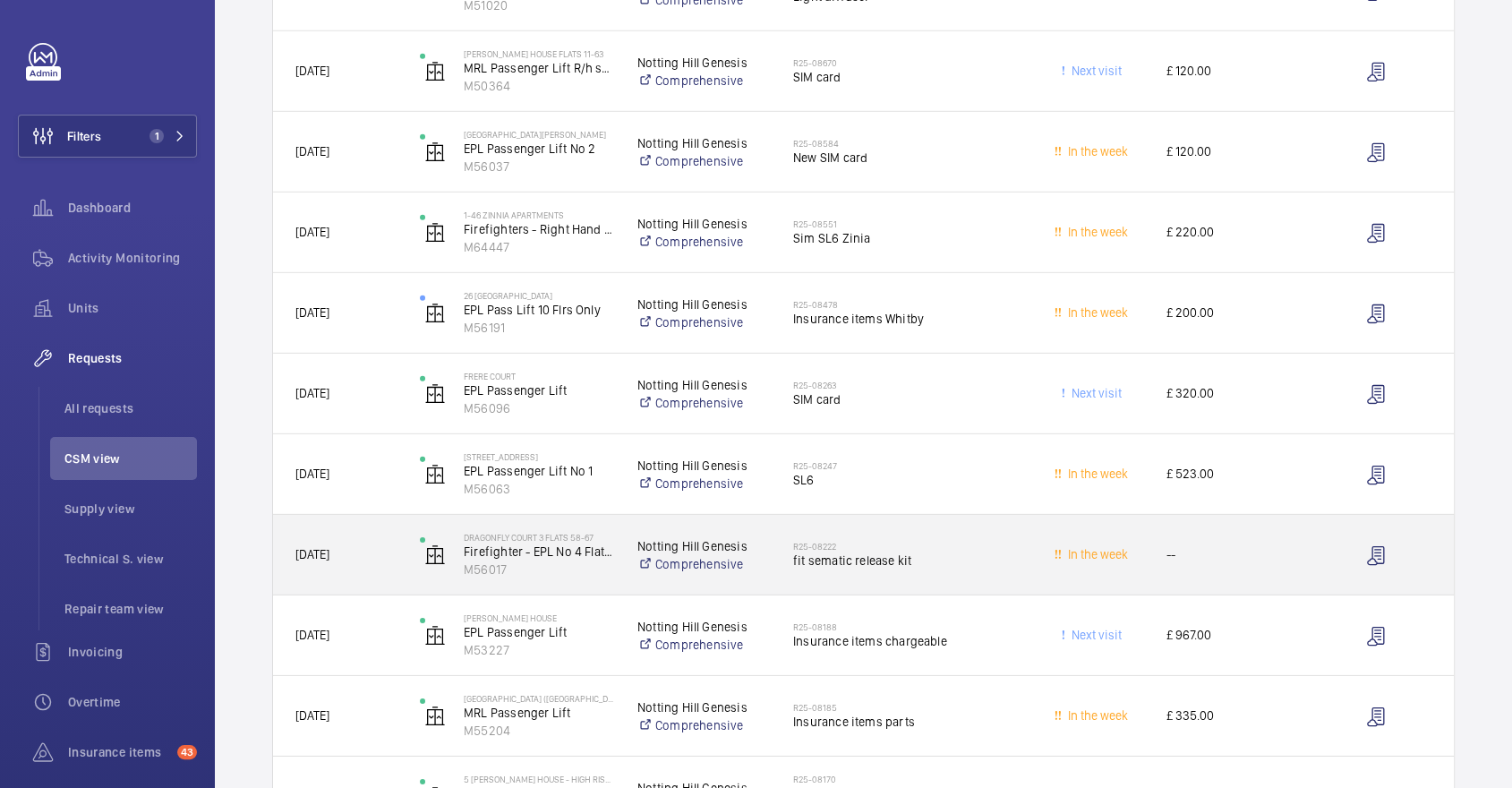
click at [868, 558] on span "fit sematic release kit" at bounding box center [906, 560] width 226 height 18
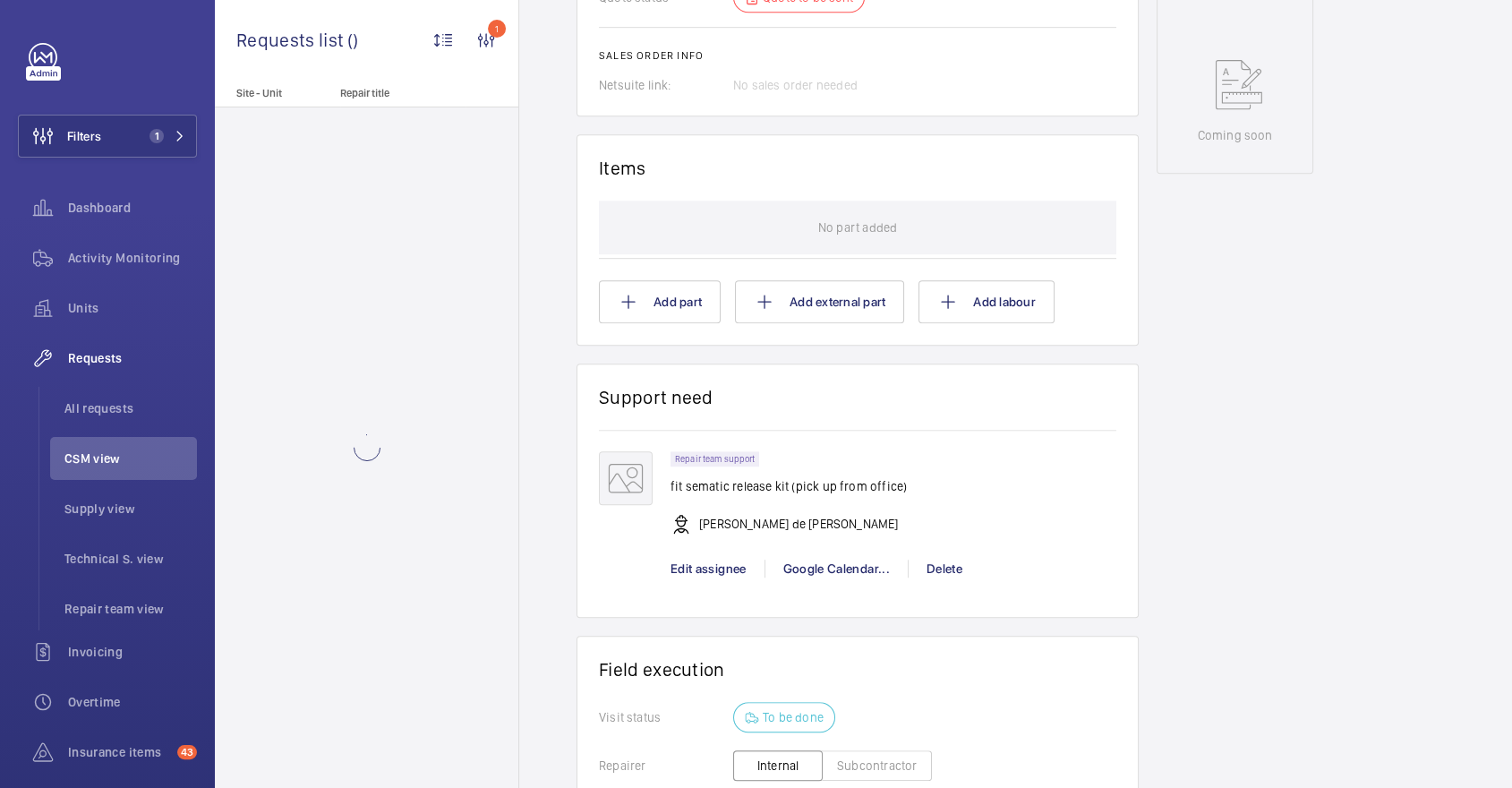
scroll to position [1168, 0]
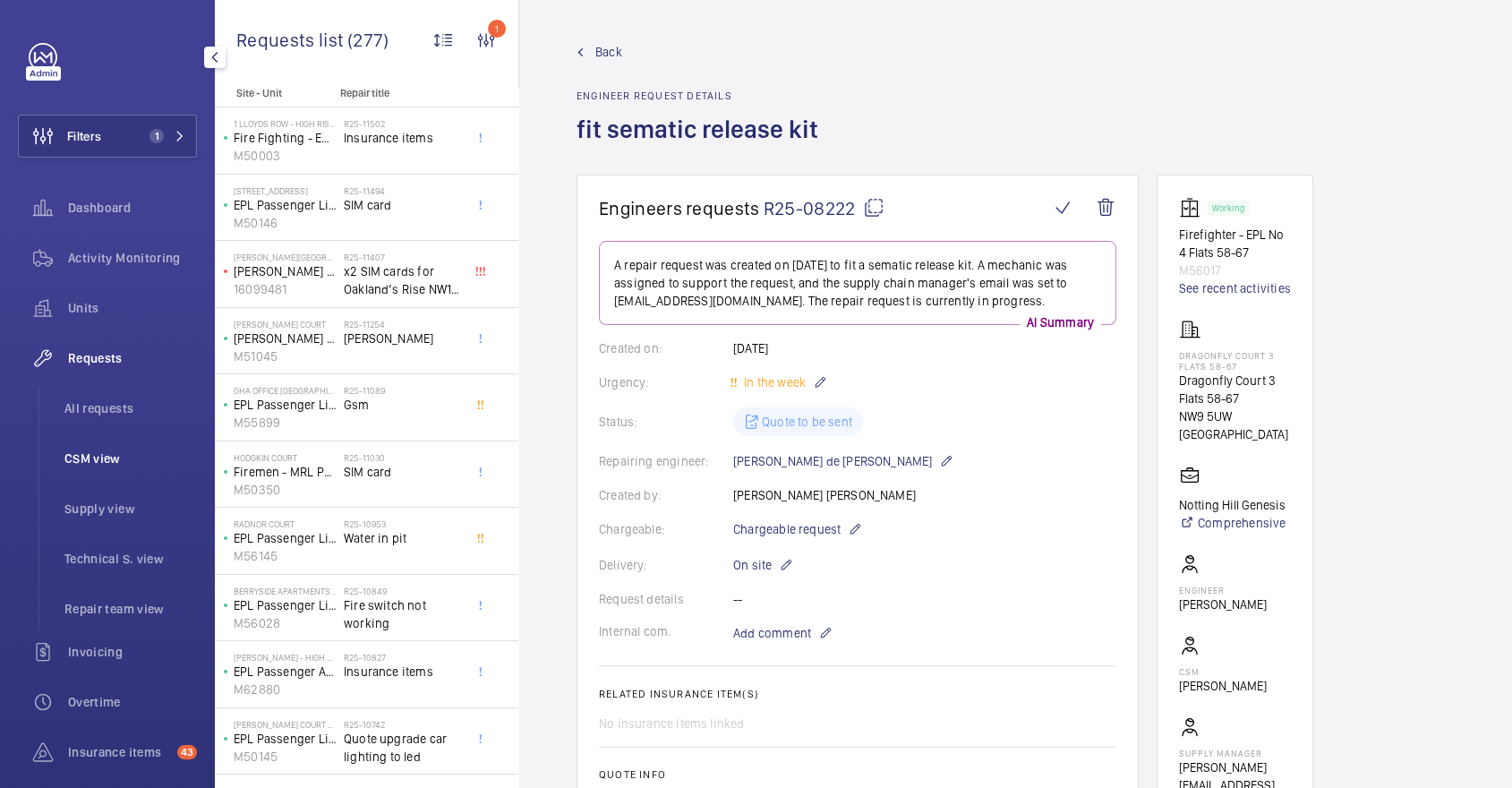
click at [139, 466] on span "CSM view" at bounding box center [130, 458] width 132 height 18
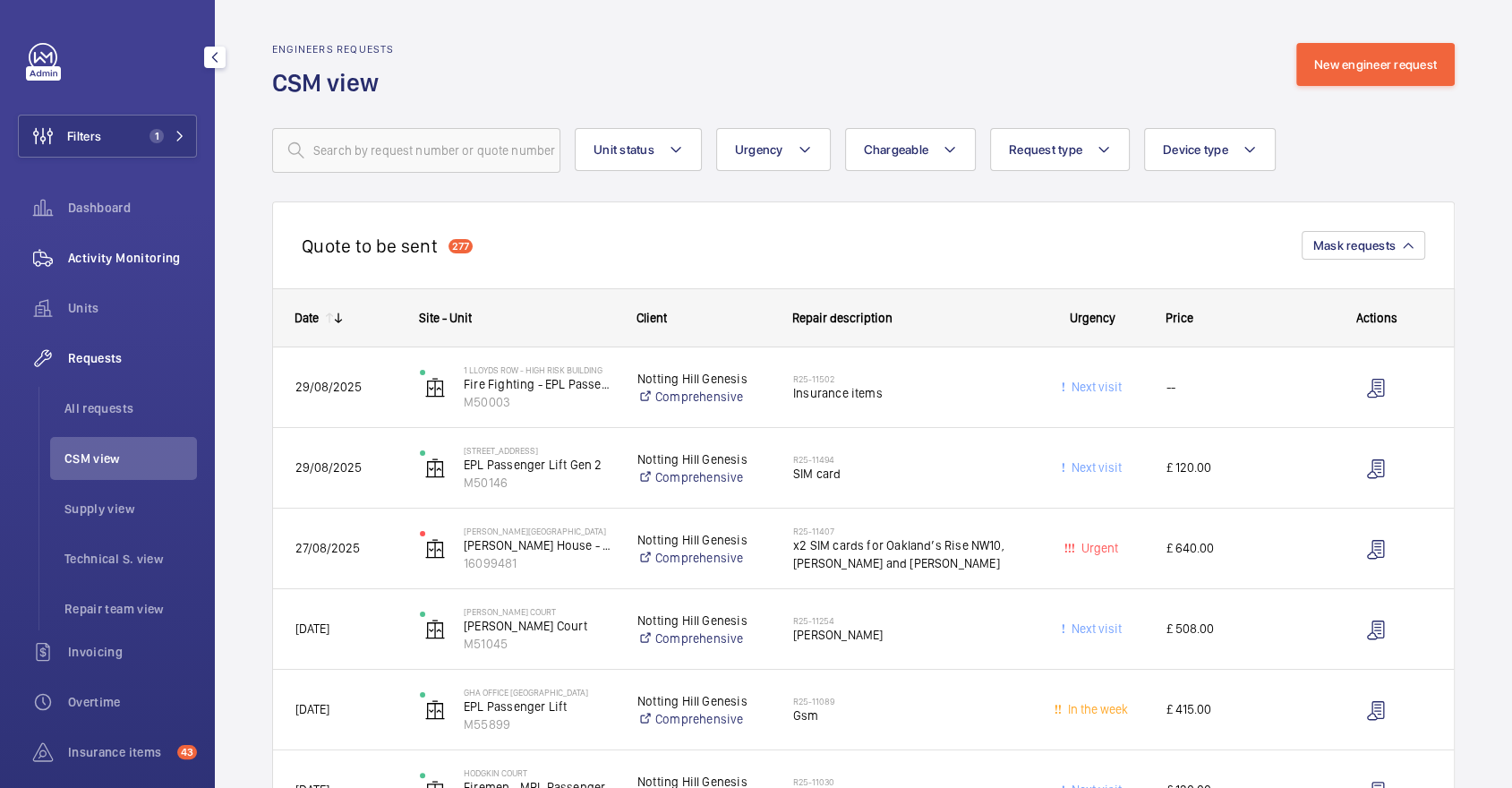
click at [127, 257] on span "Activity Monitoring" at bounding box center [131, 258] width 128 height 18
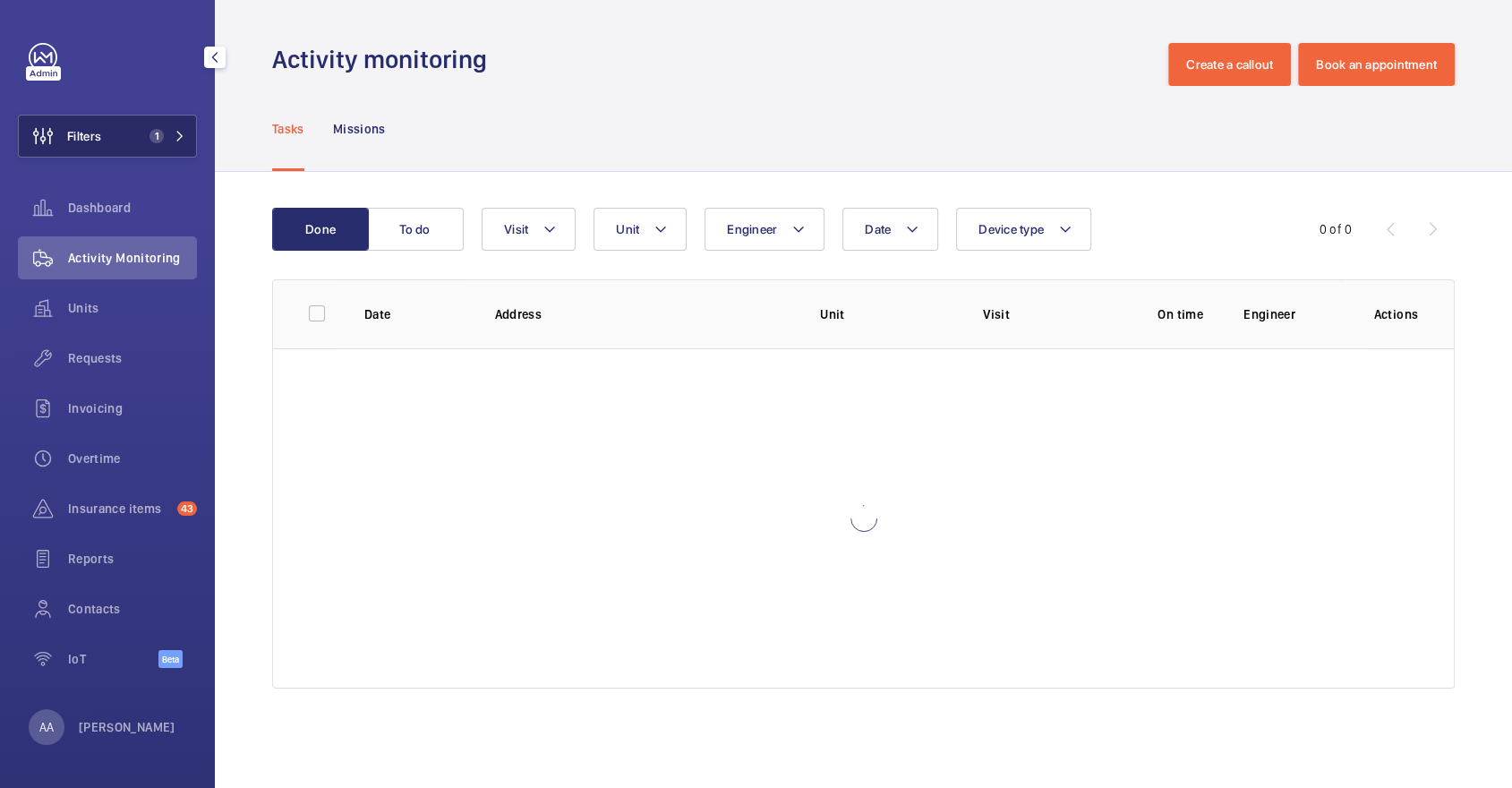
click at [103, 133] on button "Filters 1" at bounding box center [107, 136] width 179 height 43
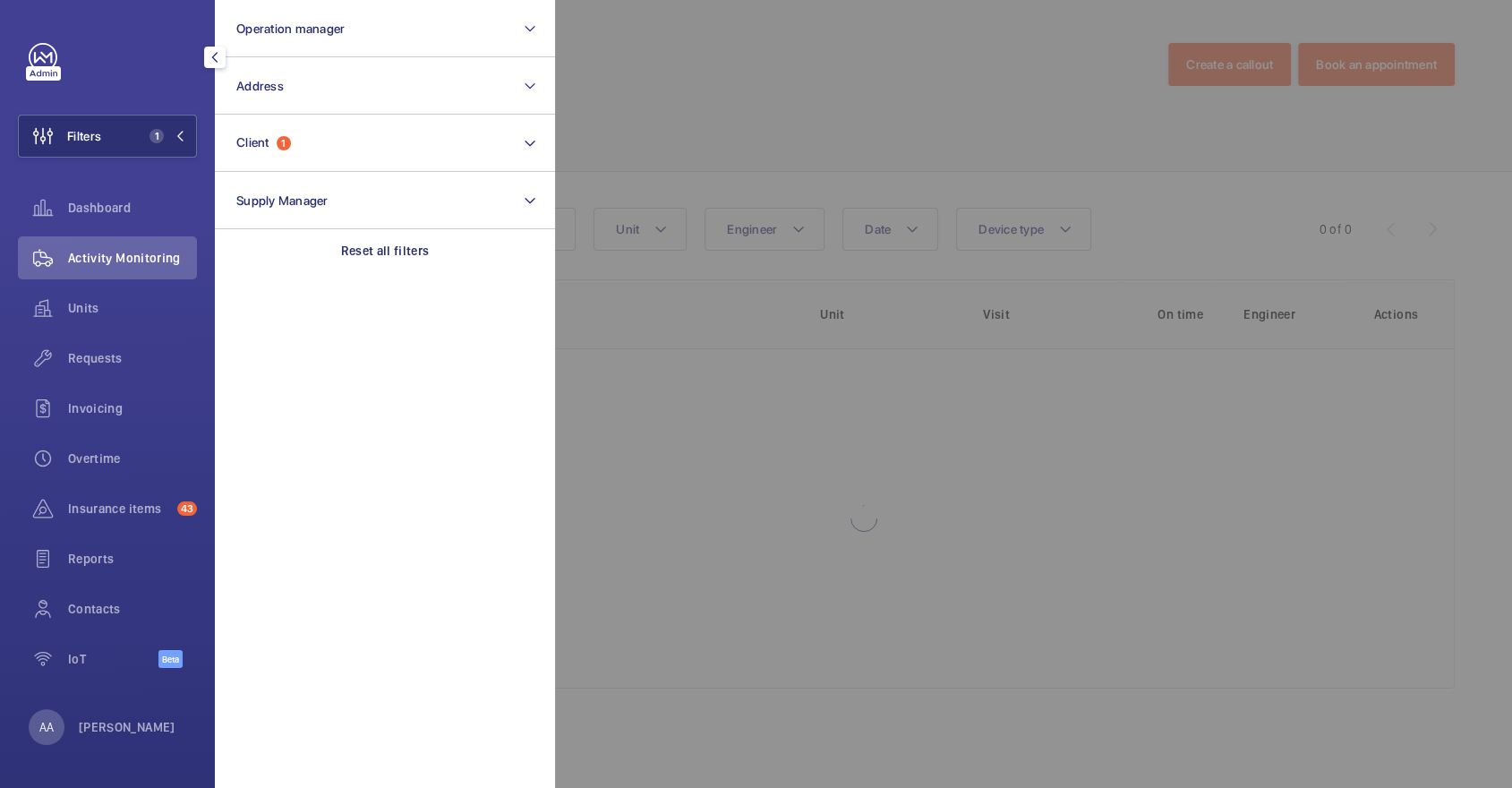
click at [816, 94] on div at bounding box center [1311, 394] width 1512 height 788
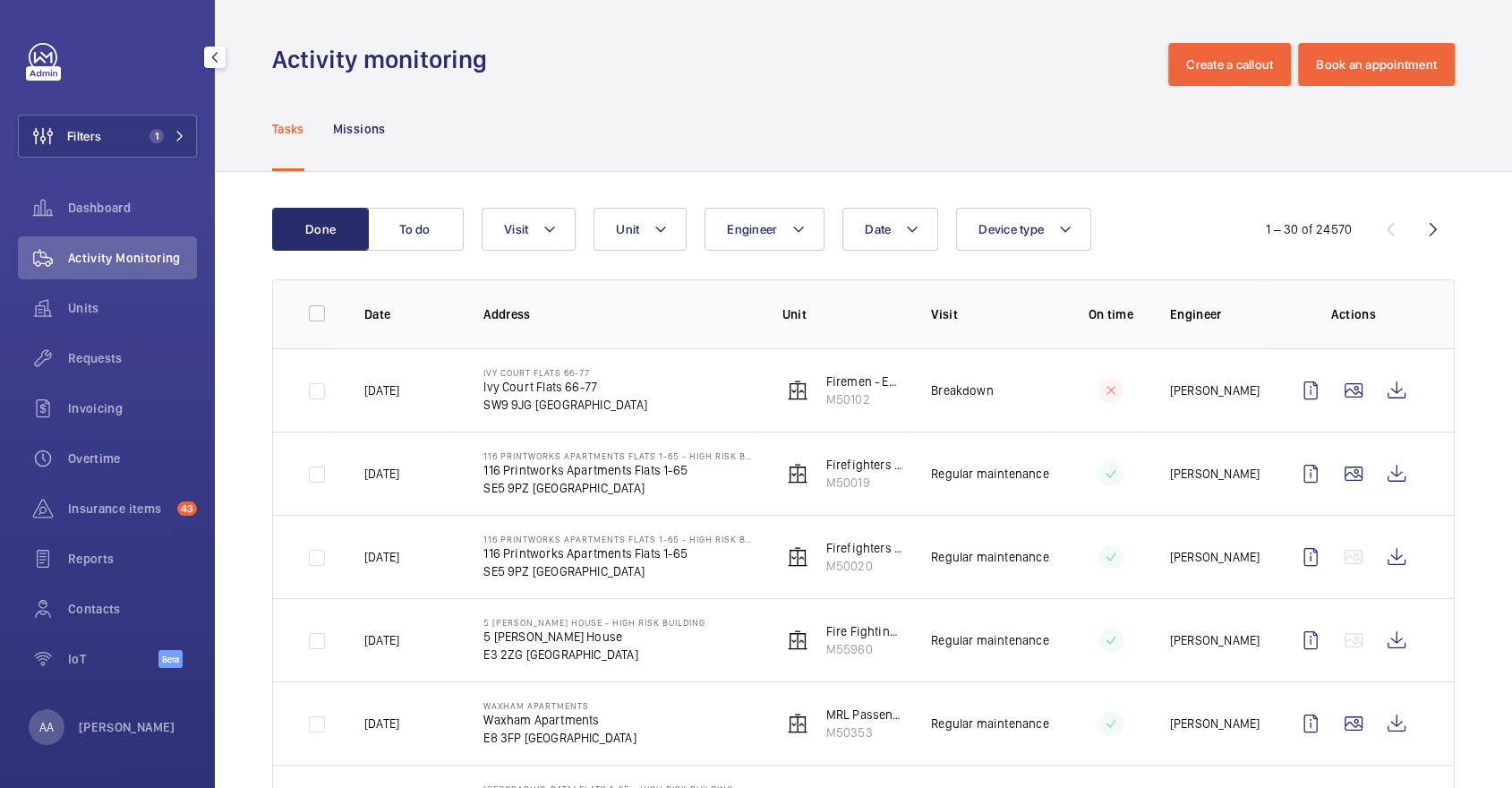
click at [656, 219] on mat-icon at bounding box center [661, 229] width 15 height 22
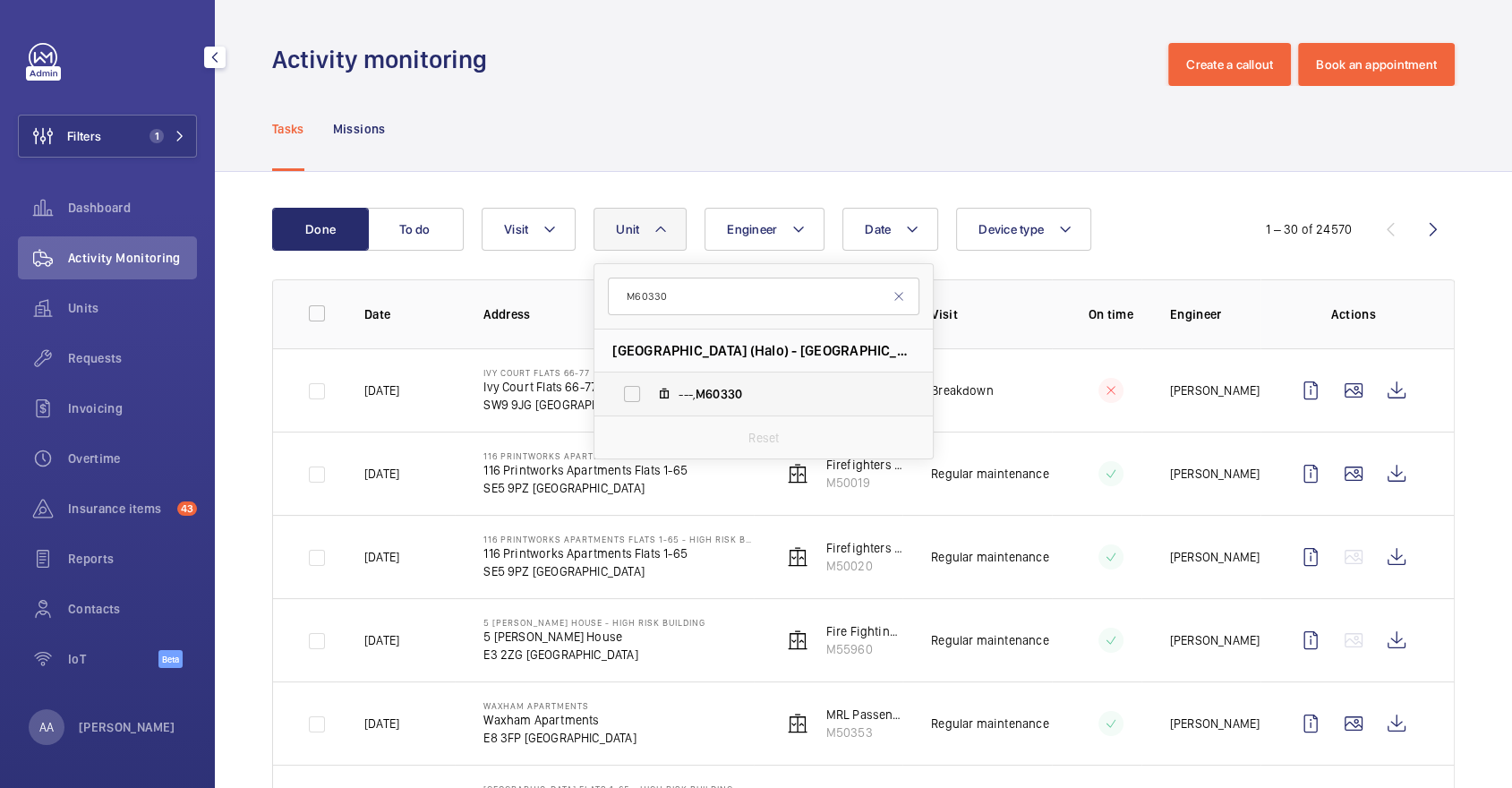
type input "M60330"
click at [717, 387] on span "M60330" at bounding box center [718, 393] width 46 height 15
click at [650, 387] on input "---, M60330" at bounding box center [631, 394] width 36 height 36
checkbox input "true"
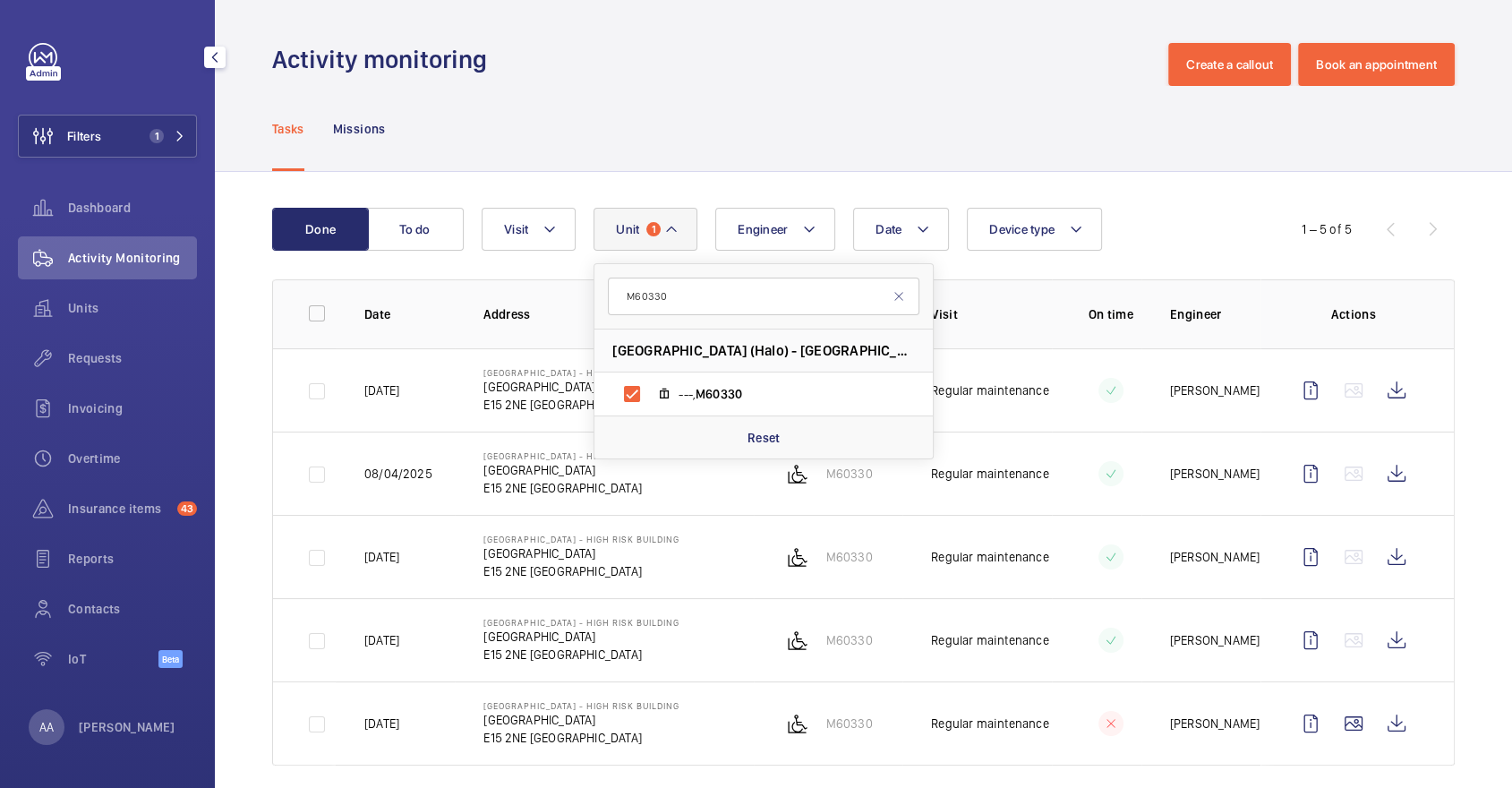
click at [873, 95] on div "Tasks Missions" at bounding box center [864, 128] width 1183 height 85
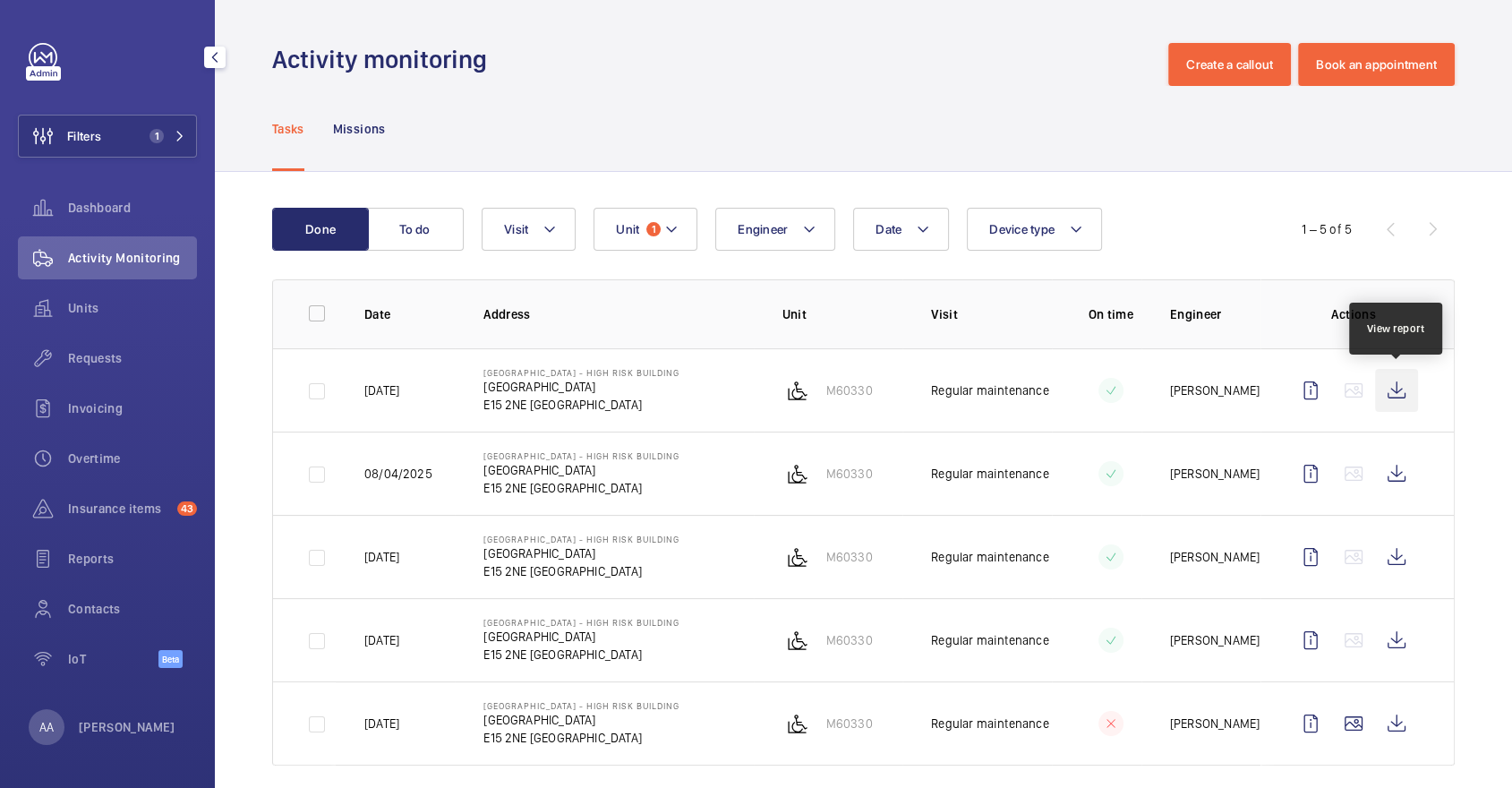
click at [1404, 399] on wm-front-icon-button at bounding box center [1397, 390] width 43 height 43
click at [149, 299] on span "Units" at bounding box center [131, 308] width 128 height 18
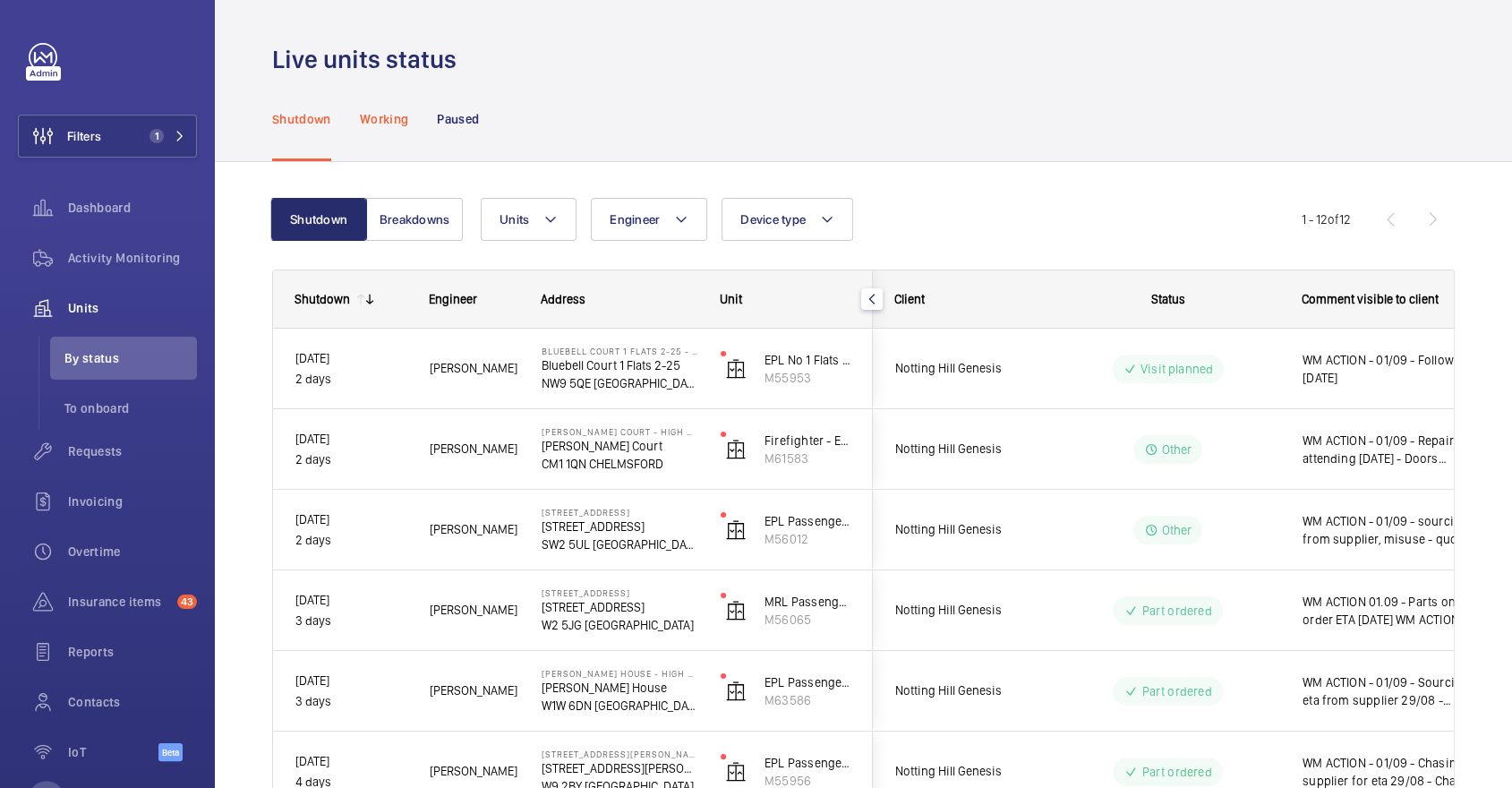
click at [394, 113] on p "Working" at bounding box center [383, 119] width 48 height 18
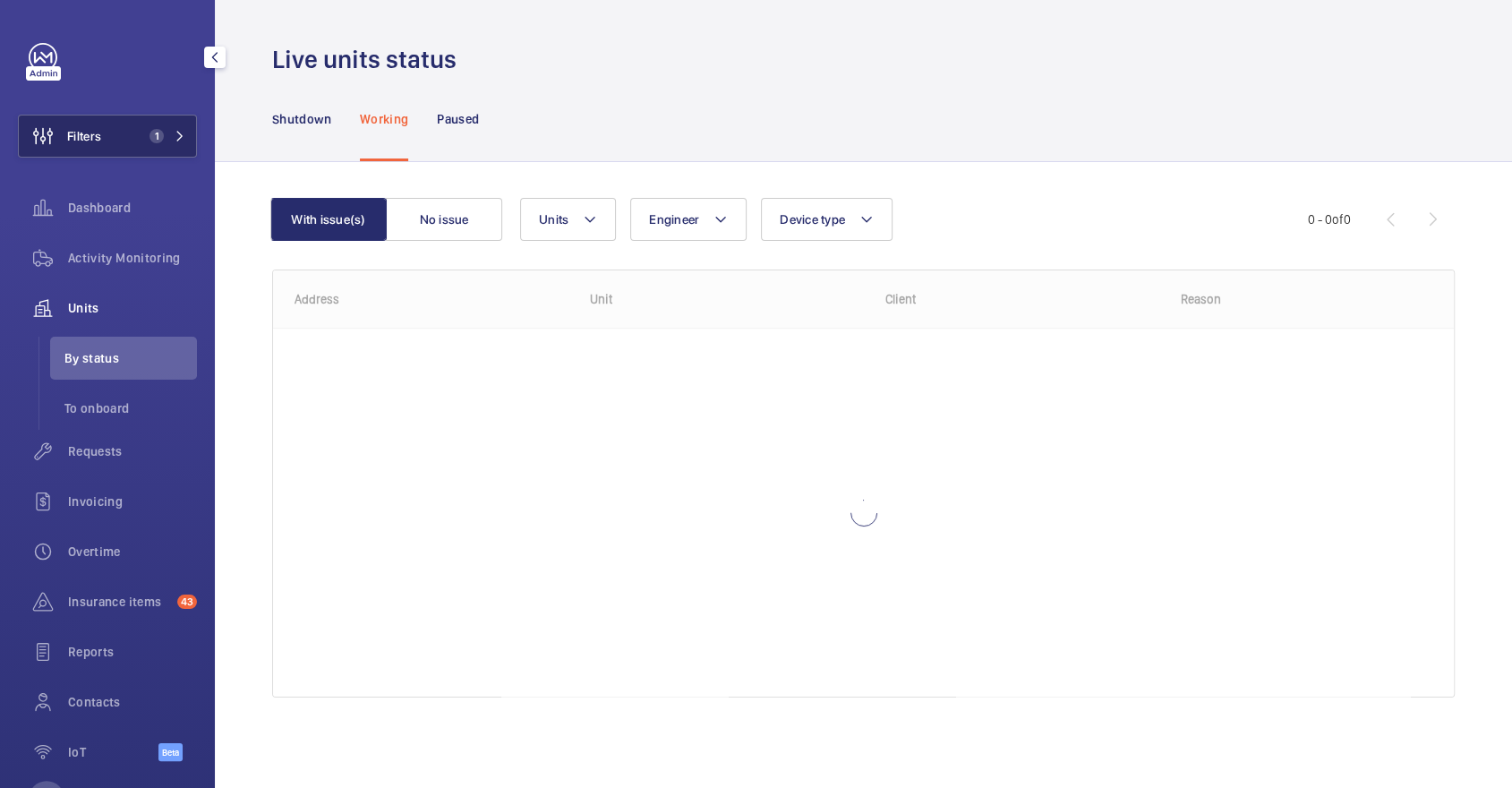
click at [105, 136] on button "Filters 1" at bounding box center [107, 136] width 179 height 43
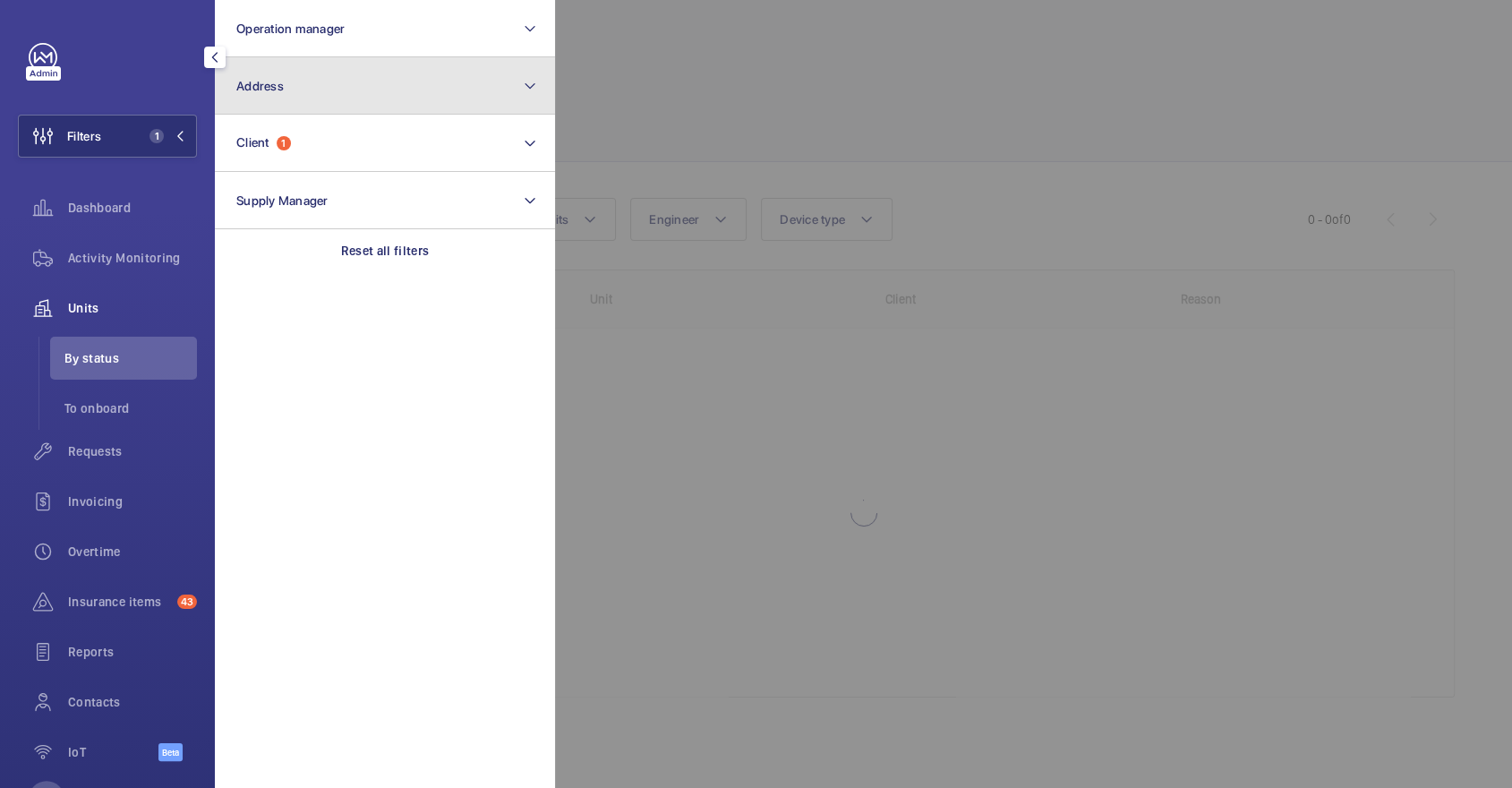
click at [309, 105] on button "Address" at bounding box center [384, 85] width 340 height 57
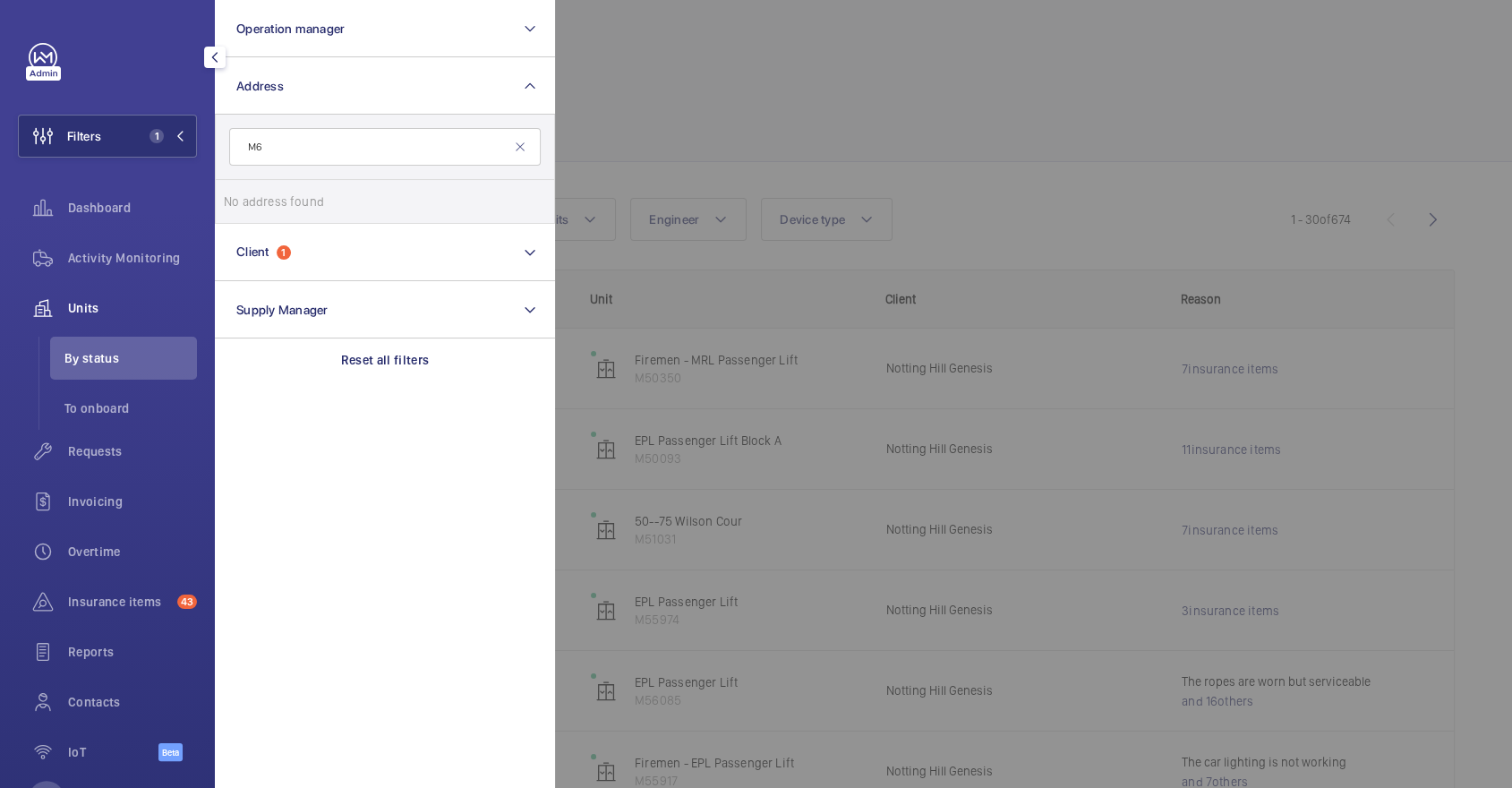
type input "M"
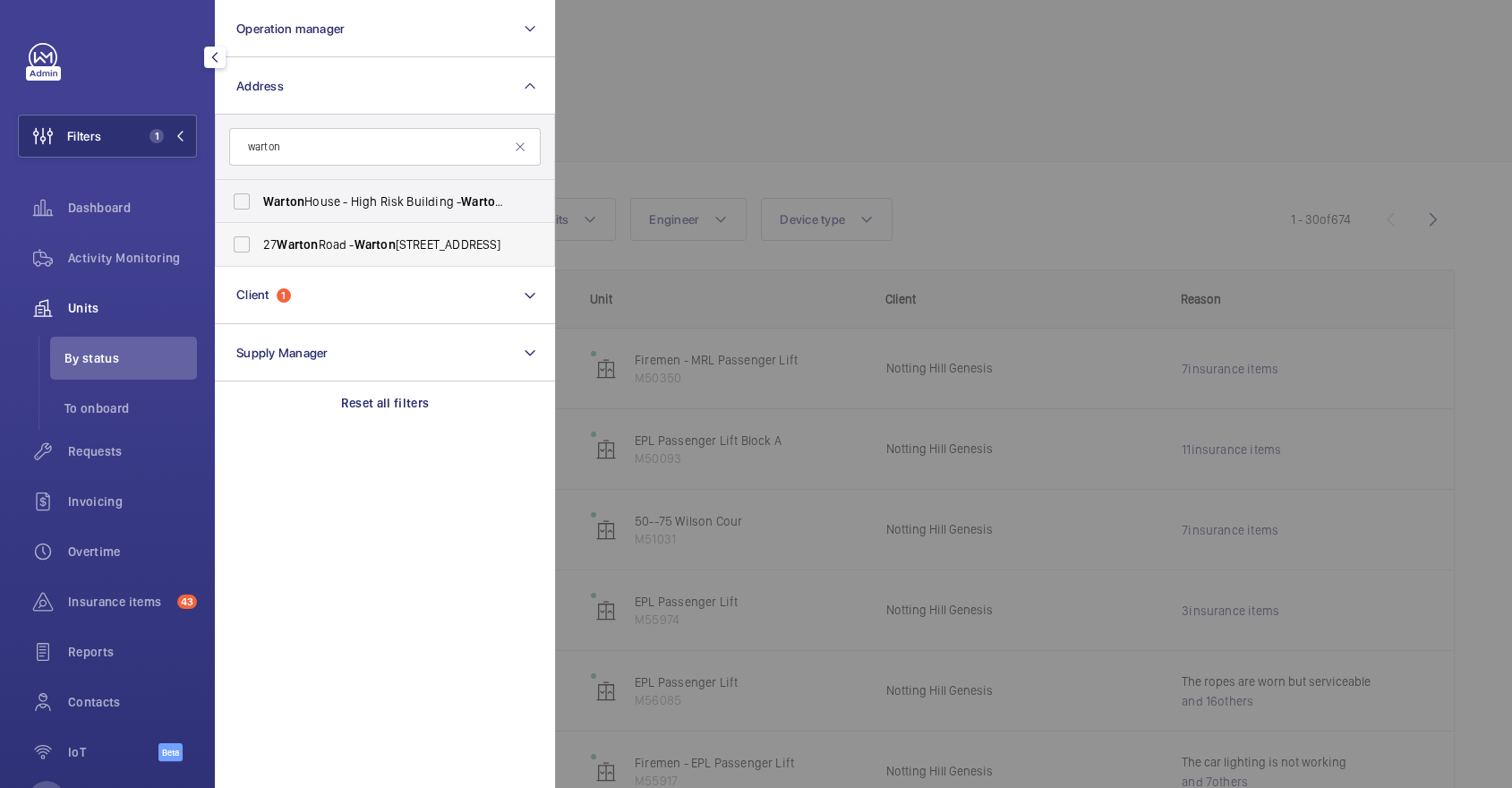
type input "warton"
click at [425, 247] on span "[STREET_ADDRESS]" at bounding box center [385, 244] width 246 height 18
click at [260, 247] on input "[STREET_ADDRESS]" at bounding box center [241, 244] width 36 height 36
checkbox input "true"
click at [428, 209] on span "[GEOGRAPHIC_DATA] - [STREET_ADDRESS]" at bounding box center [385, 201] width 246 height 18
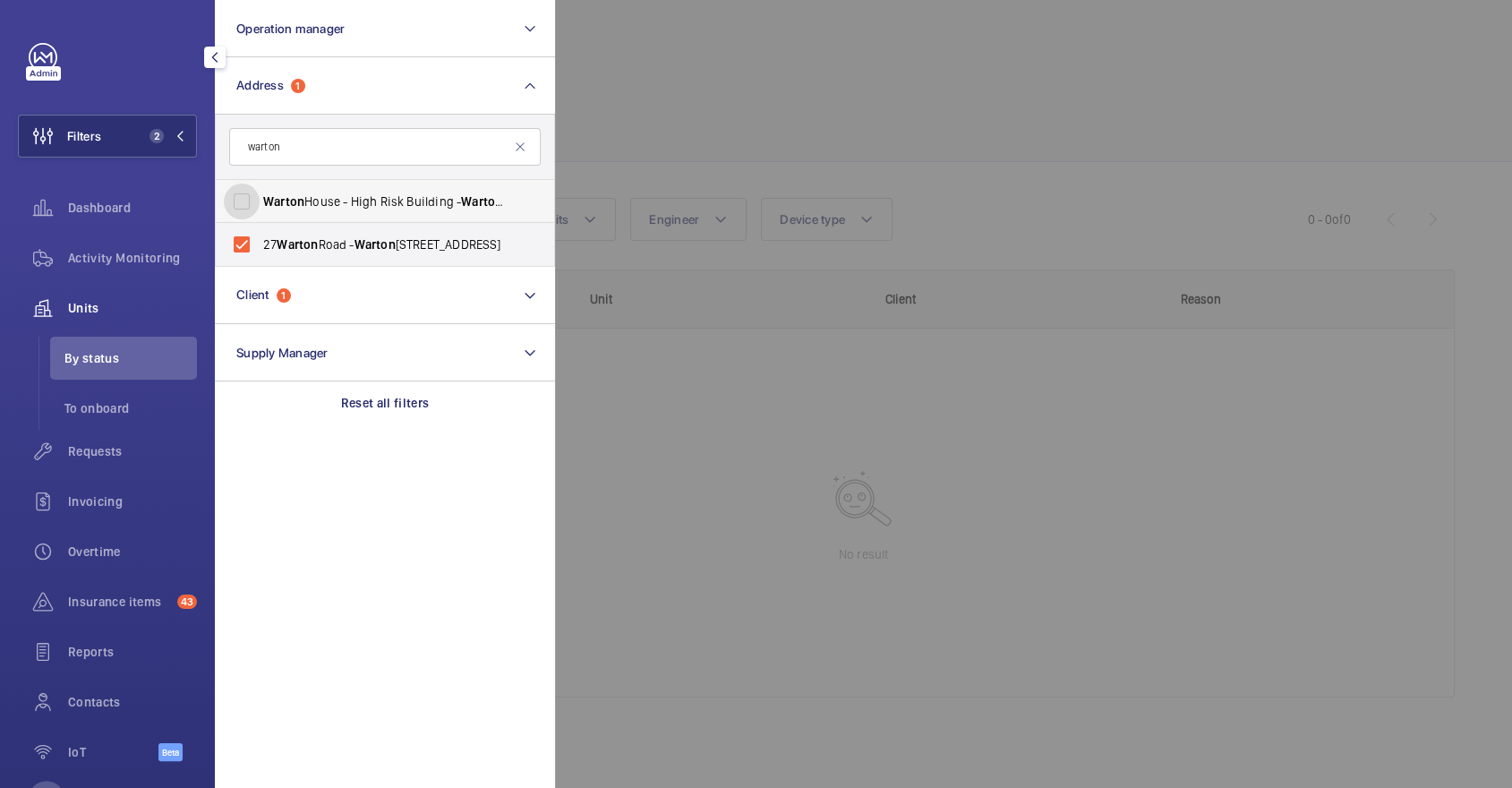
click at [260, 209] on input "[GEOGRAPHIC_DATA] - [STREET_ADDRESS]" at bounding box center [241, 201] width 36 height 36
checkbox input "true"
click at [448, 249] on span "[STREET_ADDRESS]" at bounding box center [385, 244] width 246 height 18
click at [260, 249] on input "[STREET_ADDRESS]" at bounding box center [241, 244] width 36 height 36
click at [393, 241] on span "Warton" at bounding box center [376, 244] width 41 height 15
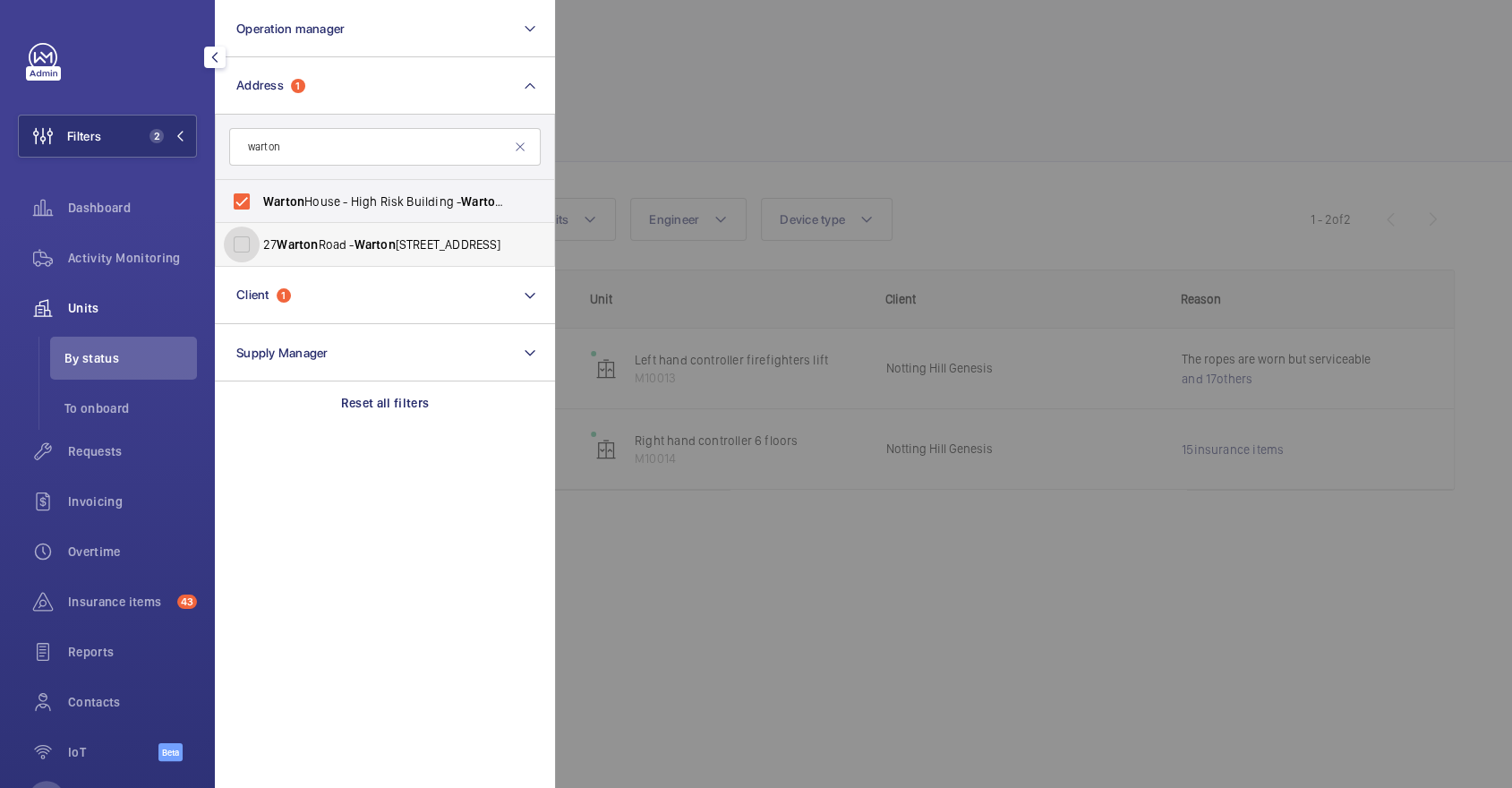
click at [260, 241] on input "[STREET_ADDRESS]" at bounding box center [241, 244] width 36 height 36
checkbox input "true"
click at [377, 200] on span "[GEOGRAPHIC_DATA] - [STREET_ADDRESS]" at bounding box center [385, 201] width 246 height 18
click at [260, 200] on input "[GEOGRAPHIC_DATA] - [STREET_ADDRESS]" at bounding box center [241, 201] width 36 height 36
checkbox input "false"
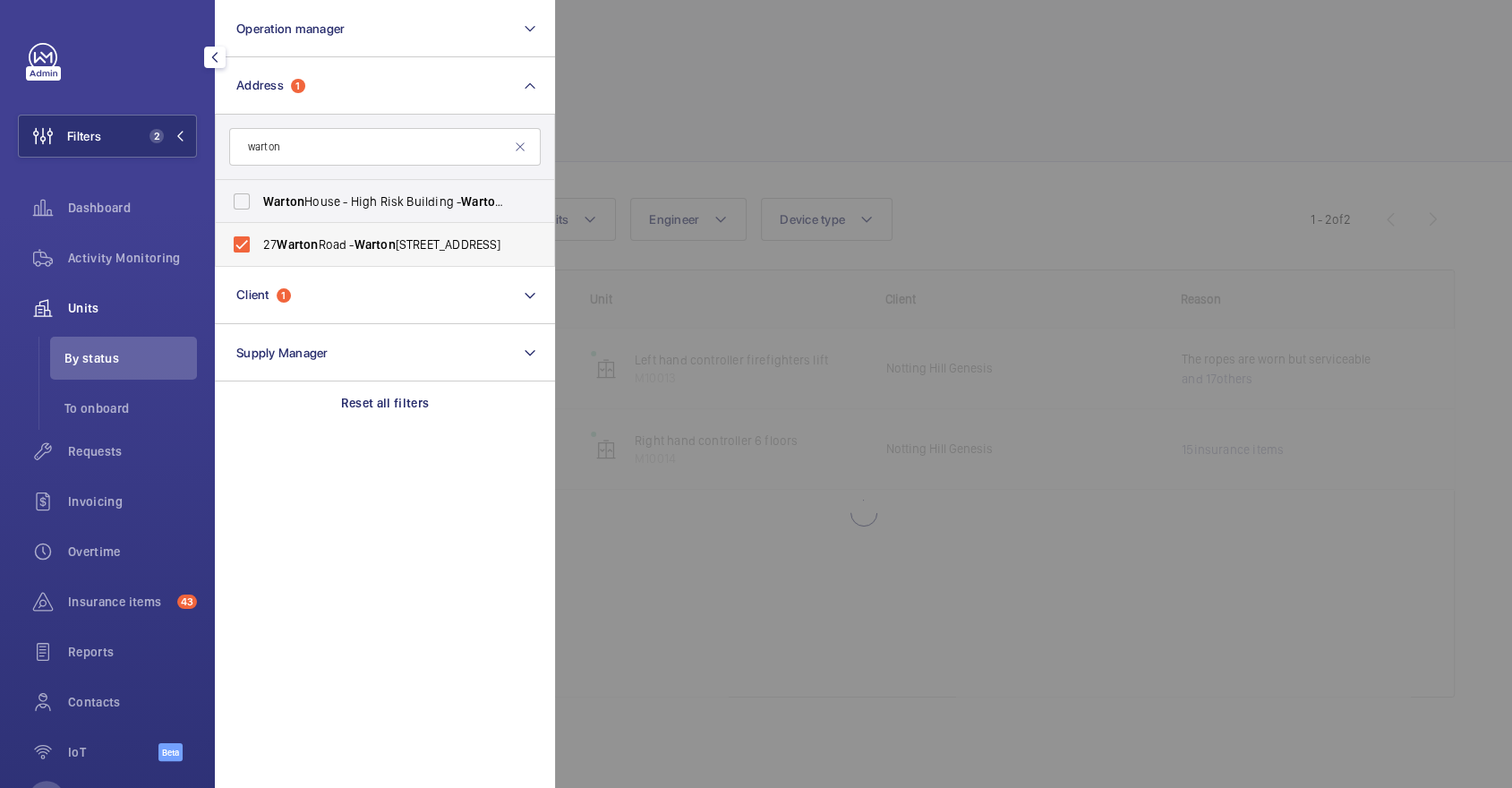
click at [379, 239] on span "Warton" at bounding box center [376, 244] width 41 height 15
click at [260, 239] on input "[STREET_ADDRESS]" at bounding box center [241, 244] width 36 height 36
checkbox input "false"
click at [142, 227] on div "Dashboard" at bounding box center [107, 208] width 179 height 43
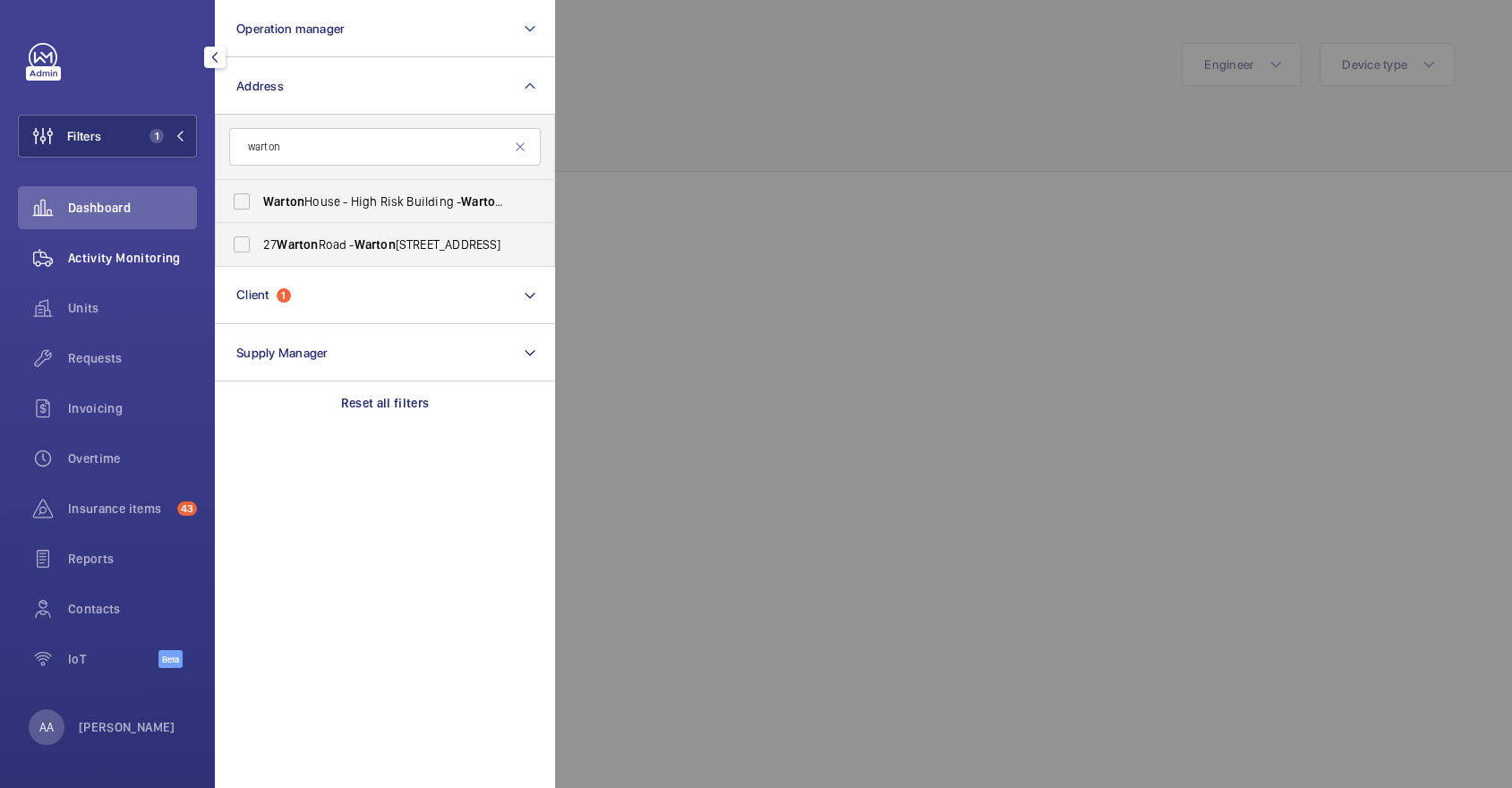
click at [151, 264] on span "Activity Monitoring" at bounding box center [131, 258] width 128 height 18
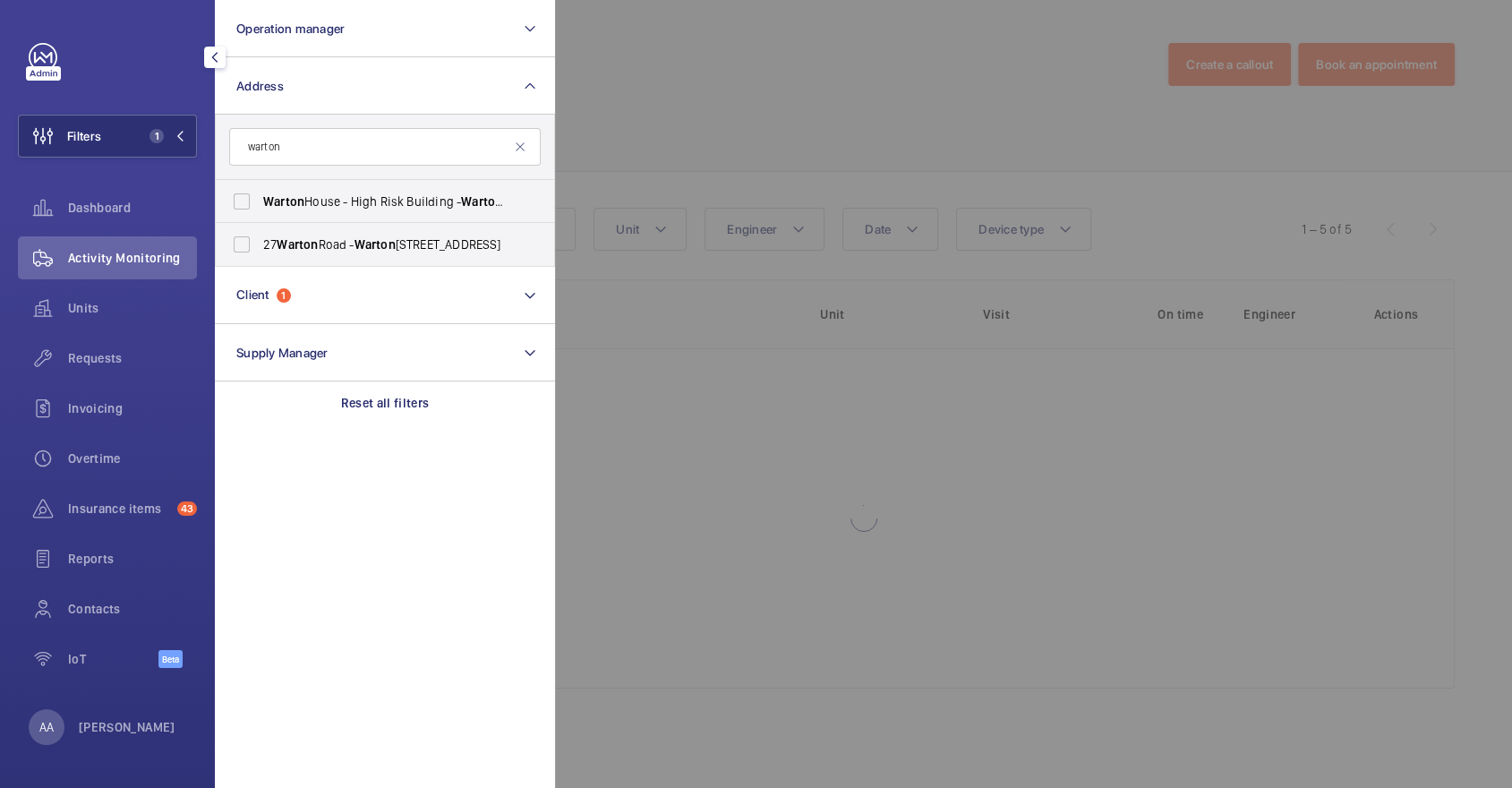
click at [697, 159] on div at bounding box center [1311, 394] width 1512 height 788
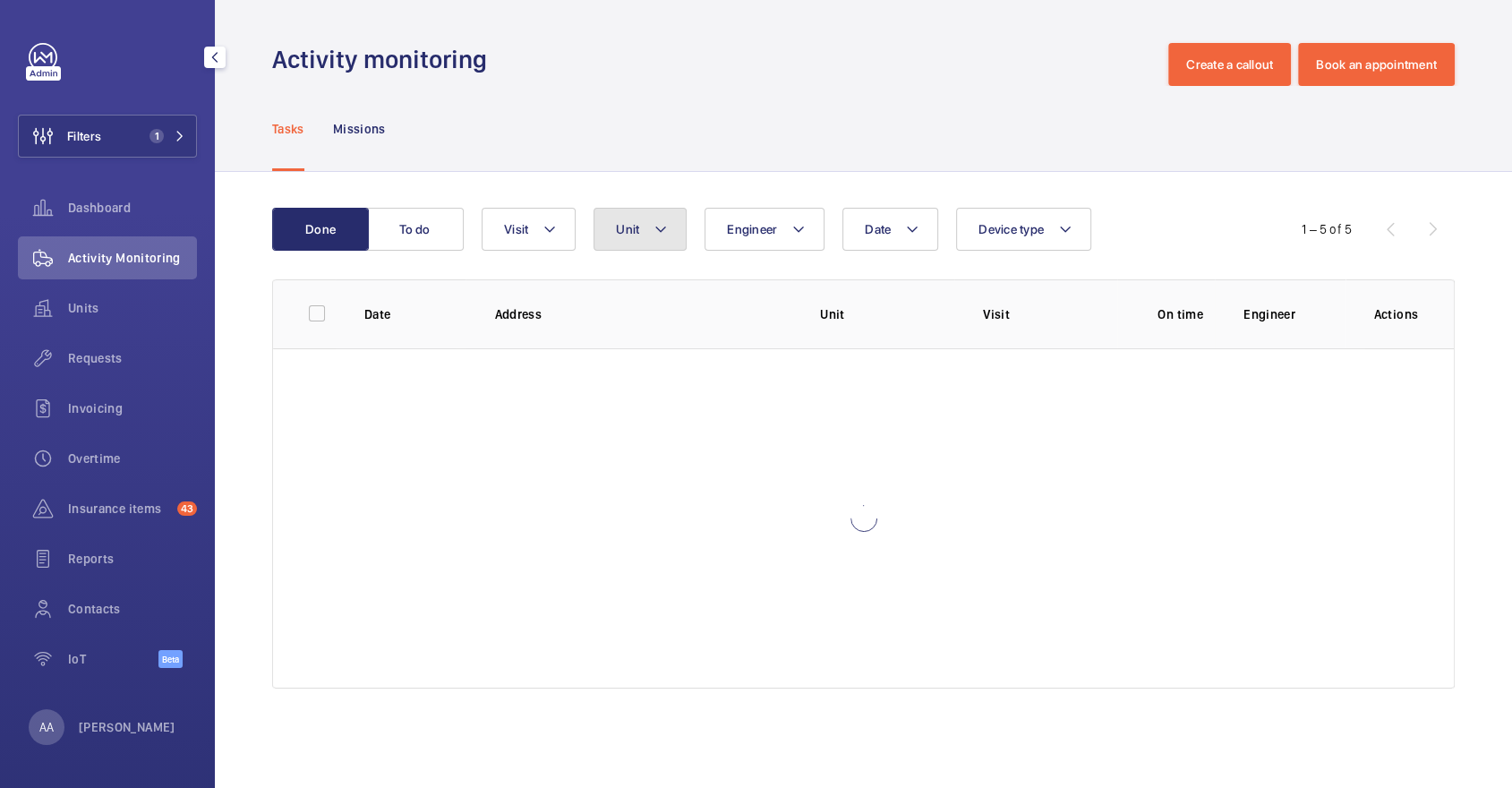
click at [616, 232] on span "Unit" at bounding box center [628, 228] width 24 height 15
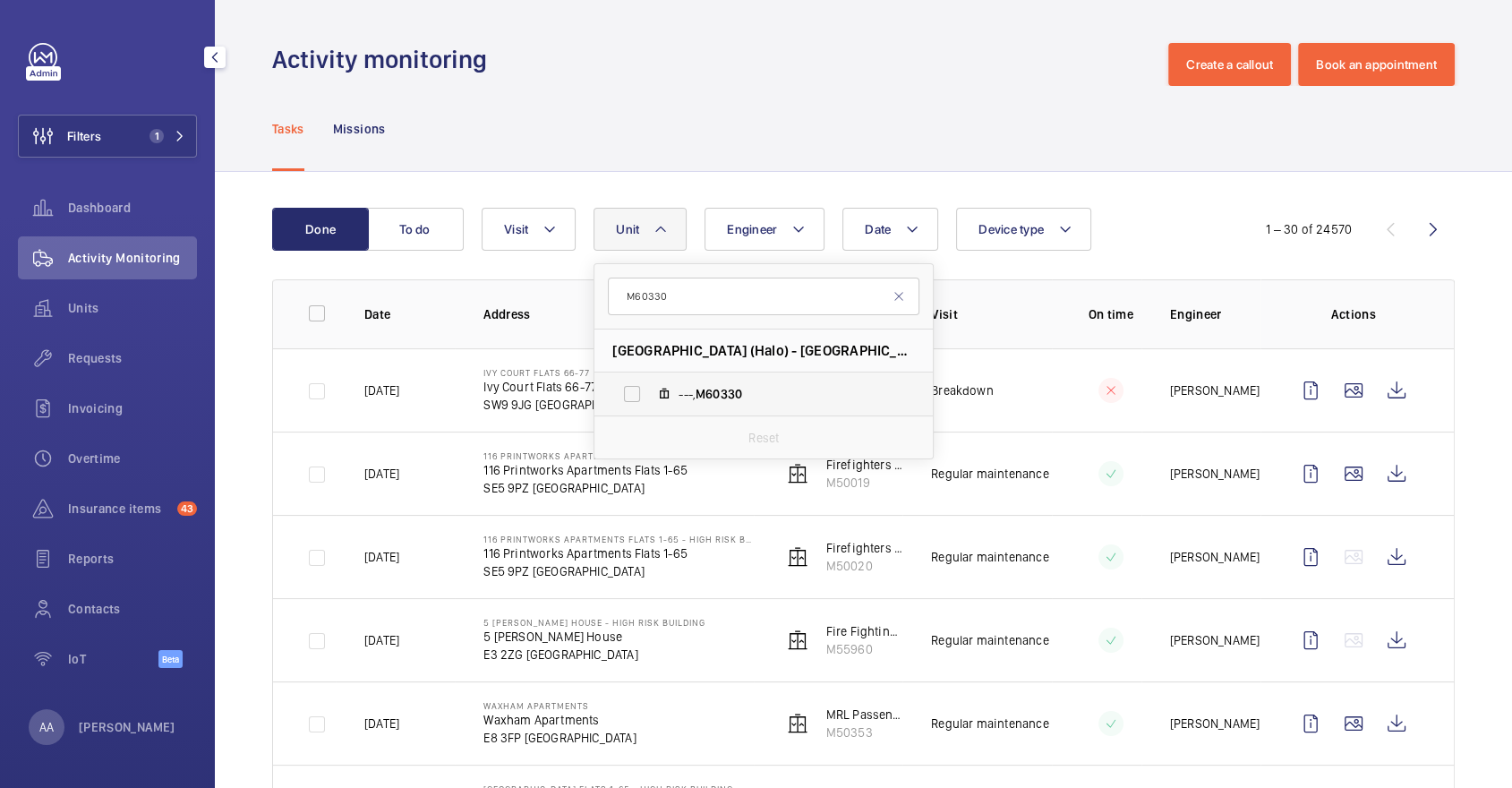
type input "M60330"
click at [736, 397] on span "M60330" at bounding box center [718, 393] width 46 height 15
click at [650, 397] on input "---, M60330" at bounding box center [631, 394] width 36 height 36
checkbox input "true"
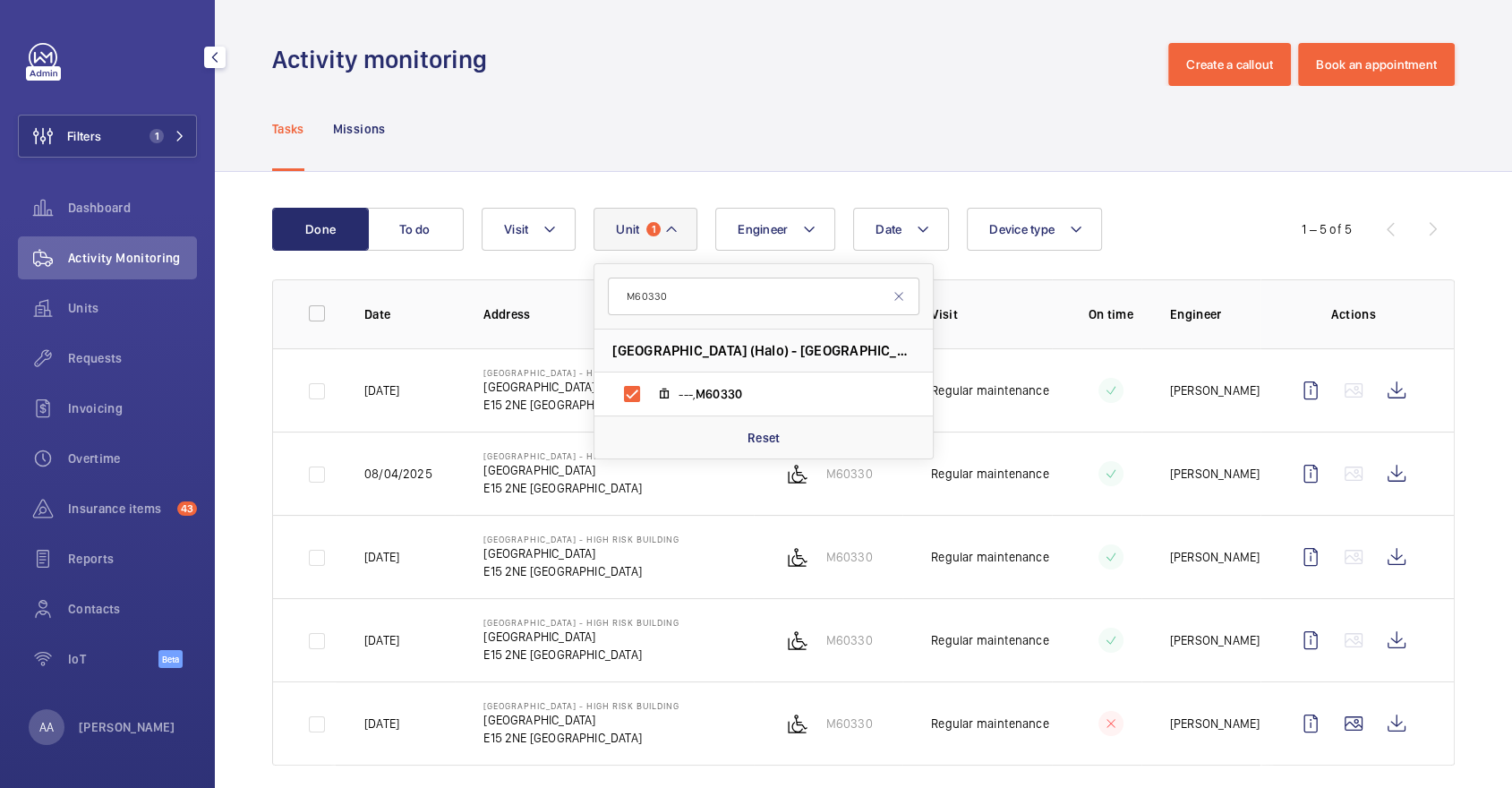
click at [660, 123] on div "Tasks Missions" at bounding box center [864, 128] width 1183 height 85
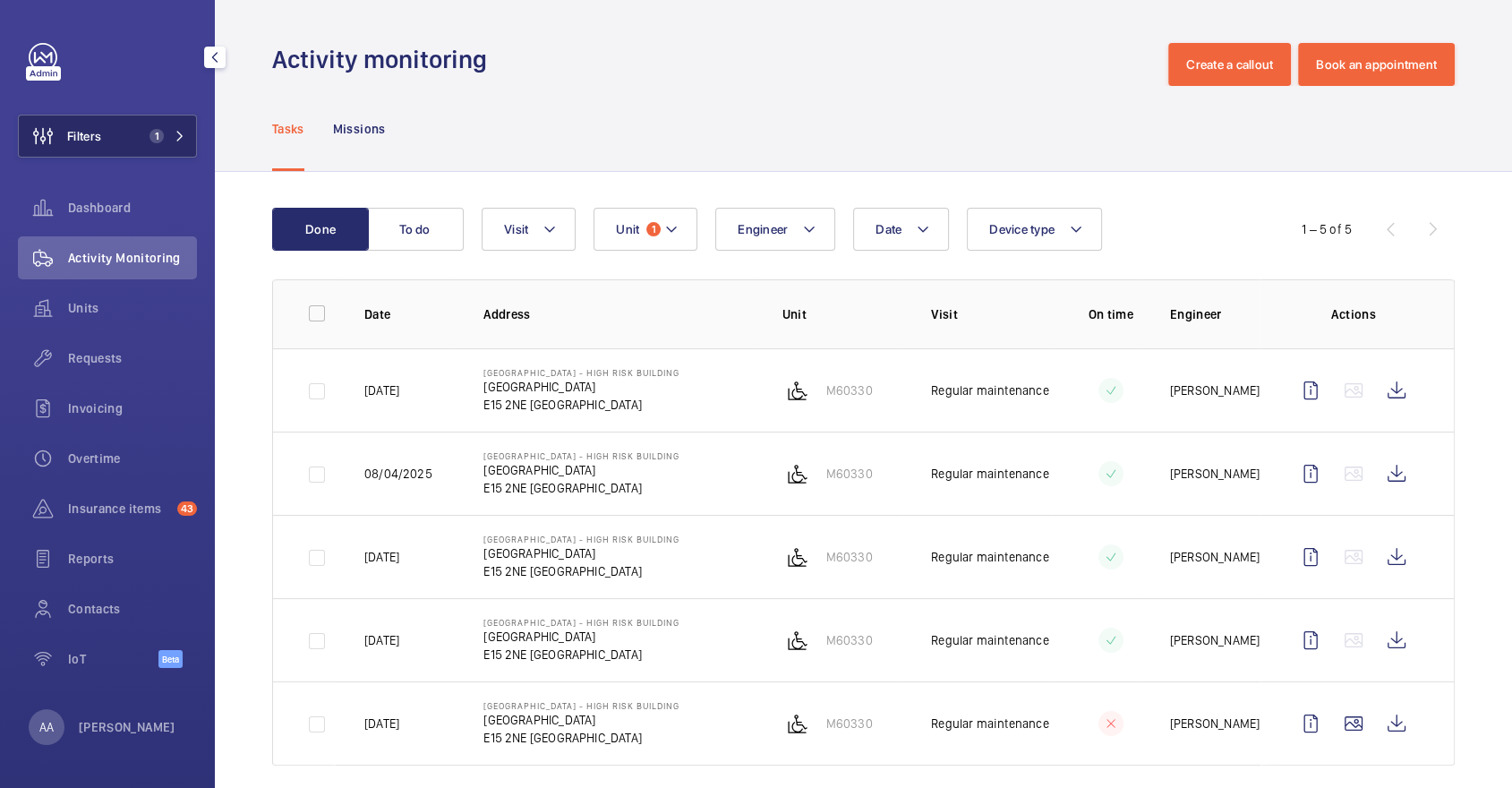
click at [151, 137] on span "1" at bounding box center [156, 135] width 15 height 15
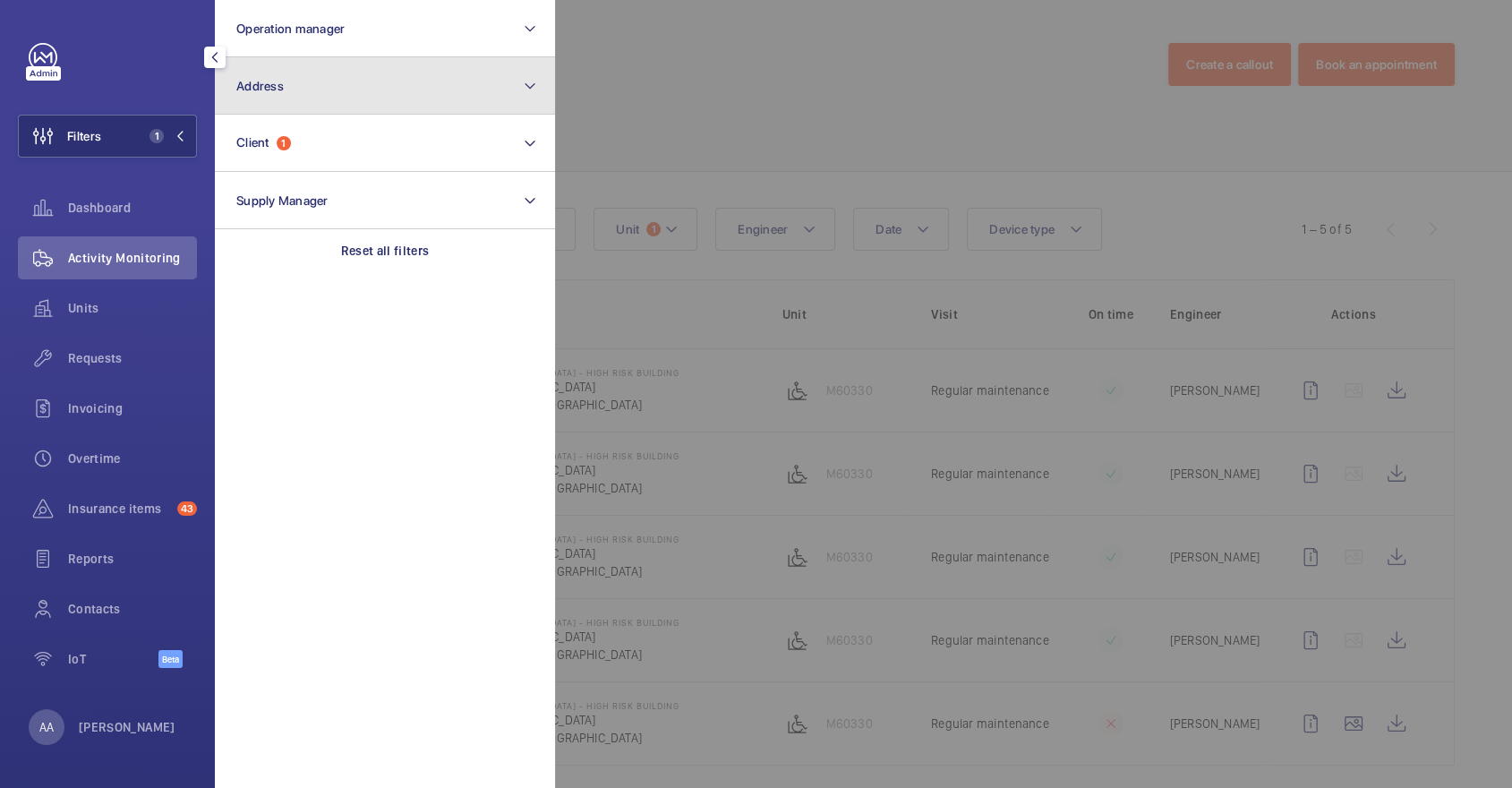
click at [459, 103] on button "Address" at bounding box center [384, 85] width 340 height 57
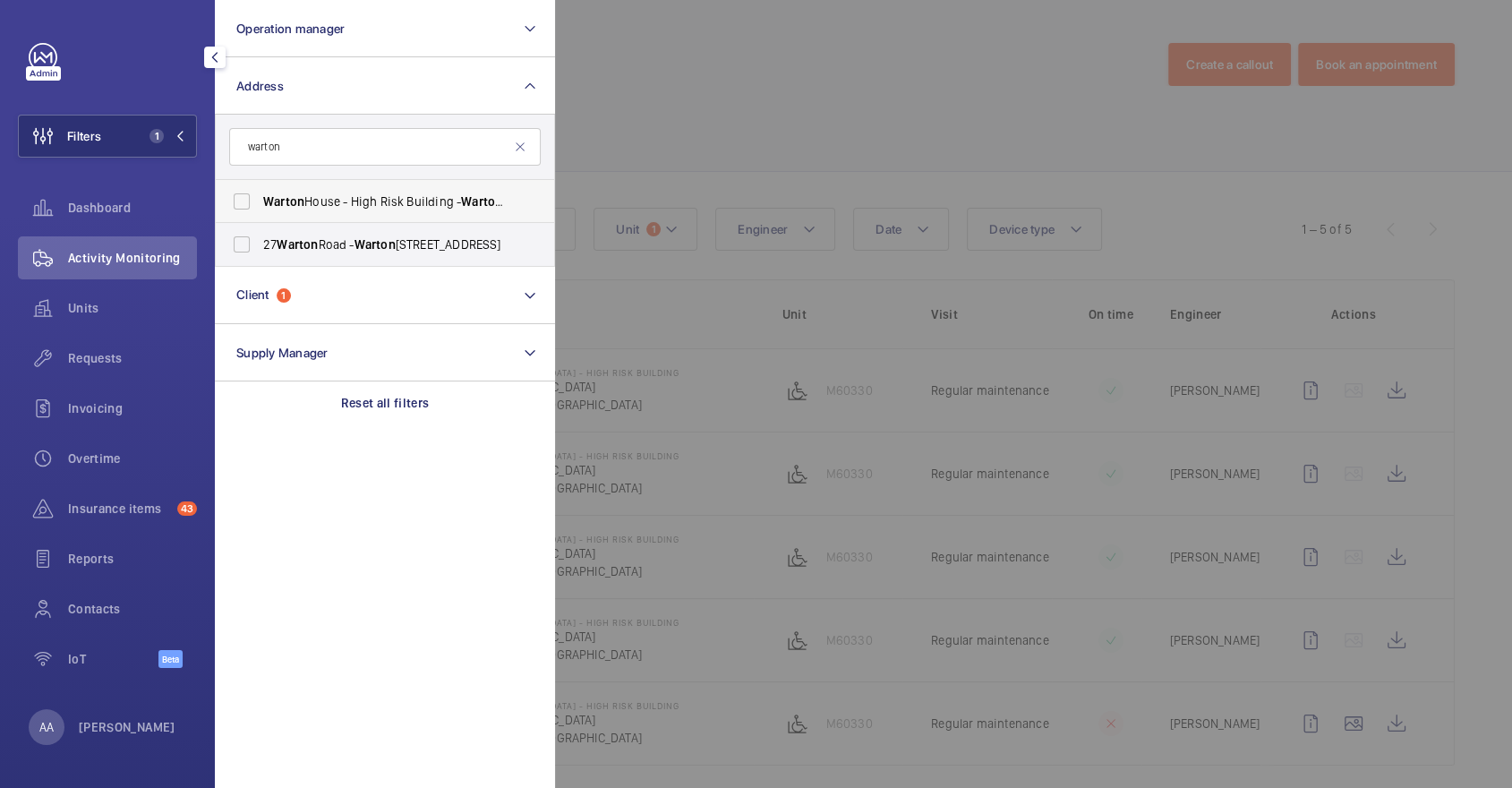
type input "warton"
click at [464, 200] on span "Warton" at bounding box center [481, 201] width 42 height 15
click at [260, 200] on input "[GEOGRAPHIC_DATA] - [STREET_ADDRESS]" at bounding box center [241, 201] width 36 height 36
checkbox input "true"
click at [667, 145] on div at bounding box center [1311, 394] width 1512 height 788
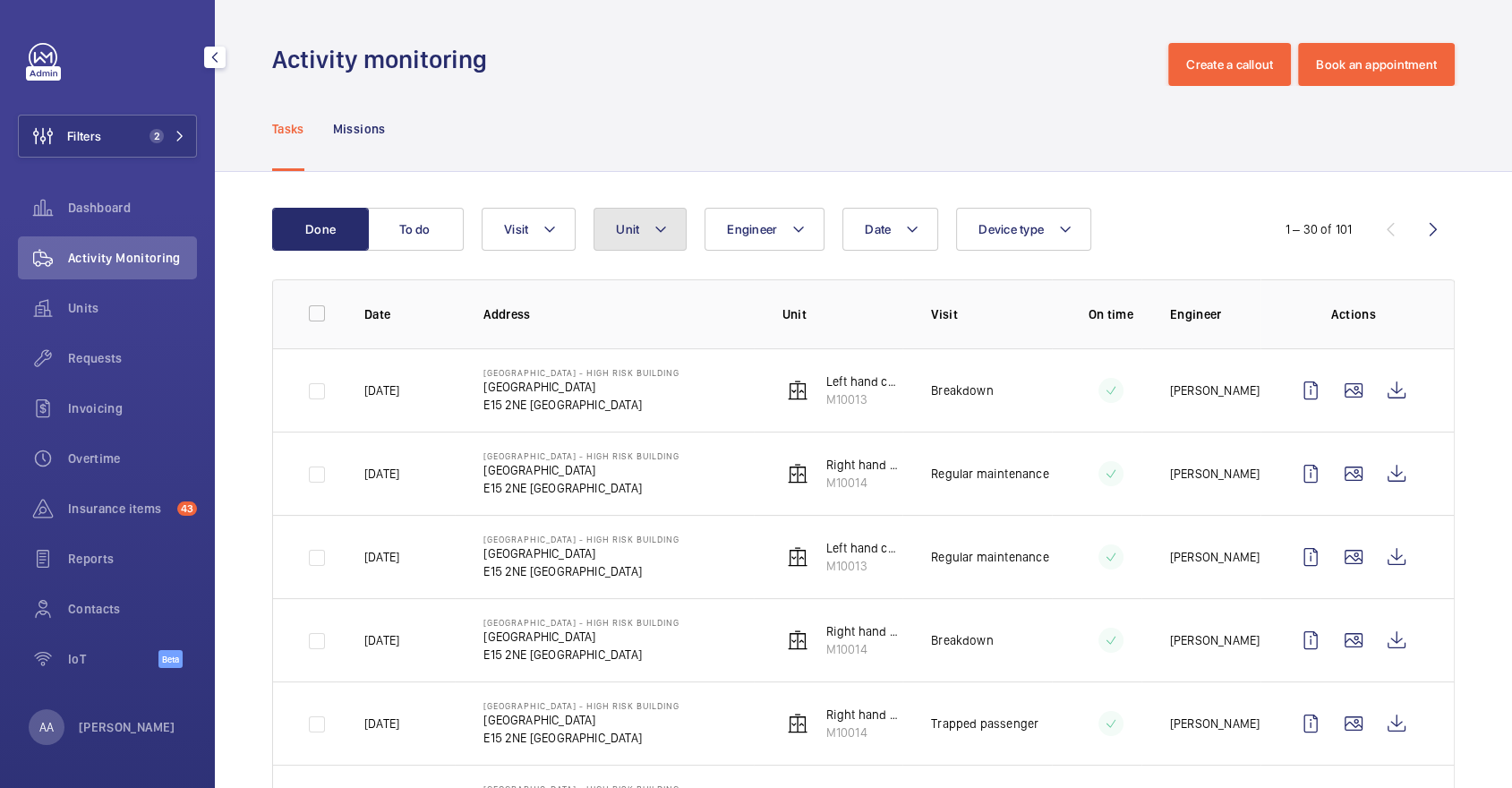
click at [630, 227] on span "Unit" at bounding box center [628, 228] width 24 height 15
type input "M60330"
click at [130, 311] on span "Units" at bounding box center [131, 308] width 128 height 18
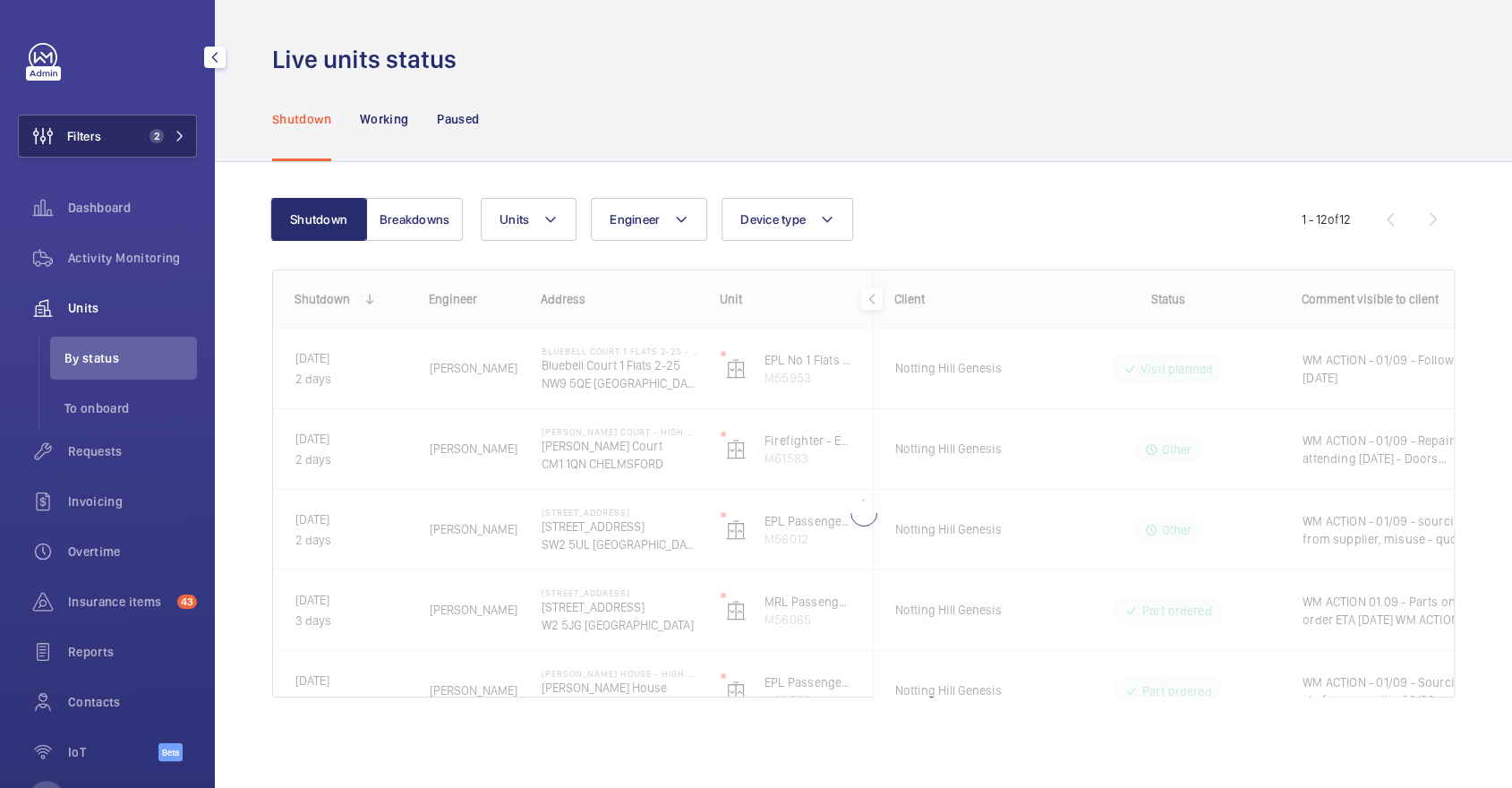
click at [184, 131] on mat-icon at bounding box center [179, 135] width 11 height 11
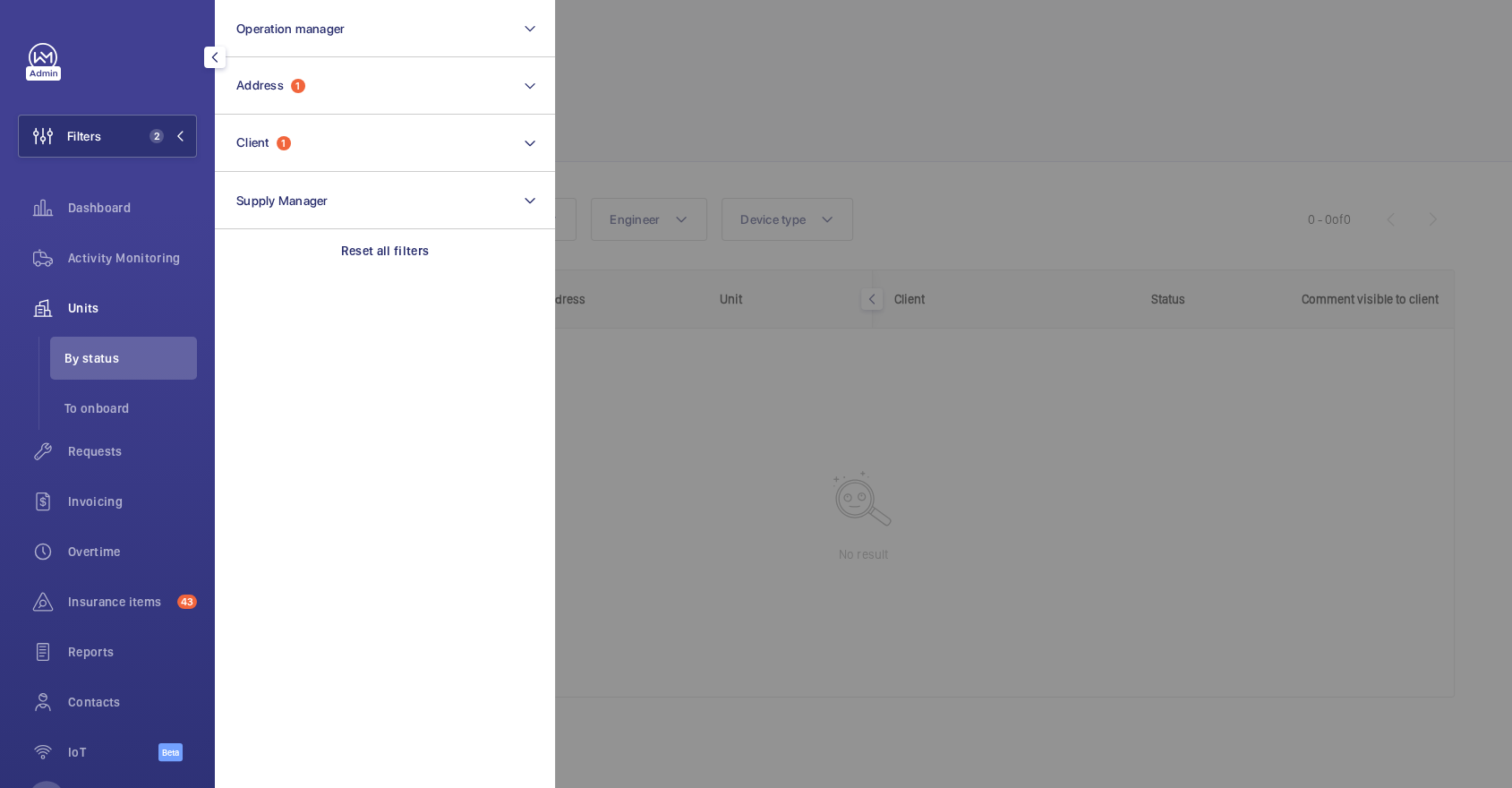
click at [667, 149] on div at bounding box center [1311, 394] width 1512 height 788
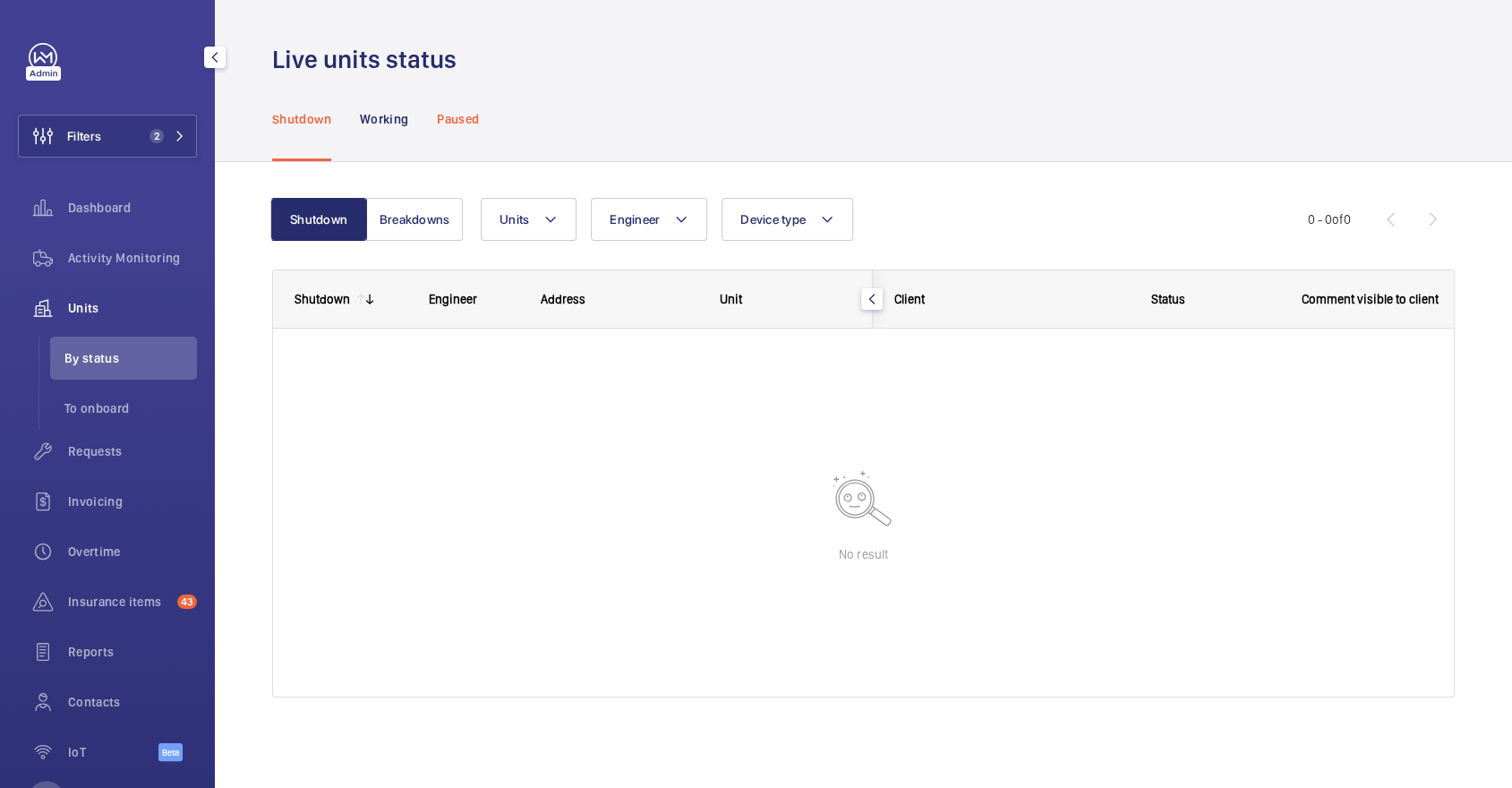
click at [440, 120] on p "Paused" at bounding box center [458, 119] width 42 height 18
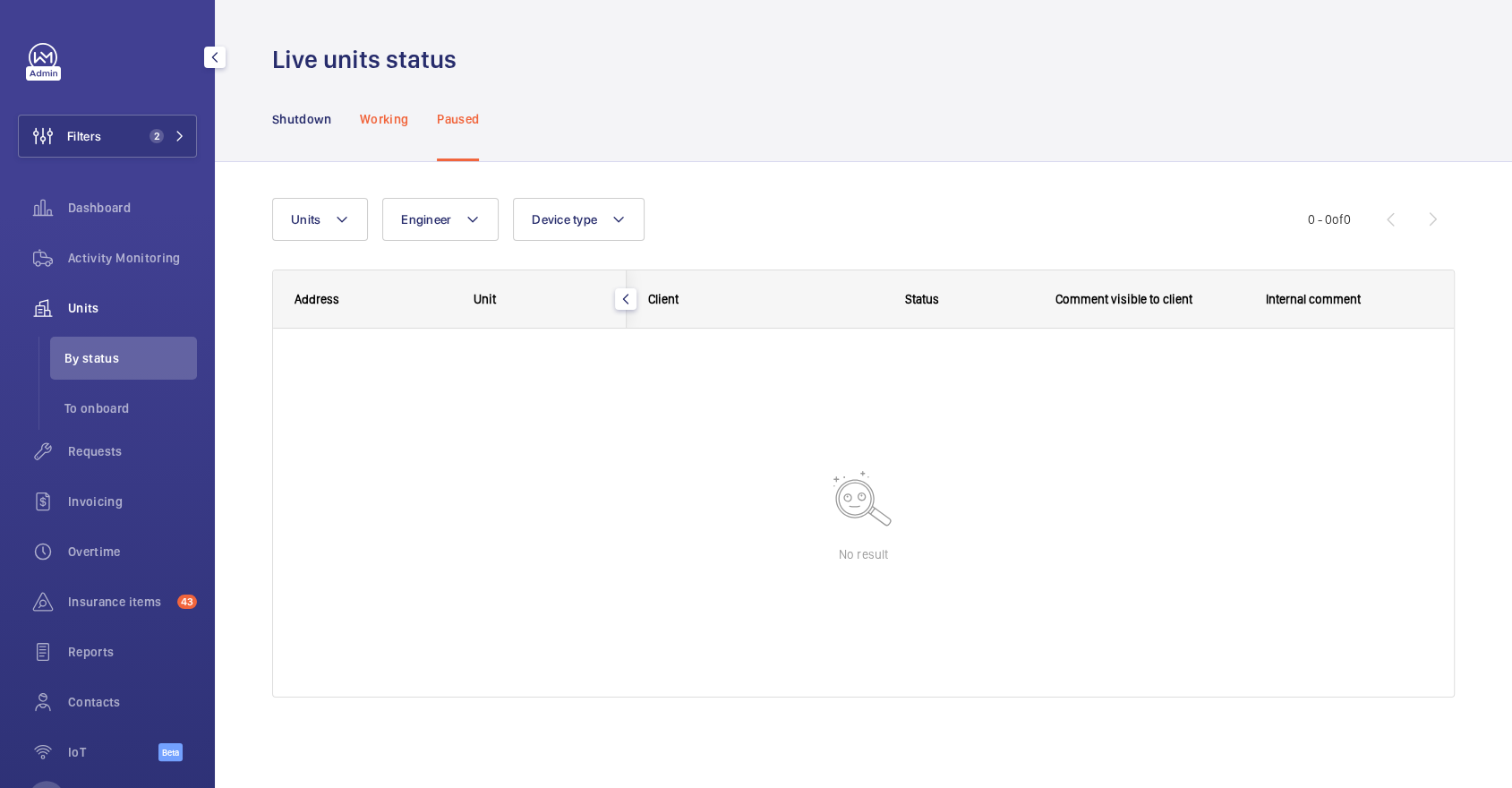
click at [379, 125] on p "Working" at bounding box center [383, 119] width 48 height 18
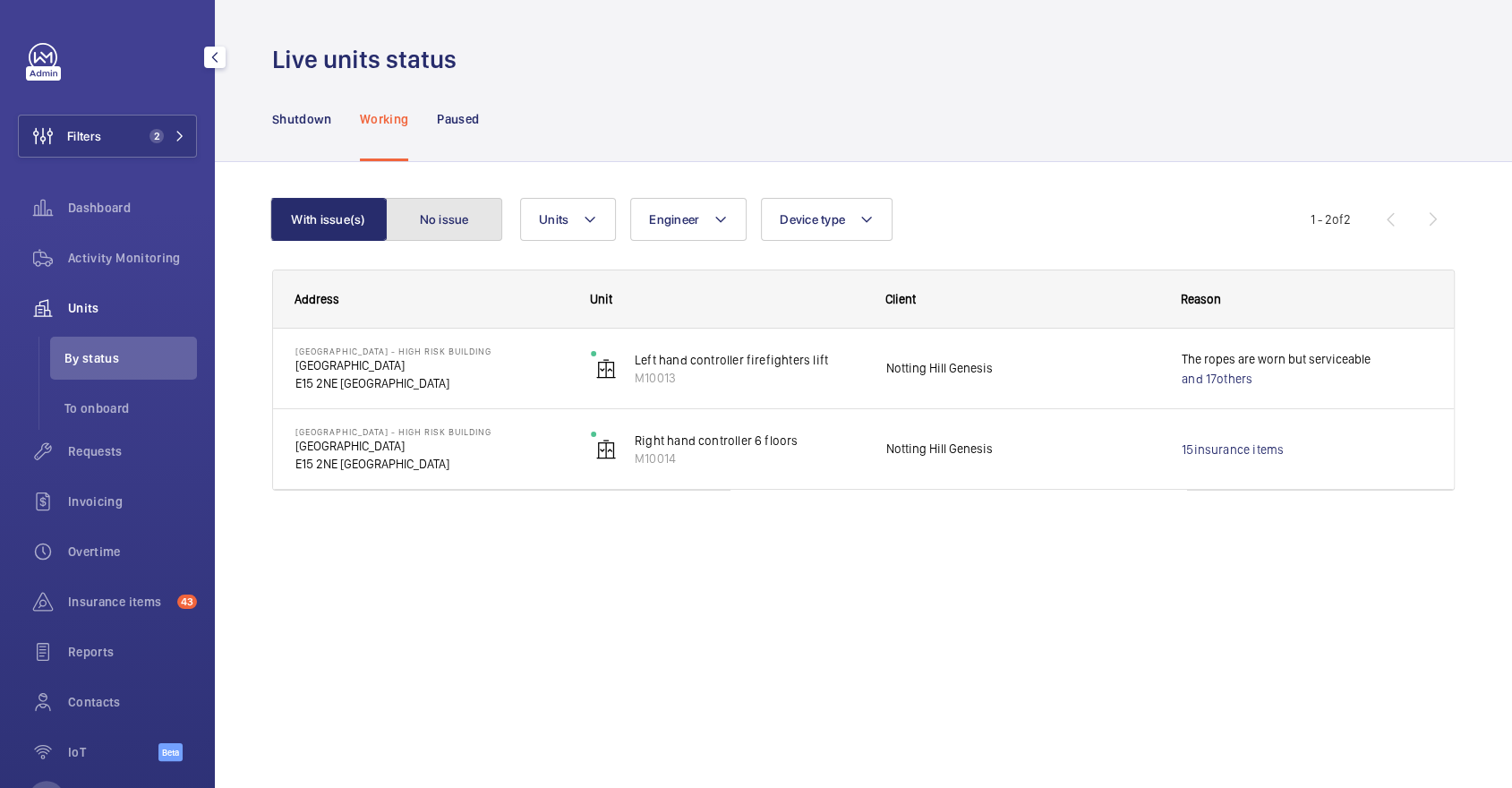
click at [467, 219] on button "No issue" at bounding box center [444, 220] width 117 height 43
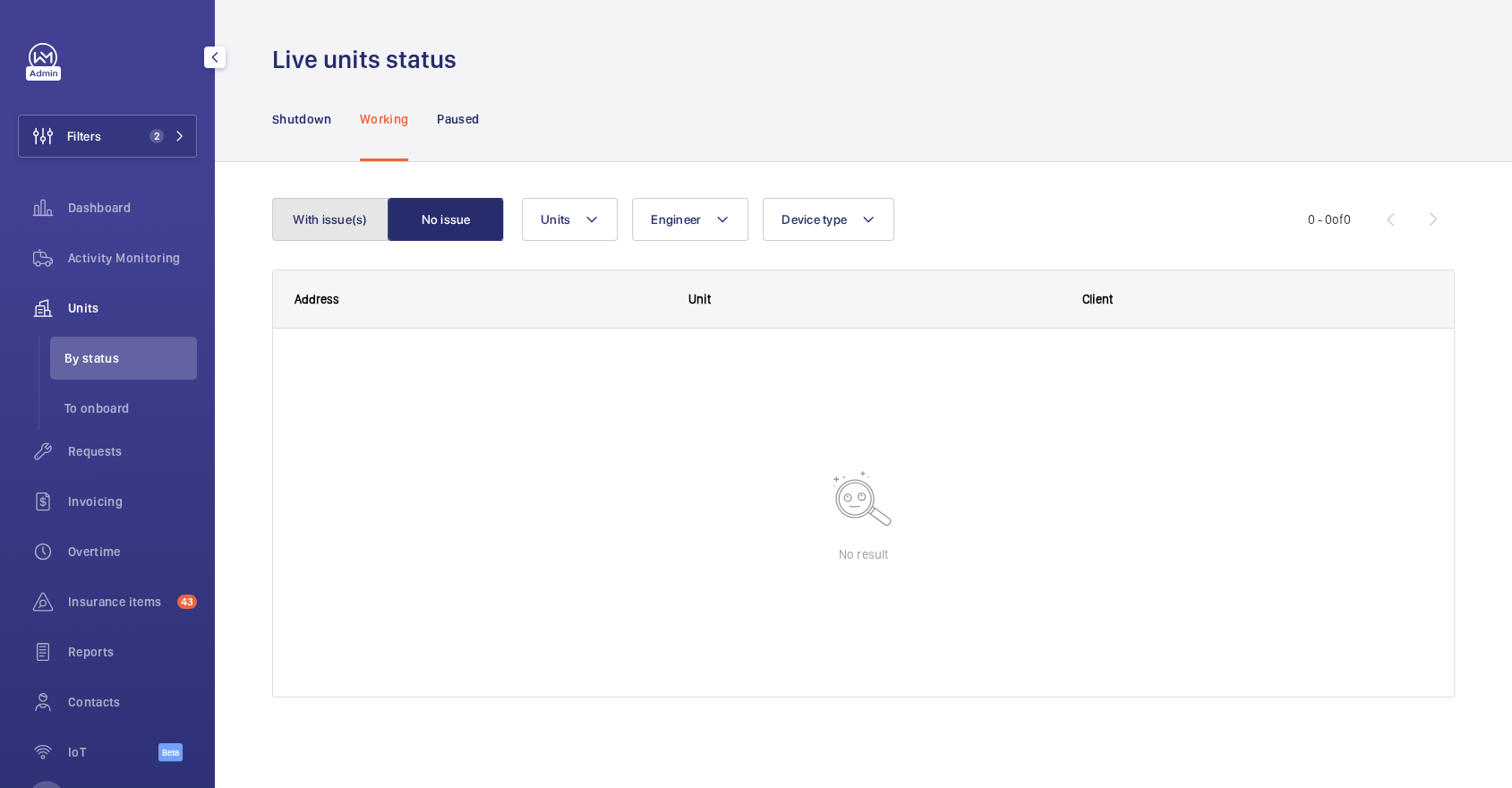
click at [355, 219] on button "With issue(s)" at bounding box center [330, 220] width 117 height 43
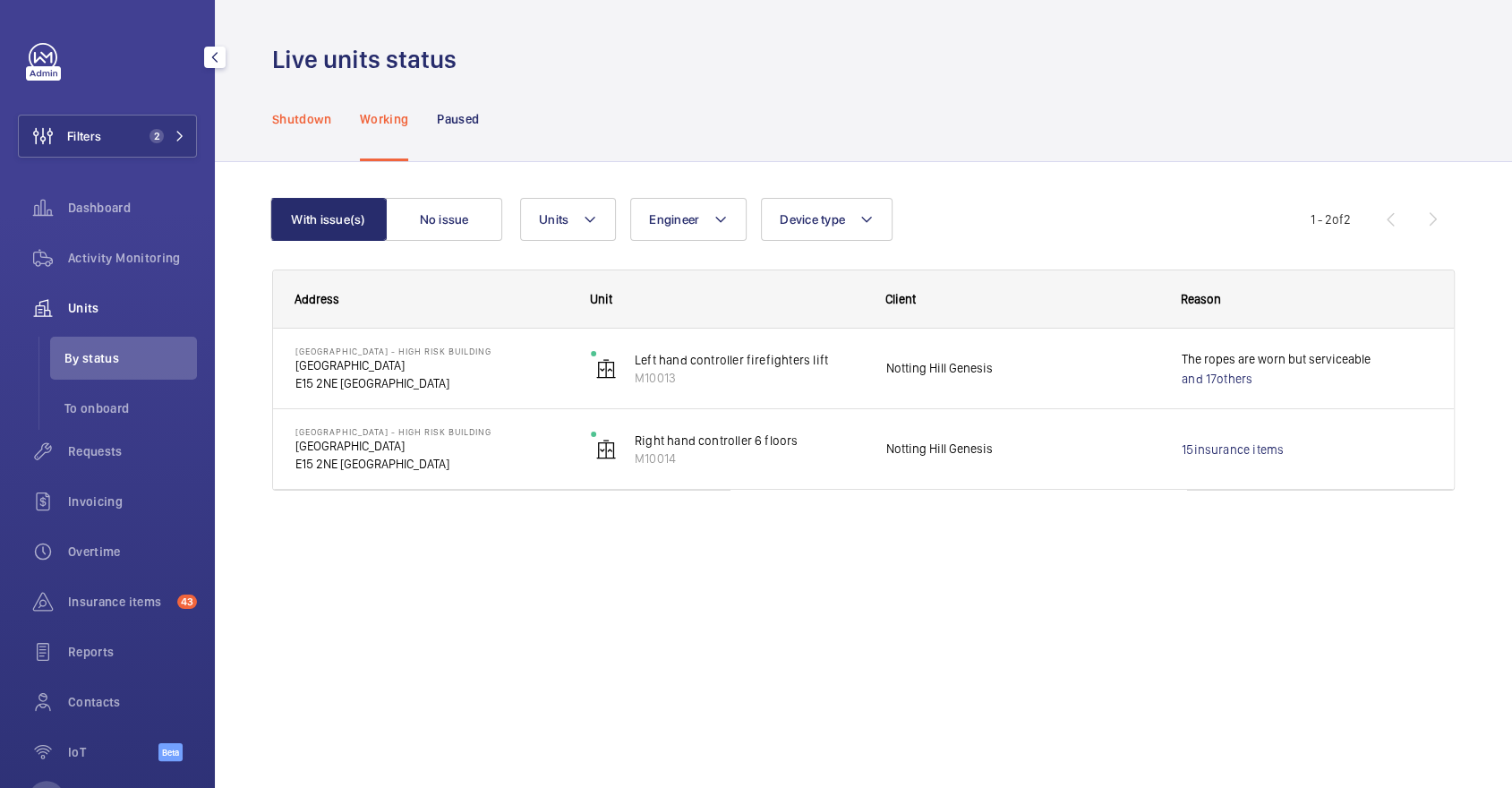
click at [306, 122] on p "Shutdown" at bounding box center [302, 119] width 59 height 18
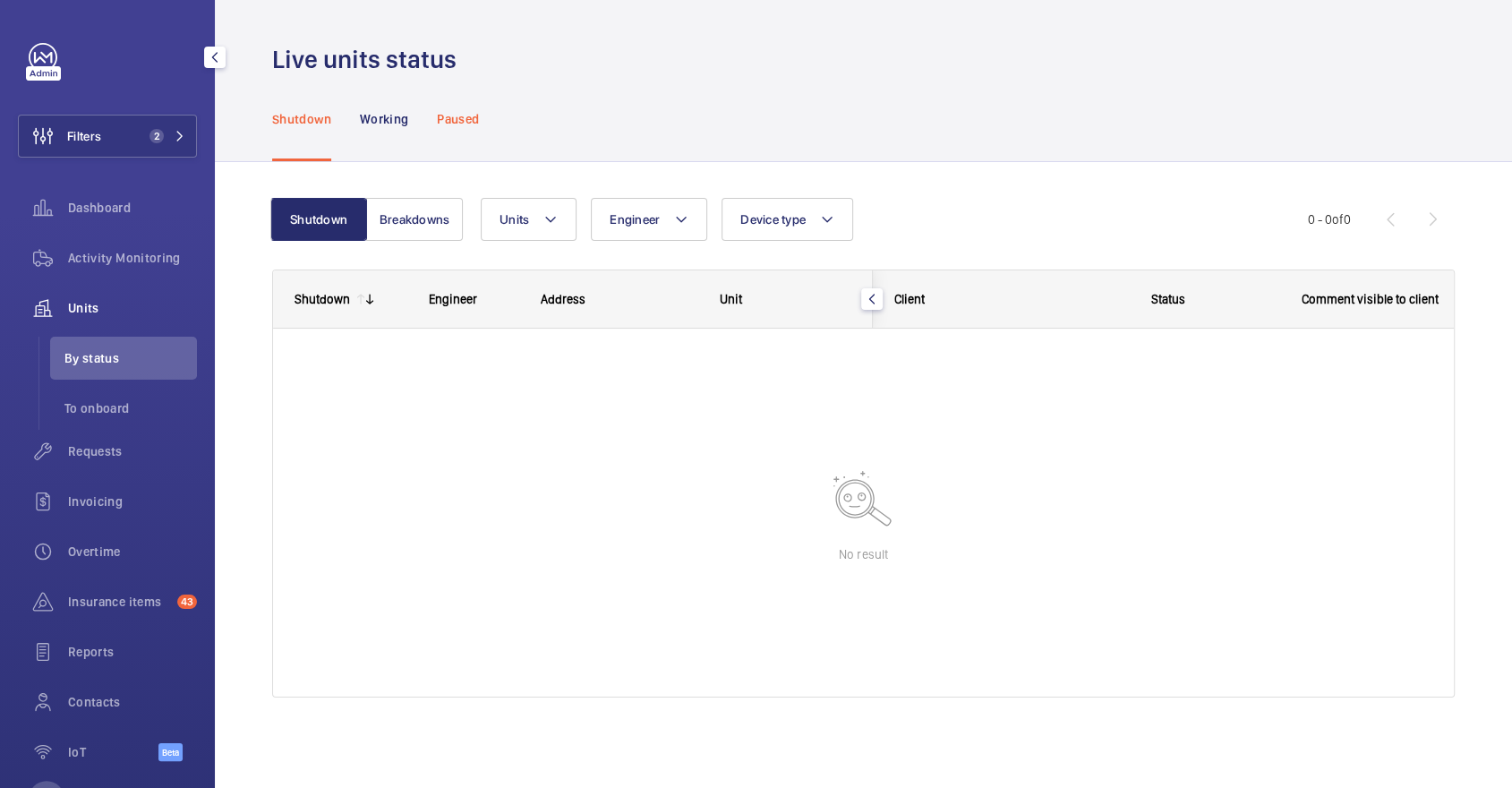
click at [450, 125] on p "Paused" at bounding box center [458, 119] width 42 height 18
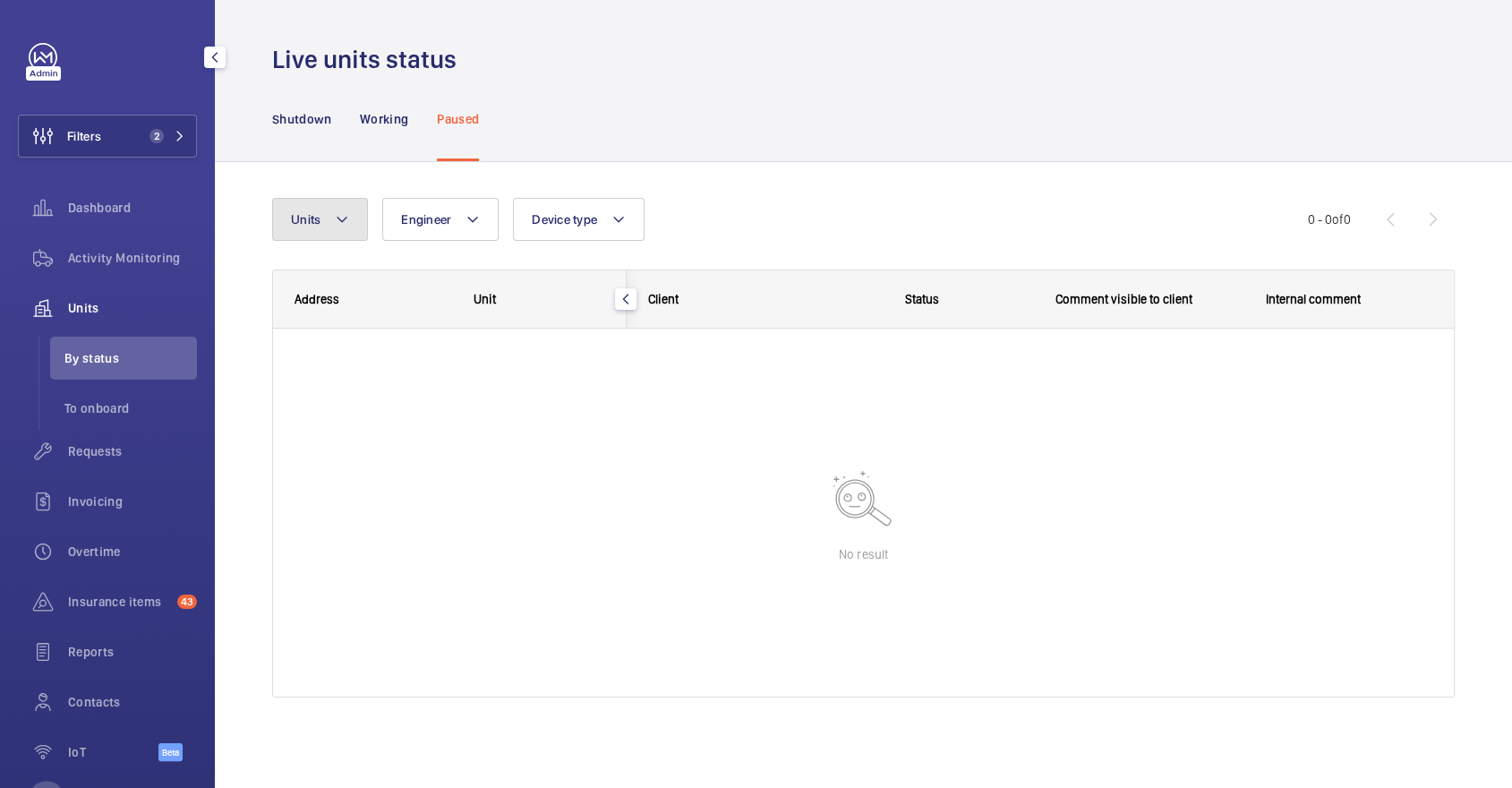
click at [325, 222] on button "Units" at bounding box center [321, 220] width 96 height 43
type input "M60330"
click at [167, 129] on span "2" at bounding box center [164, 135] width 43 height 15
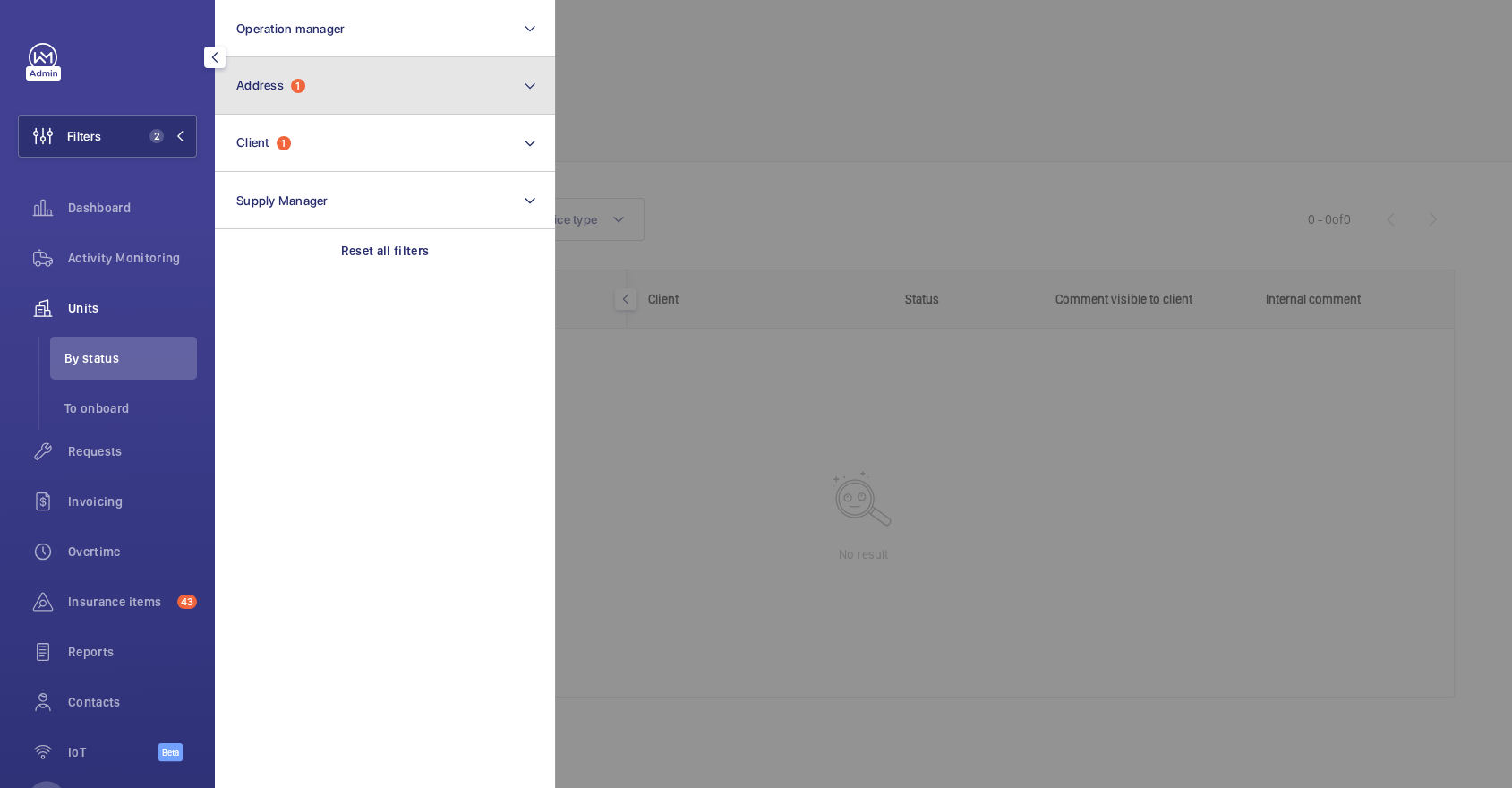
click at [334, 98] on button "Address 1" at bounding box center [384, 85] width 340 height 57
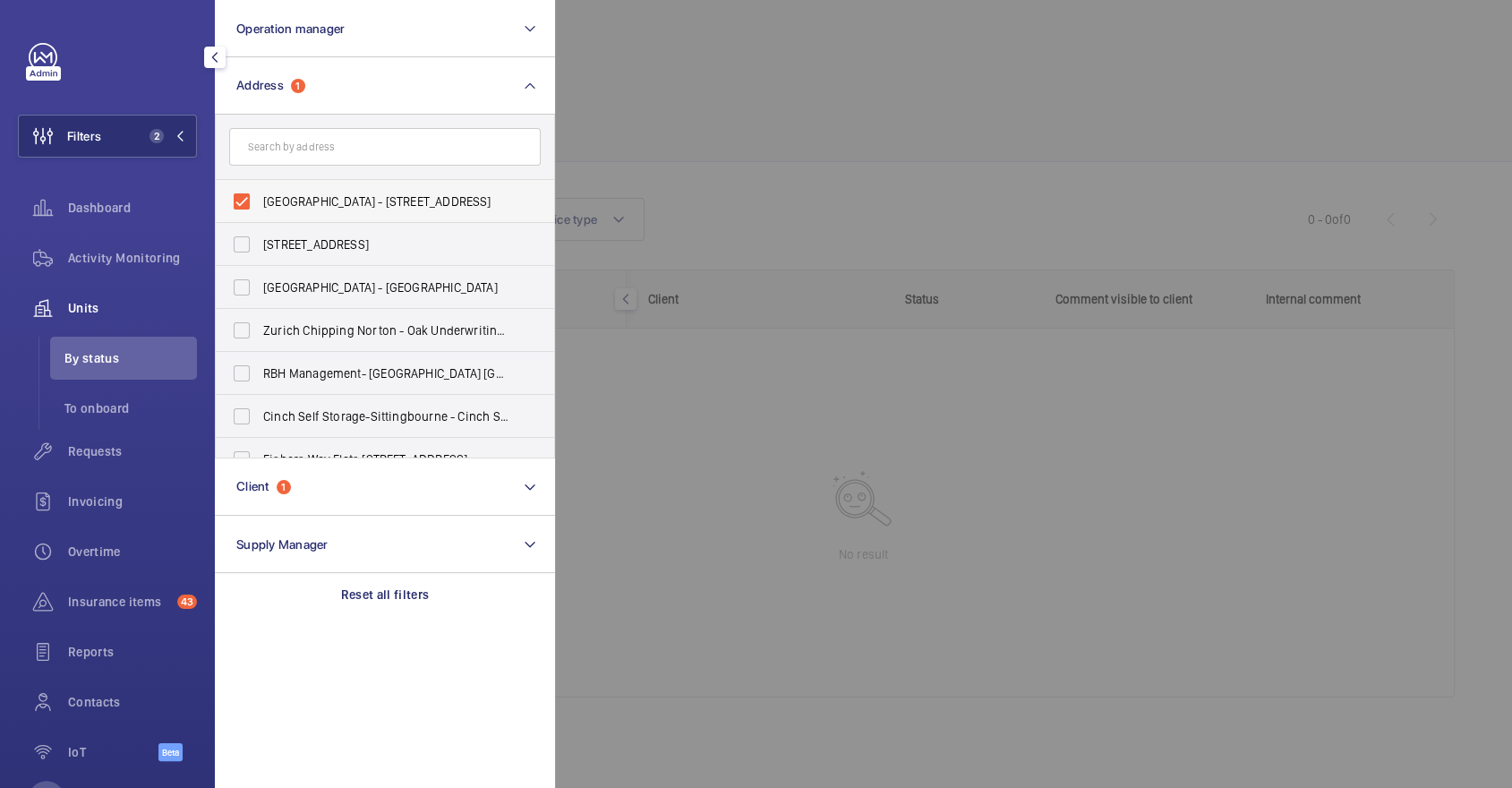
click at [335, 189] on label "[GEOGRAPHIC_DATA] - [STREET_ADDRESS]" at bounding box center [372, 202] width 312 height 43
click at [260, 189] on input "[GEOGRAPHIC_DATA] - [STREET_ADDRESS]" at bounding box center [241, 201] width 36 height 36
checkbox input "false"
click at [752, 148] on div at bounding box center [1311, 394] width 1512 height 788
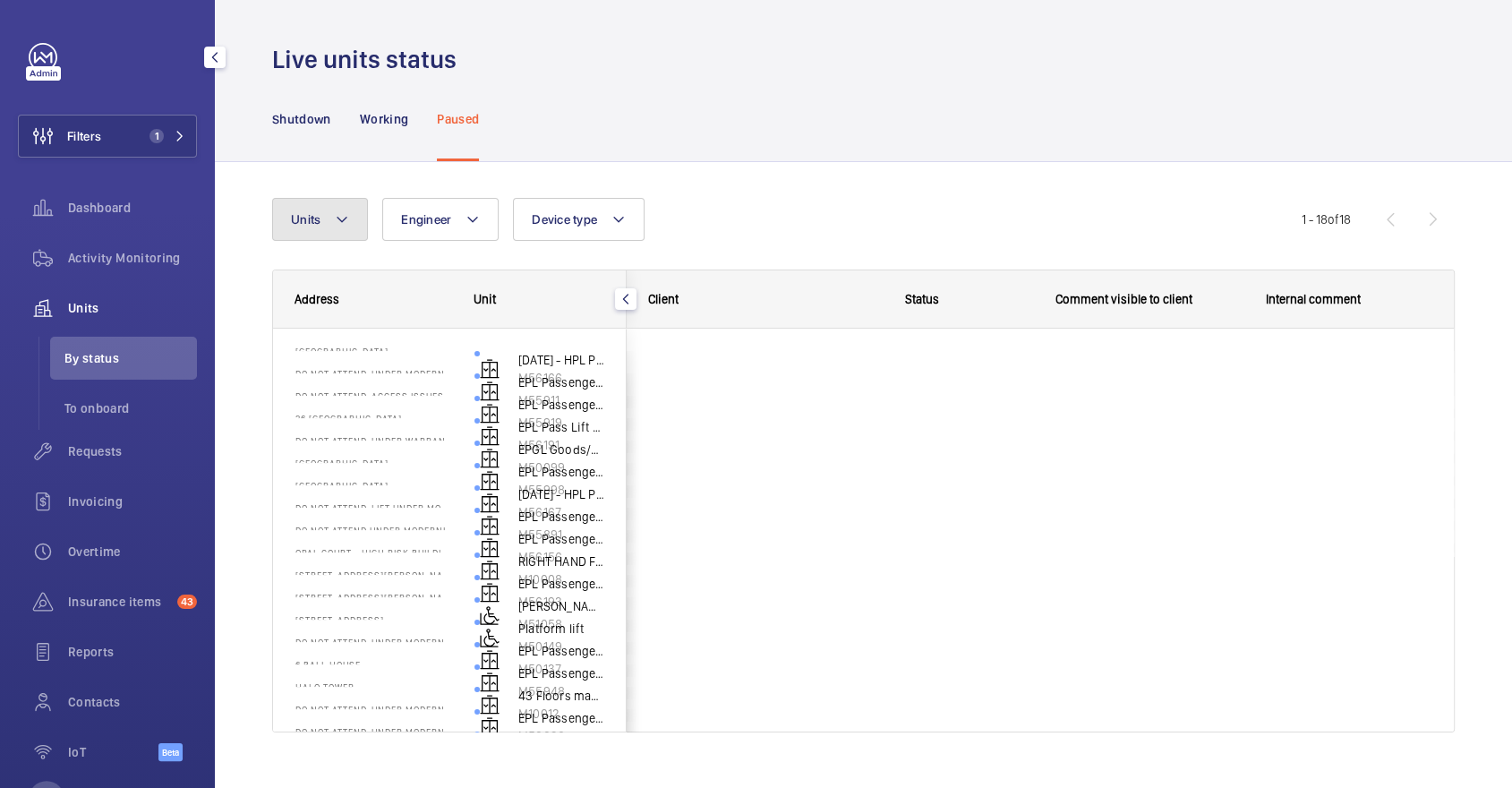
click at [328, 226] on button "Units" at bounding box center [321, 220] width 96 height 43
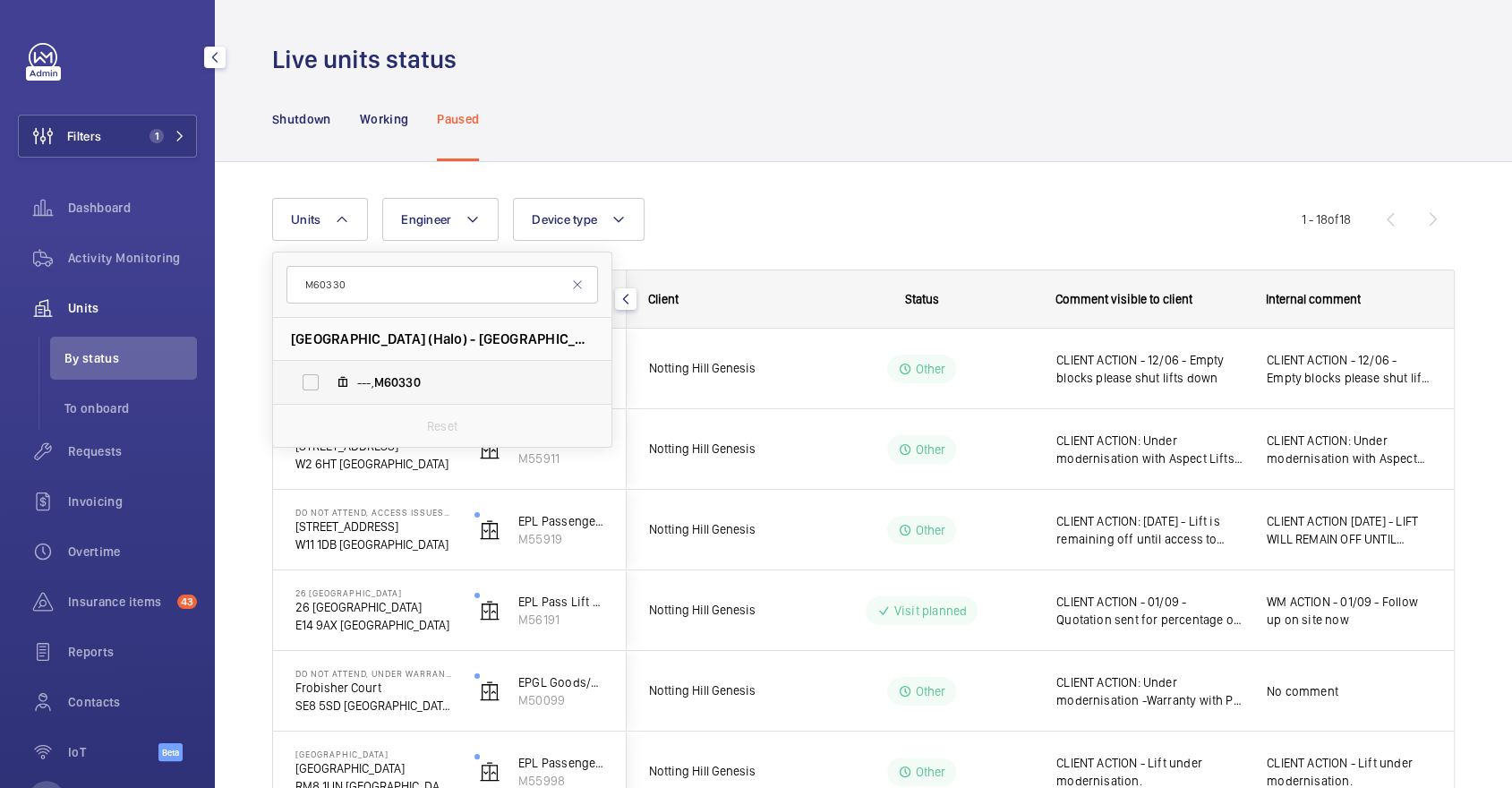
type input "M60330"
click at [405, 388] on span "M60330" at bounding box center [397, 382] width 46 height 15
click at [328, 388] on input "---, M60330" at bounding box center [311, 382] width 36 height 36
checkbox input "true"
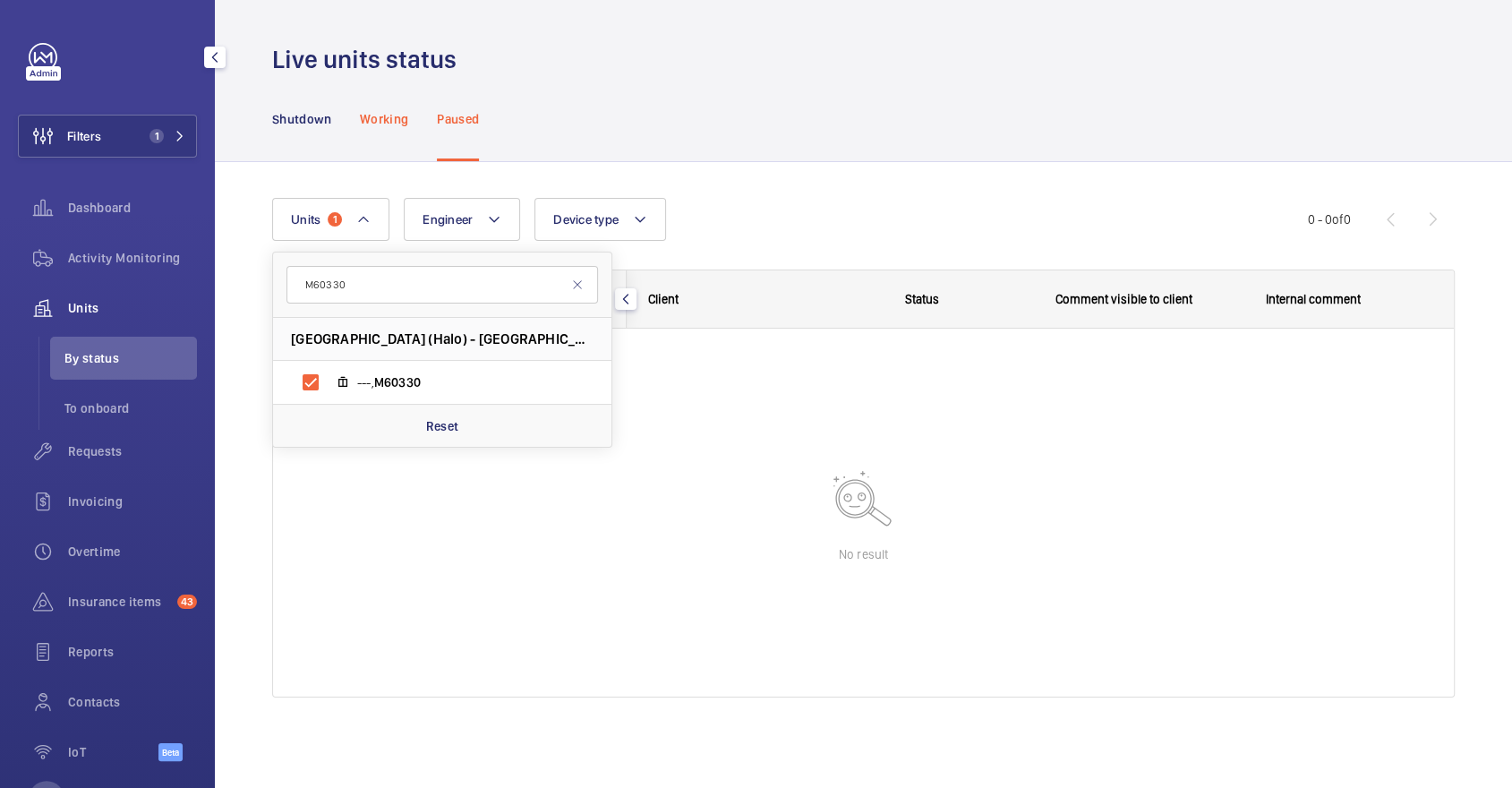
click at [378, 131] on div "Working" at bounding box center [383, 119] width 48 height 85
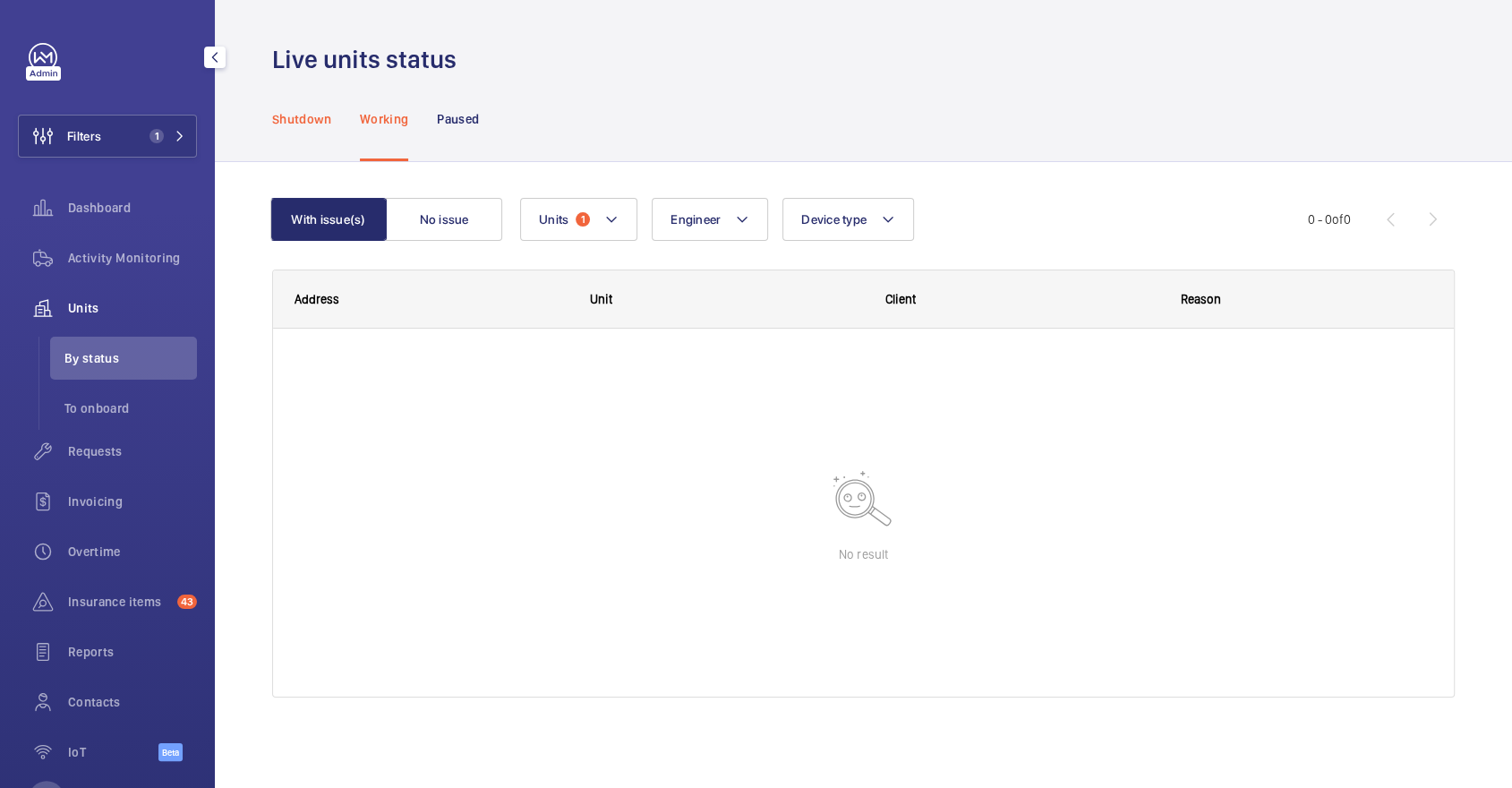
click at [288, 123] on p "Shutdown" at bounding box center [302, 119] width 59 height 18
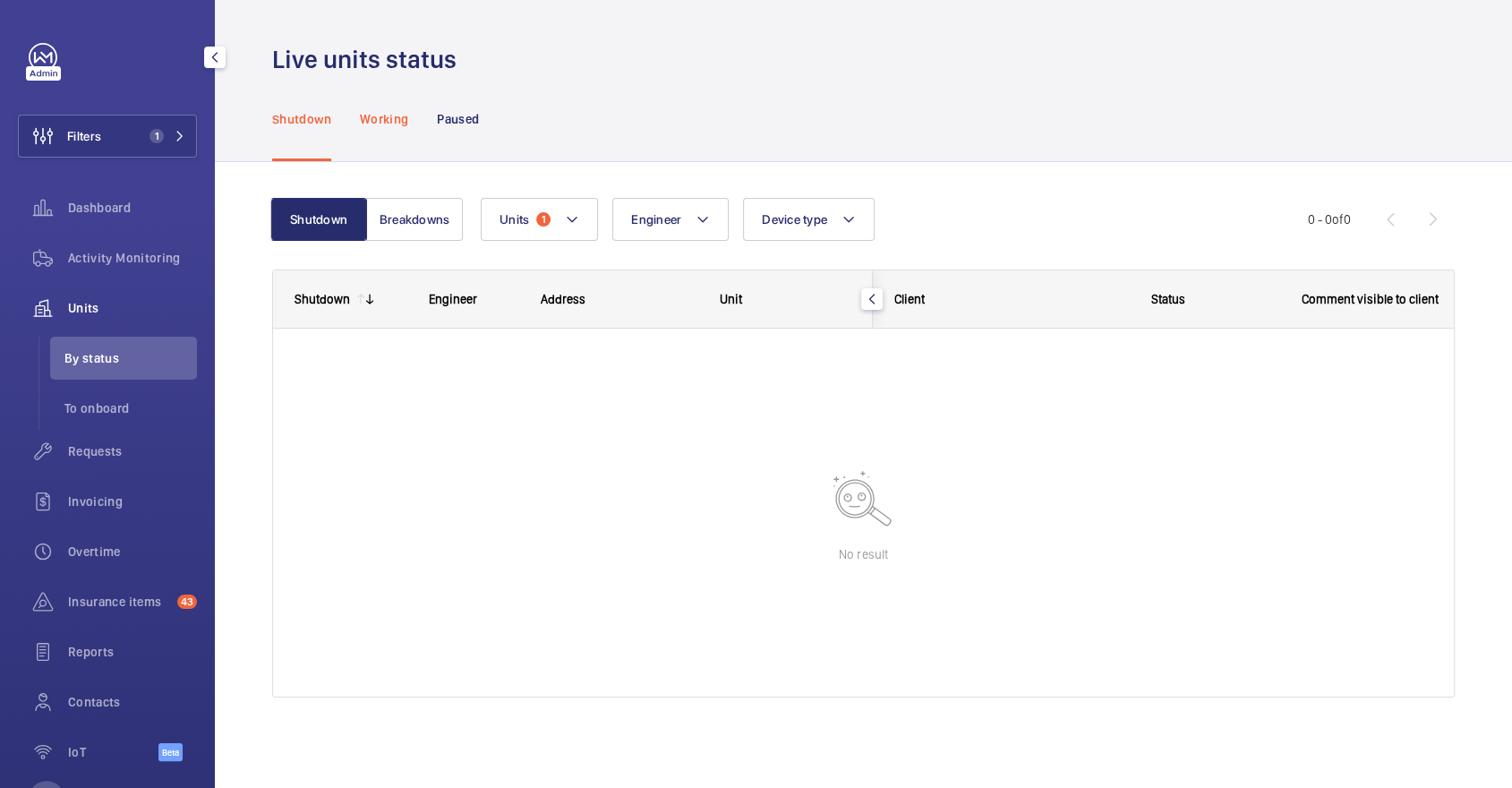
click at [378, 126] on p "Working" at bounding box center [383, 119] width 48 height 18
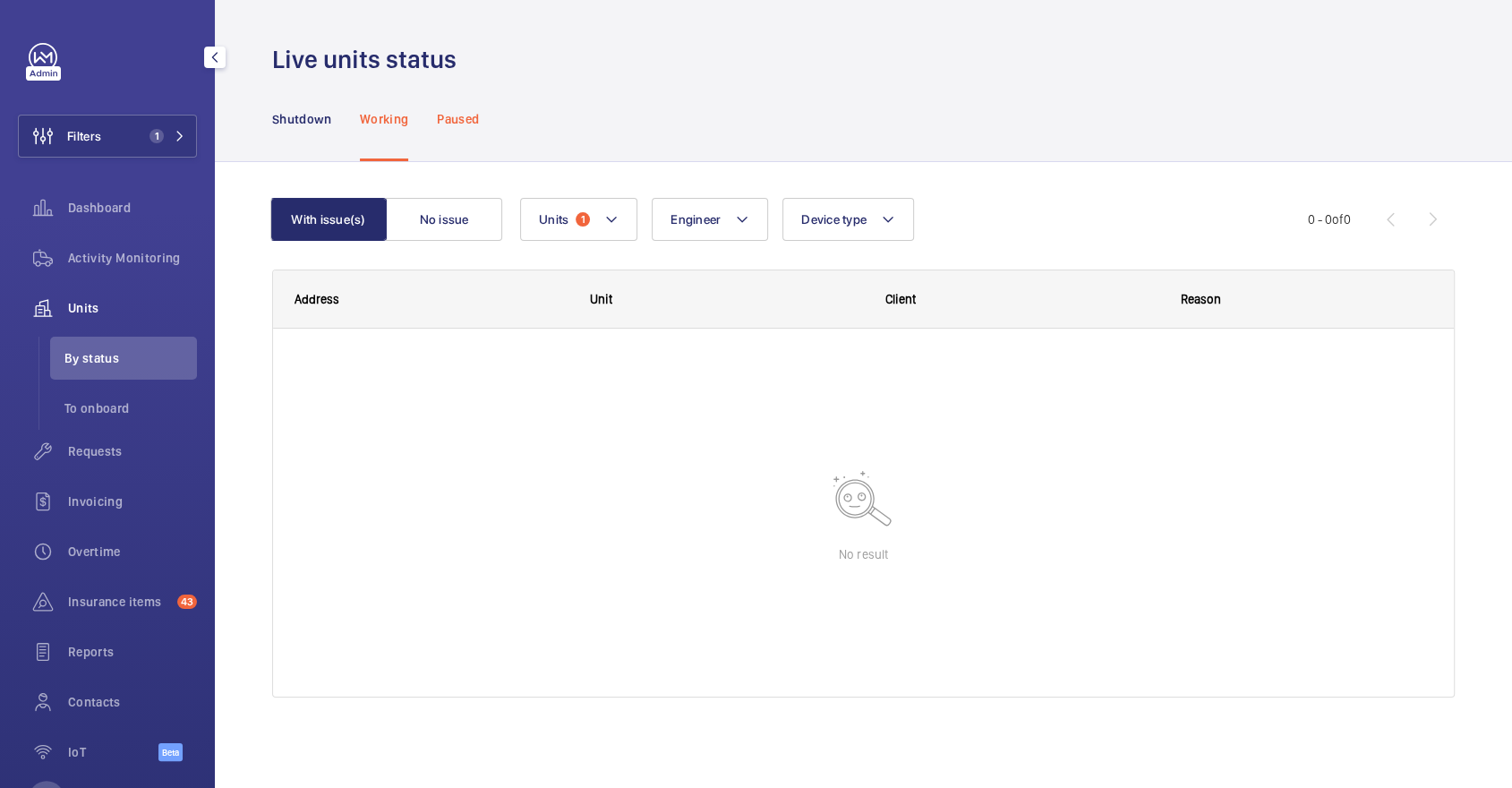
click at [454, 127] on p "Paused" at bounding box center [458, 119] width 42 height 18
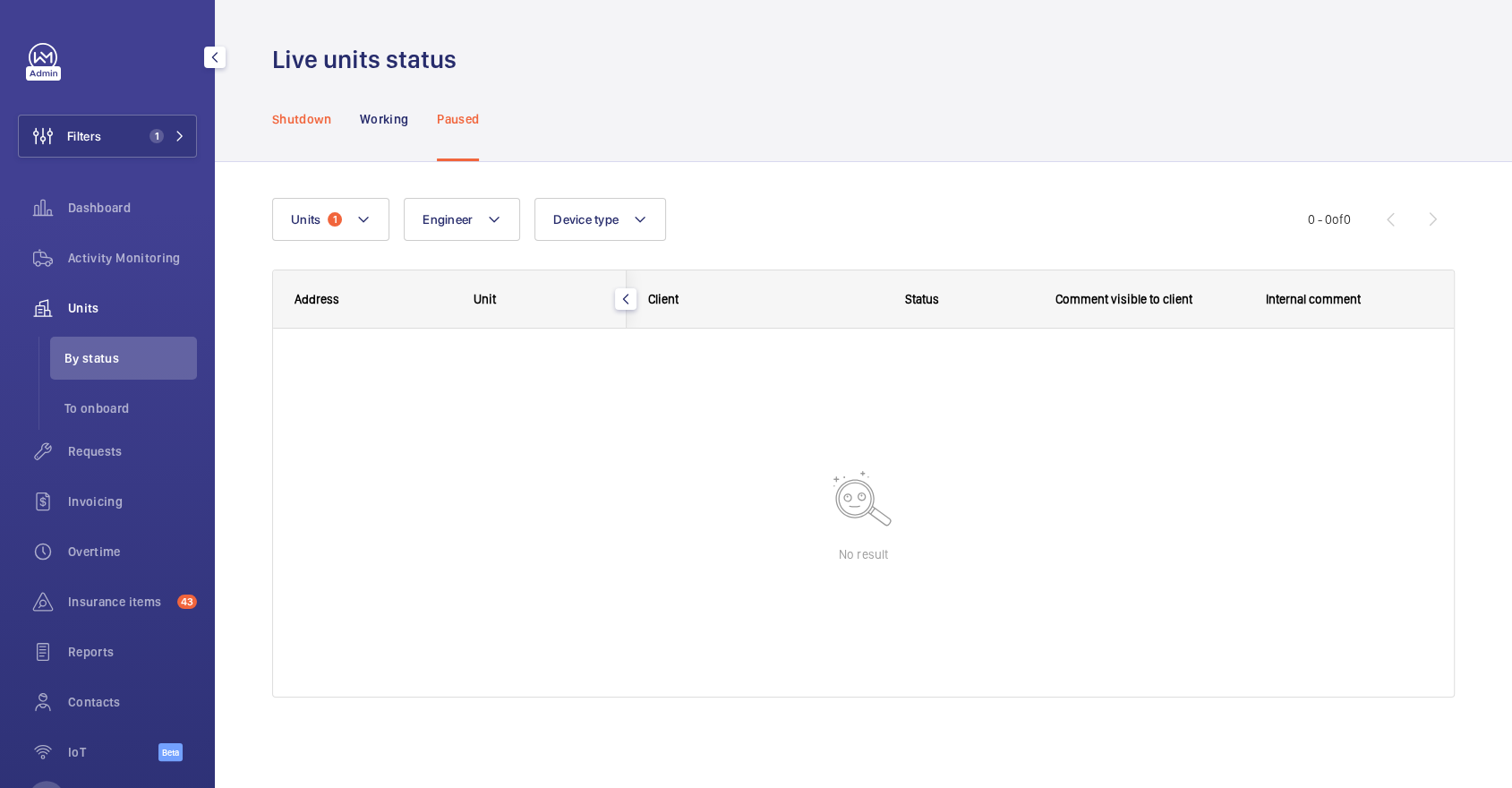
click at [298, 121] on p "Shutdown" at bounding box center [302, 119] width 59 height 18
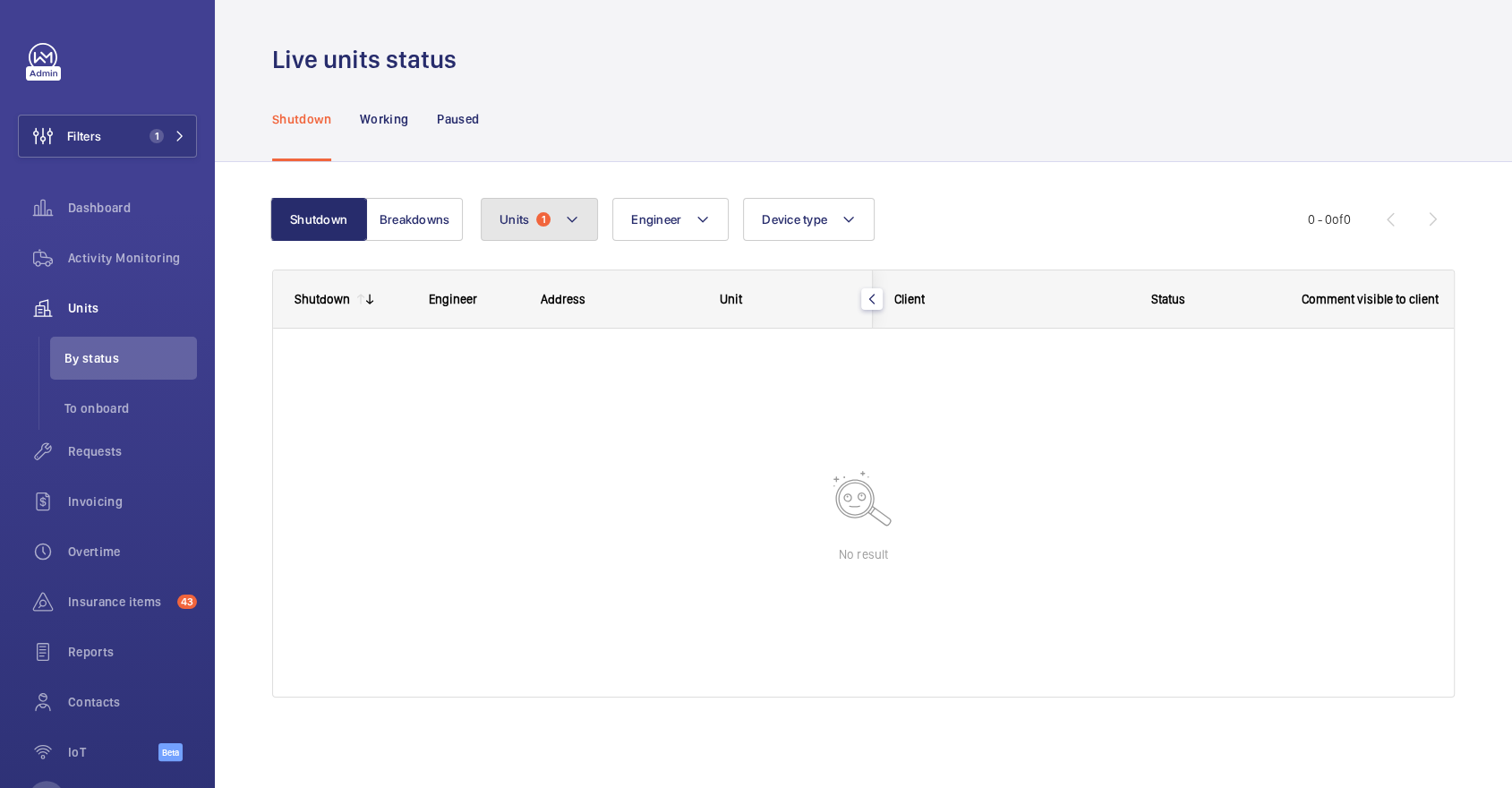
click at [505, 227] on button "Units 1" at bounding box center [539, 220] width 118 height 43
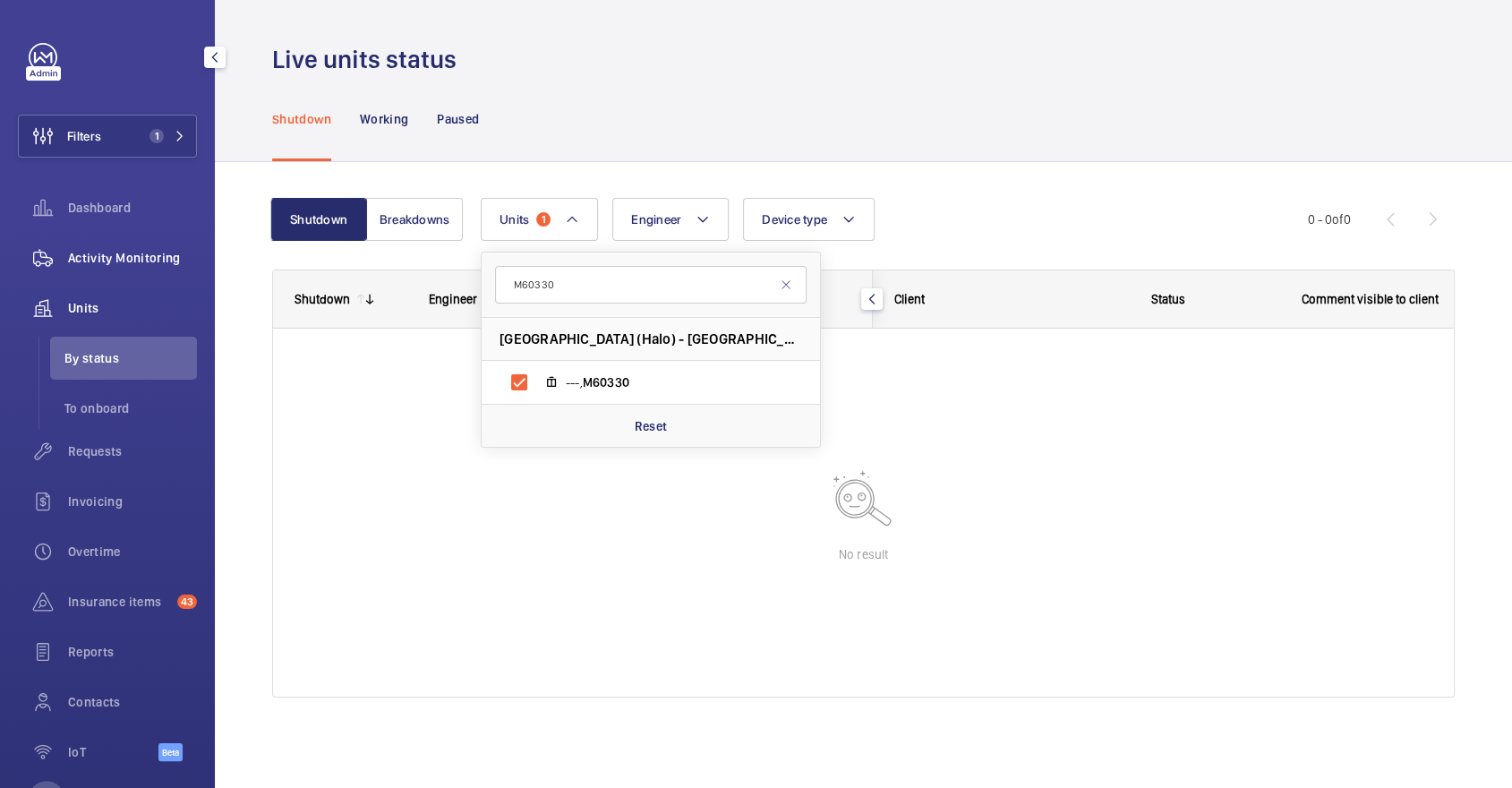
type input "M60330"
click at [125, 260] on span "Activity Monitoring" at bounding box center [131, 258] width 128 height 18
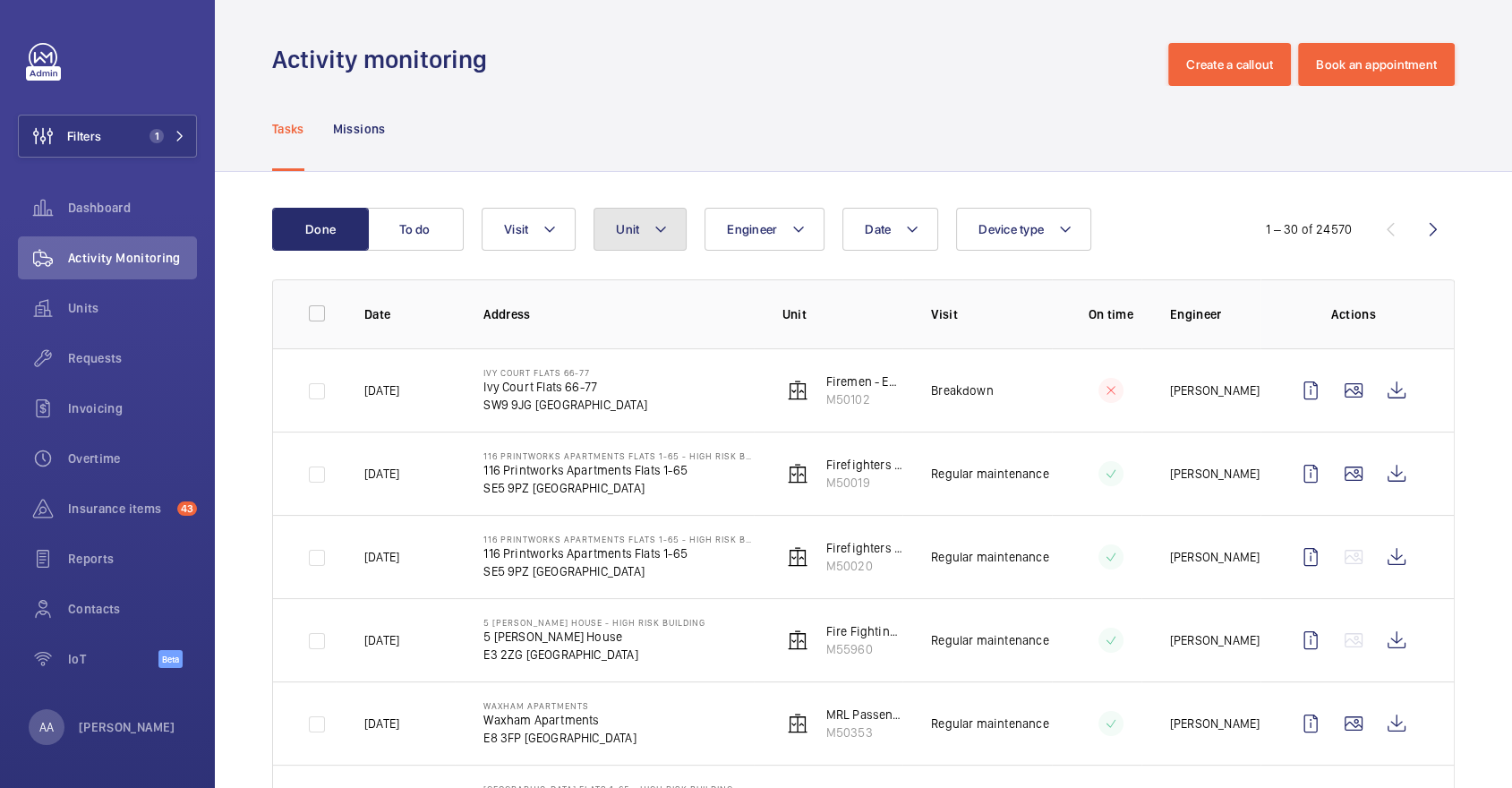
click at [653, 243] on button "Unit" at bounding box center [639, 229] width 93 height 43
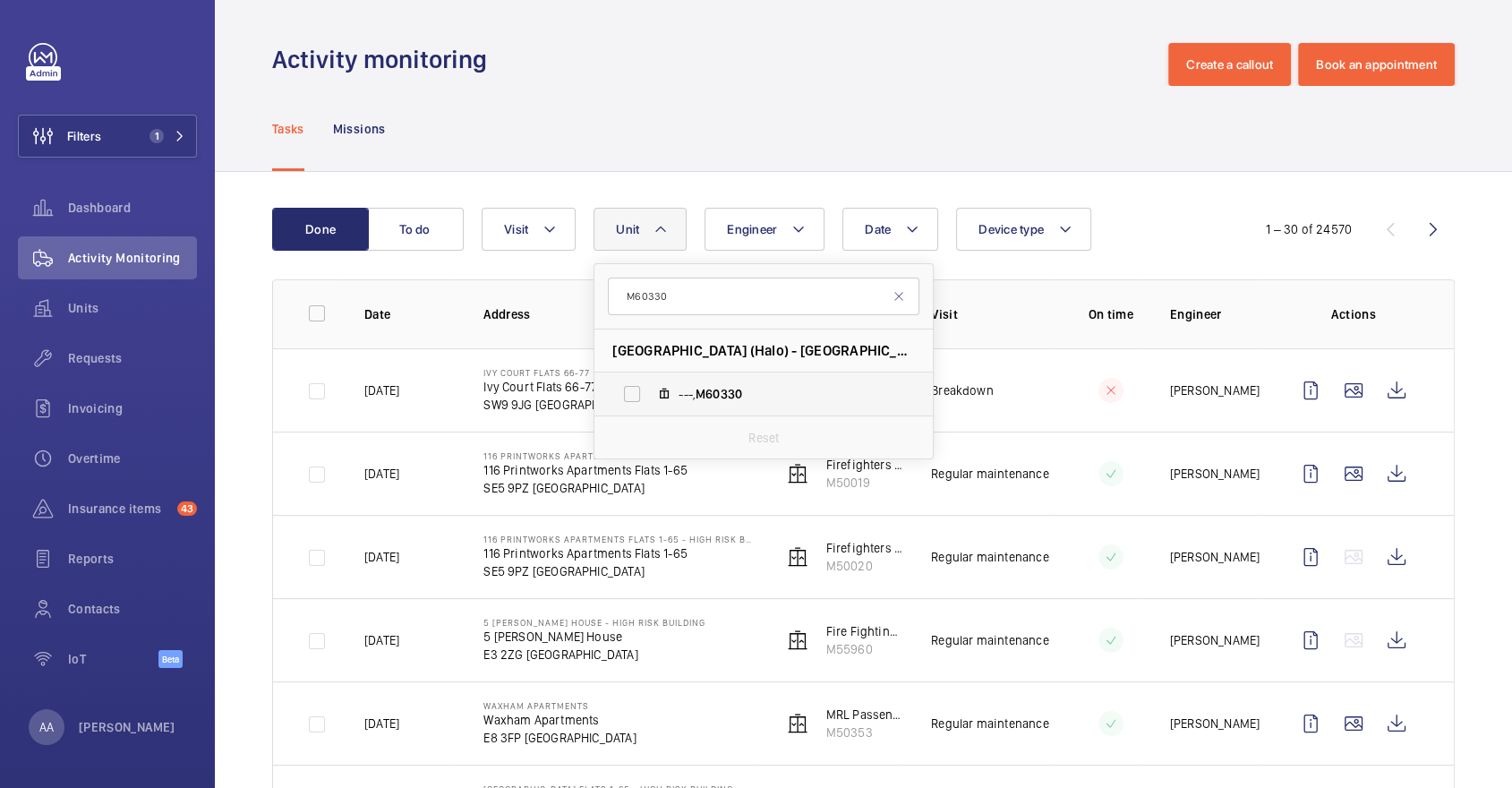
type input "M60330"
click at [711, 380] on label "---, M60330" at bounding box center [749, 394] width 310 height 43
click at [650, 380] on input "---, M60330" at bounding box center [631, 394] width 36 height 36
checkbox input "true"
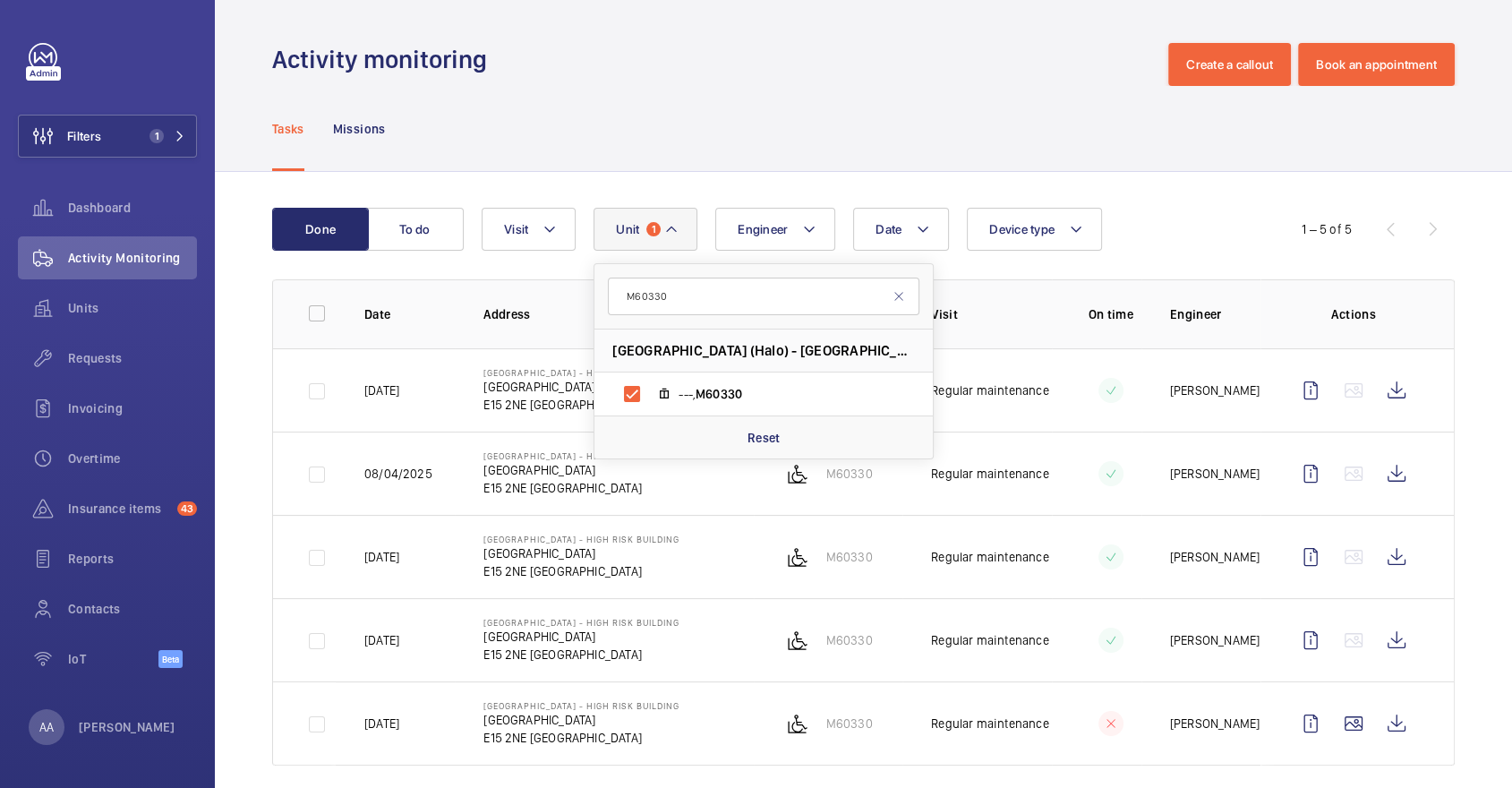
click at [716, 139] on div "Tasks Missions" at bounding box center [864, 128] width 1183 height 85
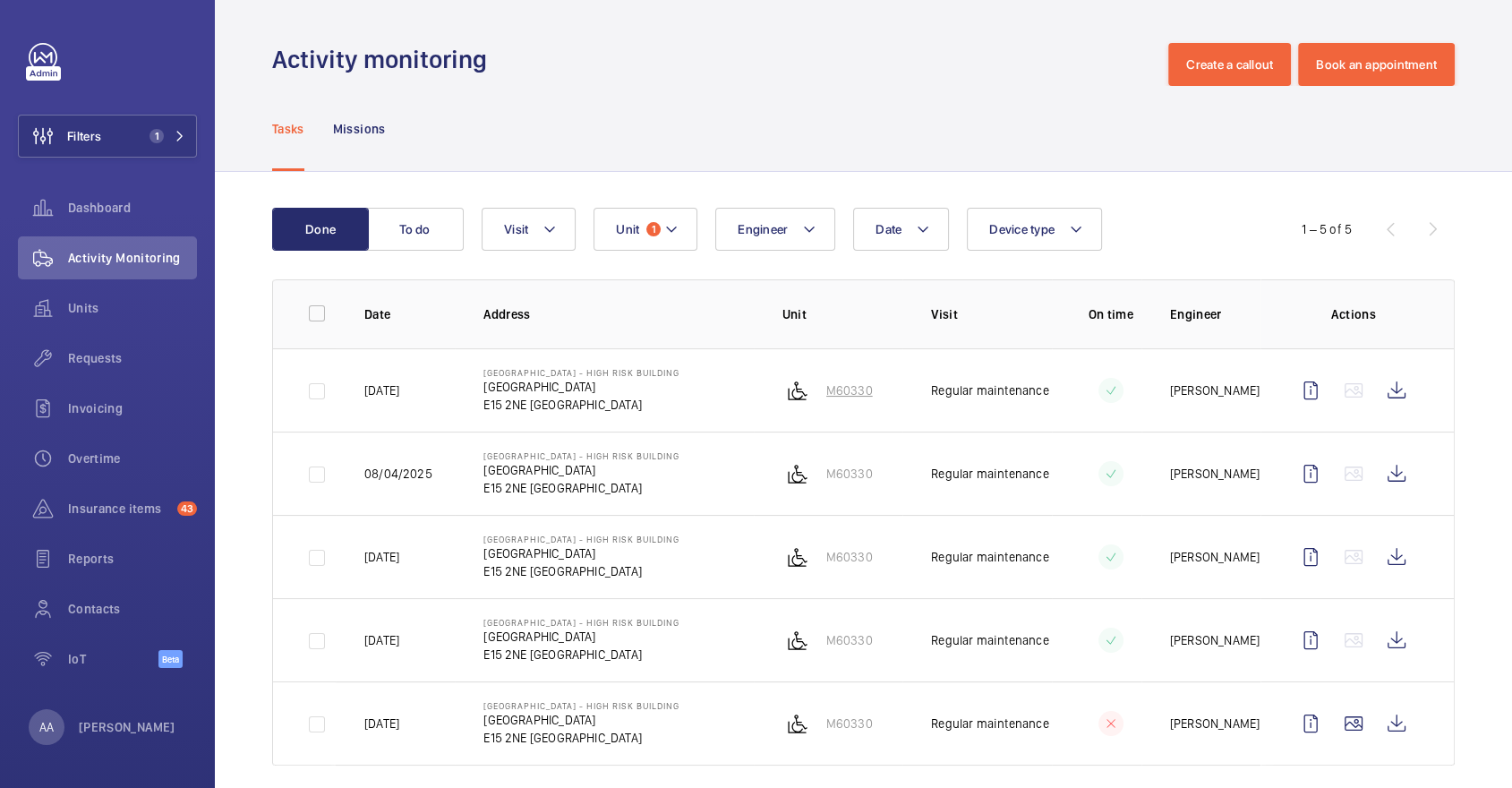
click at [806, 394] on img at bounding box center [798, 390] width 22 height 22
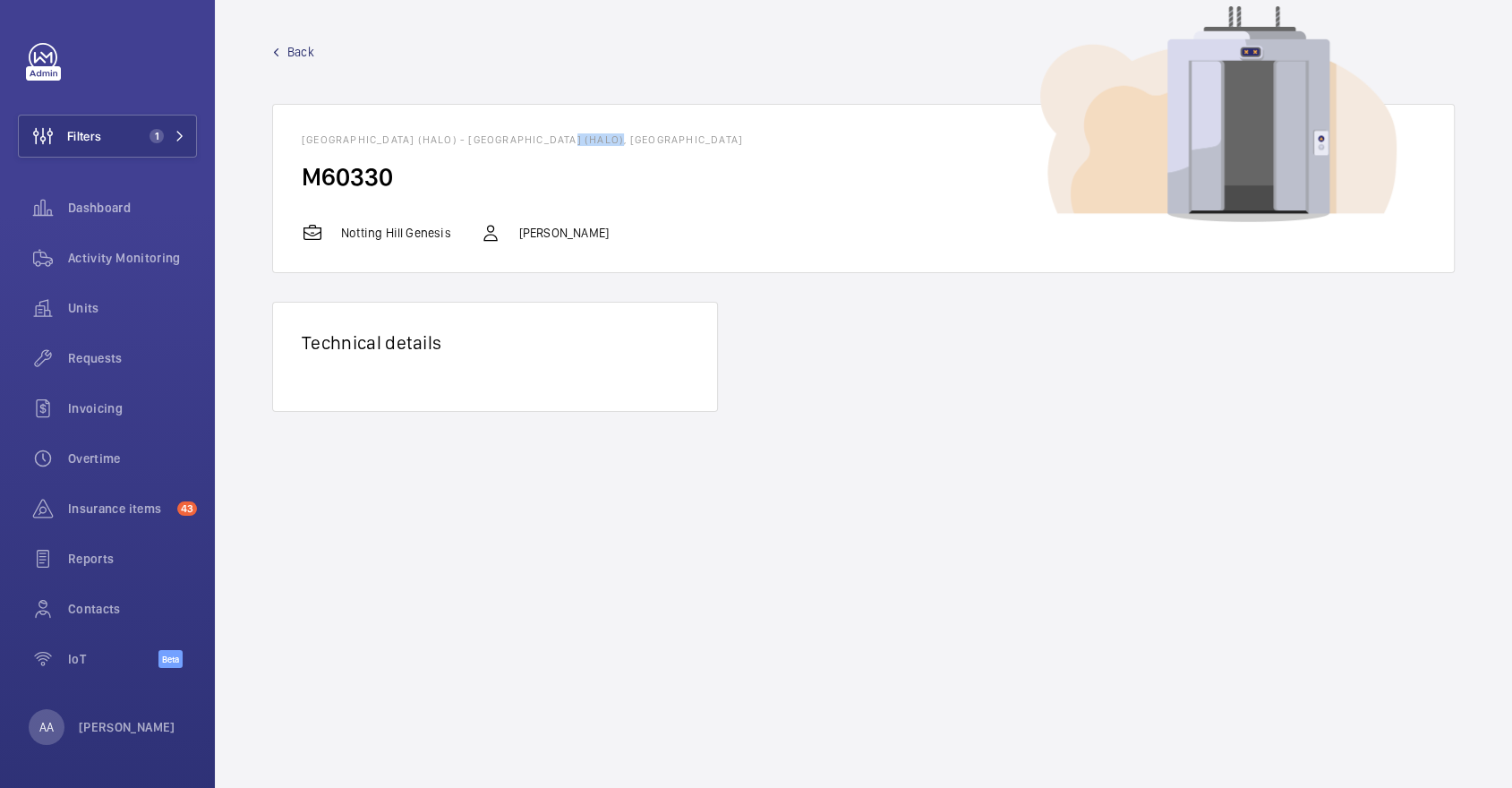
drag, startPoint x: 574, startPoint y: 138, endPoint x: 619, endPoint y: 136, distance: 45.0
click at [621, 140] on h1 "[GEOGRAPHIC_DATA] (Halo) - [GEOGRAPHIC_DATA] (Halo), [GEOGRAPHIC_DATA]" at bounding box center [864, 139] width 1124 height 13
copy h1 "E15 2NE"
click at [170, 250] on span "Activity Monitoring" at bounding box center [131, 258] width 128 height 18
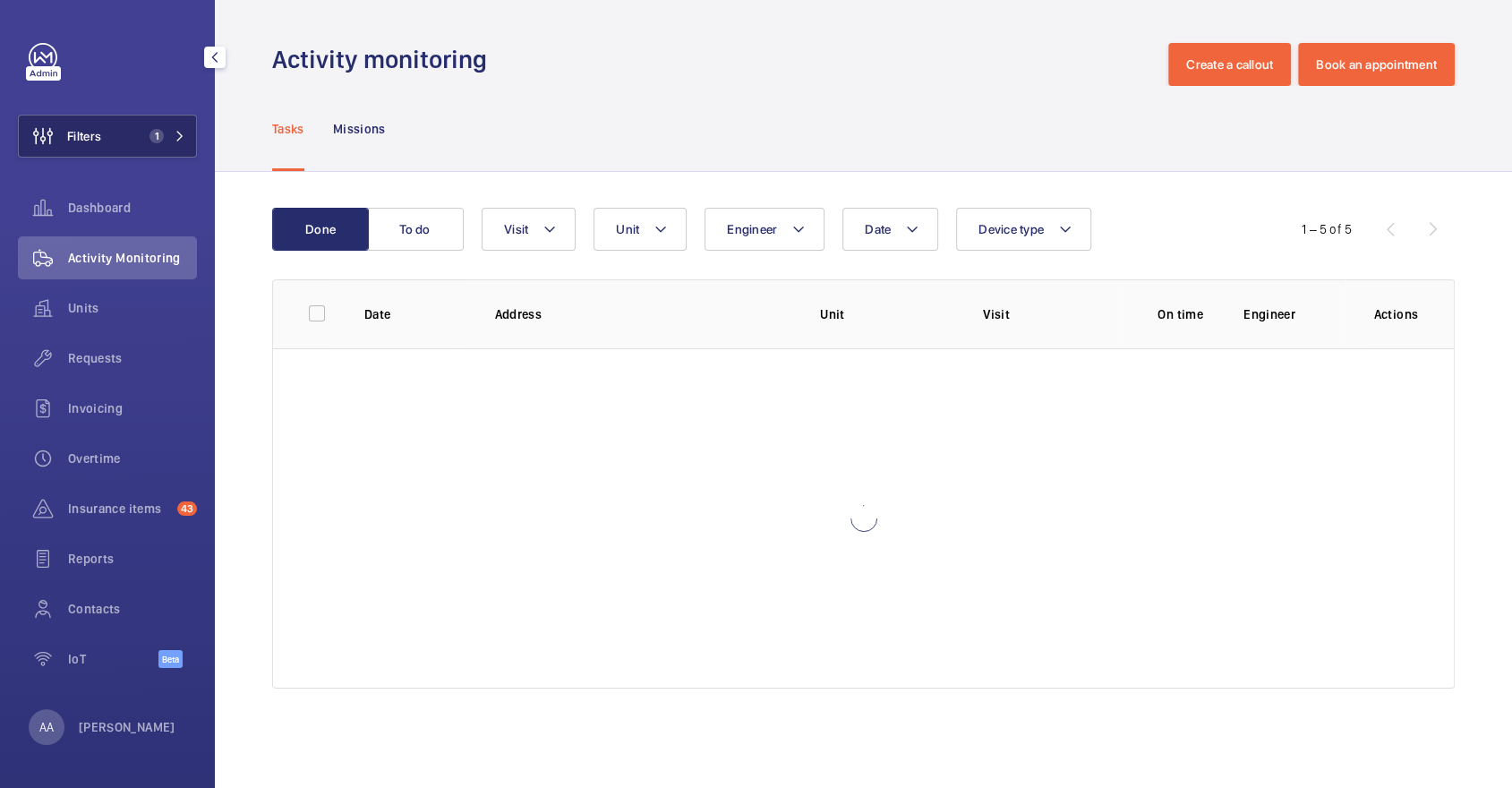
click at [125, 130] on button "Filters 1" at bounding box center [107, 136] width 179 height 43
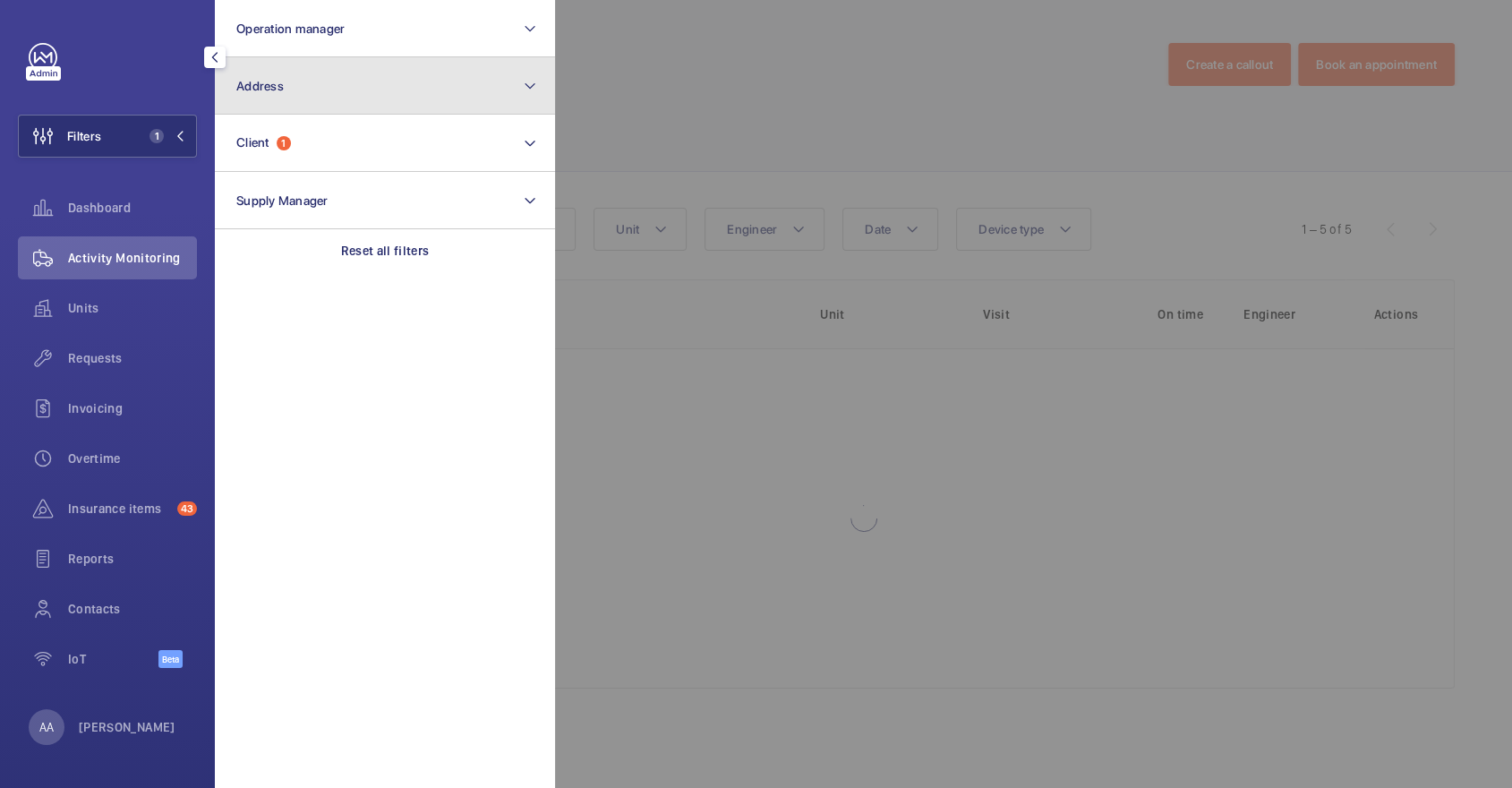
click at [330, 62] on button "Address" at bounding box center [384, 85] width 340 height 57
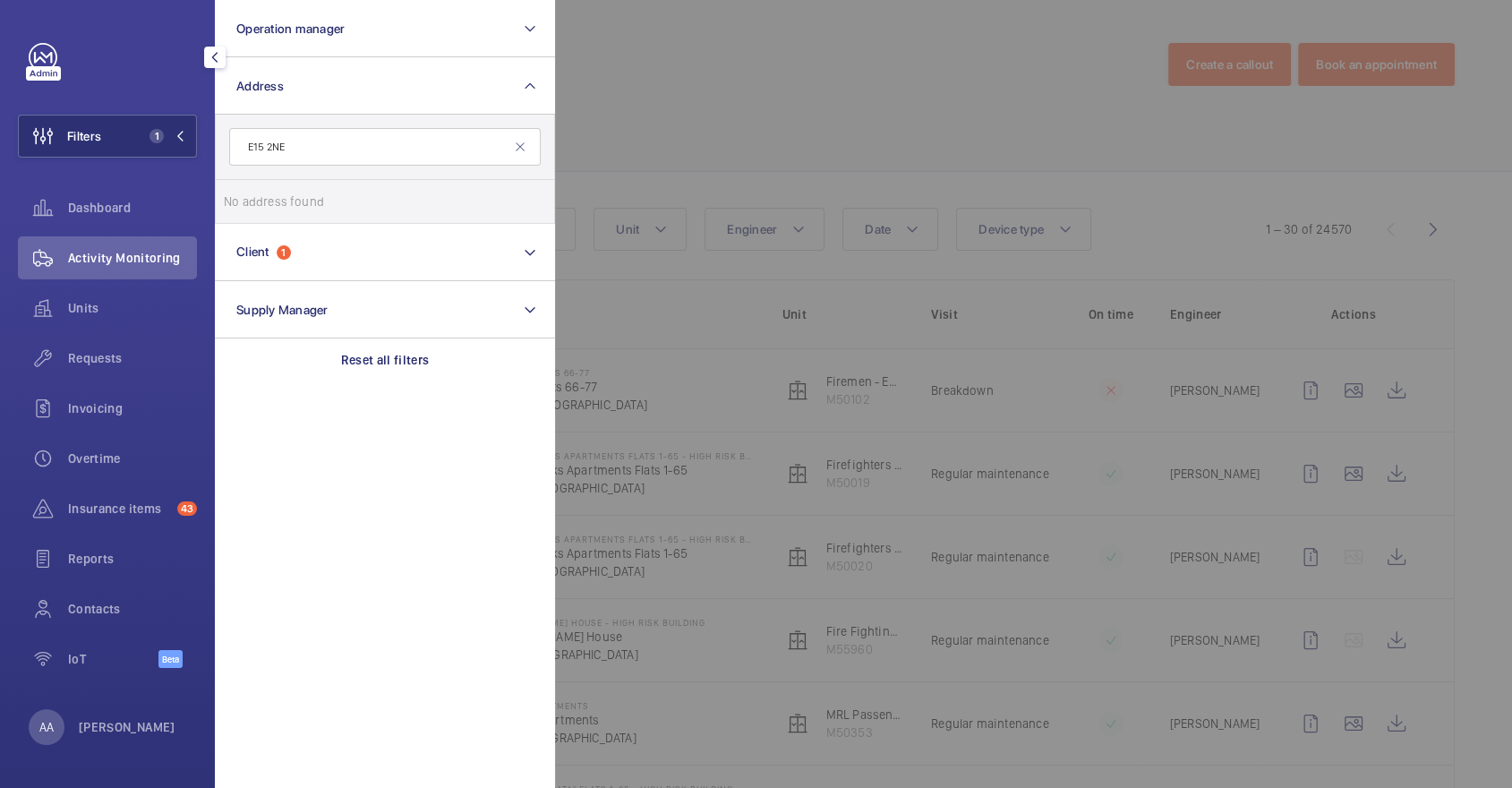
click at [255, 138] on input "E15 2NE" at bounding box center [385, 147] width 312 height 37
click at [351, 158] on input "E15 2NE" at bounding box center [385, 147] width 312 height 37
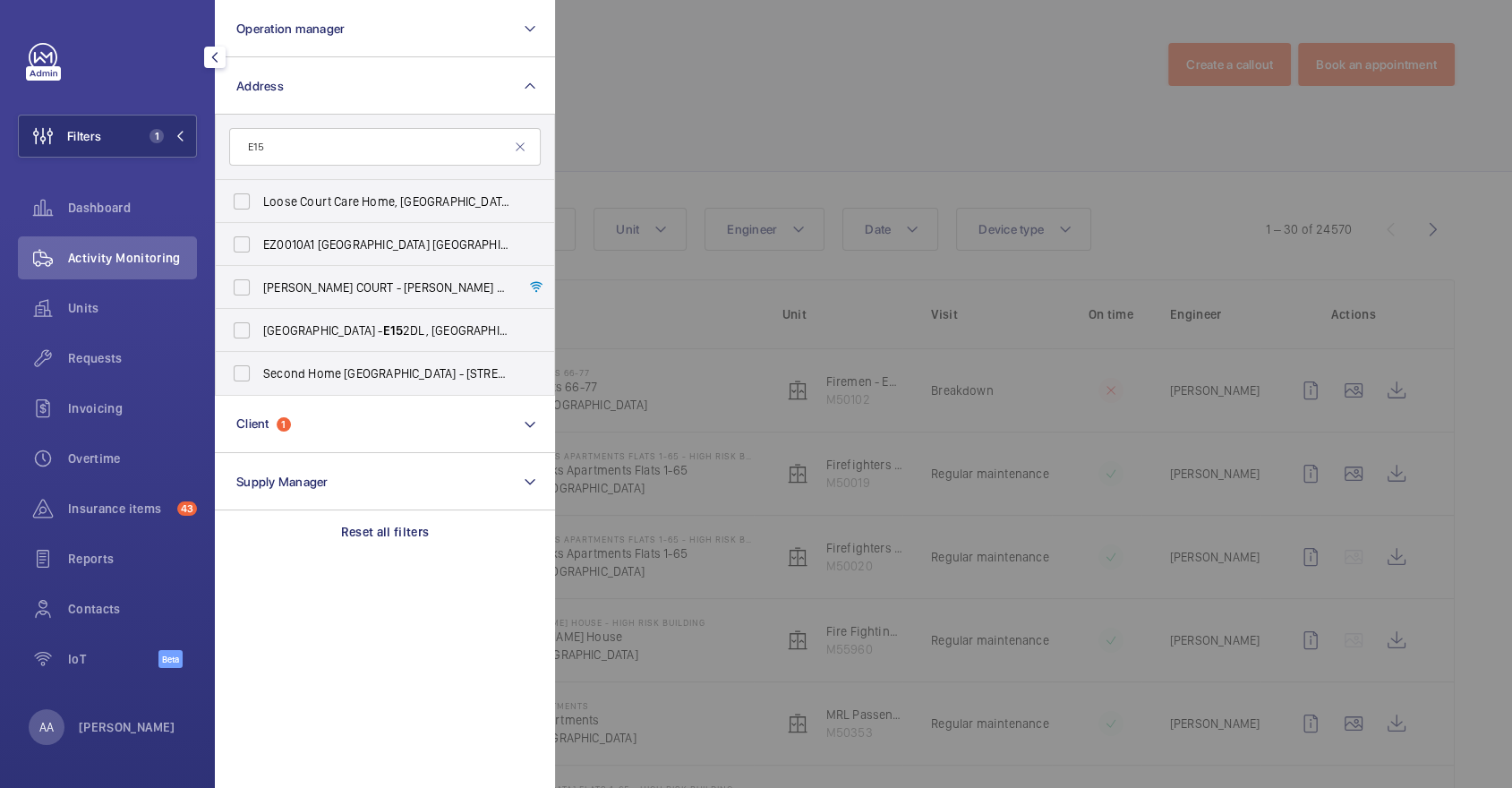
type input "E15"
click at [763, 85] on div at bounding box center [1311, 394] width 1512 height 788
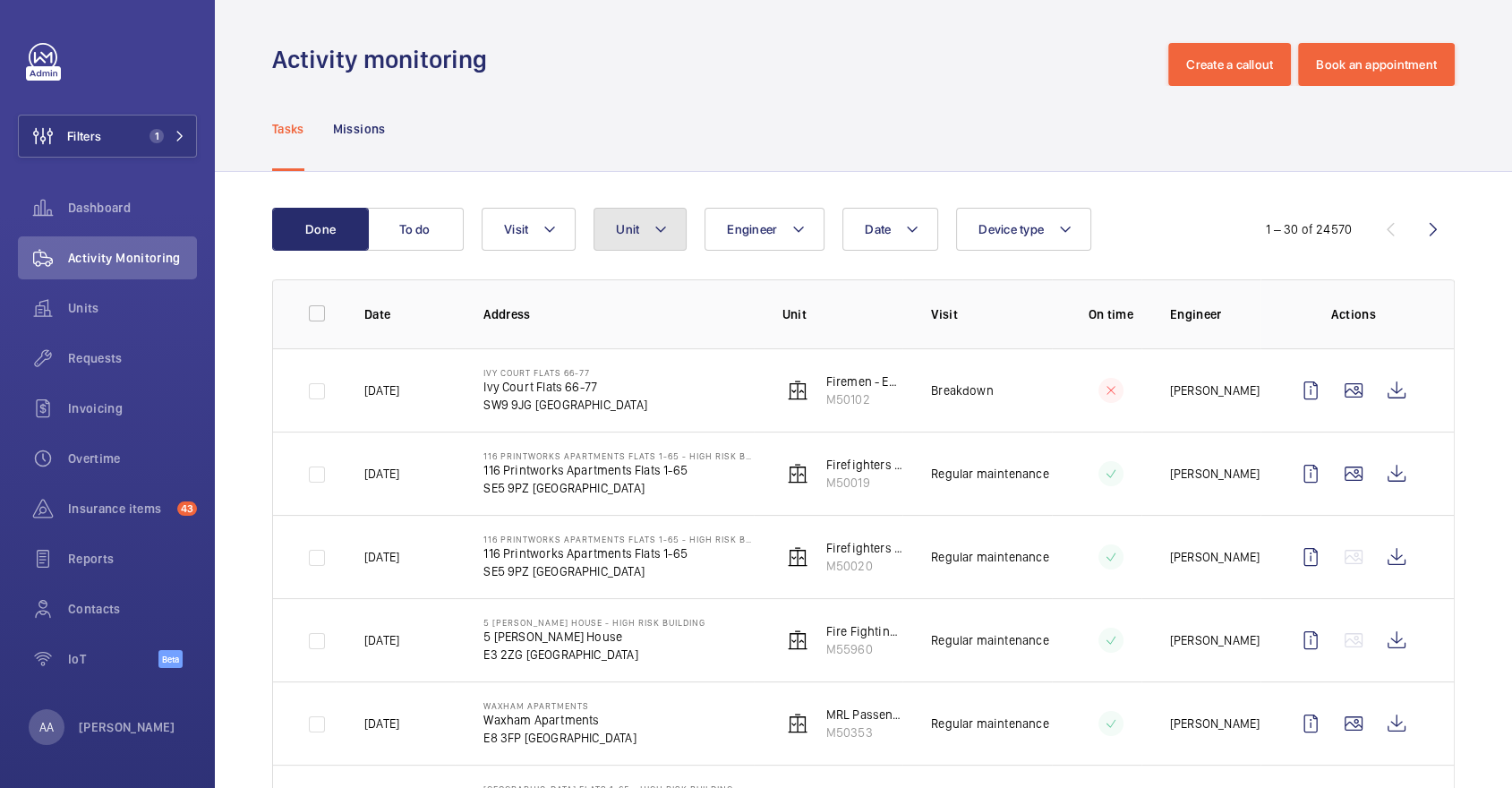
click at [621, 212] on button "Unit" at bounding box center [639, 229] width 93 height 43
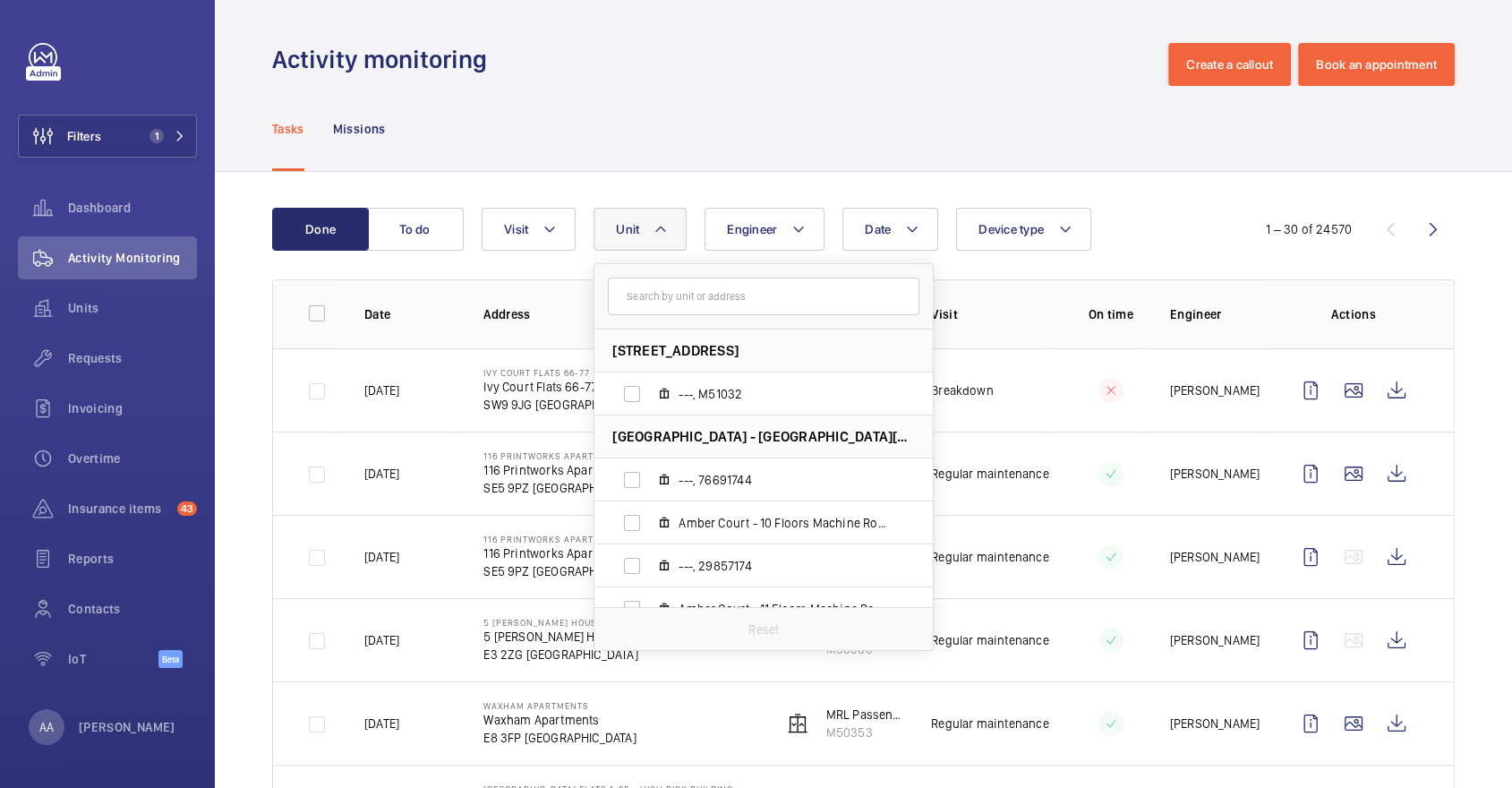
type input "E15 2NE"
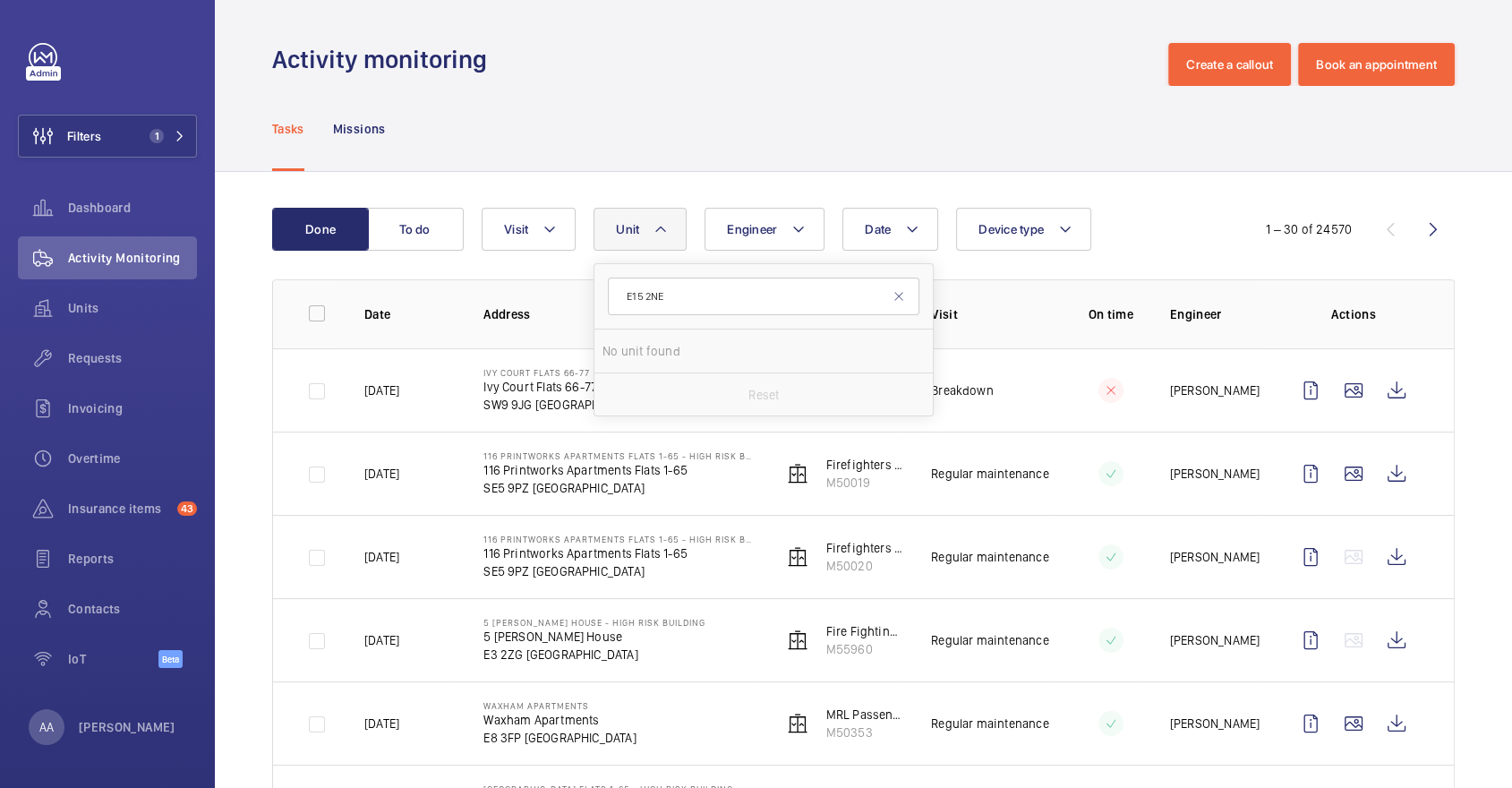
click at [664, 293] on input "E15 2NE" at bounding box center [764, 296] width 312 height 37
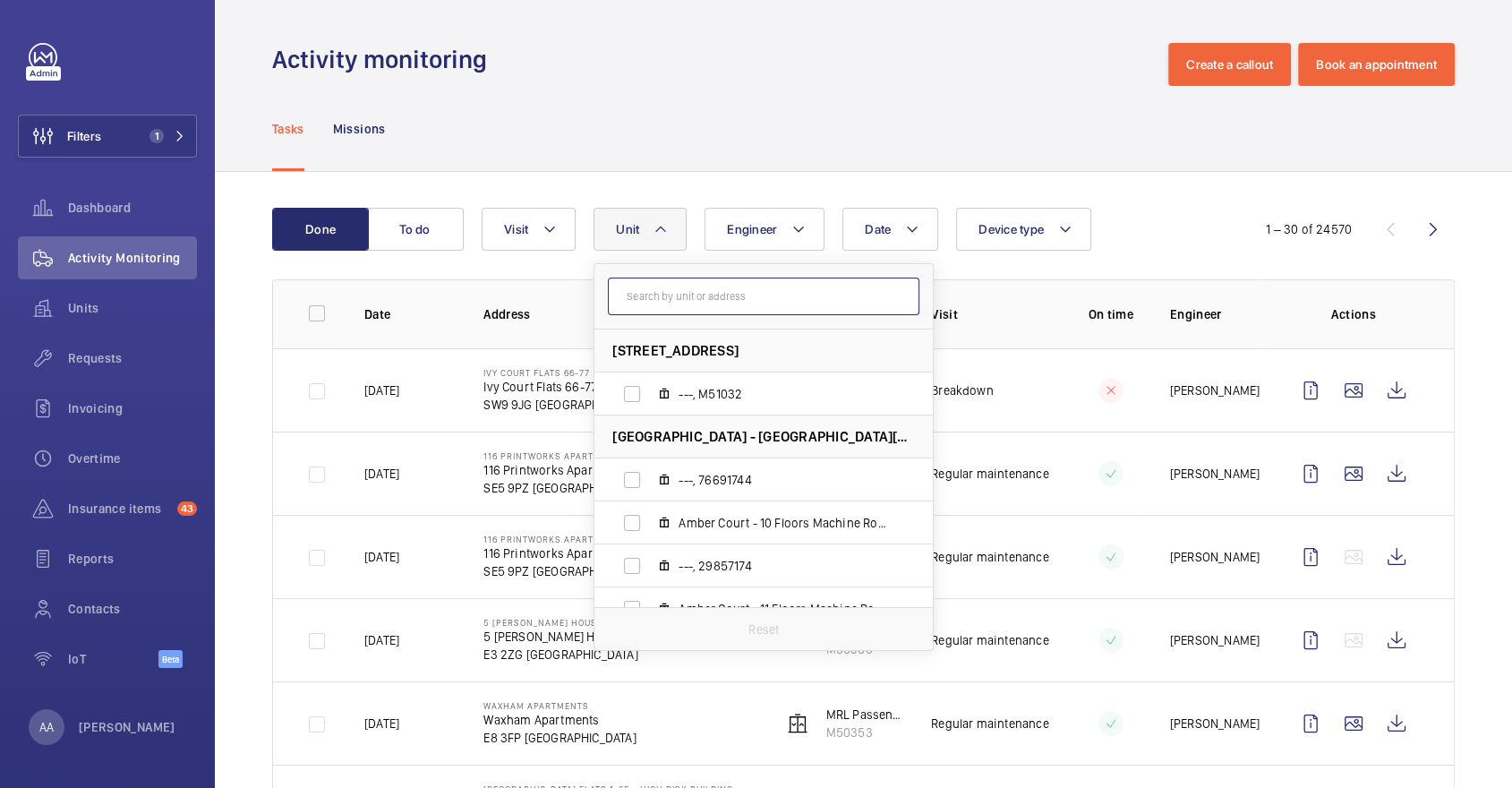
paste input "M60330"
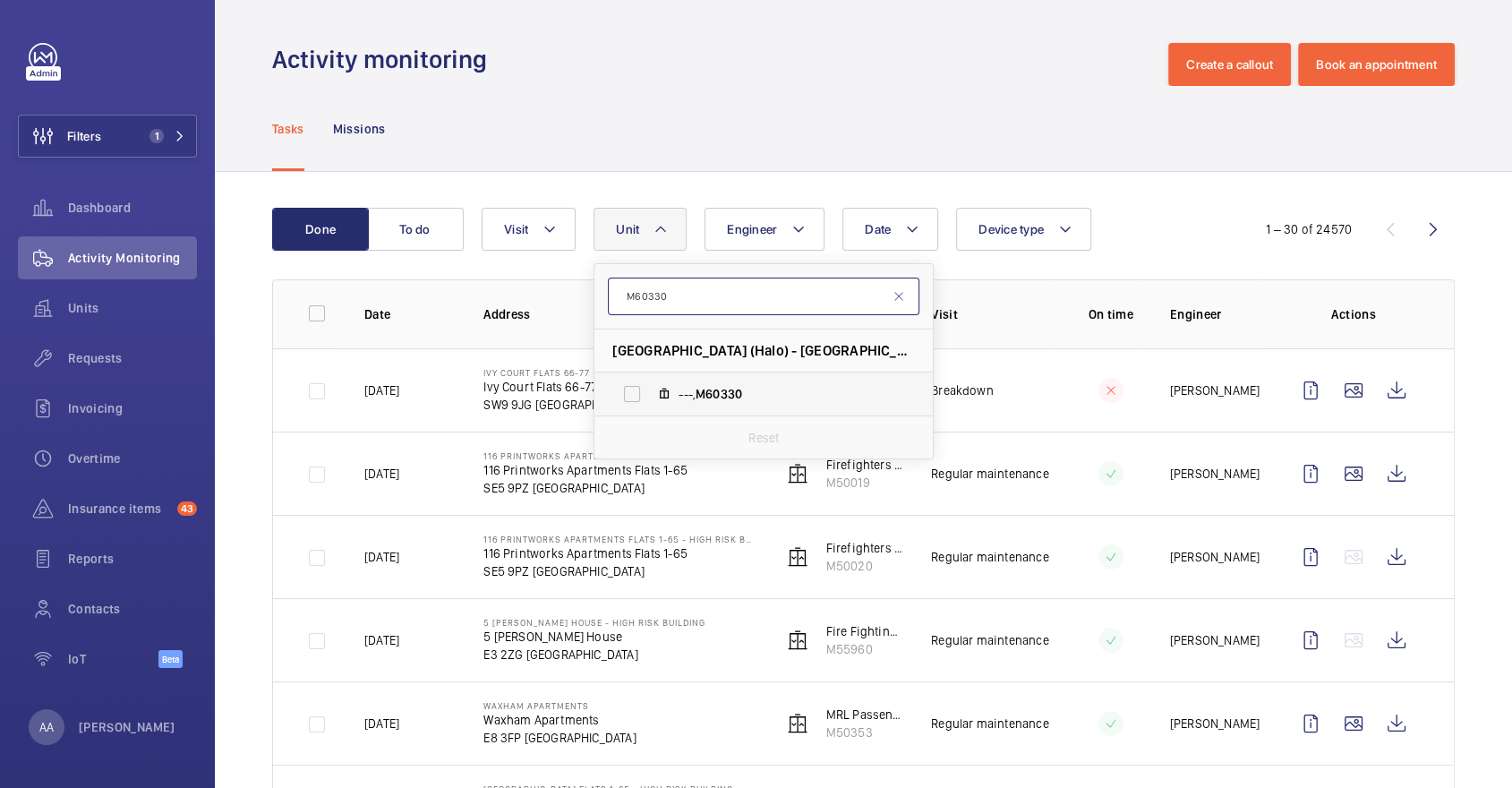
type input "M60330"
click at [725, 380] on label "---, M60330" at bounding box center [749, 394] width 310 height 43
click at [650, 380] on input "---, M60330" at bounding box center [631, 394] width 36 height 36
checkbox input "true"
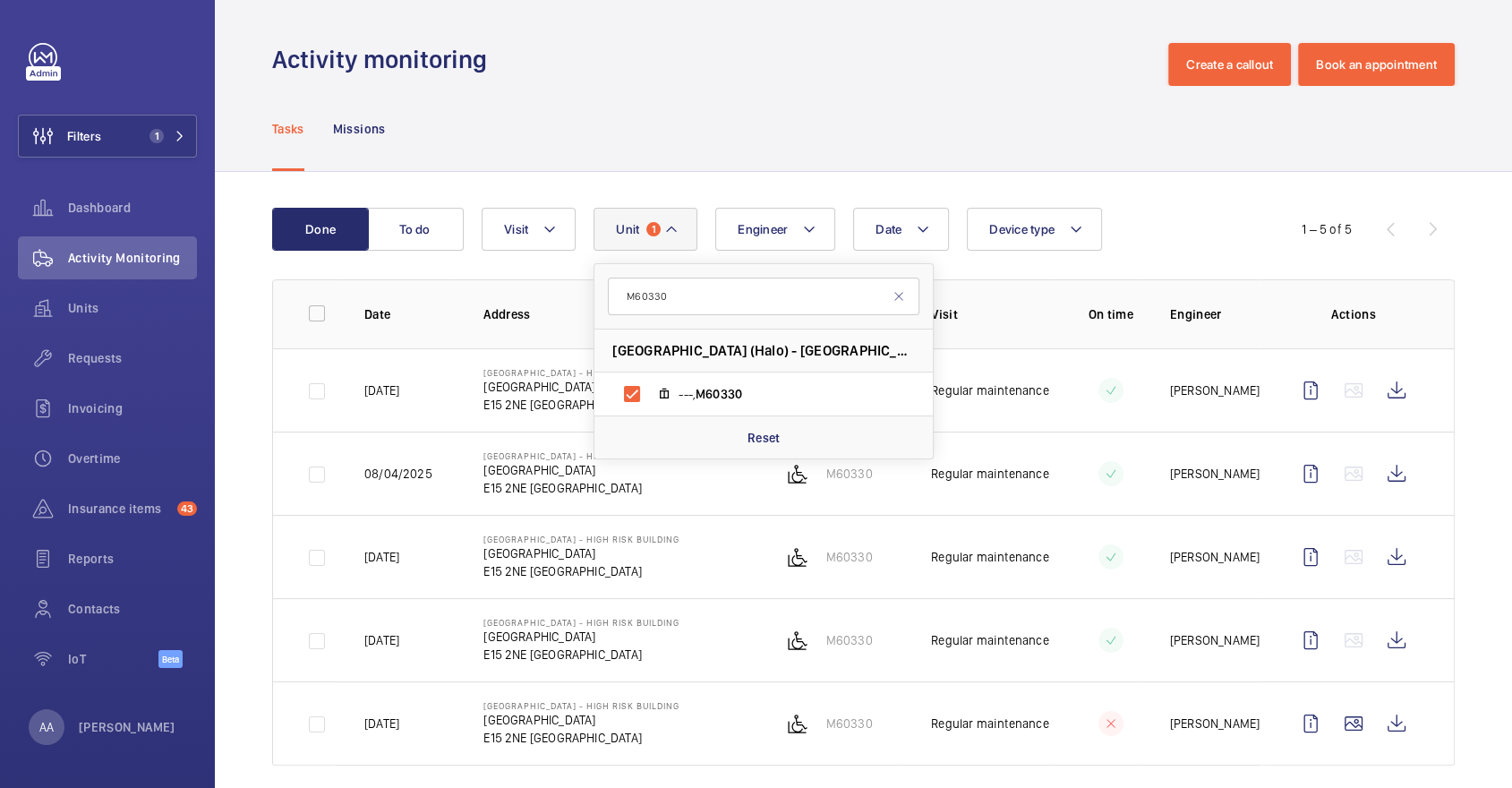
click at [683, 159] on div "Tasks Missions" at bounding box center [864, 128] width 1183 height 85
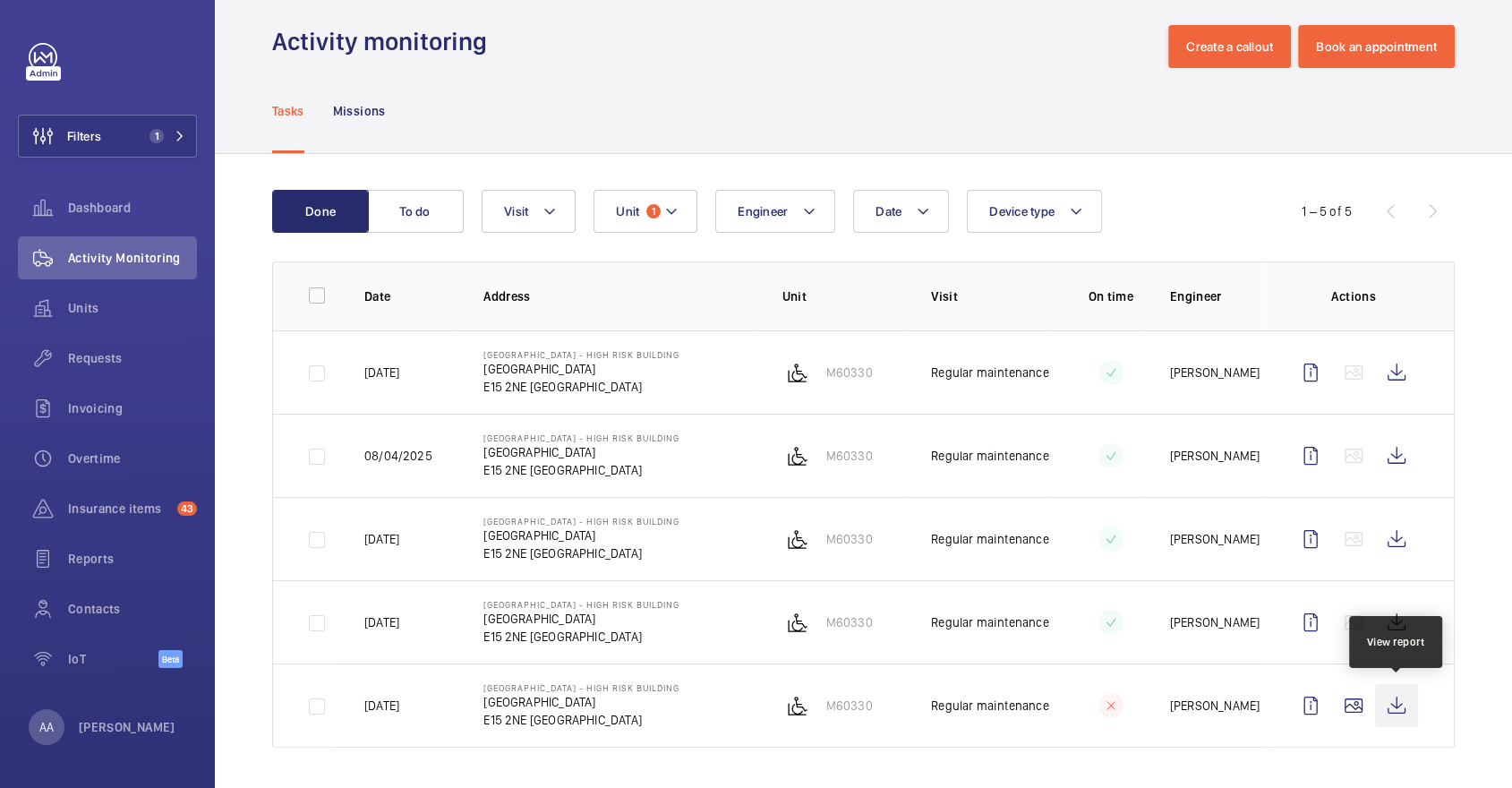
click at [1404, 712] on wm-front-icon-button at bounding box center [1397, 706] width 43 height 43
click at [132, 562] on span "Reports" at bounding box center [131, 559] width 128 height 18
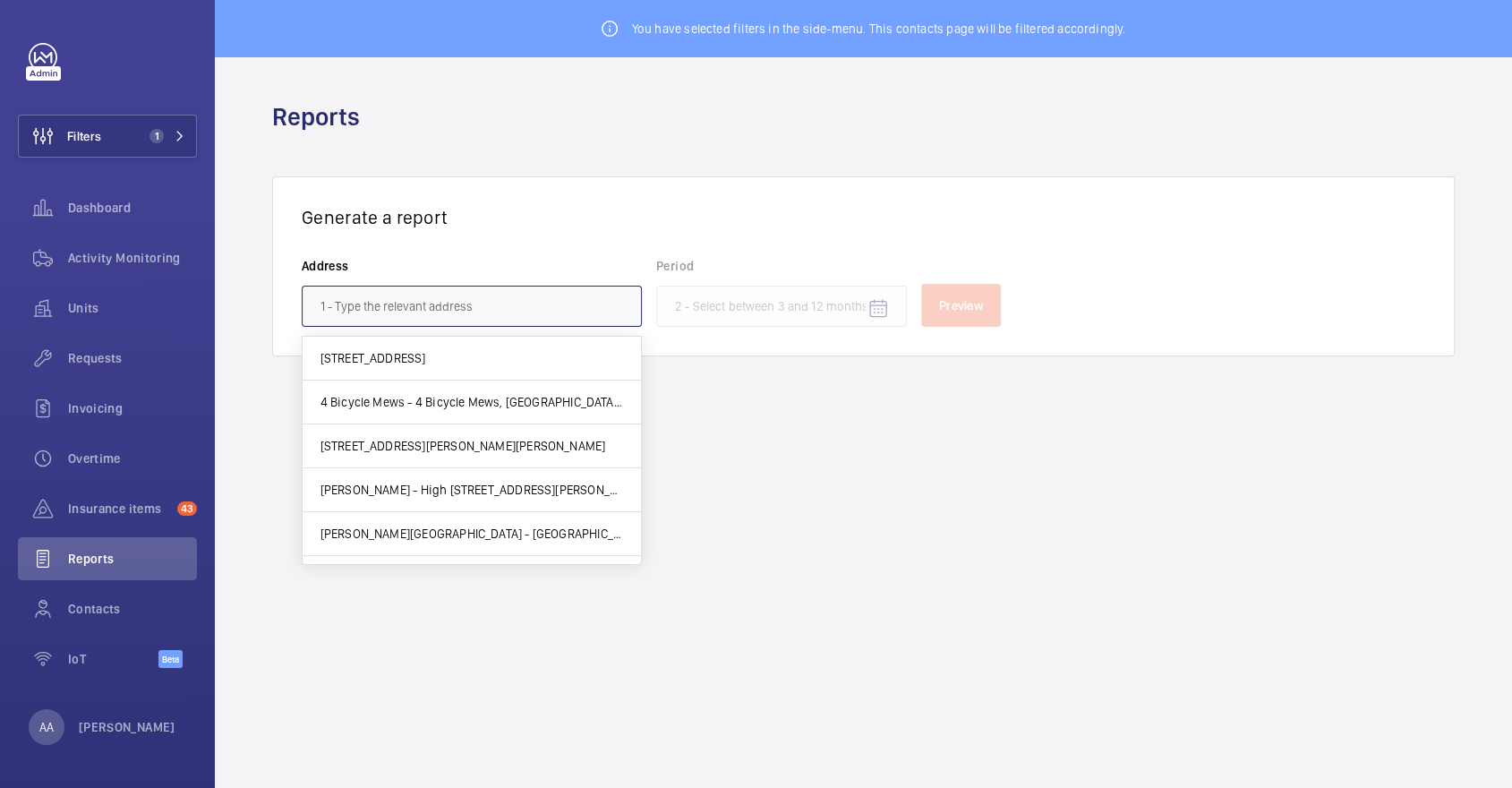
click at [544, 305] on input "text" at bounding box center [472, 306] width 340 height 41
paste input "M60330"
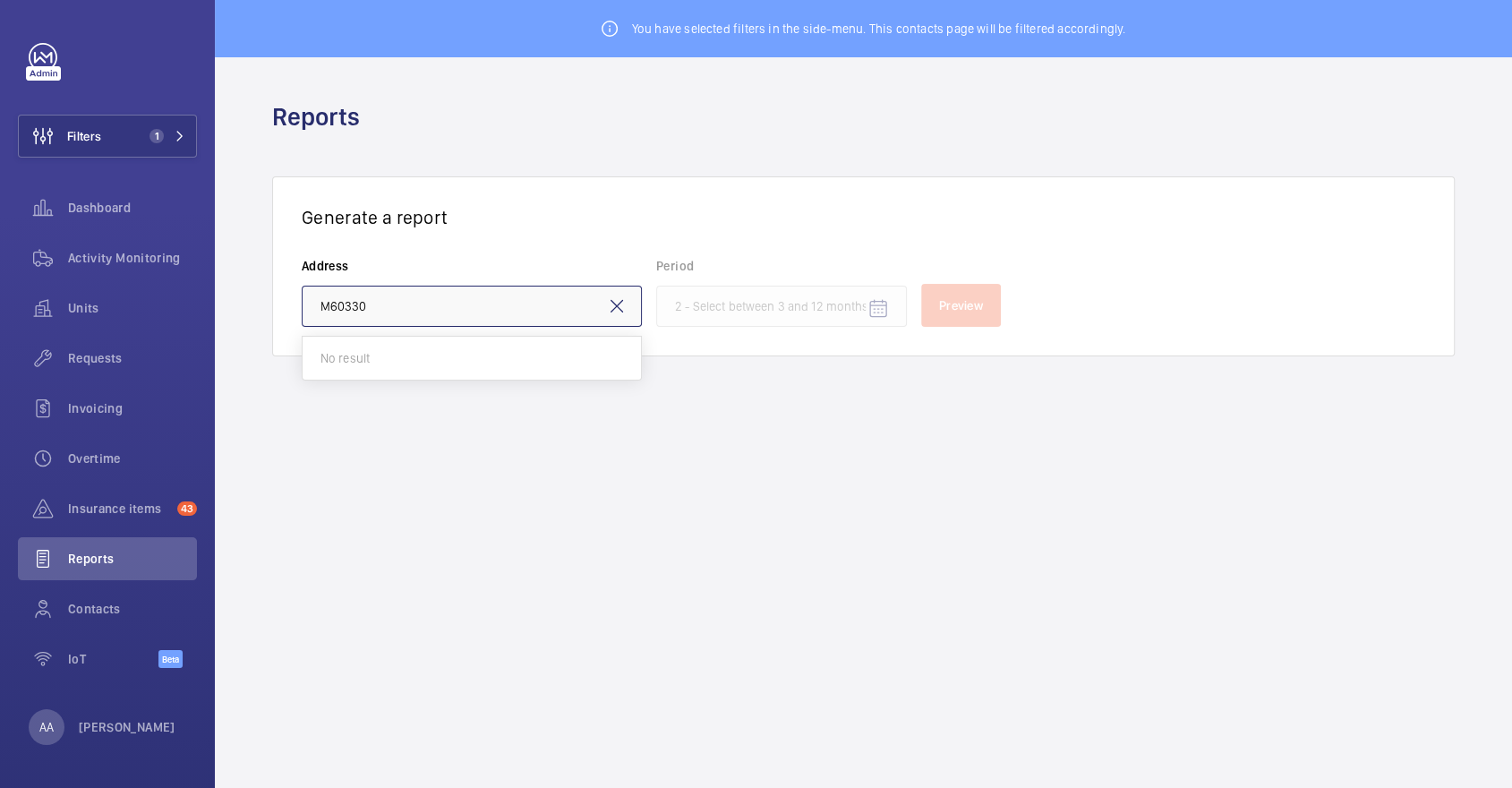
click at [319, 302] on input "M60330" at bounding box center [472, 306] width 340 height 41
type input "M60330"
click at [618, 160] on wm-front-admin-header "Reports" at bounding box center [863, 116] width 1297 height 119
click at [763, 304] on wm-front-input-datepicker "Period" at bounding box center [781, 291] width 251 height 70
click at [141, 252] on span "Activity Monitoring" at bounding box center [131, 258] width 128 height 18
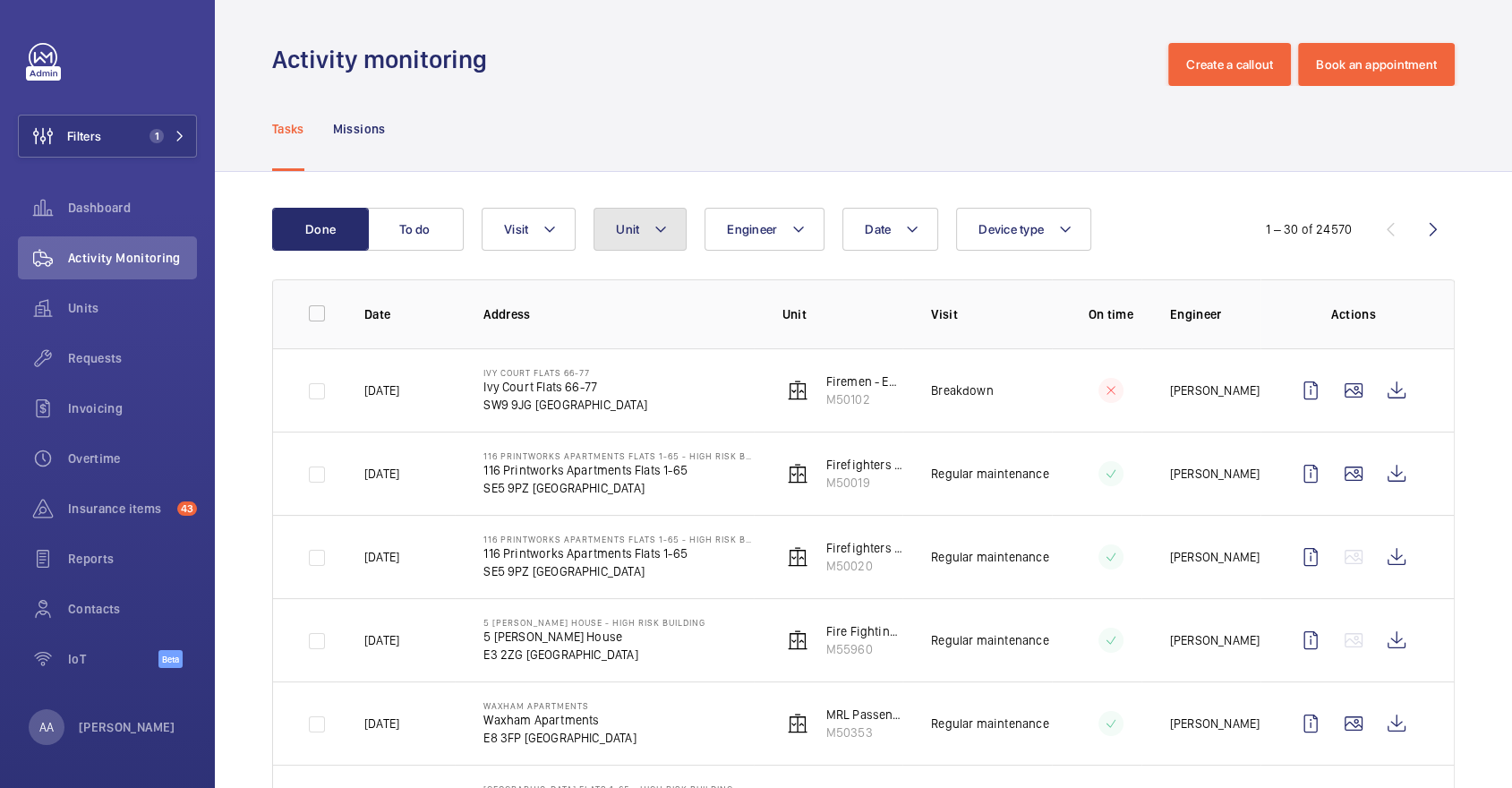
click at [620, 231] on span "Unit" at bounding box center [628, 228] width 24 height 15
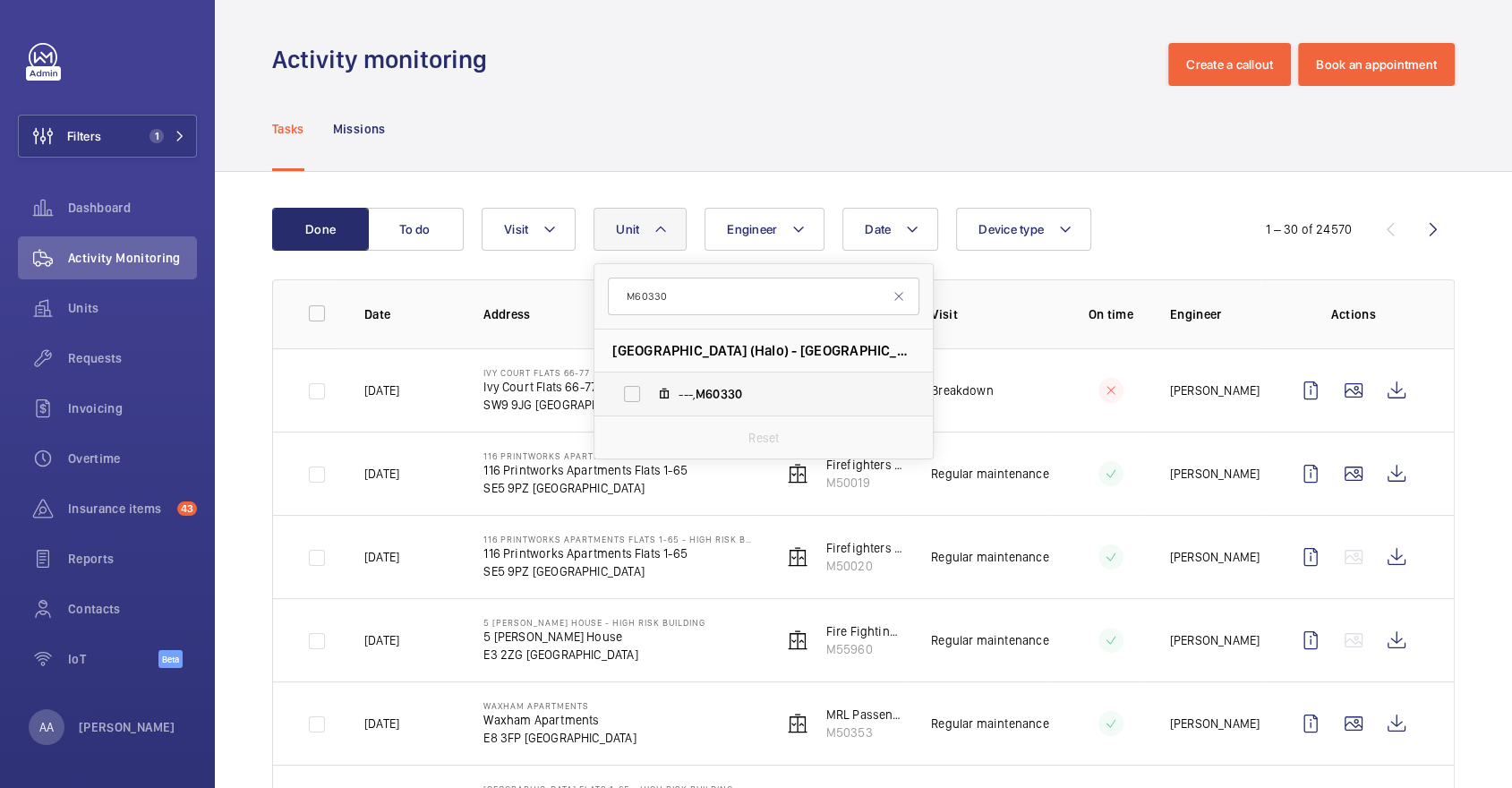
type input "M60330"
click at [695, 399] on span "---, M60330" at bounding box center [782, 394] width 208 height 18
click at [650, 399] on input "---, M60330" at bounding box center [631, 394] width 36 height 36
checkbox input "true"
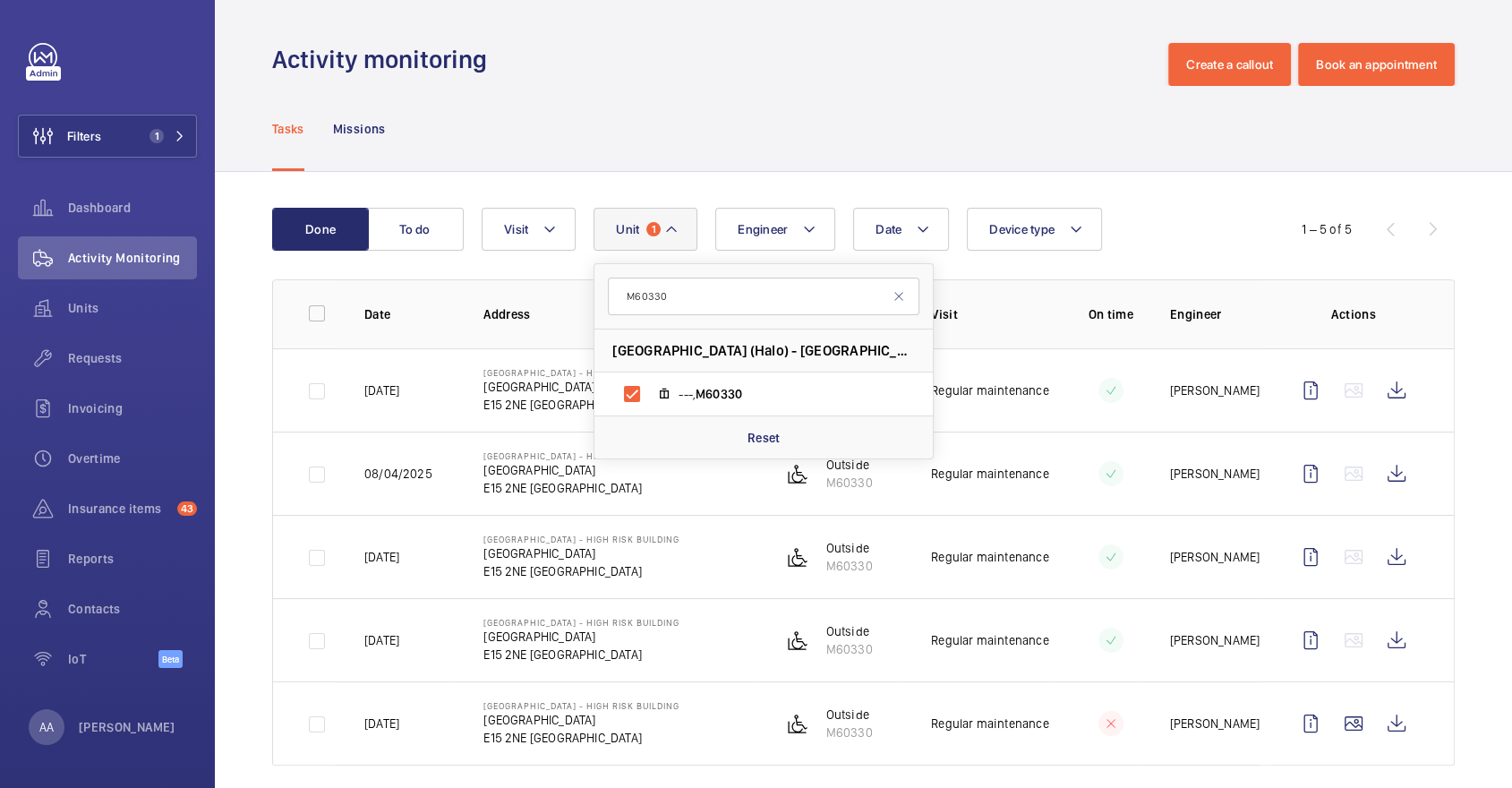
click at [957, 133] on div "Tasks Missions" at bounding box center [864, 128] width 1183 height 85
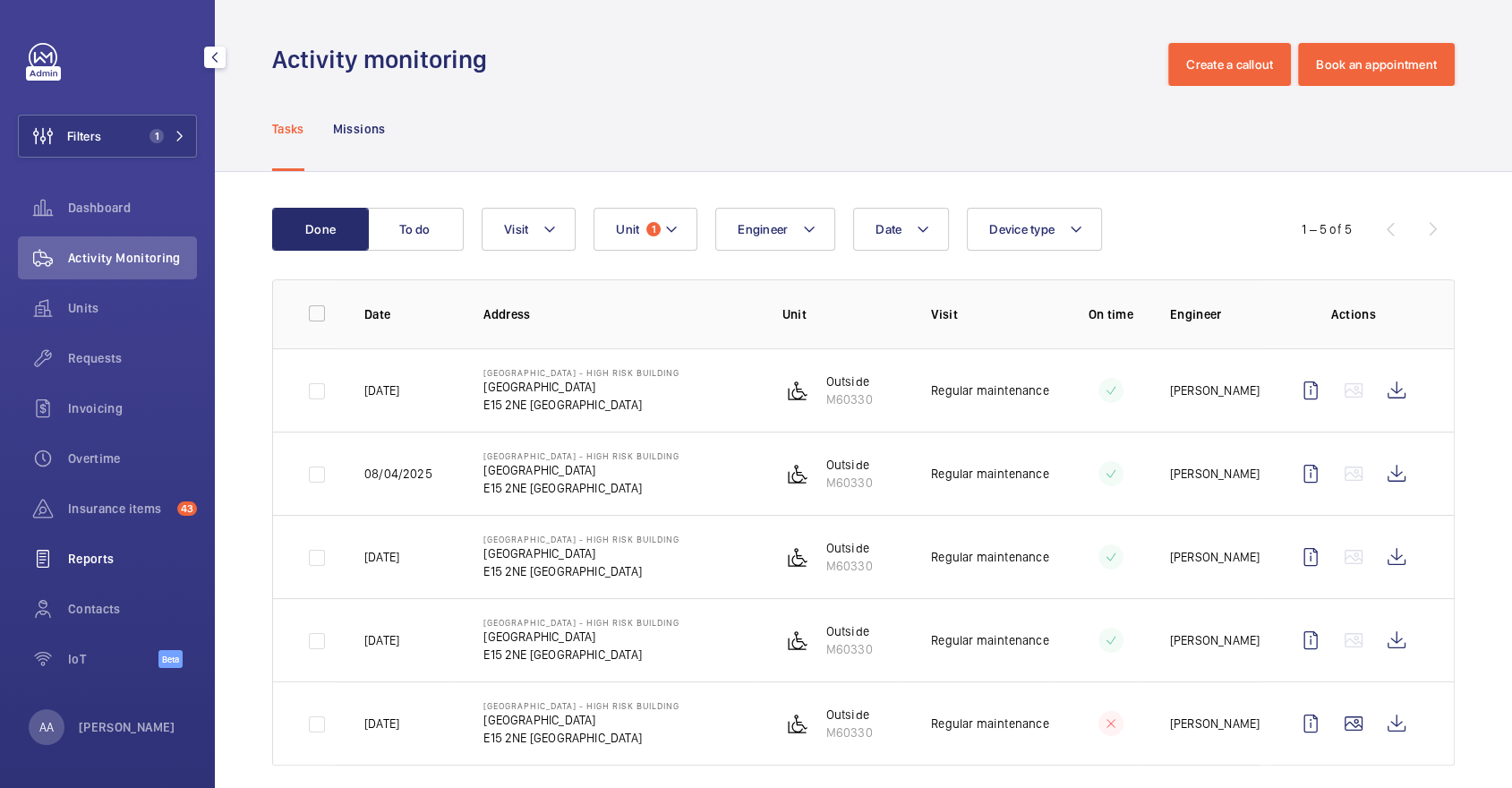
click at [124, 562] on span "Reports" at bounding box center [131, 559] width 128 height 18
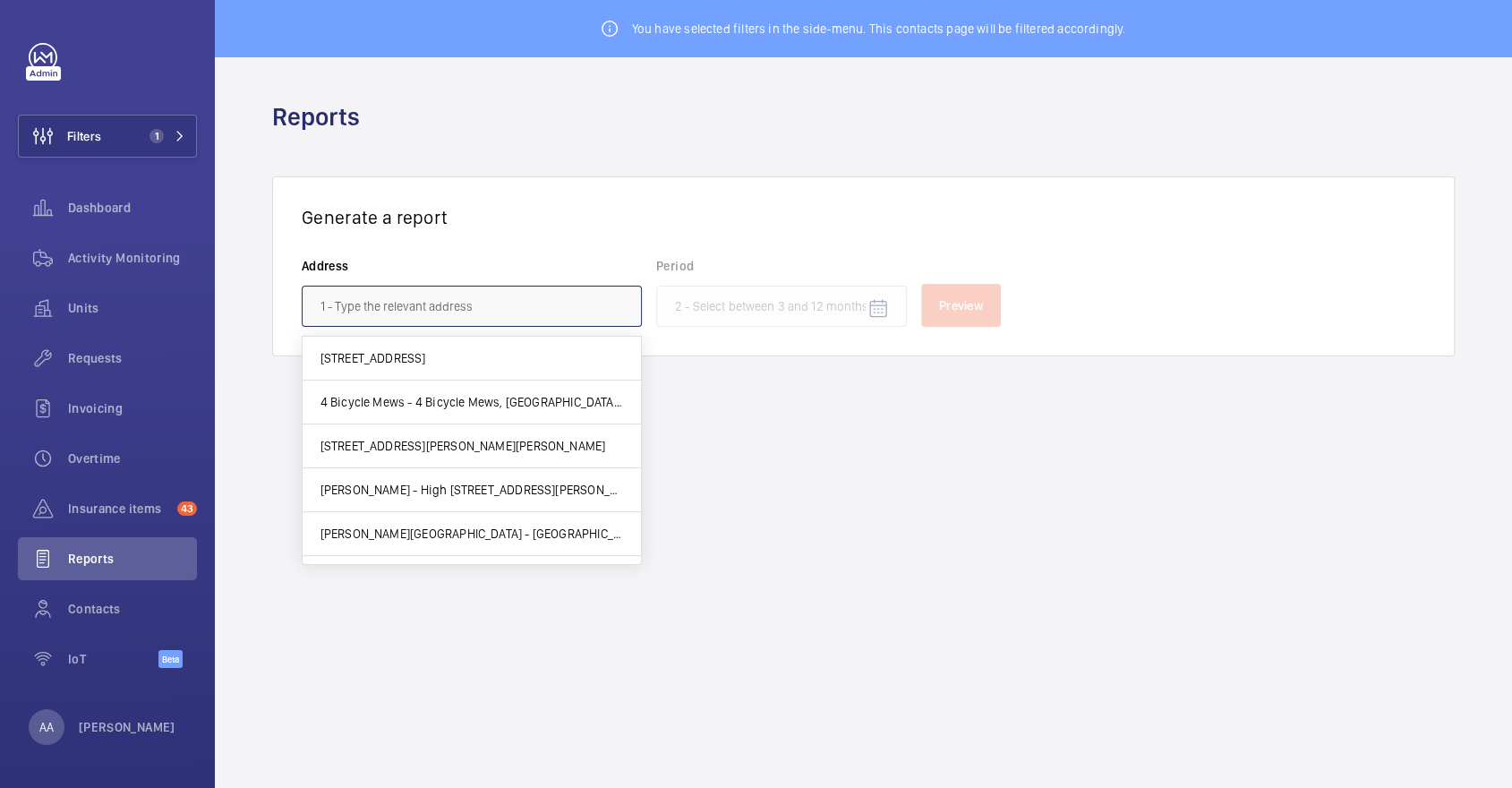
click at [399, 317] on input "text" at bounding box center [472, 306] width 340 height 41
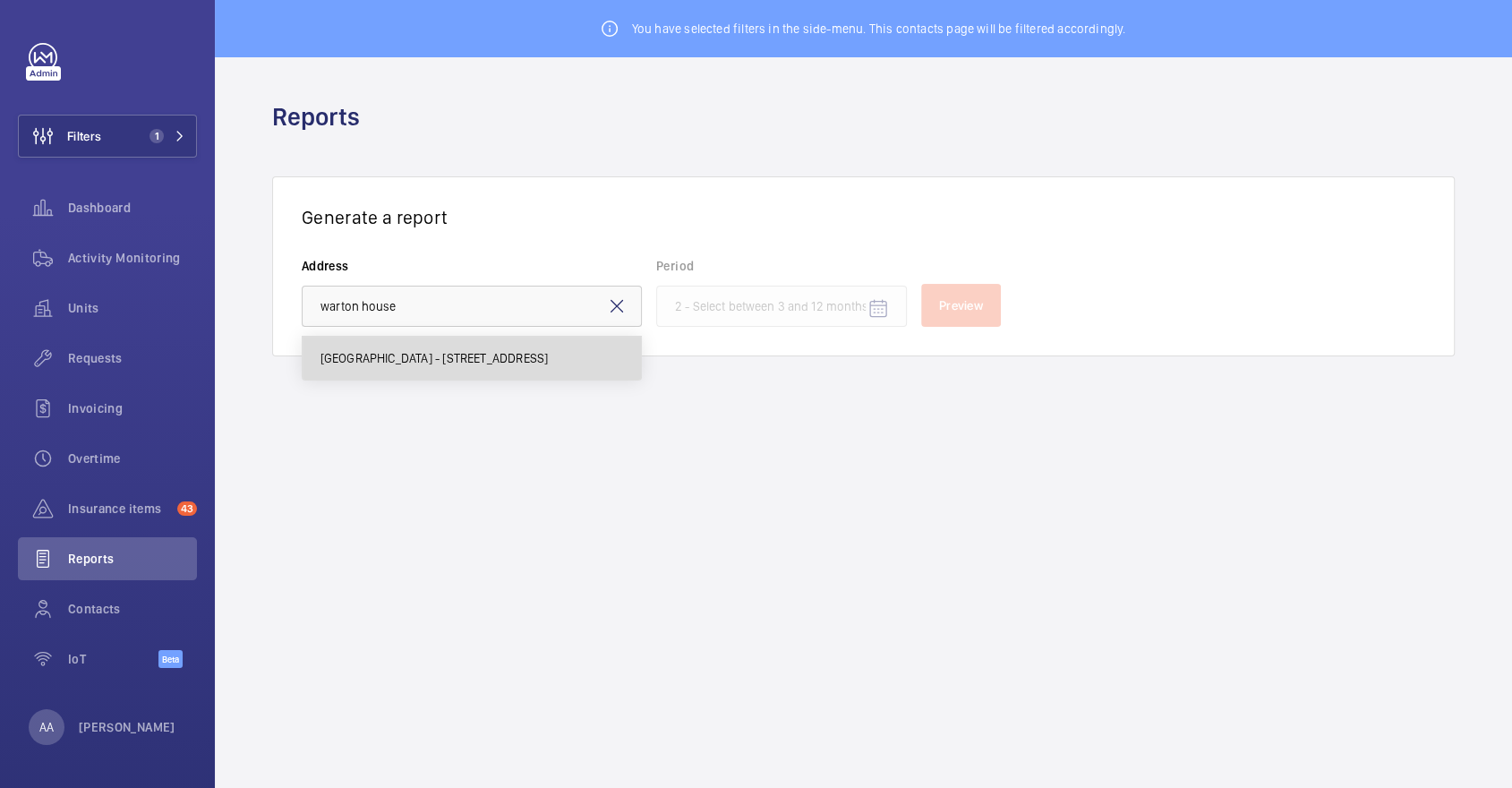
click at [447, 366] on mat-option "[GEOGRAPHIC_DATA] - [STREET_ADDRESS]" at bounding box center [472, 358] width 338 height 43
type input "[GEOGRAPHIC_DATA] - [STREET_ADDRESS]"
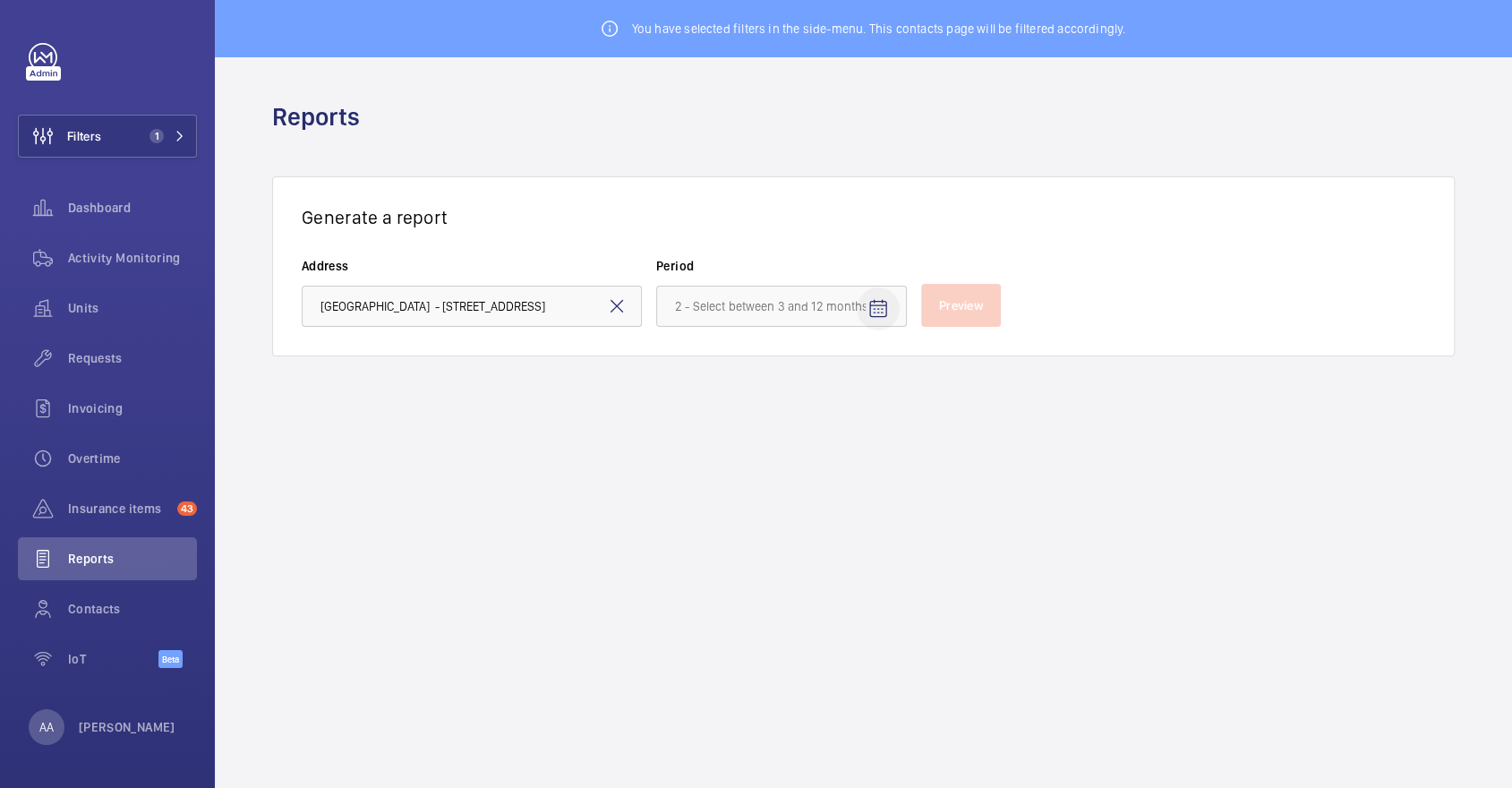
click at [880, 310] on mat-icon "Open calendar" at bounding box center [879, 309] width 22 height 22
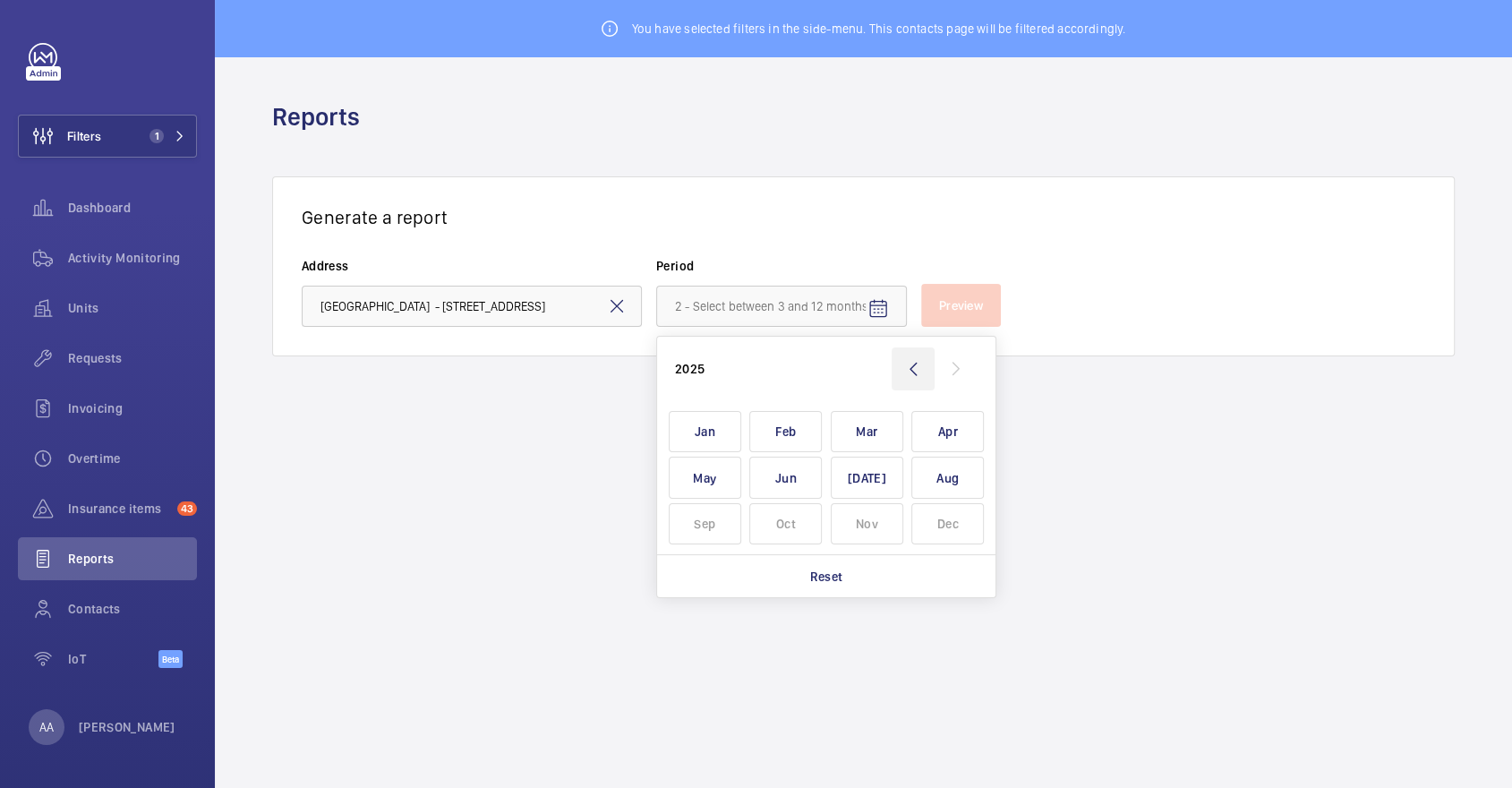
click at [914, 366] on wm-front-icon-button at bounding box center [913, 369] width 43 height 43
click at [707, 440] on span "Jan" at bounding box center [705, 431] width 73 height 42
click at [953, 364] on wm-front-icon-button at bounding box center [956, 369] width 43 height 43
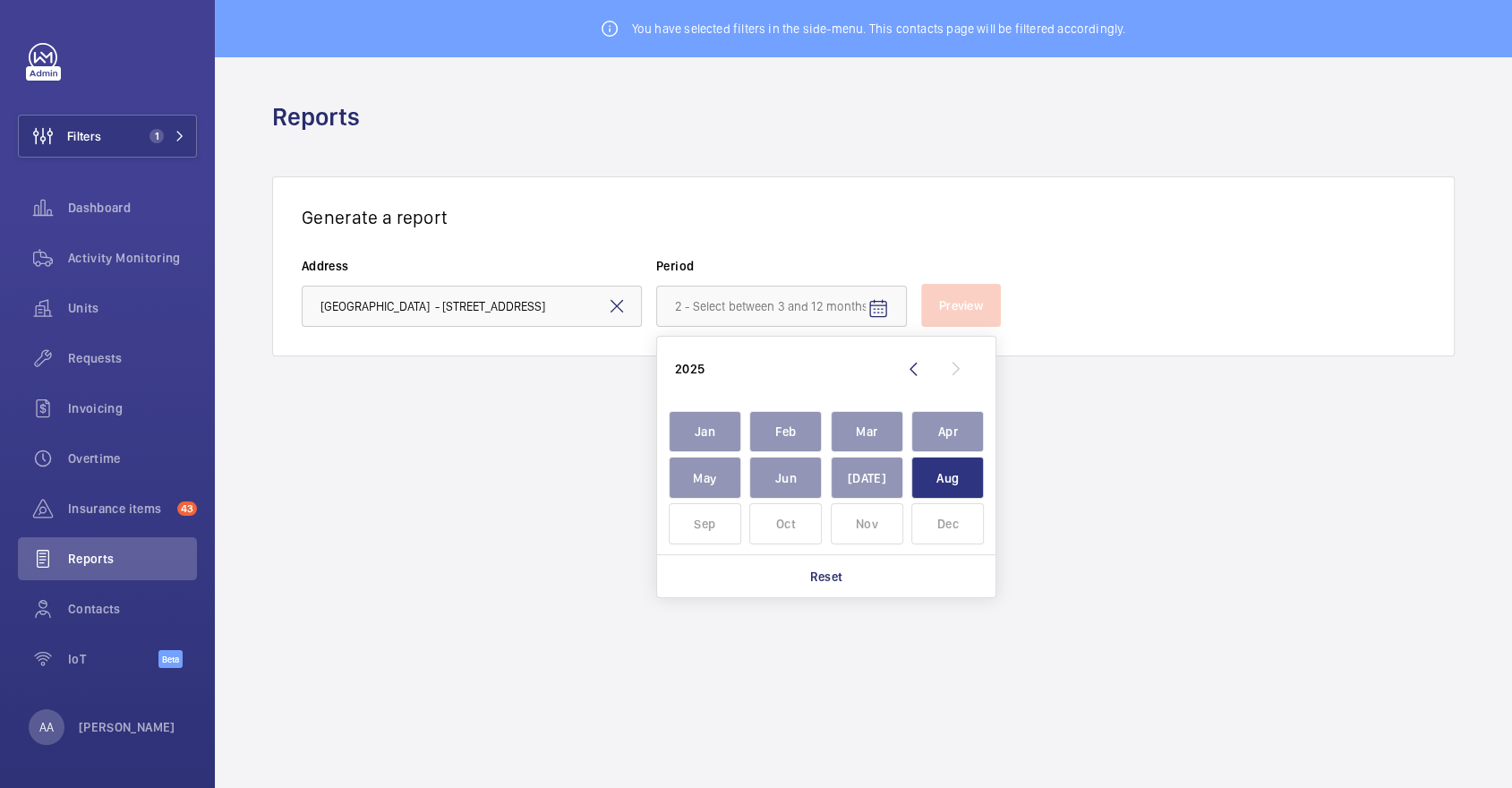
click at [930, 481] on span "Aug" at bounding box center [948, 477] width 73 height 42
type input "[DATE] - [DATE]"
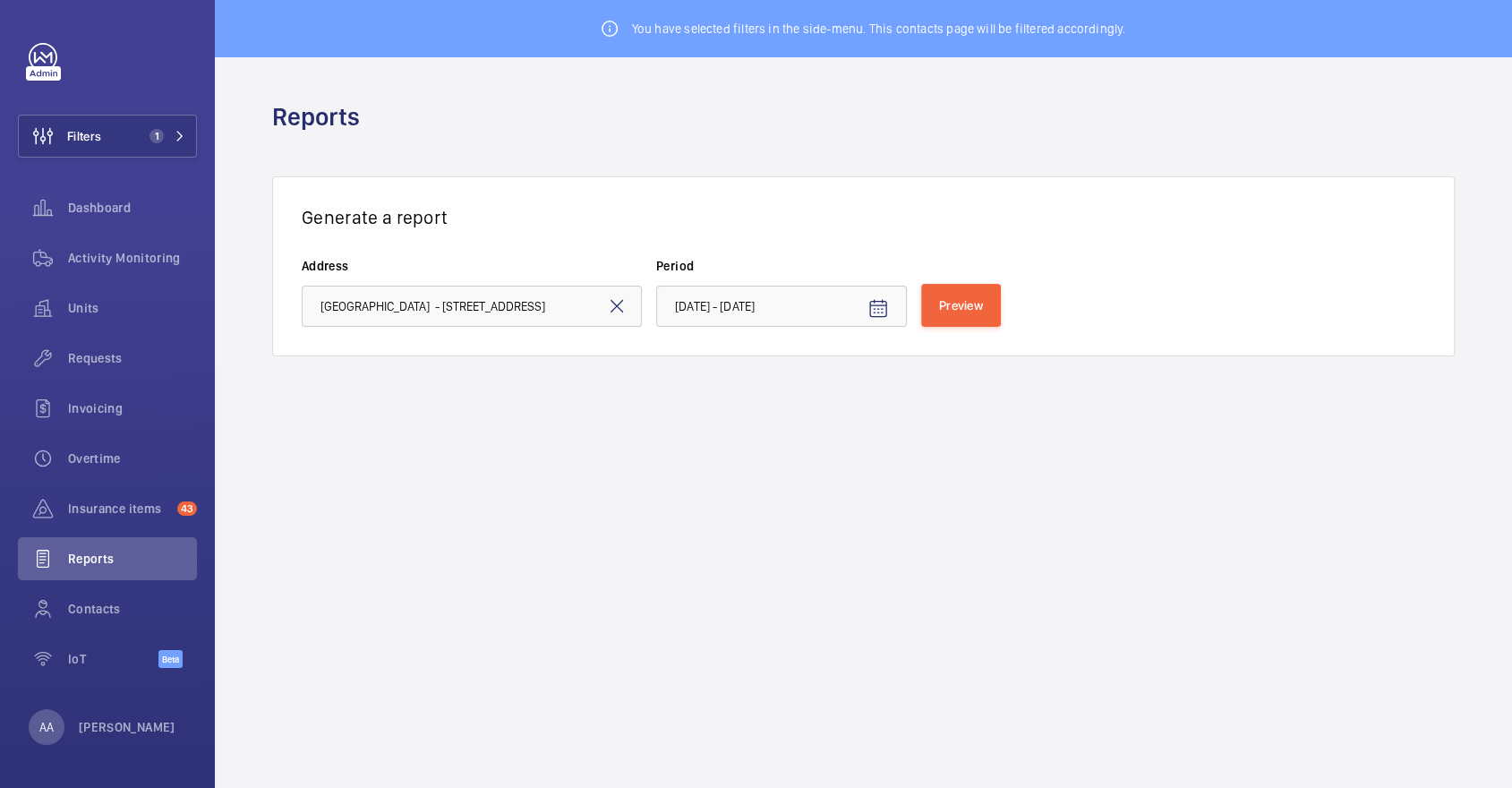
click at [938, 326] on div "Generate a report Address [GEOGRAPHIC_DATA] - High [STREET_ADDRESS] Period [DAT…" at bounding box center [864, 267] width 1183 height 180
click at [931, 302] on button "Preview" at bounding box center [961, 305] width 79 height 43
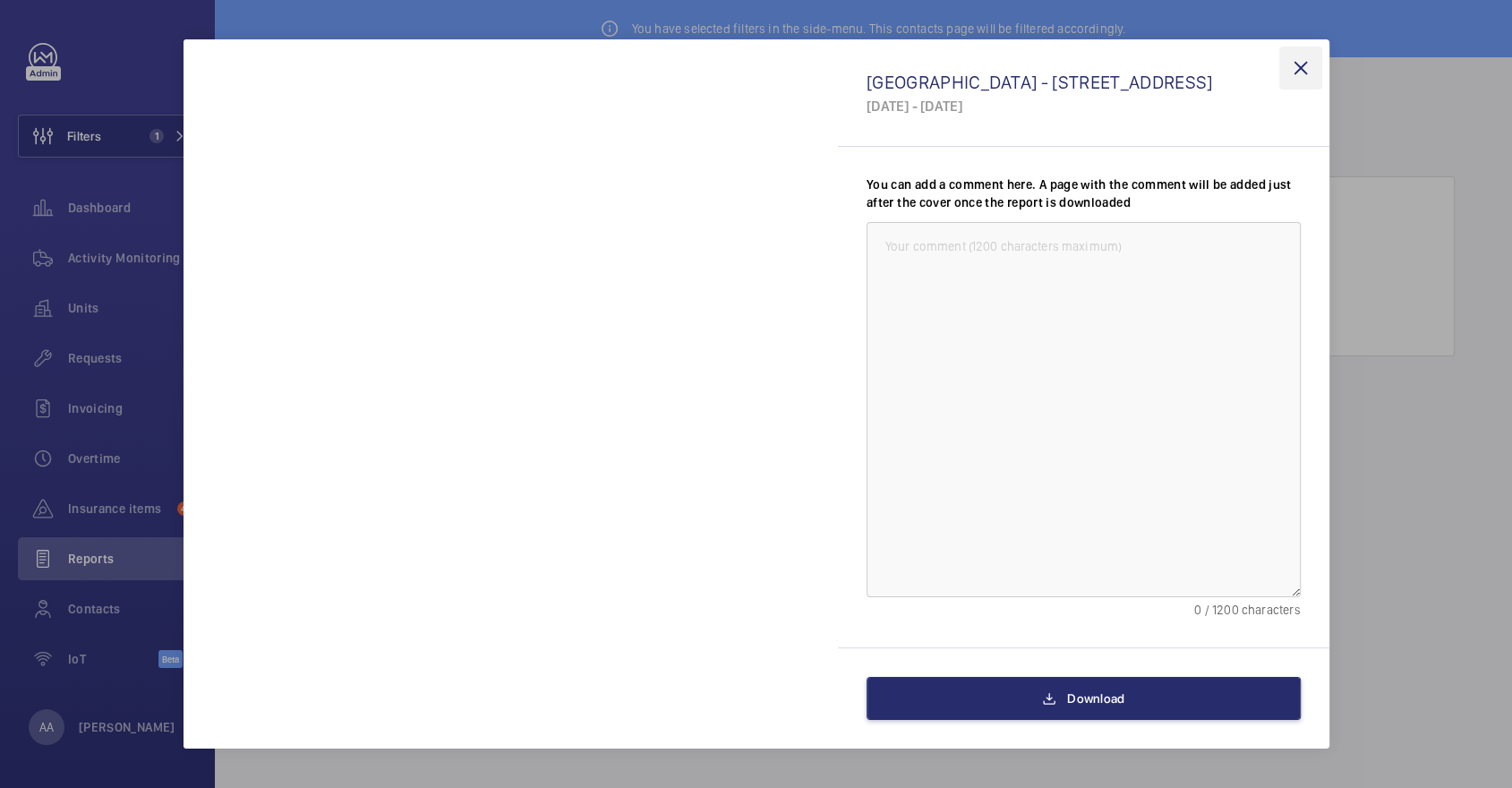
click at [1303, 63] on wm-front-icon-button at bounding box center [1301, 68] width 43 height 43
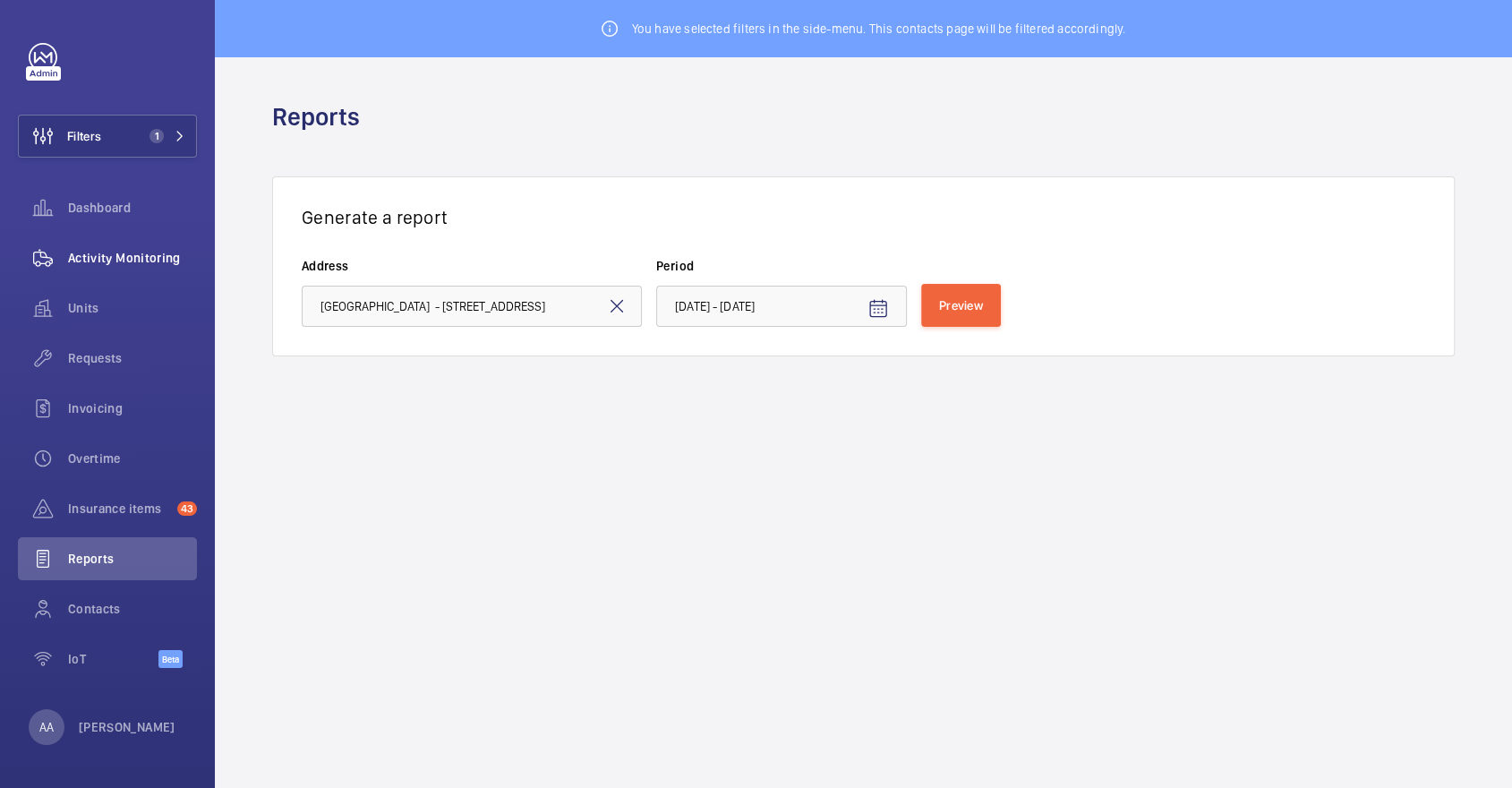
click at [170, 260] on span "Activity Monitoring" at bounding box center [131, 258] width 128 height 18
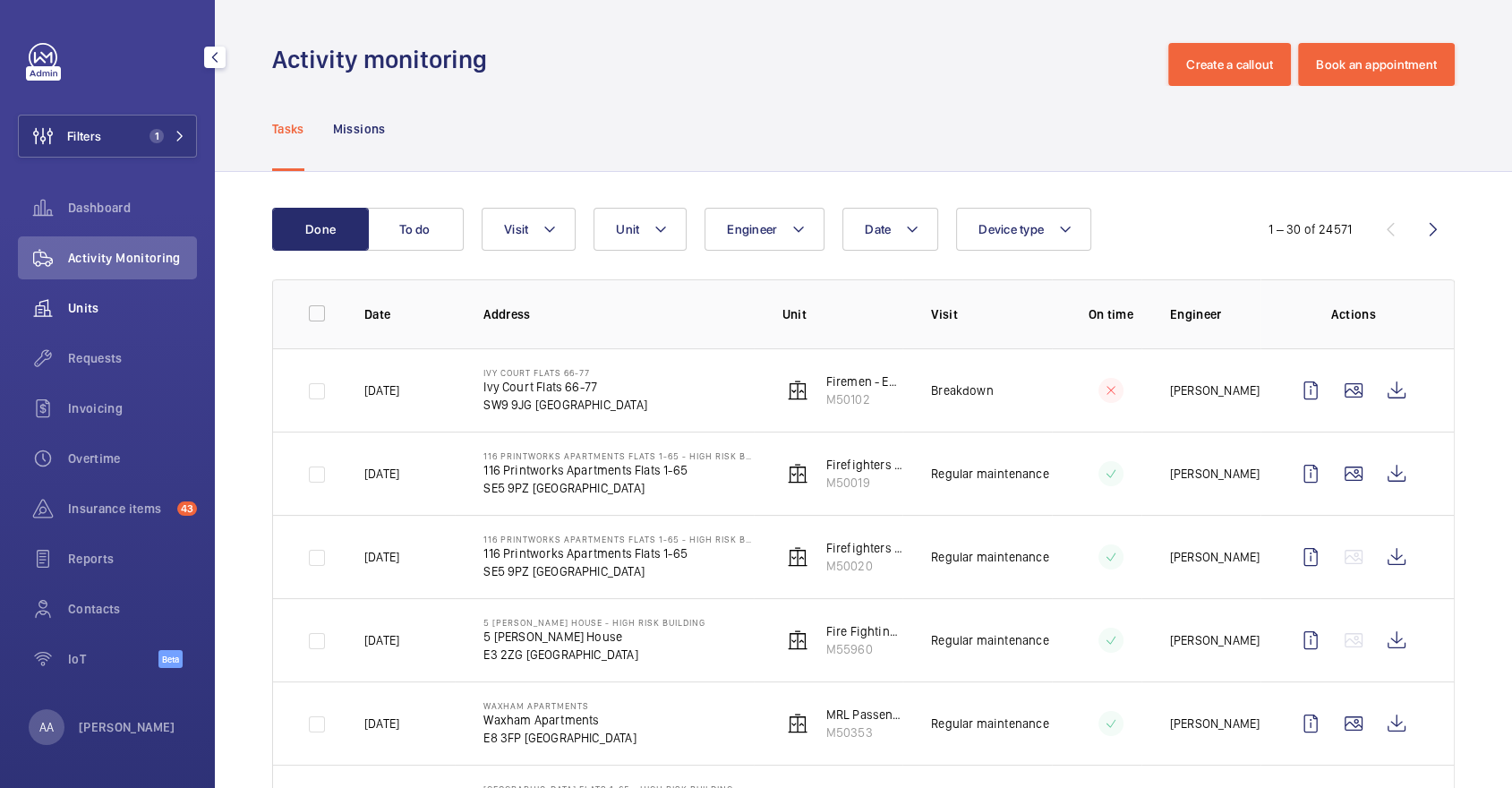
click at [143, 309] on span "Units" at bounding box center [131, 308] width 128 height 18
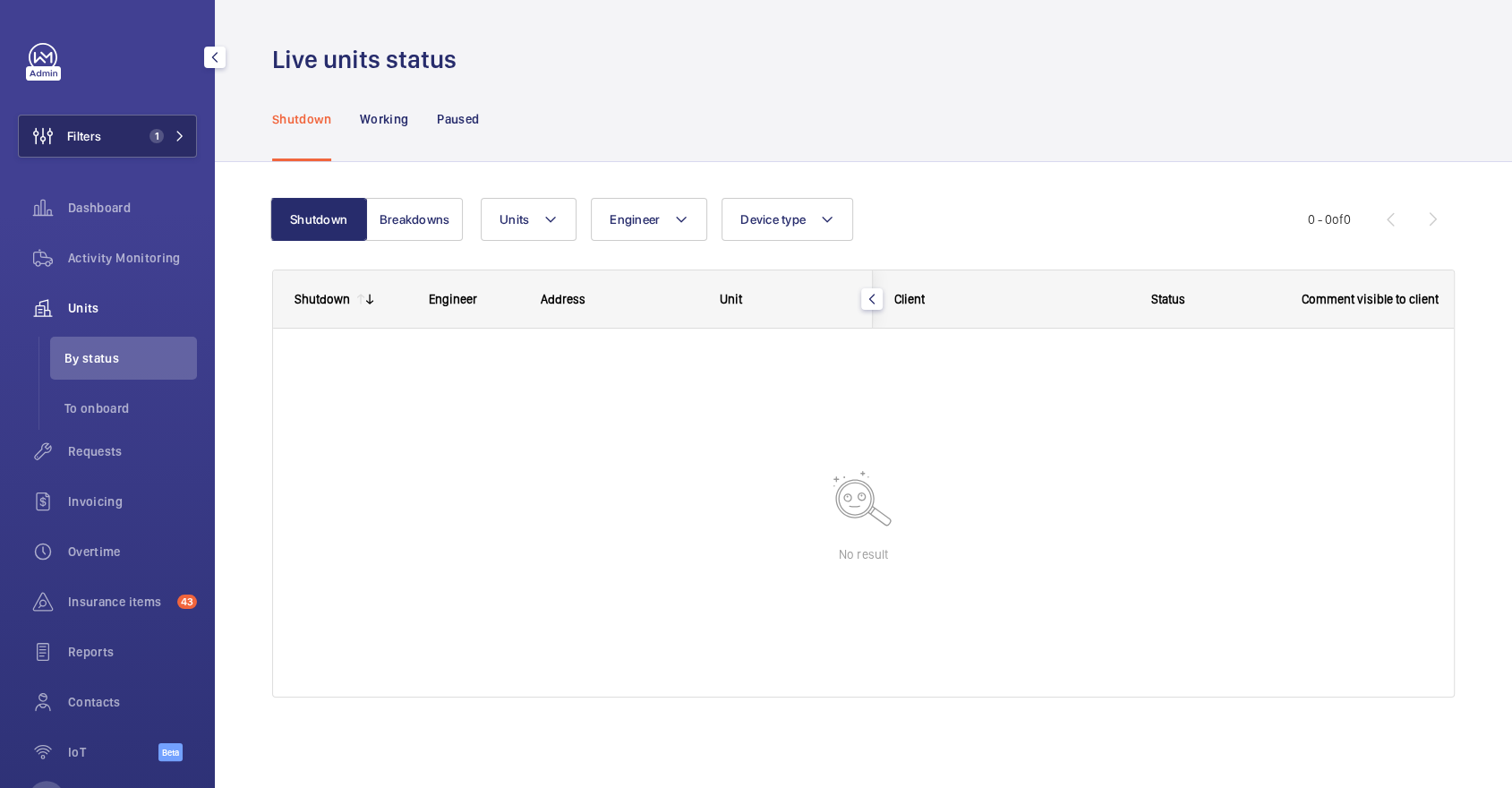
click at [139, 150] on button "Filters 1" at bounding box center [107, 136] width 179 height 43
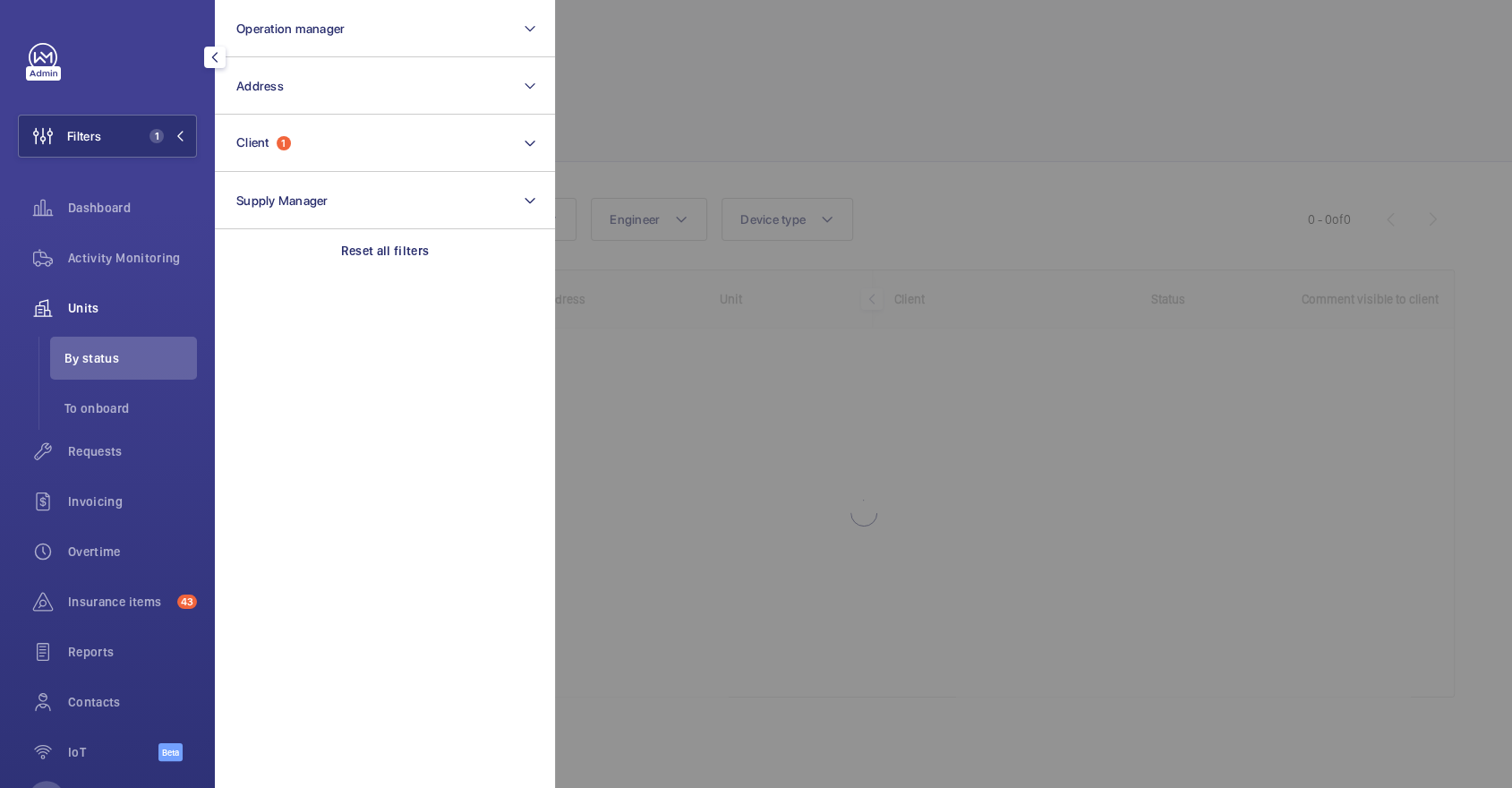
click at [720, 172] on div at bounding box center [1311, 394] width 1512 height 788
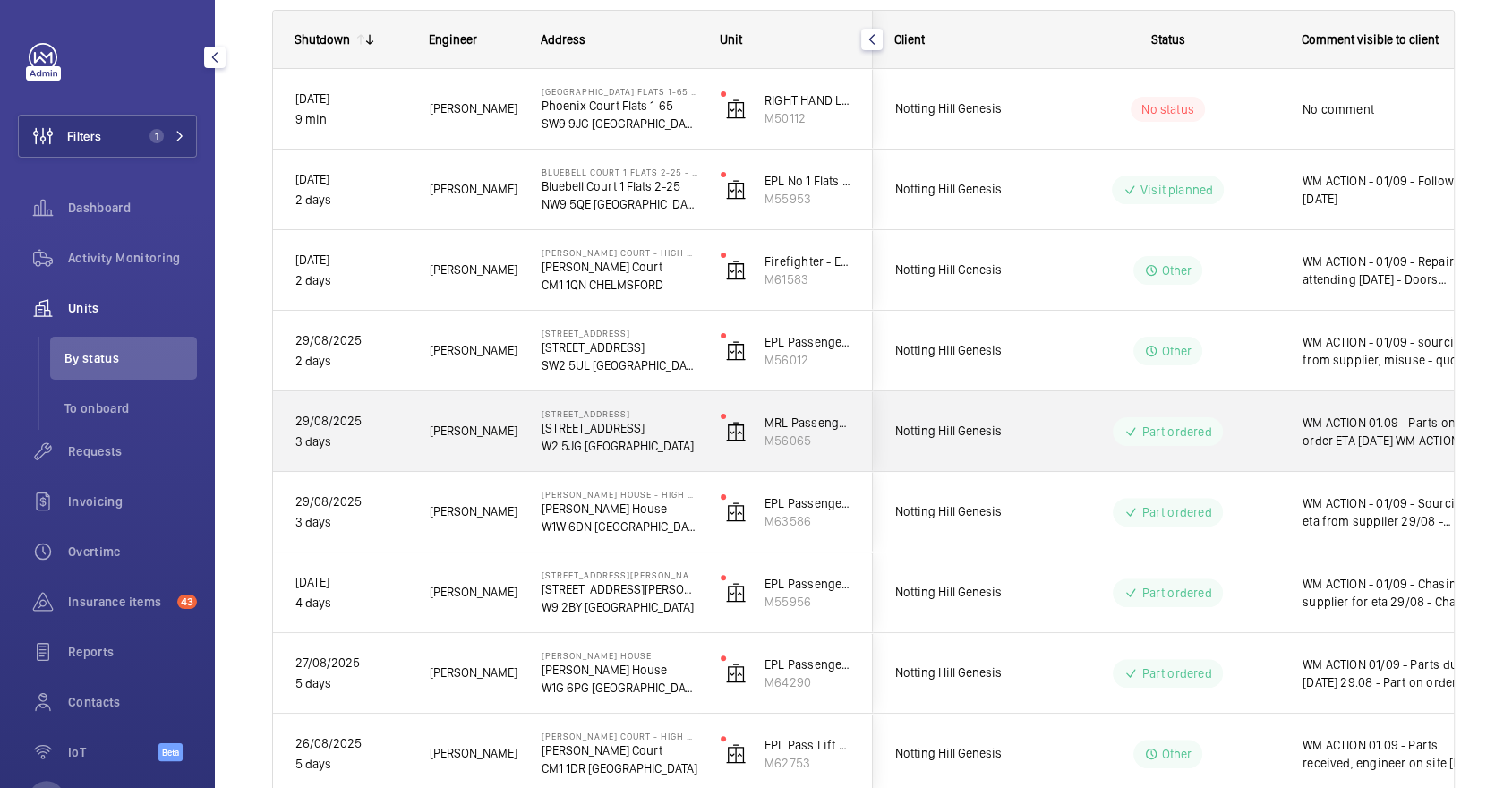
scroll to position [269, 0]
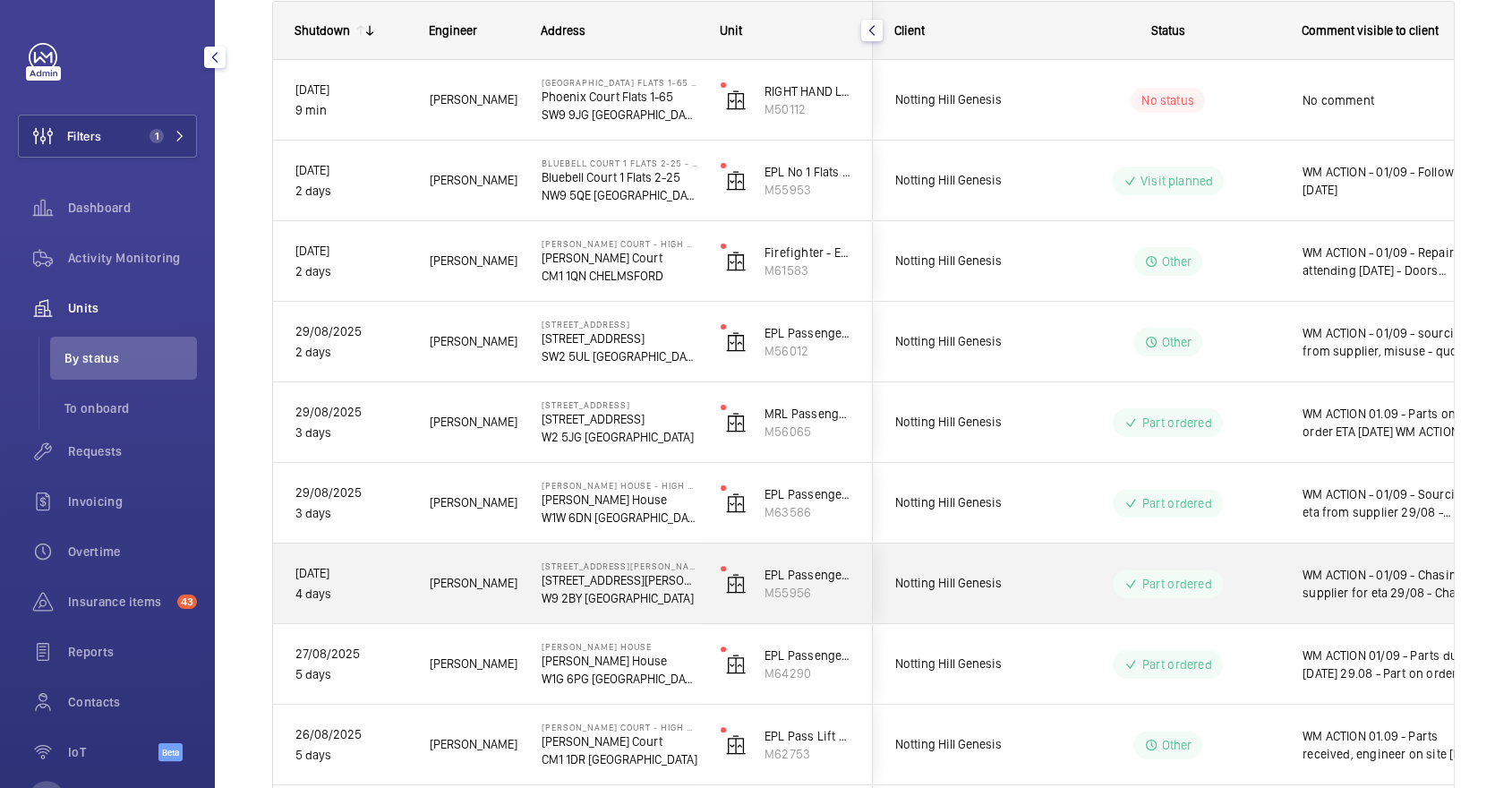
click at [1107, 613] on div "Part ordered" at bounding box center [1157, 583] width 244 height 65
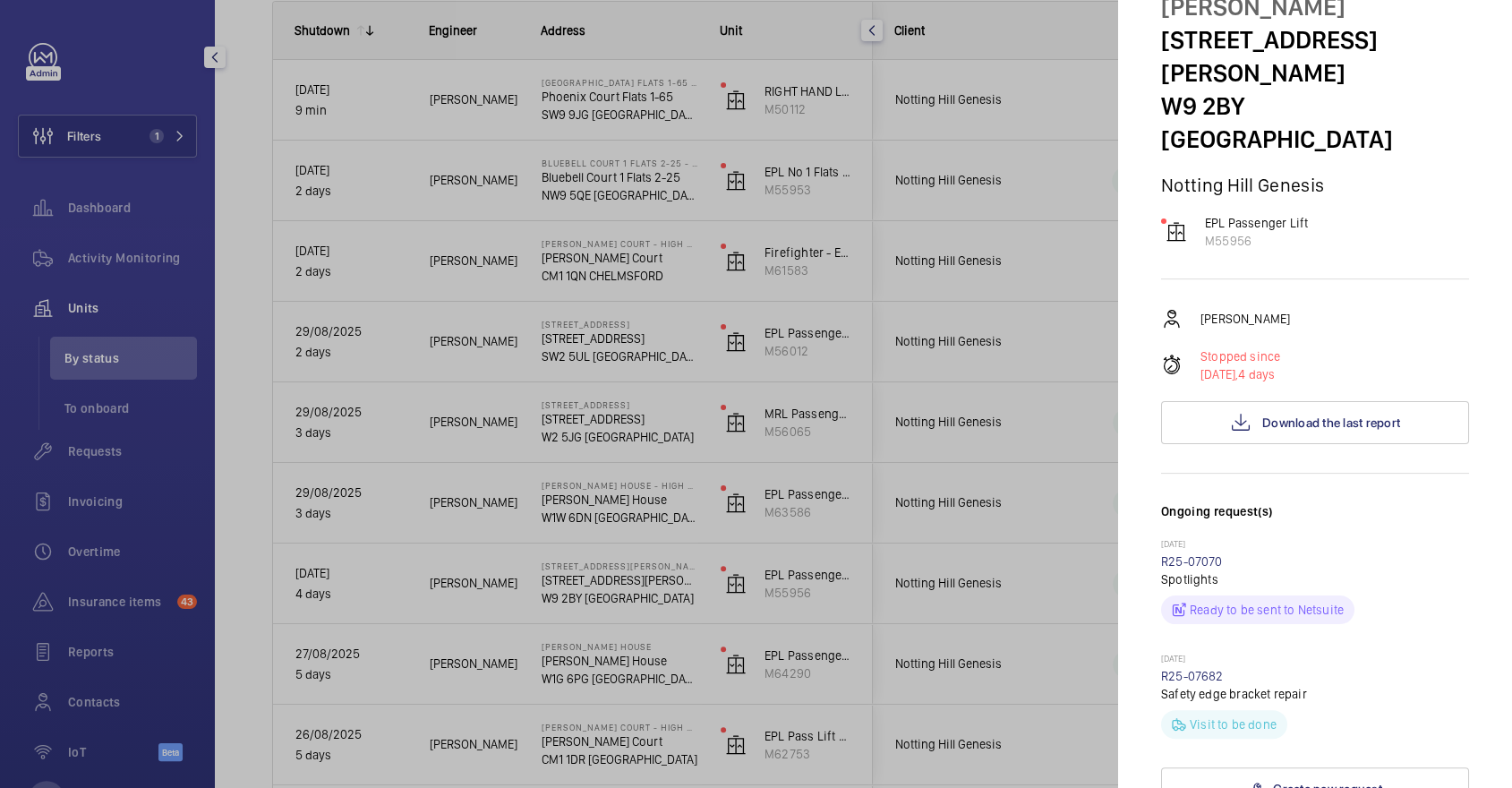
scroll to position [115, 0]
click at [891, 337] on div at bounding box center [756, 394] width 1512 height 788
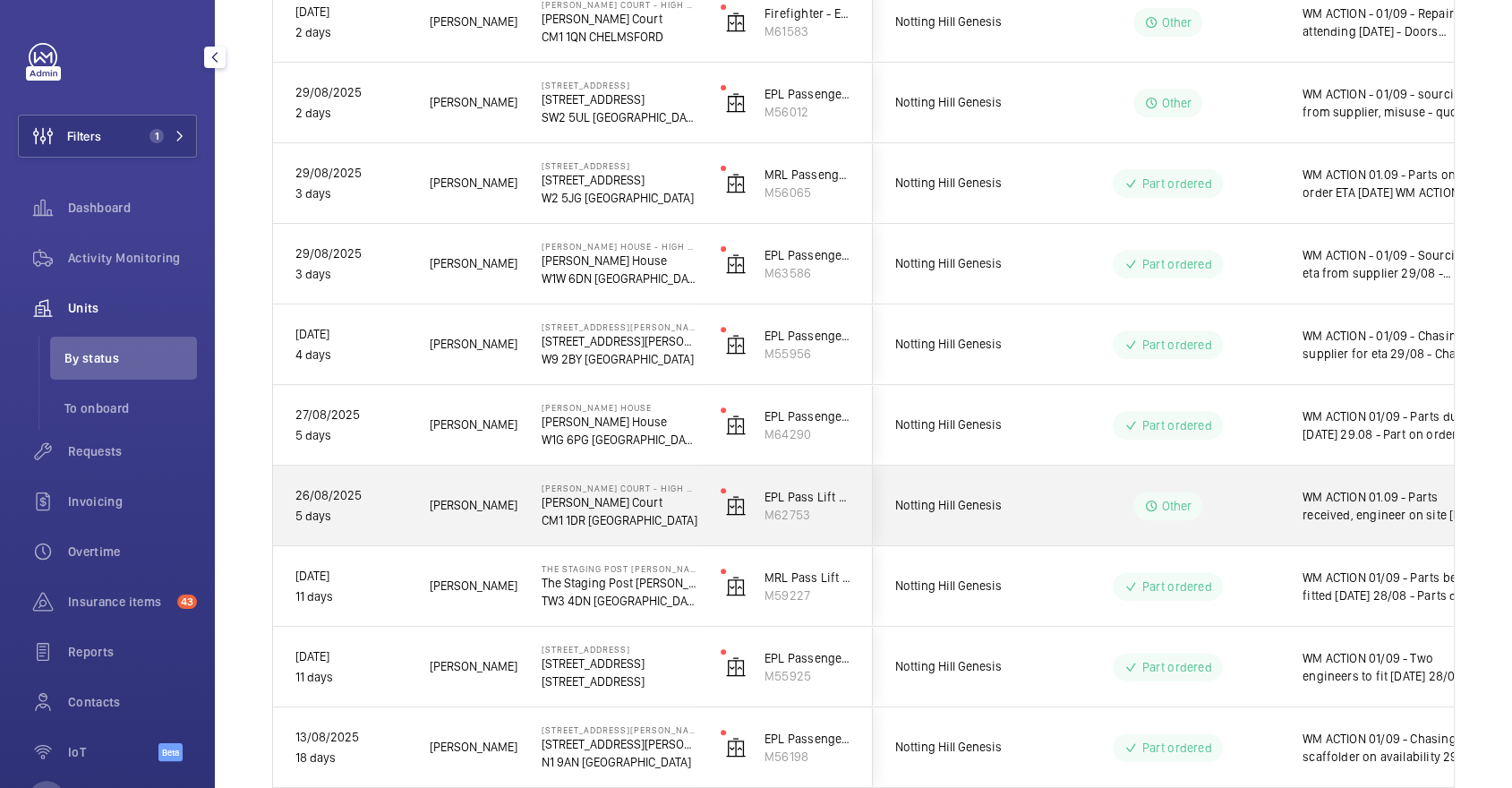
scroll to position [516, 0]
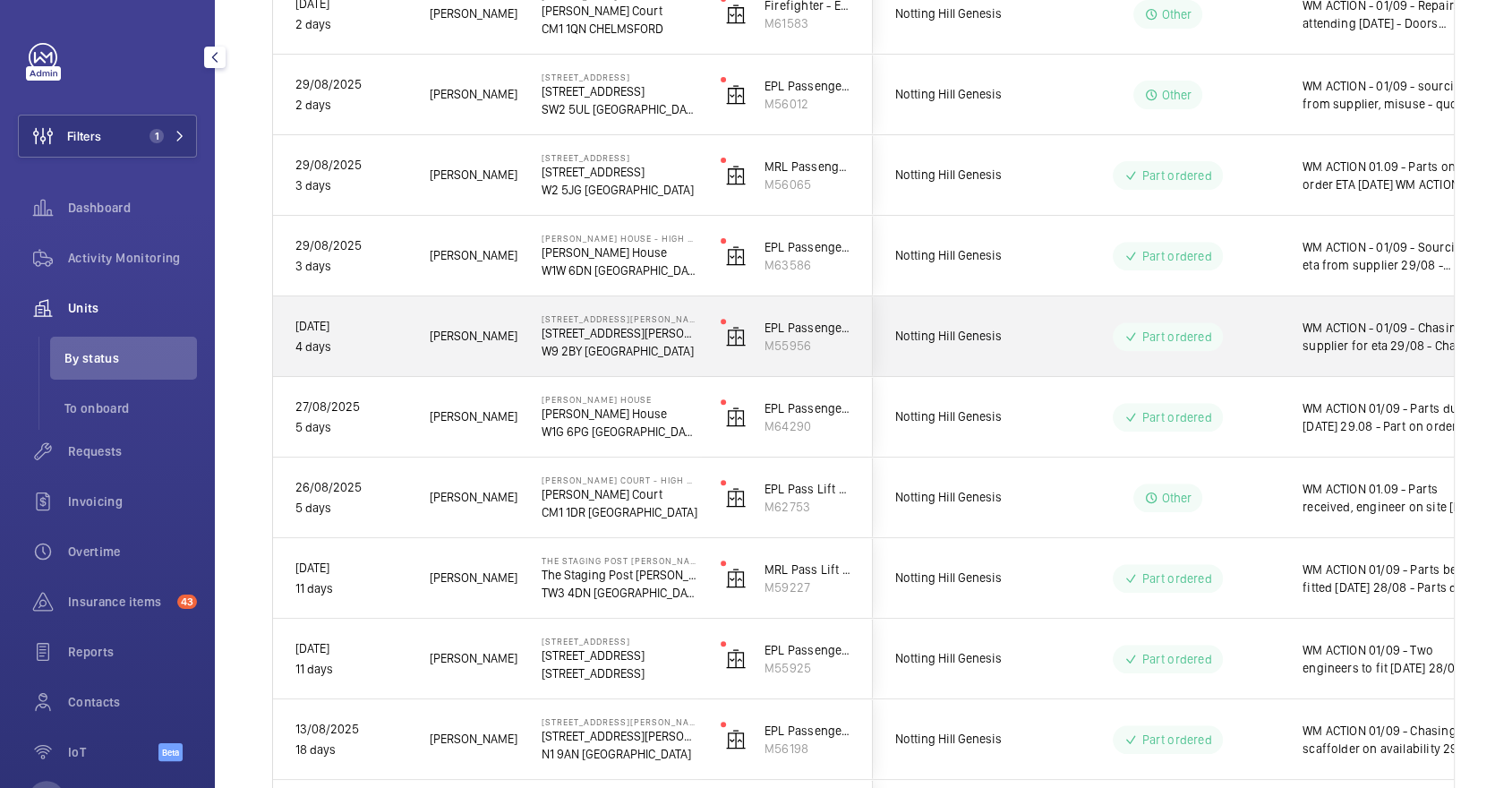
click at [984, 334] on span "Notting Hill Genesis" at bounding box center [964, 335] width 138 height 21
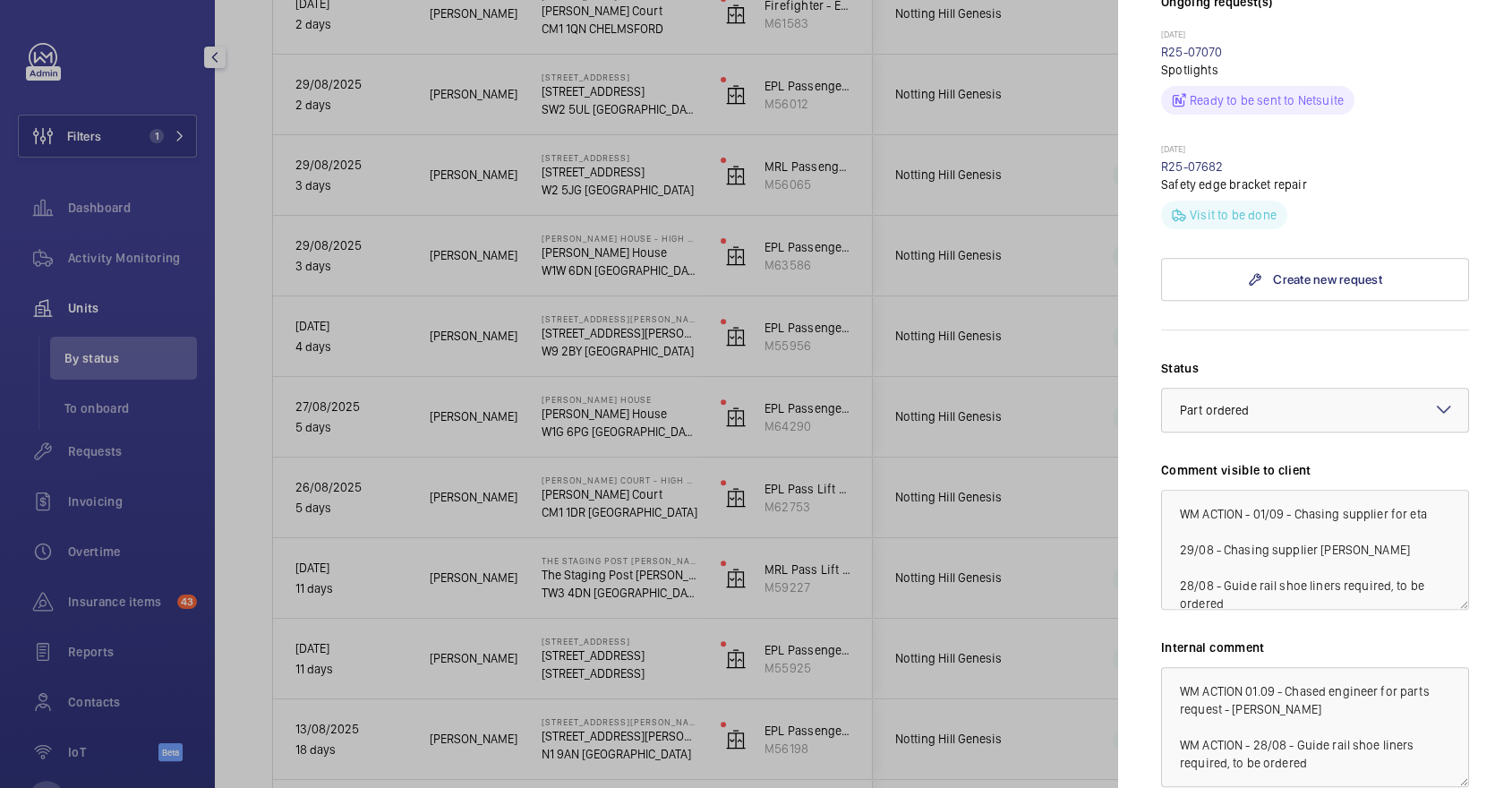
scroll to position [692, 0]
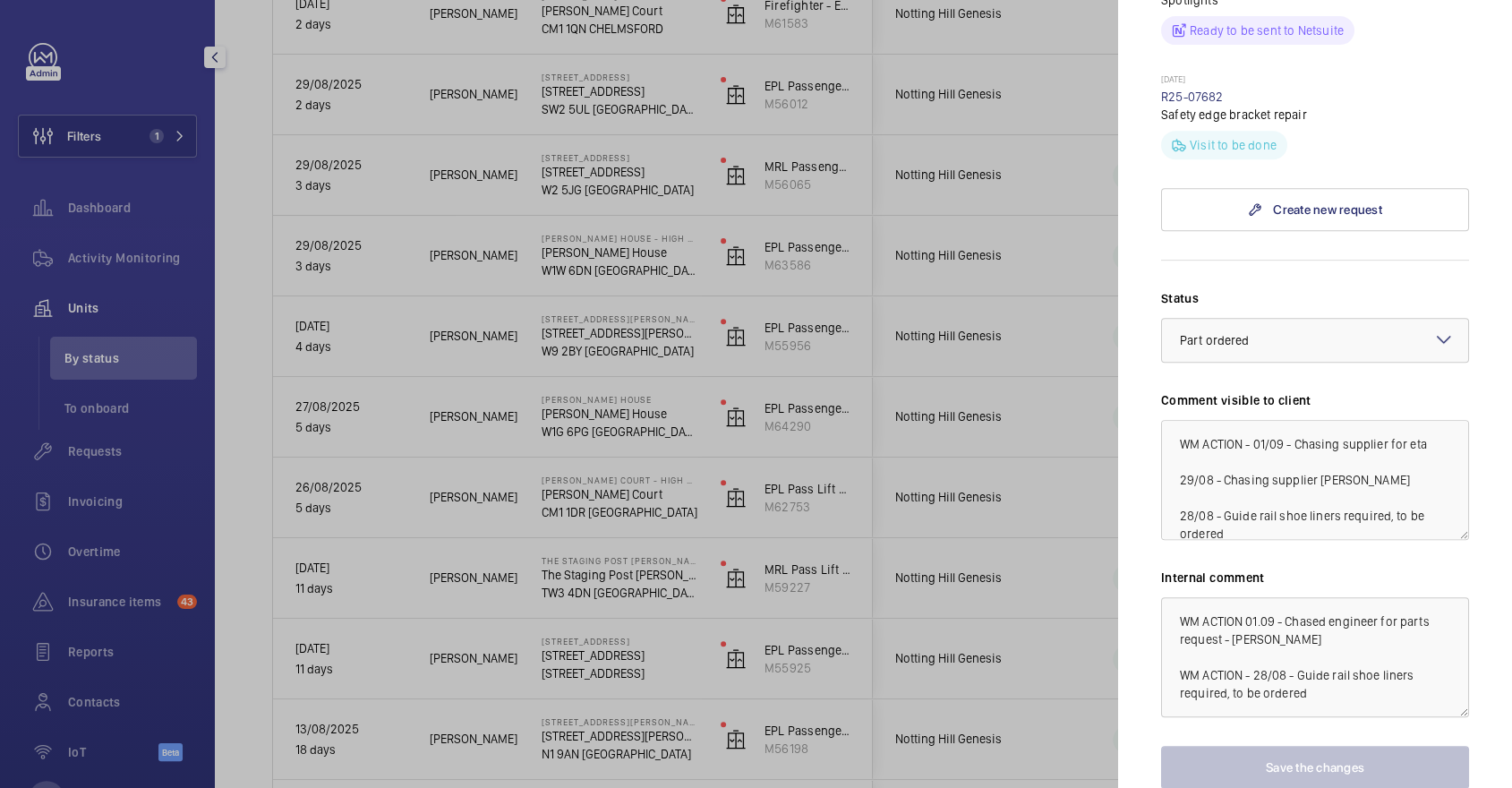
click at [882, 475] on div at bounding box center [756, 394] width 1512 height 788
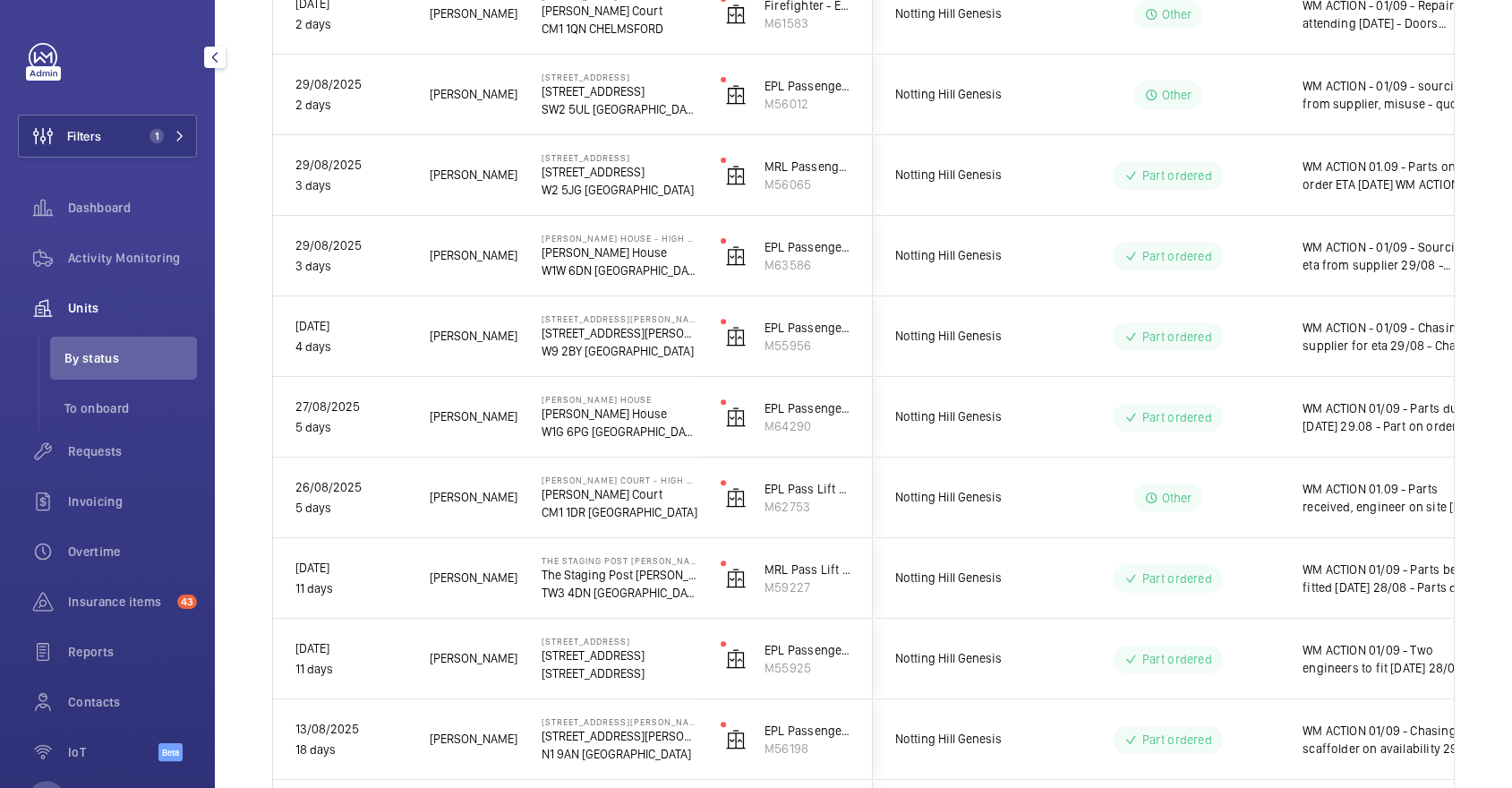
scroll to position [0, 0]
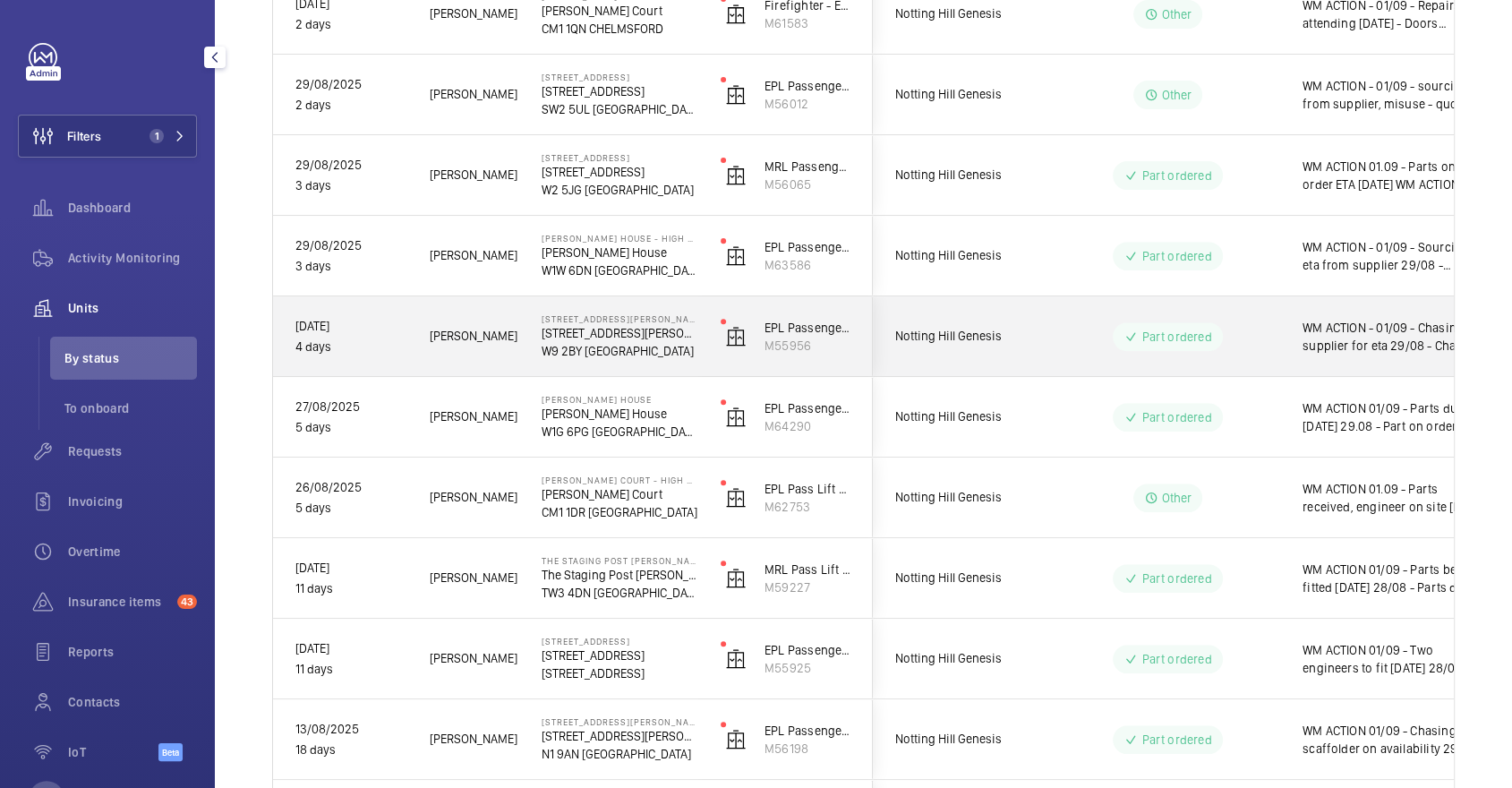
click at [1132, 320] on div "Part ordered" at bounding box center [1157, 336] width 244 height 65
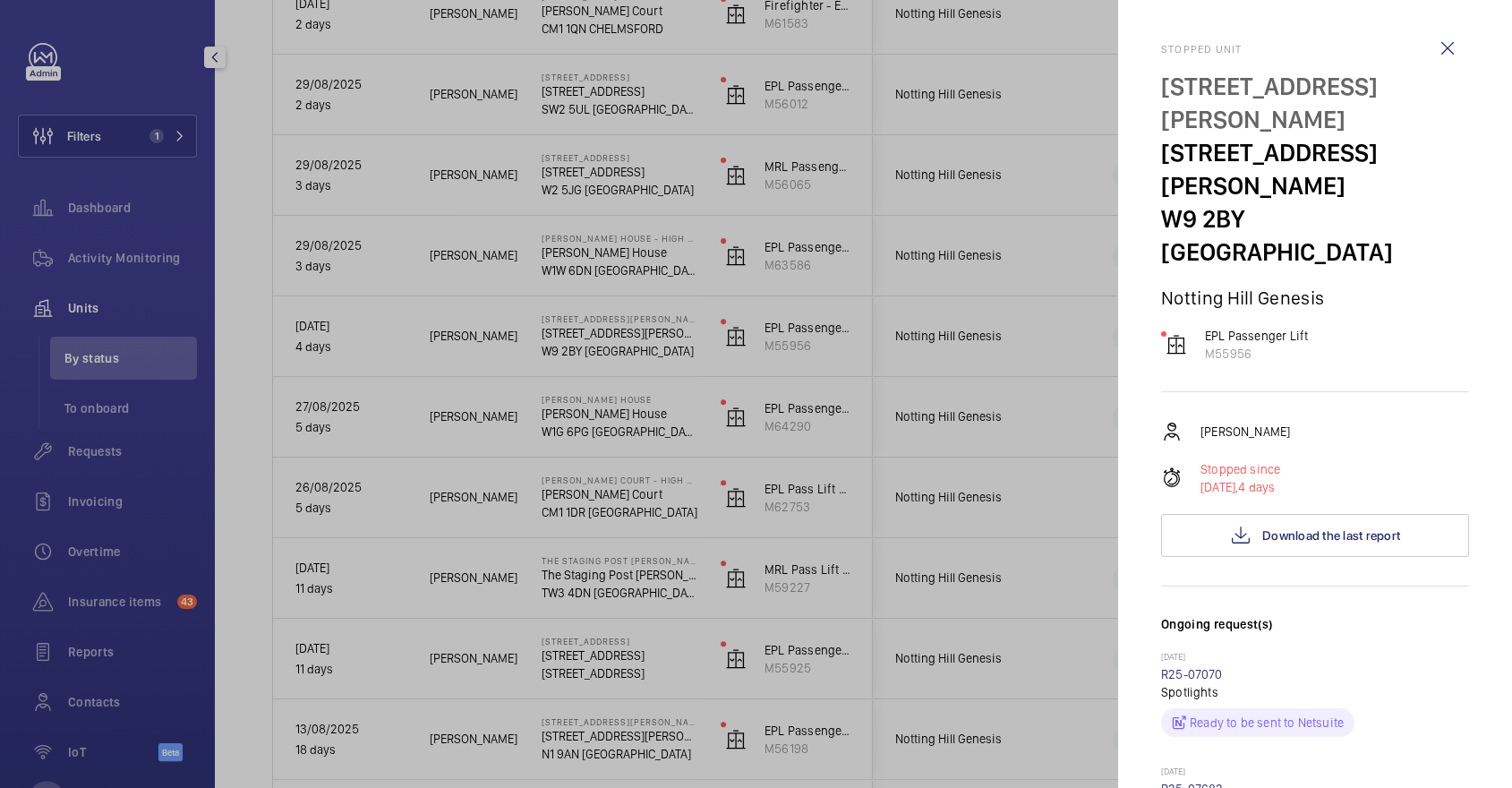
click at [954, 323] on div at bounding box center [756, 394] width 1512 height 788
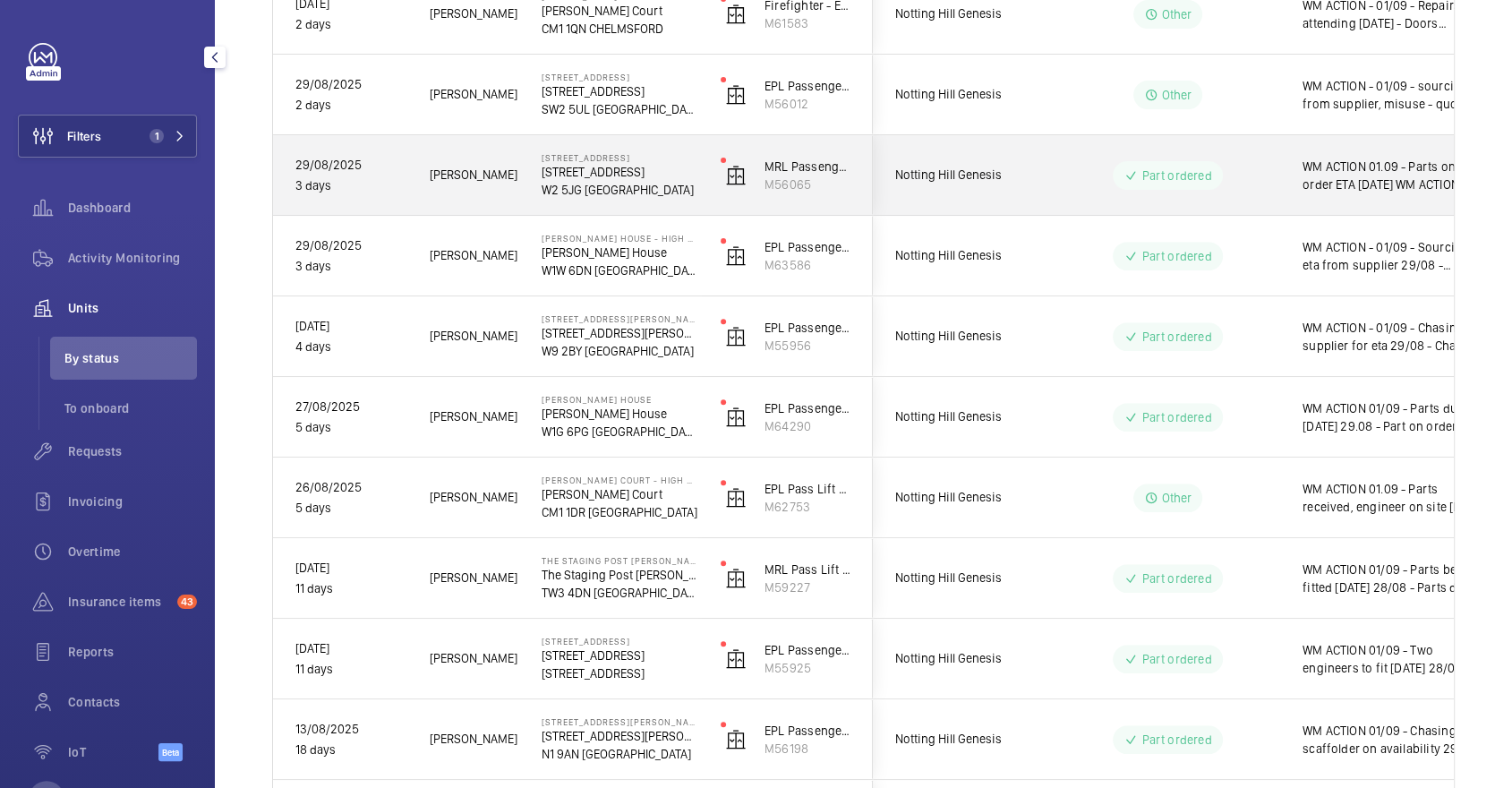
click at [1085, 155] on div "Part ordered" at bounding box center [1157, 175] width 244 height 65
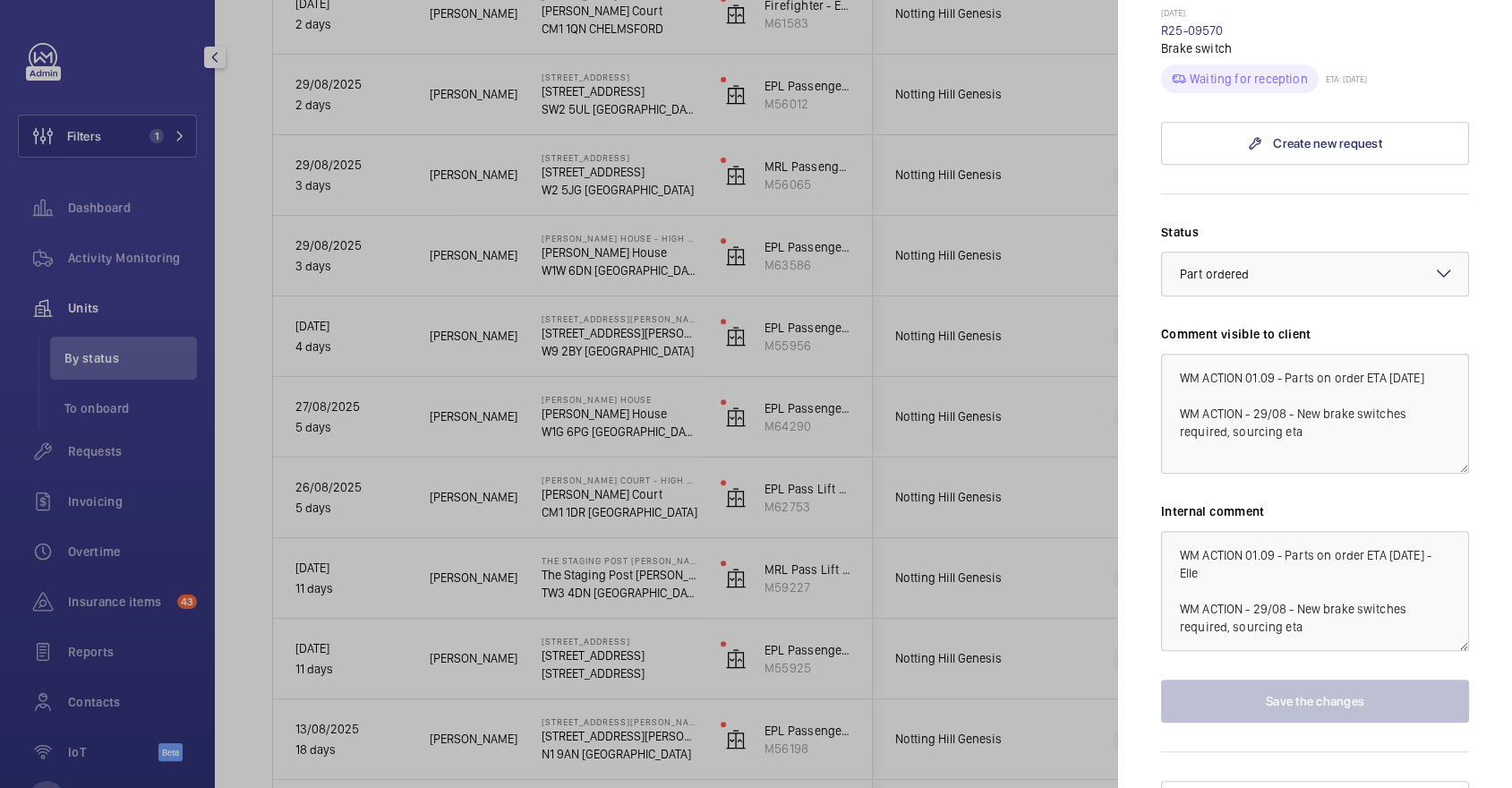
scroll to position [858, 0]
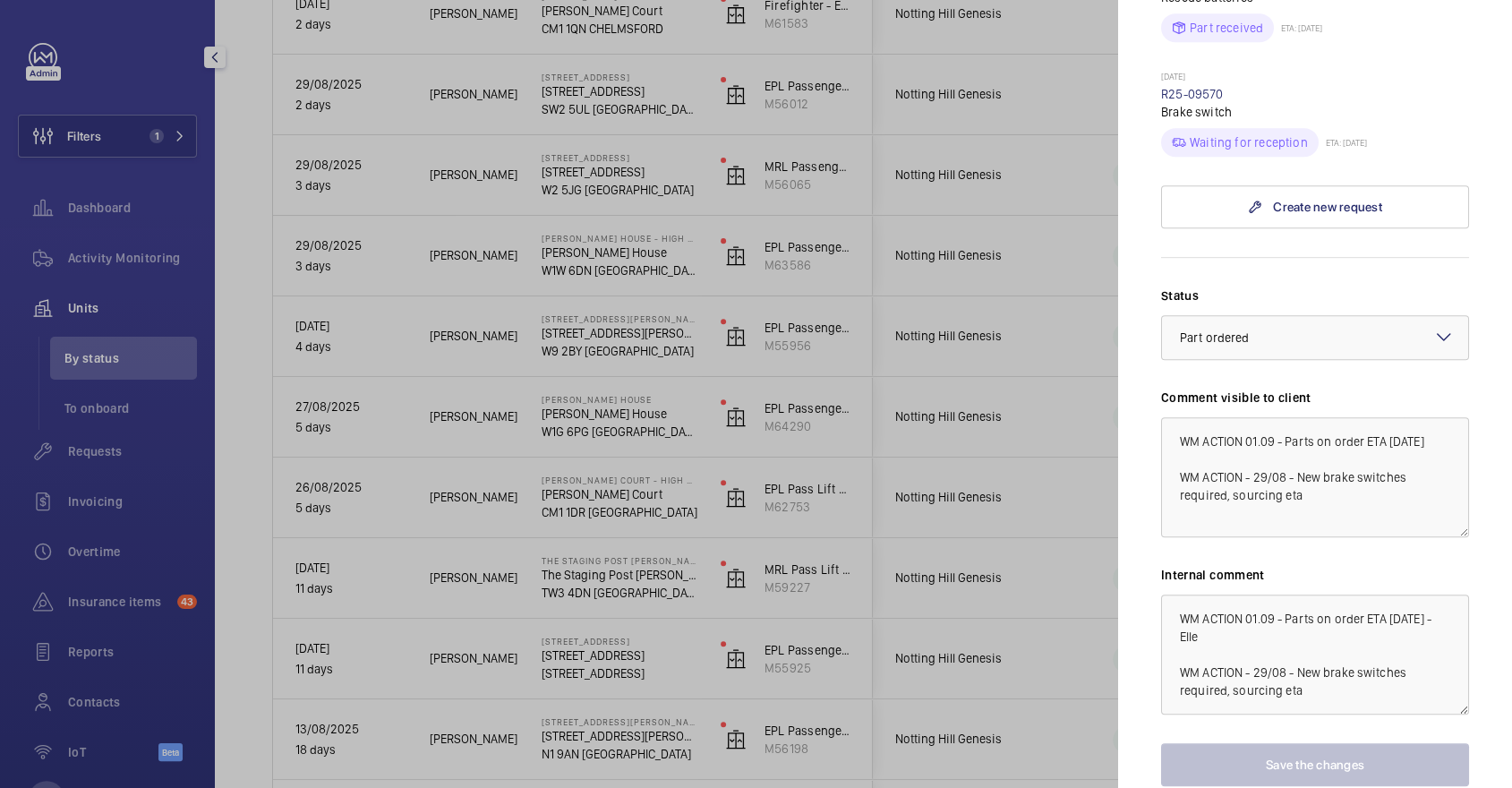
click at [825, 545] on div at bounding box center [756, 394] width 1512 height 788
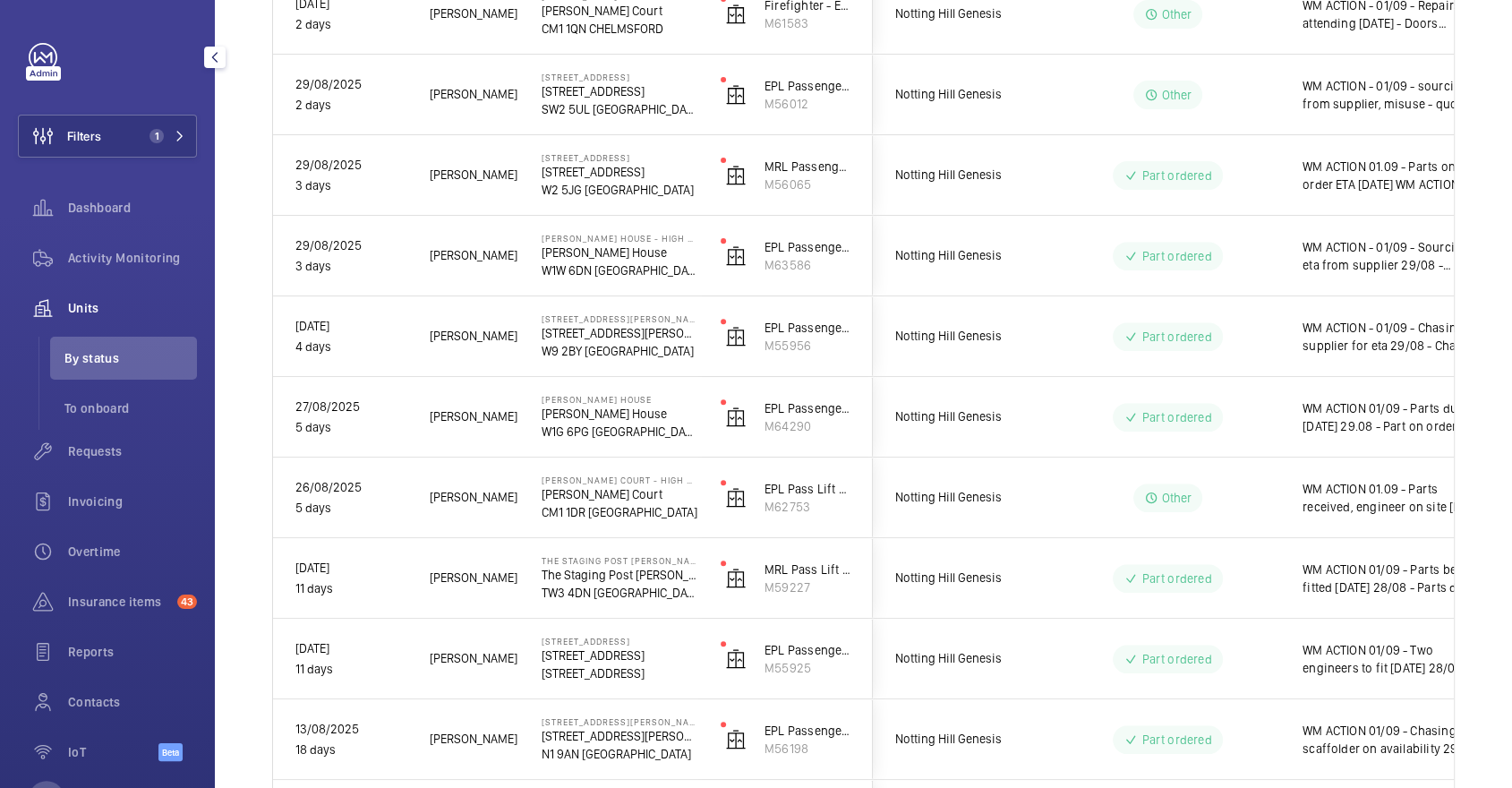
scroll to position [0, 0]
